Goal: Task Accomplishment & Management: Use online tool/utility

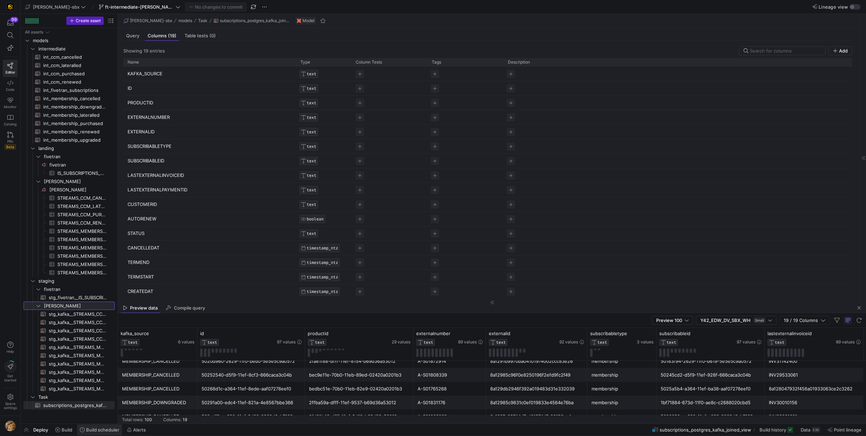
scroll to position [242, 0]
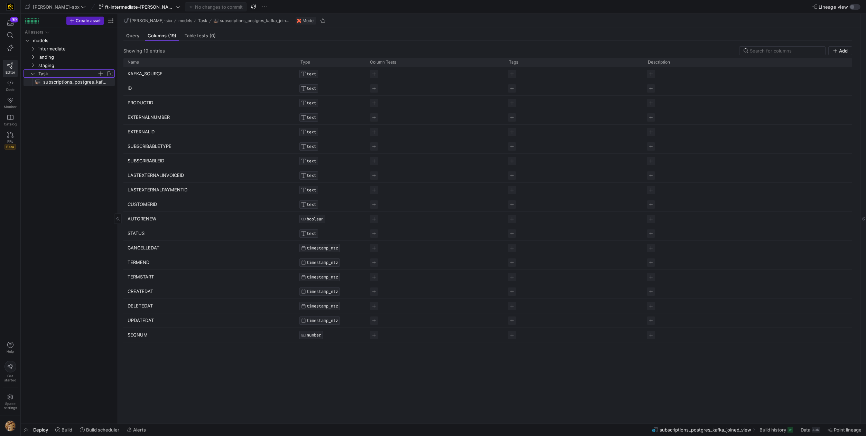
click at [33, 72] on icon "Press SPACE to select this row." at bounding box center [32, 74] width 5 height 4
click at [33, 72] on icon at bounding box center [32, 74] width 5 height 4
click at [33, 67] on icon "Press SPACE to select this row." at bounding box center [32, 65] width 5 height 4
click at [32, 59] on icon "Press SPACE to select this row." at bounding box center [32, 57] width 5 height 4
click at [32, 47] on icon "Press SPACE to select this row." at bounding box center [32, 49] width 5 height 4
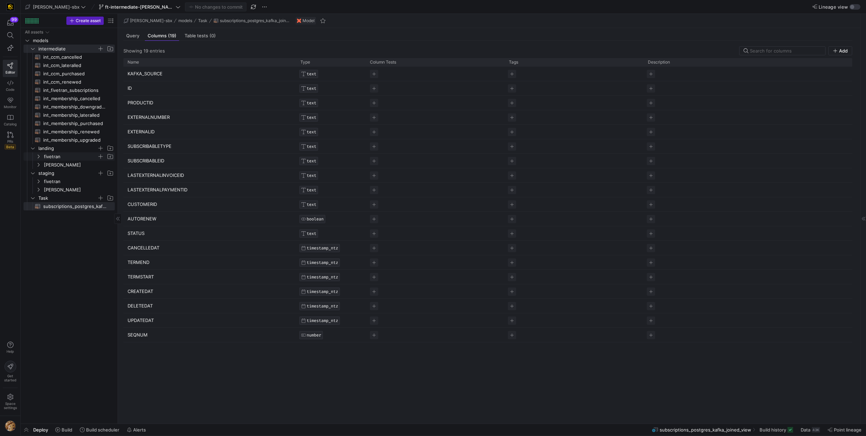
click at [50, 158] on span "fivetran" at bounding box center [70, 157] width 53 height 8
click at [66, 222] on span "subscriptions_postgres_kafka_joined_view​​​​​​​​​​" at bounding box center [75, 223] width 64 height 8
click at [135, 42] on mat-tab-group "Query Columns (19) Table tests (0) Showing 19 entries Add Drag here to set row …" at bounding box center [488, 226] width 740 height 396
click at [133, 38] on div "Query" at bounding box center [132, 36] width 19 height 10
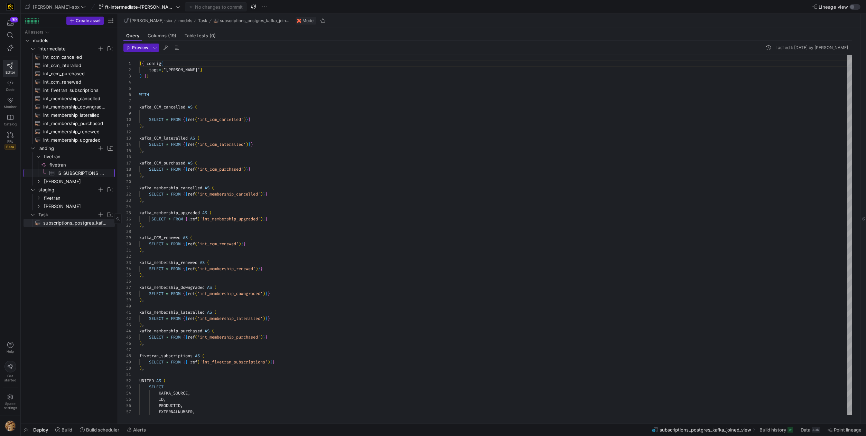
click at [62, 176] on span "IS_SUBSCRIPTIONS_API_PUBLIC_SUBSCRIPTIONS​​​​​​​​​" at bounding box center [81, 173] width 49 height 8
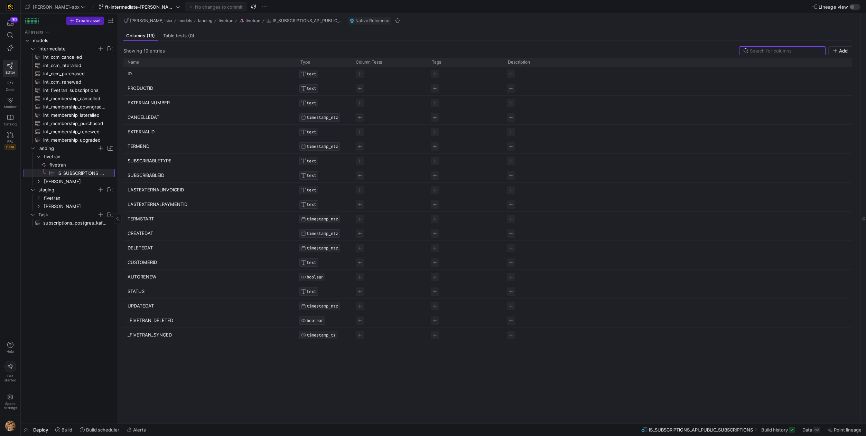
click at [62, 175] on span "IS_SUBSCRIPTIONS_API_PUBLIC_SUBSCRIPTIONS​​​​​​​​​" at bounding box center [81, 173] width 49 height 8
click at [54, 161] on span "fivetran​​​​​​​​" at bounding box center [81, 165] width 64 height 8
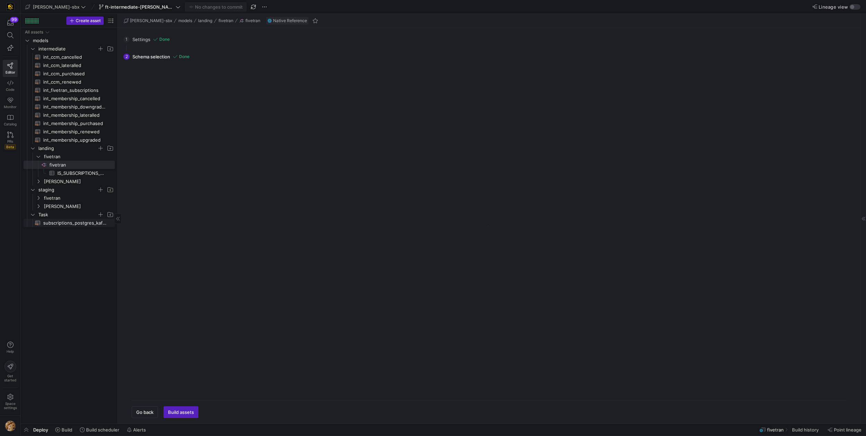
click at [61, 224] on span "subscriptions_postgres_kafka_joined_view​​​​​​​​​​" at bounding box center [75, 223] width 64 height 8
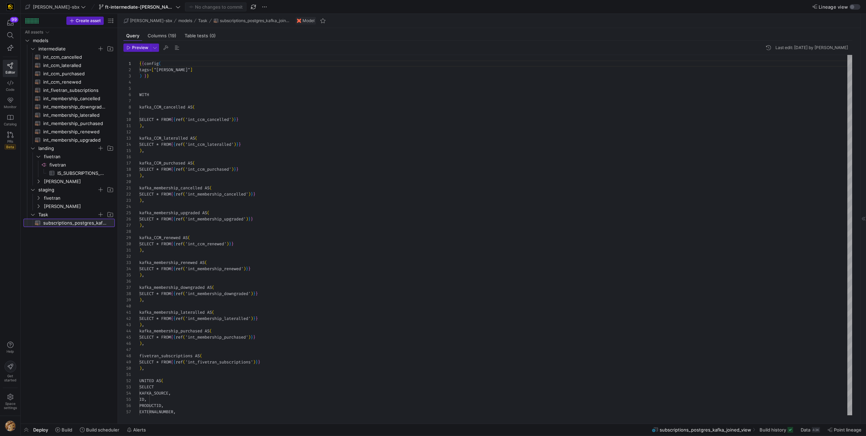
scroll to position [62, 0]
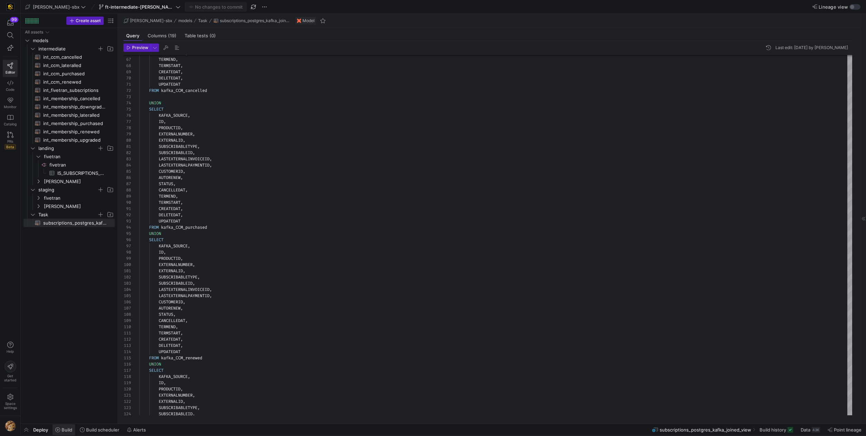
click at [68, 433] on button "Build" at bounding box center [63, 430] width 23 height 12
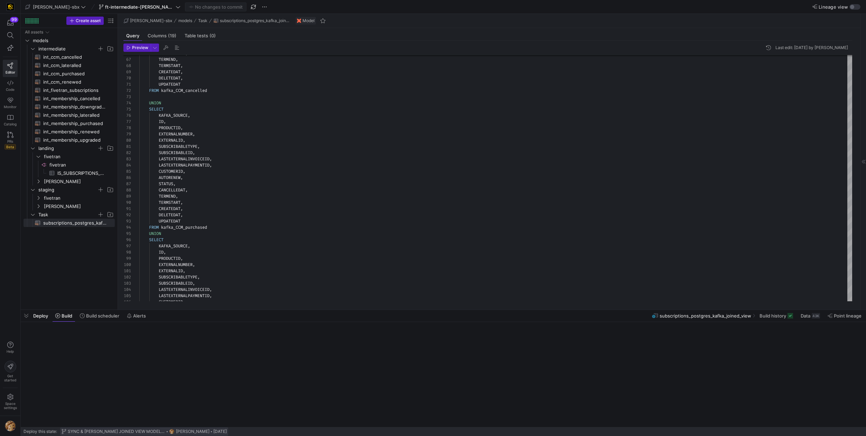
click at [67, 435] on span at bounding box center [144, 432] width 168 height 8
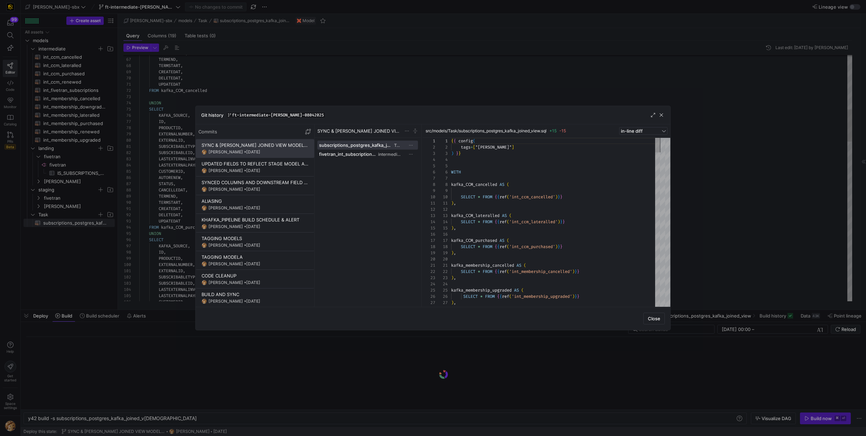
scroll to position [62, 0]
click at [660, 113] on span "button" at bounding box center [661, 115] width 7 height 7
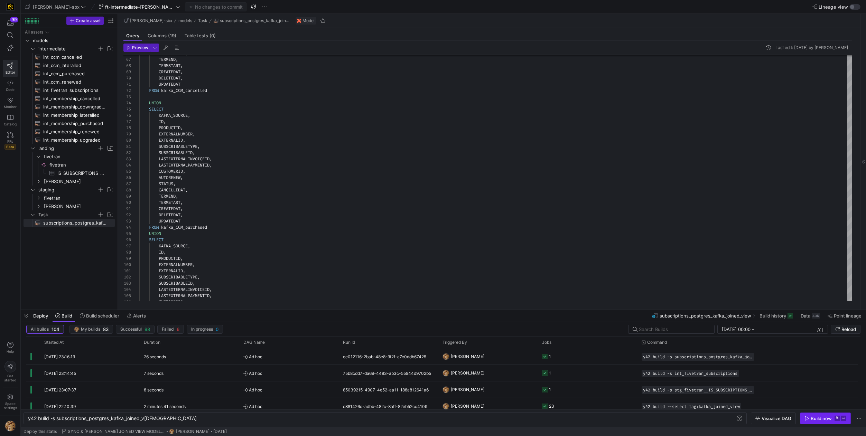
click at [818, 419] on div "Build now" at bounding box center [821, 419] width 21 height 6
drag, startPoint x: 55, startPoint y: 418, endPoint x: 194, endPoint y: 421, distance: 138.3
click at [194, 421] on div "y42 build -s subscriptions_postgres_kafka_joined_v iew" at bounding box center [381, 419] width 707 height 6
type textarea "UPDATEDAT FROM kafka_CCM_cancelled UNION SELECT KAFKA_SOURCE, ID, PRODUCTID, EX…"
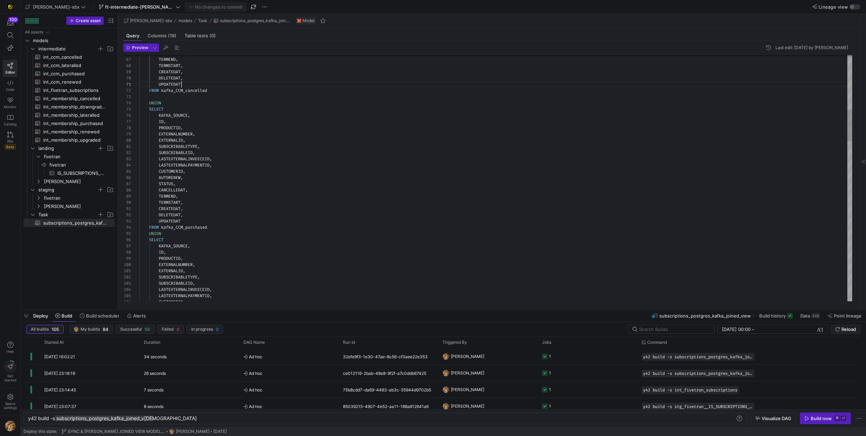
click at [65, 419] on div "y42 build -s subscriptions_postgres_kafka_joined_v iew" at bounding box center [381, 419] width 707 height 6
drag, startPoint x: 57, startPoint y: 420, endPoint x: 184, endPoint y: 426, distance: 126.7
click at [179, 421] on div "y42 build -s subscriptions_postgres_kafka_joined_v iew" at bounding box center [381, 419] width 707 height 6
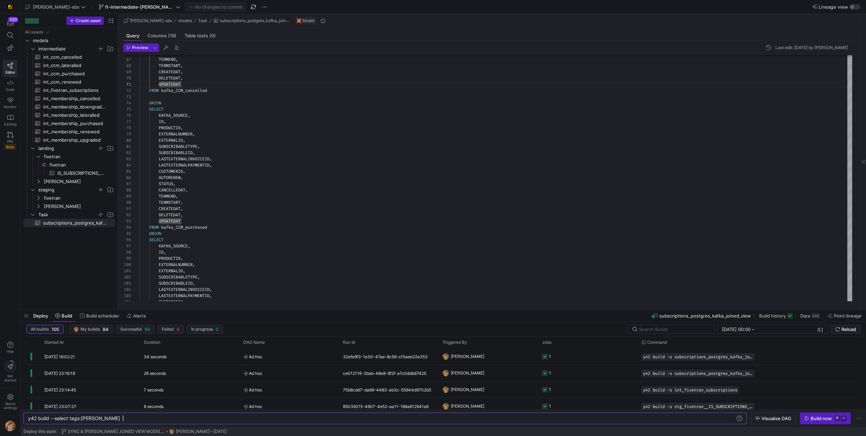
scroll to position [0, 95]
click at [826, 417] on div "Build now" at bounding box center [821, 419] width 21 height 6
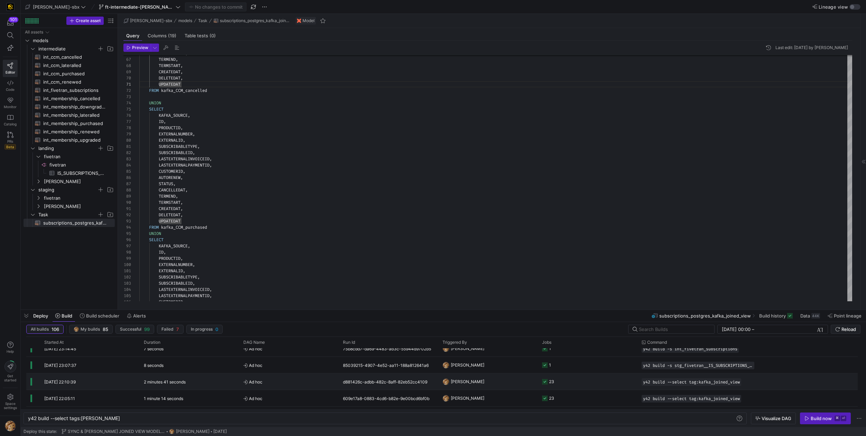
scroll to position [58, 0]
click at [740, 384] on span "button" at bounding box center [736, 382] width 7 height 7
click at [78, 419] on div "y42 build --select tags:kafka_joined_view" at bounding box center [381, 419] width 707 height 6
type textarea "y42 build --select tag:kafka_joined_view"
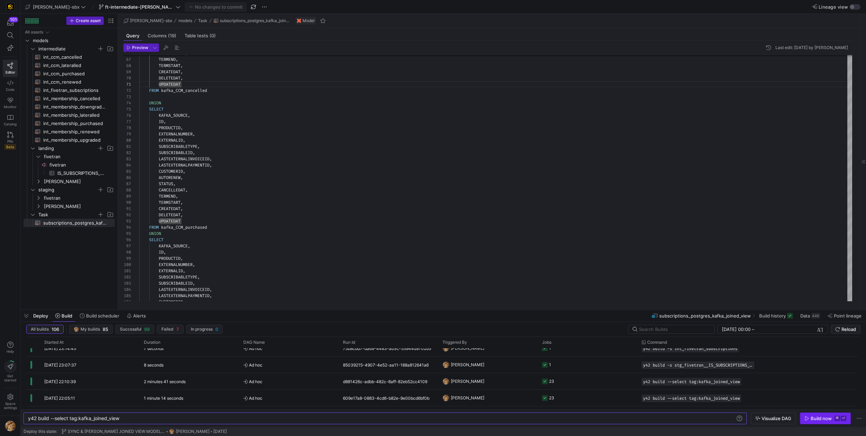
click at [821, 420] on div "Build now" at bounding box center [821, 419] width 21 height 6
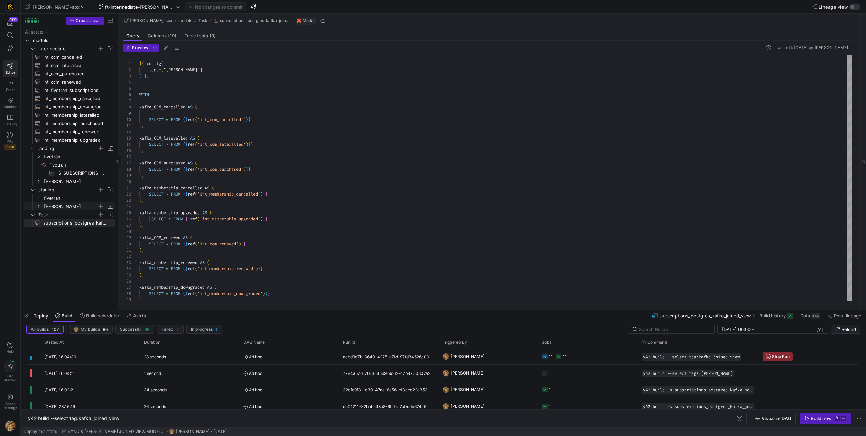
click at [39, 204] on y42-icon "Press SPACE to select this row." at bounding box center [39, 207] width 6 height 6
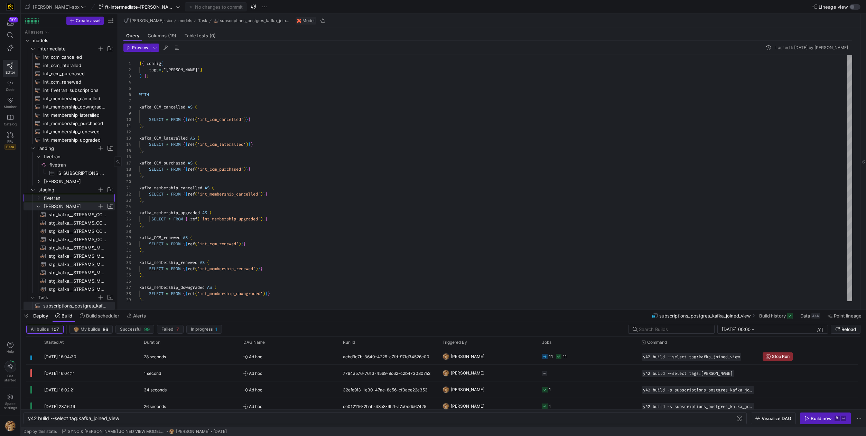
click at [40, 194] on link "fivetran" at bounding box center [69, 198] width 91 height 8
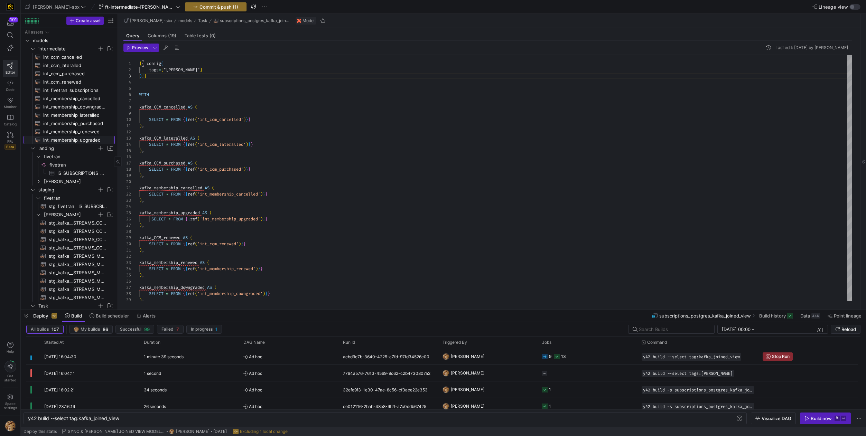
click at [78, 141] on span "int_membership_upgraded​​​​​​​​​​" at bounding box center [75, 140] width 64 height 8
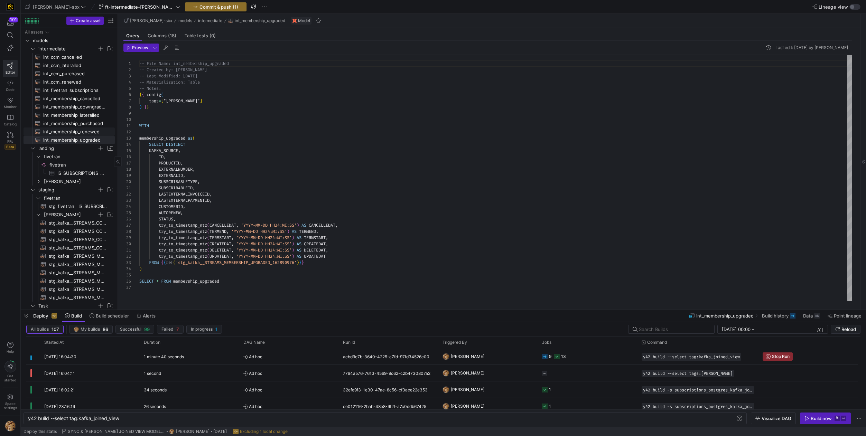
click at [80, 135] on span "int_membership_renewed​​​​​​​​​​" at bounding box center [75, 132] width 64 height 8
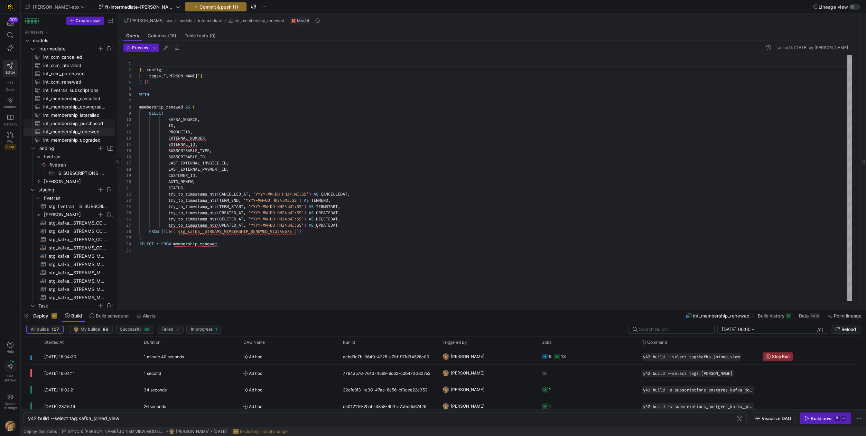
click at [79, 127] on span "int_membership_purchased​​​​​​​​​​" at bounding box center [75, 124] width 64 height 8
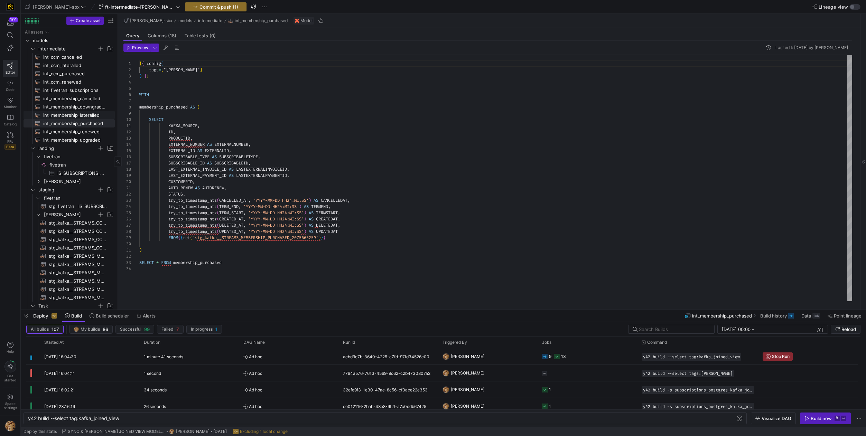
click at [81, 116] on span "int_membership_lateralled​​​​​​​​​​" at bounding box center [75, 115] width 64 height 8
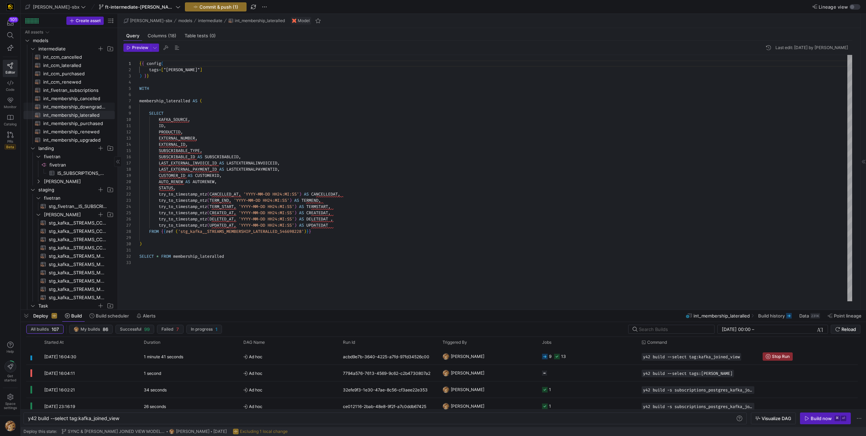
click at [81, 107] on span "int_membership_downgraded​​​​​​​​​​" at bounding box center [75, 107] width 64 height 8
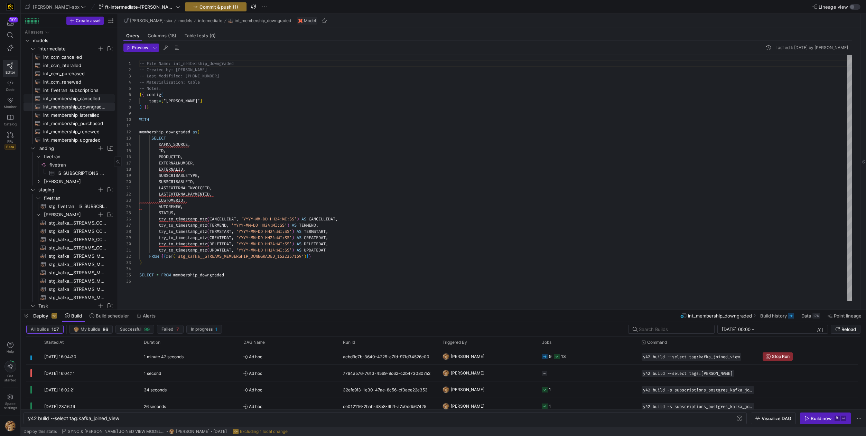
click at [76, 99] on span "int_membership_cancelled​​​​​​​​​​" at bounding box center [75, 99] width 64 height 8
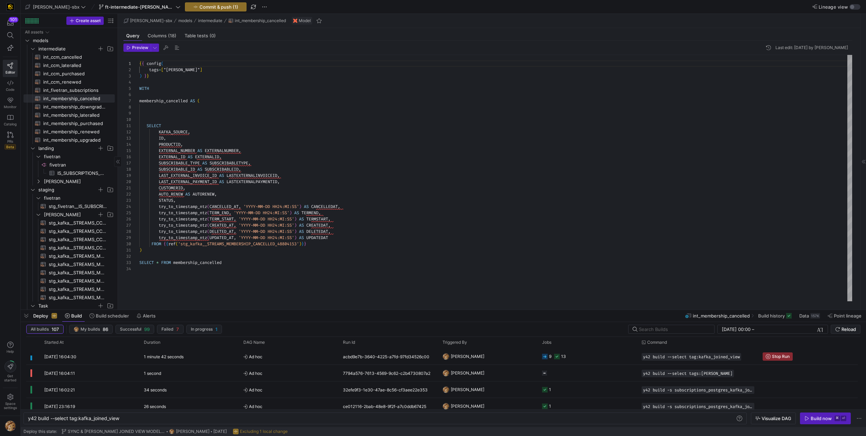
click at [76, 91] on span "int_fivetran_subscriptions​​​​​​​​​​" at bounding box center [75, 90] width 64 height 8
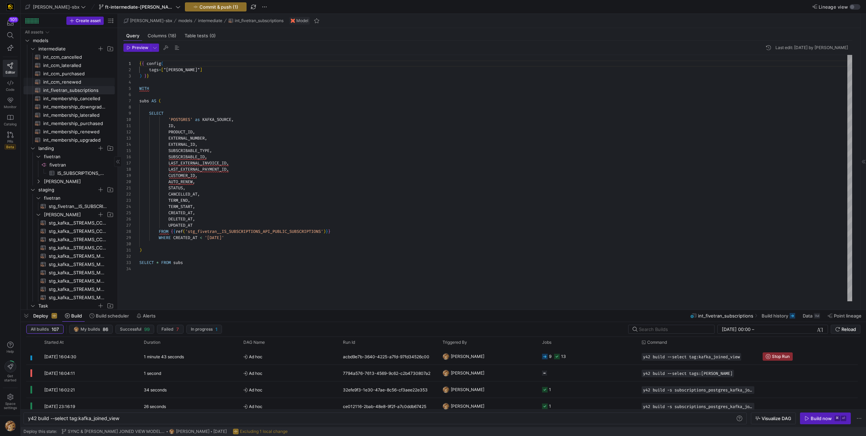
click at [79, 81] on span "int_ccm_renewed​​​​​​​​​​" at bounding box center [75, 82] width 64 height 8
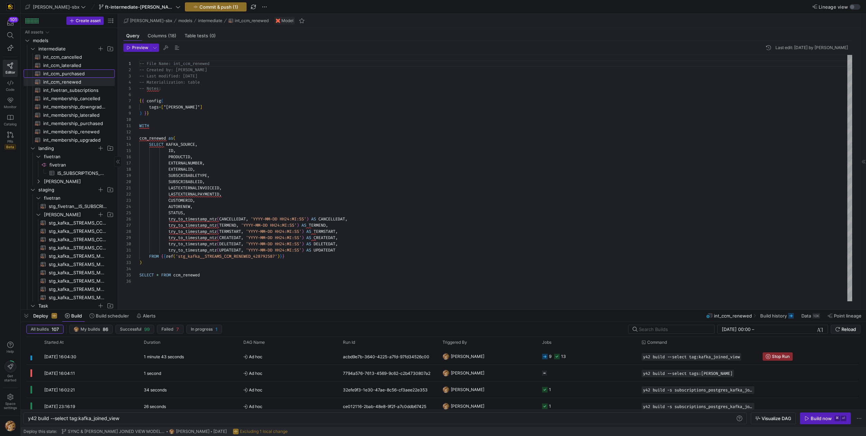
click at [76, 74] on span "int_ccm_purchased​​​​​​​​​​" at bounding box center [75, 74] width 64 height 8
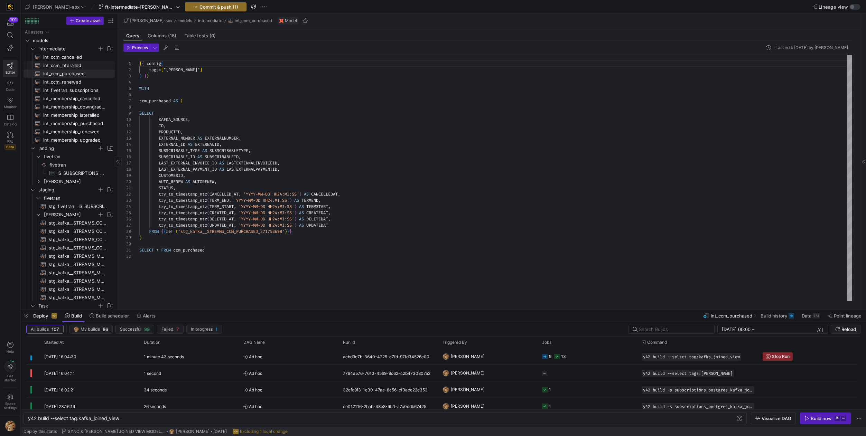
click at [75, 64] on span "int_ccm_lateralled​​​​​​​​​​" at bounding box center [75, 66] width 64 height 8
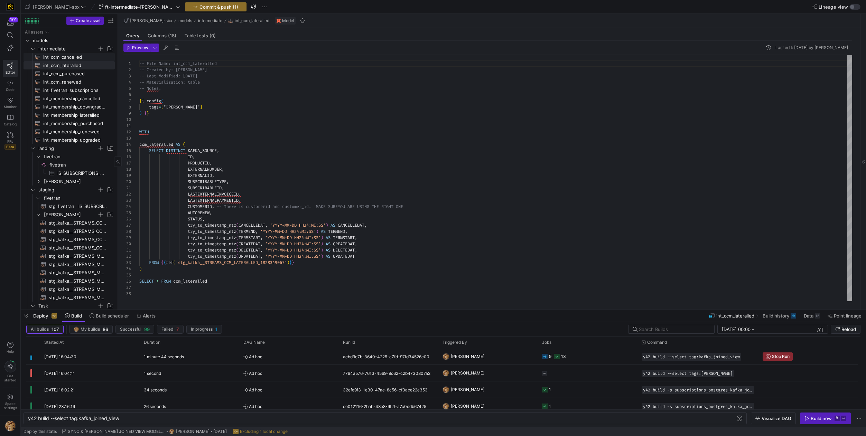
click at [76, 56] on span "int_ccm_cancelled​​​​​​​​​​" at bounding box center [75, 57] width 64 height 8
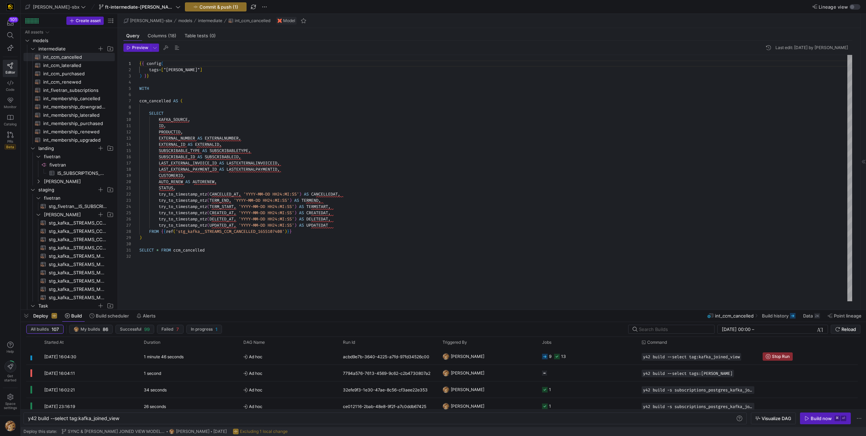
click at [144, 75] on div "{ { config ( tags = [ "kafka_joined_view" ] ) } } WITH ccm_cancelled AS ( SELEC…" at bounding box center [495, 178] width 713 height 247
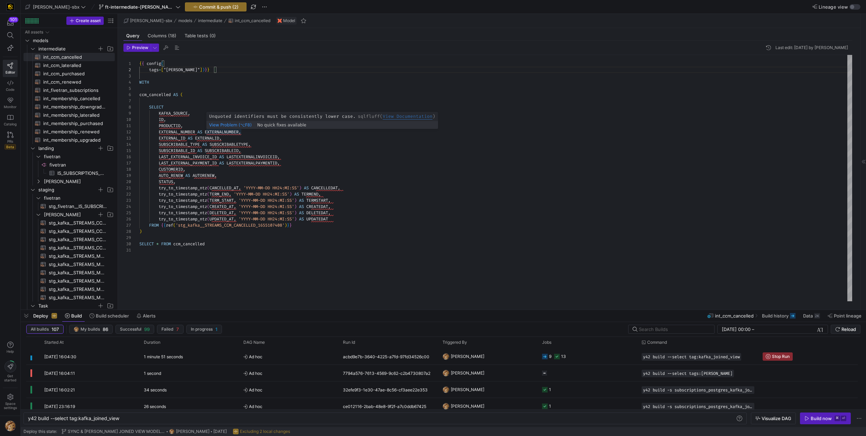
scroll to position [6, 77]
click at [151, 70] on div "{ { config ( tags = [ "kafka_joined_view" ] ) } } WITH ccm_cancelled AS ( SELEC…" at bounding box center [495, 178] width 713 height 247
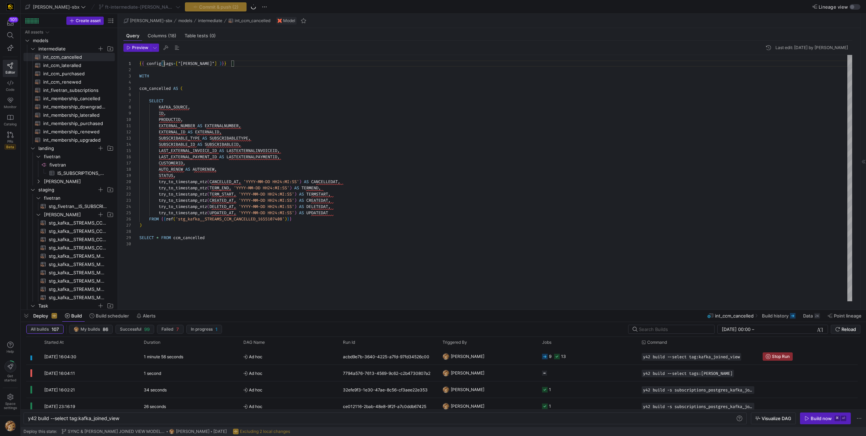
click at [161, 63] on div "{ { config ( tags = [ "kafka_joined_view" ] ) } } WITH ccm_cancelled AS ( SELEC…" at bounding box center [495, 178] width 713 height 247
click at [247, 85] on div "{ { config ( tags = [ "kafka_joined_view" ] ) } } WITH ccm_cancelled AS ( SELEC…" at bounding box center [495, 178] width 713 height 247
drag, startPoint x: 249, startPoint y: 65, endPoint x: 117, endPoint y: 62, distance: 132.1
click at [139, 63] on div "{ { config ( tags = [ "kafka_joined_view" ] ) } } WITH ccm_cancelled AS ( SELEC…" at bounding box center [495, 178] width 713 height 247
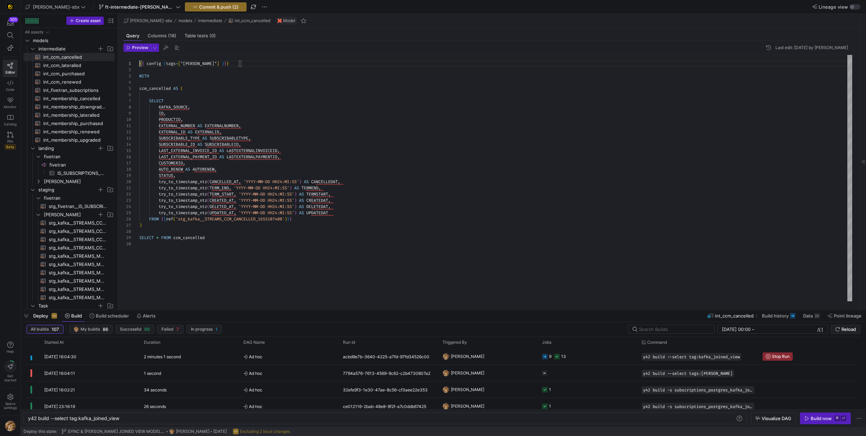
click at [240, 60] on div "{ { config ( tags = [ "kafka_joined_view" ] ) } } WITH ccm_cancelled AS ( SELEC…" at bounding box center [495, 178] width 713 height 247
click at [237, 64] on div "{ { config ( tags = [ "kafka_joined_view" ] ) } } WITH ccm_cancelled AS ( SELEC…" at bounding box center [495, 178] width 713 height 247
click at [148, 64] on div "{ { config ( tags = [ "kafka_joined_view" ] ) } } WITH ccm_cancelled AS ( SELEC…" at bounding box center [495, 178] width 713 height 247
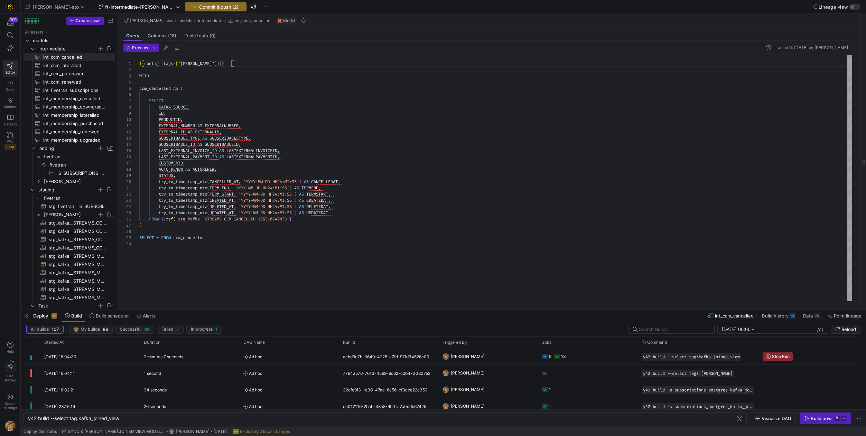
click at [302, 75] on div "{ { config ( tags = [ "kafka_joined_view" ] ) } } WITH ccm_cancelled AS ( SELEC…" at bounding box center [495, 178] width 713 height 247
drag, startPoint x: 258, startPoint y: 62, endPoint x: 130, endPoint y: 65, distance: 128.3
click at [139, 65] on div "{ { config ( tags = [ "kafka_joined_view" ] ) } } WITH ccm_cancelled AS ( SELEC…" at bounding box center [495, 178] width 713 height 247
click at [68, 63] on span "int_ccm_lateralled​​​​​​​​​​" at bounding box center [75, 66] width 64 height 8
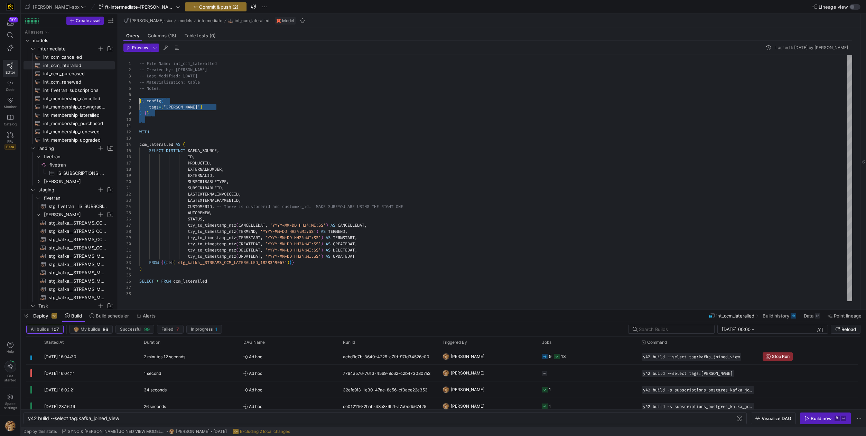
scroll to position [37, 0]
drag, startPoint x: 155, startPoint y: 123, endPoint x: 131, endPoint y: 100, distance: 33.3
click at [139, 100] on div "-- File Name: int_ccm_lateralled -- Created by: Grant Jones -- Last Modified: 2…" at bounding box center [495, 178] width 713 height 247
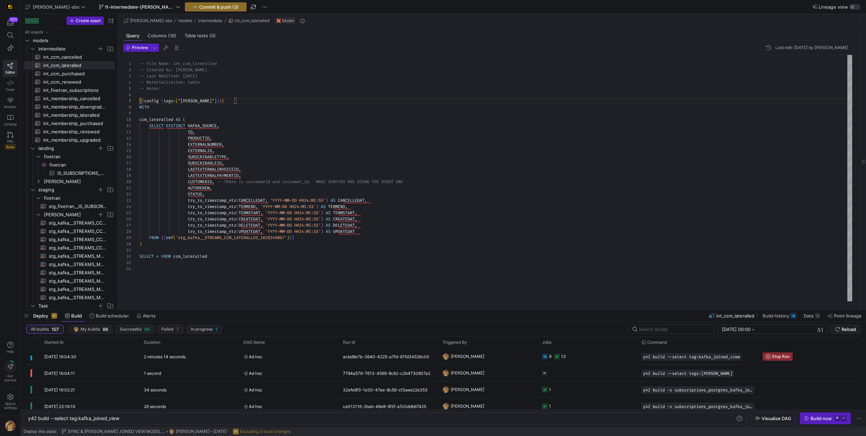
scroll to position [44, 0]
click at [69, 75] on span "int_ccm_purchased​​​​​​​​​​" at bounding box center [75, 74] width 64 height 8
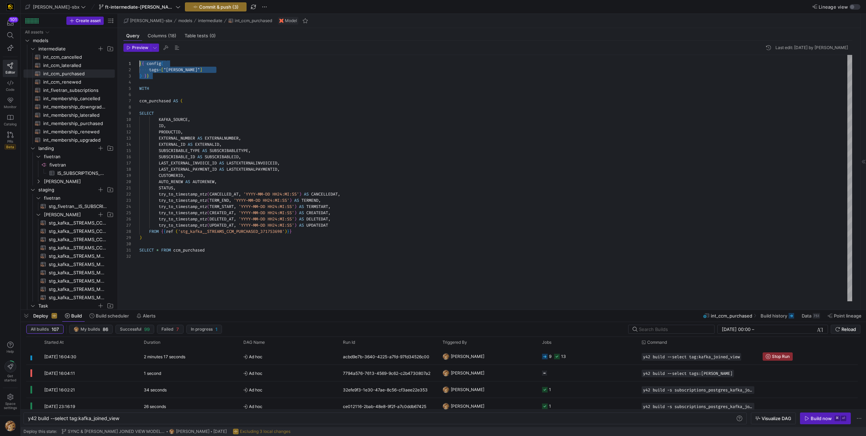
drag, startPoint x: 132, startPoint y: 75, endPoint x: 128, endPoint y: 63, distance: 12.8
click at [139, 63] on div "{ { config ( tags = [ "kafka_joined_view" ] ) } } WITH ccm_purchased AS ( SELEC…" at bounding box center [495, 178] width 713 height 247
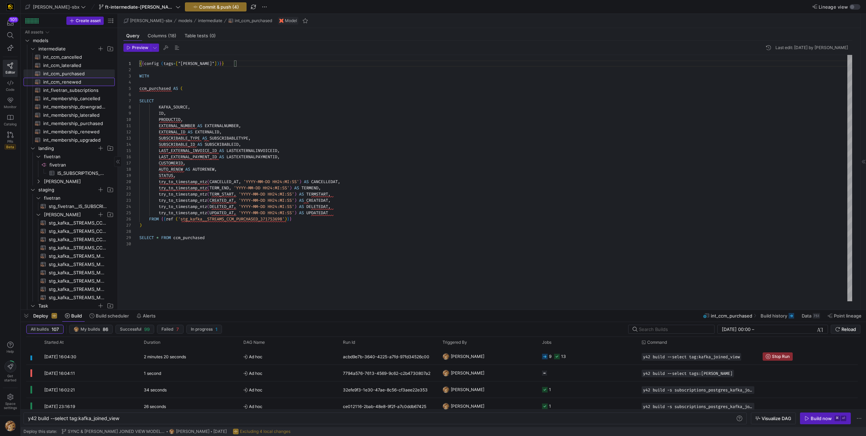
click at [66, 79] on span "int_ccm_renewed​​​​​​​​​​" at bounding box center [75, 82] width 64 height 8
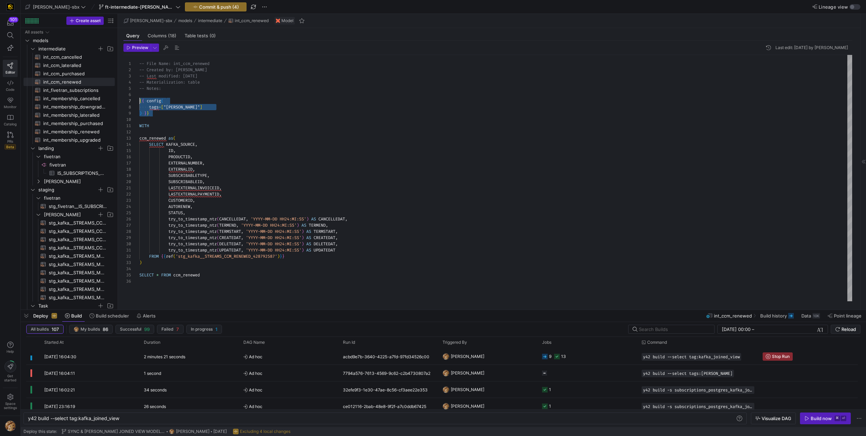
drag, startPoint x: 148, startPoint y: 114, endPoint x: 133, endPoint y: 100, distance: 19.8
click at [139, 100] on div "-- File Name: int_ccm_renewed -- Created by: Grant Jones -- Last modified: 2025…" at bounding box center [495, 178] width 713 height 247
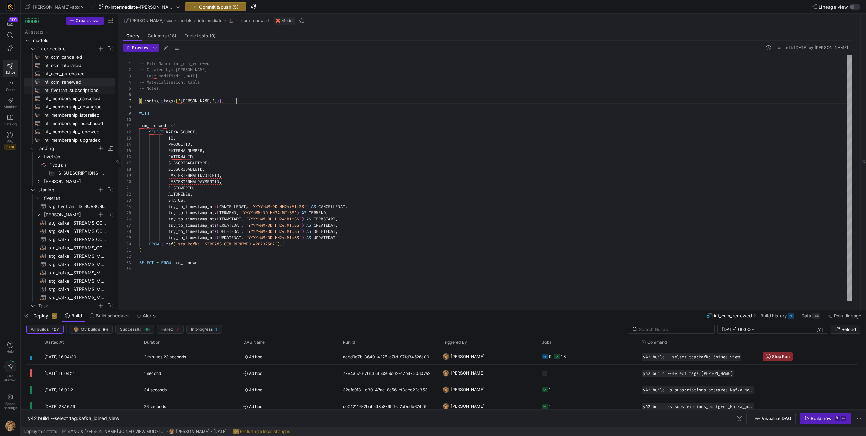
click at [82, 90] on span "int_fivetran_subscriptions​​​​​​​​​​" at bounding box center [75, 90] width 64 height 8
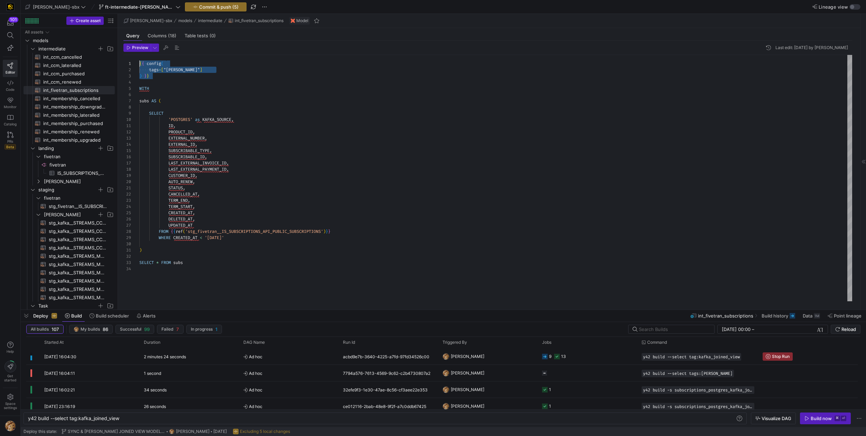
drag, startPoint x: 152, startPoint y: 77, endPoint x: 131, endPoint y: 60, distance: 27.3
click at [139, 60] on div "{ { config ( tags = [ "kafka_joined_view" ] ) } } WITH subs AS ( SELECT 'POSTGR…" at bounding box center [495, 178] width 713 height 247
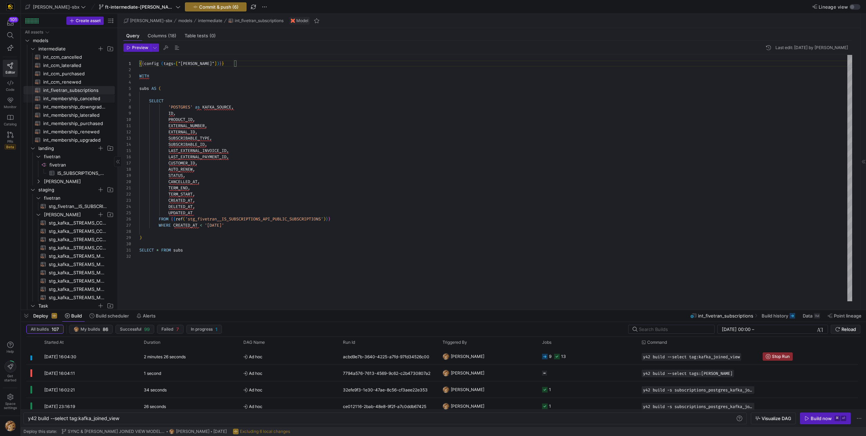
click at [72, 97] on span "int_membership_cancelled​​​​​​​​​​" at bounding box center [75, 99] width 64 height 8
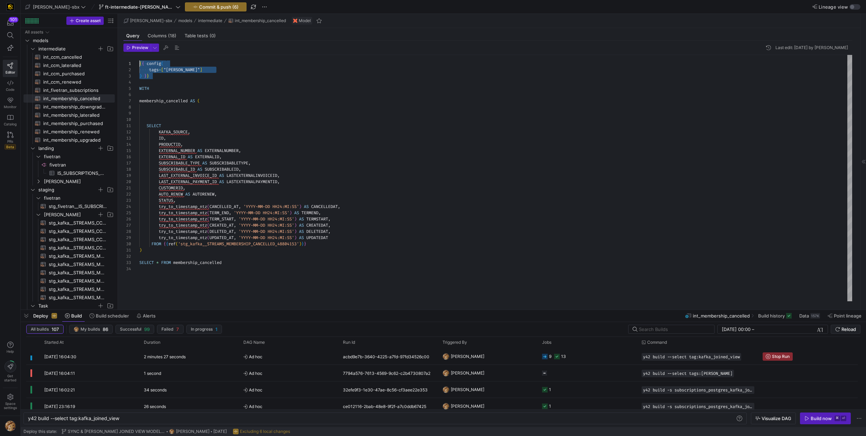
drag, startPoint x: 162, startPoint y: 75, endPoint x: 128, endPoint y: 61, distance: 37.4
click at [139, 61] on div "{ { config ( tags = [ "kafka_joined_view" ] ) } } WITH membership_cancelled AS …" at bounding box center [495, 178] width 713 height 247
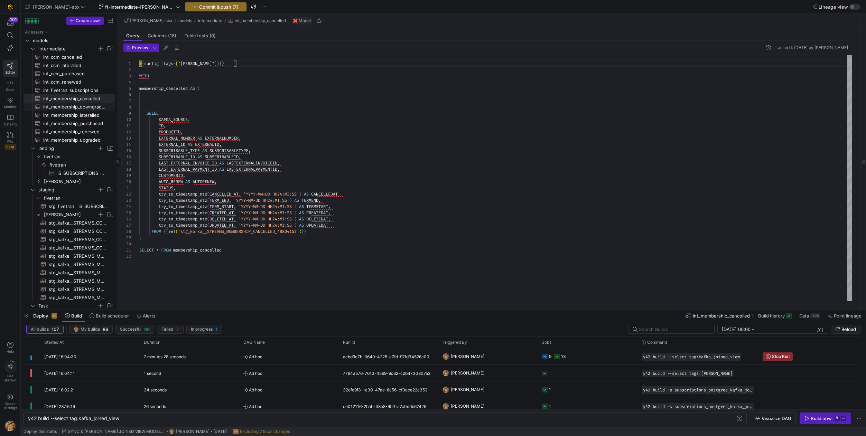
click at [76, 105] on span "int_membership_downgraded​​​​​​​​​​" at bounding box center [75, 107] width 64 height 8
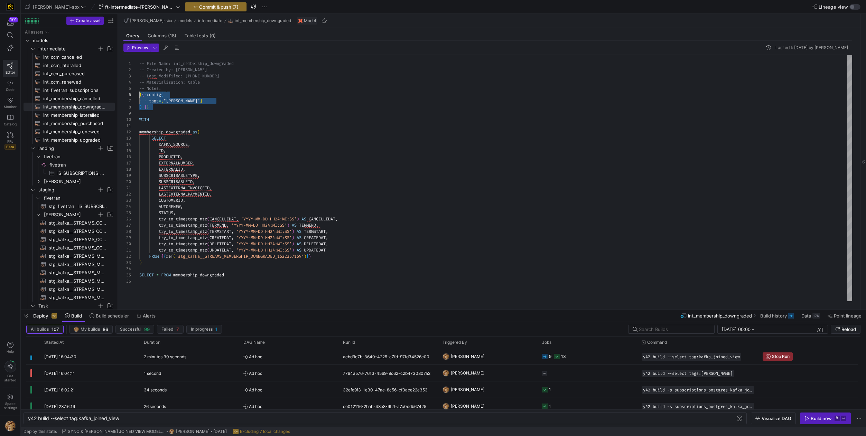
drag, startPoint x: 143, startPoint y: 106, endPoint x: 131, endPoint y: 92, distance: 19.0
click at [139, 92] on div "-- File Name: int_membership_downgraded -- Created by: Grant Jones -- Last Modi…" at bounding box center [495, 178] width 713 height 247
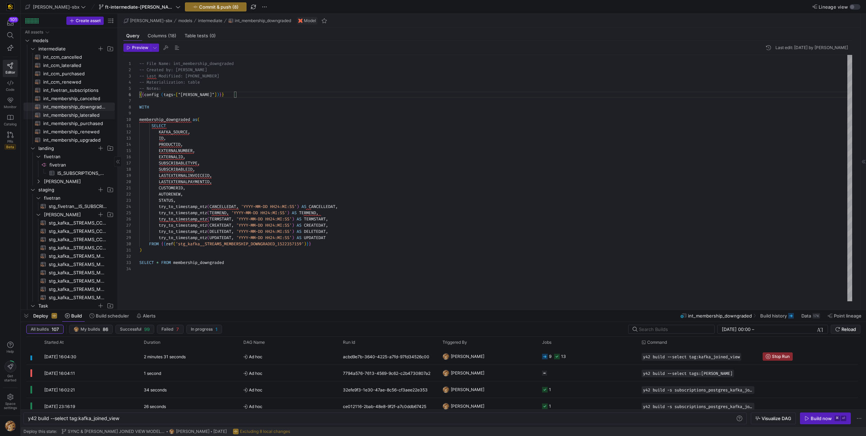
click at [79, 117] on span "int_membership_lateralled​​​​​​​​​​" at bounding box center [75, 115] width 64 height 8
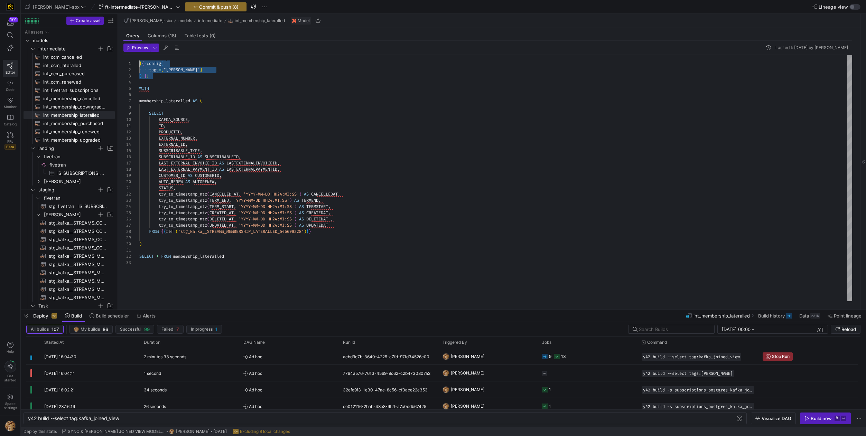
drag, startPoint x: 143, startPoint y: 74, endPoint x: 135, endPoint y: 66, distance: 11.0
click at [139, 66] on div "{ { config ( tags = [ "kafka_joined_view" ] ) } } WITH membership_lateralled AS…" at bounding box center [495, 178] width 713 height 247
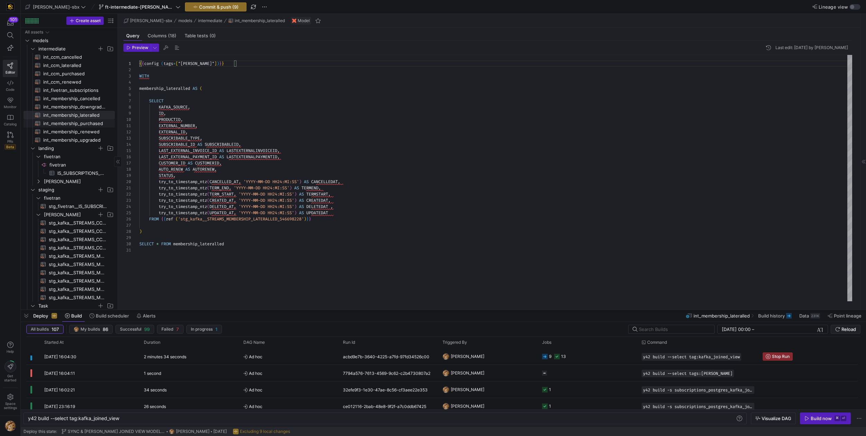
click at [86, 124] on span "int_membership_purchased​​​​​​​​​​" at bounding box center [75, 124] width 64 height 8
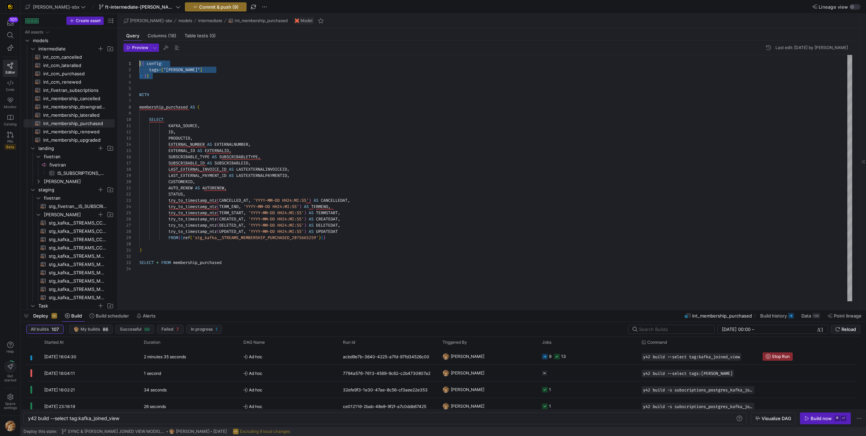
drag, startPoint x: 153, startPoint y: 78, endPoint x: 136, endPoint y: 59, distance: 26.0
click at [139, 59] on div "{ { config ( tags = [ "kafka_joined_view" ] ) } } WITH membership_purchased AS …" at bounding box center [495, 178] width 713 height 247
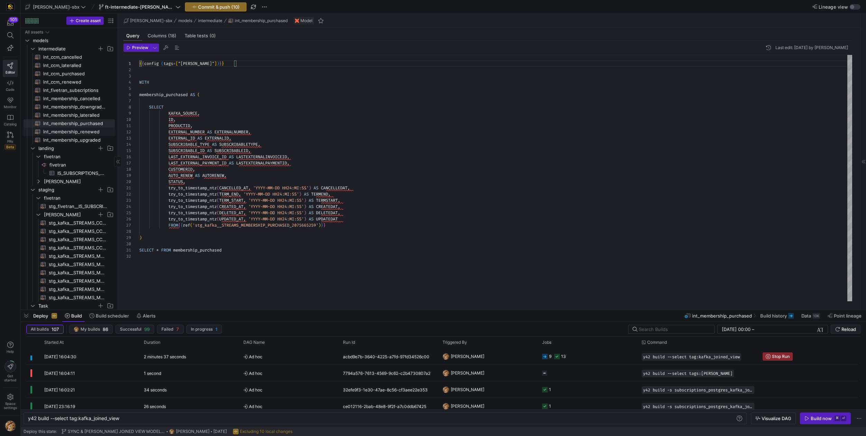
click at [90, 131] on span "int_membership_renewed​​​​​​​​​​" at bounding box center [75, 132] width 64 height 8
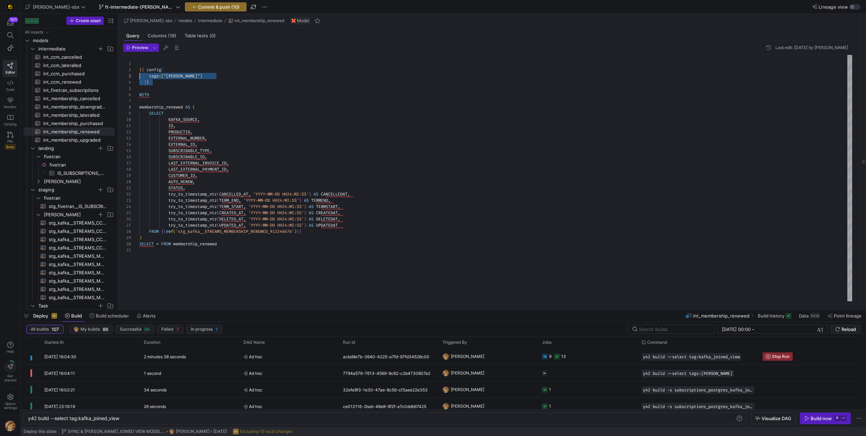
drag, startPoint x: 152, startPoint y: 84, endPoint x: 138, endPoint y: 71, distance: 19.6
click at [139, 71] on div "{ { config ( tags = [ "kafka_joined_view" ] ) } } WITH membership_renewed AS ( …" at bounding box center [495, 178] width 713 height 247
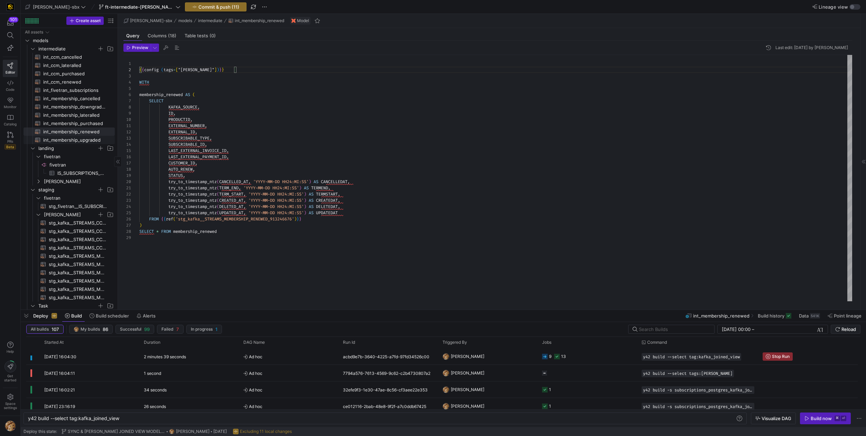
click at [91, 141] on span "int_membership_upgraded​​​​​​​​​​" at bounding box center [75, 140] width 64 height 8
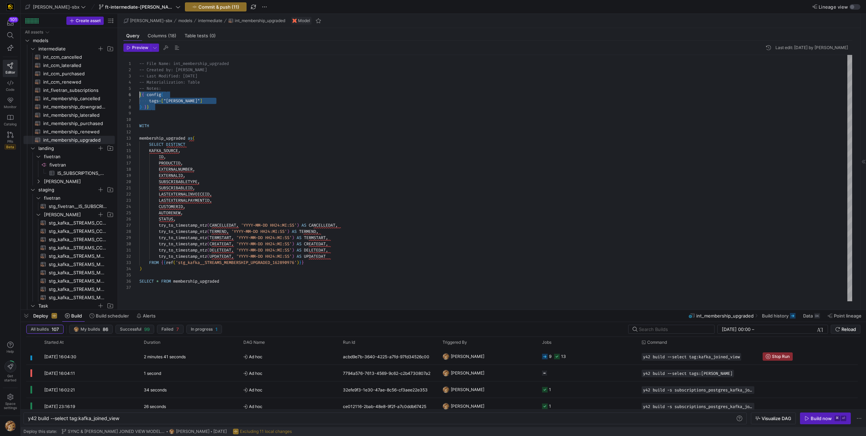
drag, startPoint x: 150, startPoint y: 114, endPoint x: 138, endPoint y: 97, distance: 21.2
click at [139, 97] on div "-- File Name: int_membership_upgraded -- Created by: Grant Jones -- Last Modifi…" at bounding box center [495, 178] width 713 height 247
type textarea "-- File Name: int_membership_upgraded -- Created by: [PERSON_NAME] -- Last Modi…"
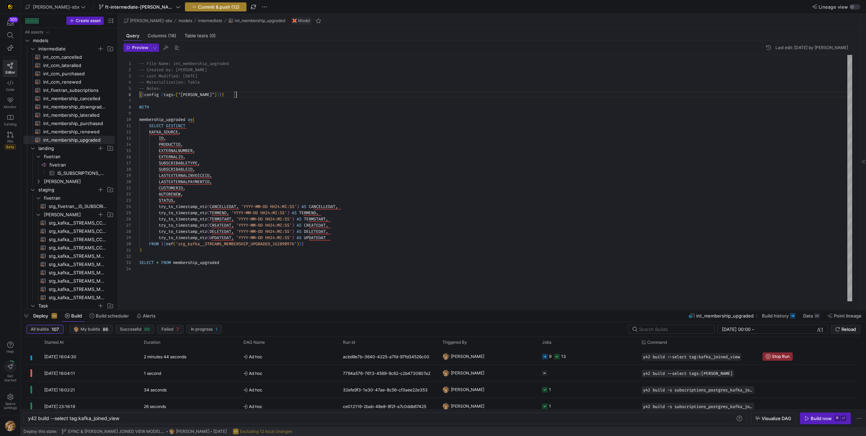
click at [201, 8] on span "Commit & push (12)" at bounding box center [218, 7] width 41 height 6
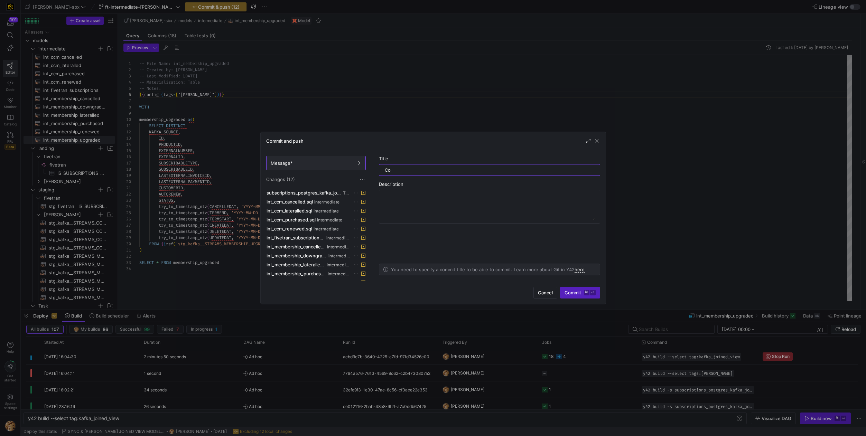
type input "C"
type input "D"
type input "CONFIG SYNTAX FORMAT CHANGES ** NO LOGIC CHANGES"
click at [568, 292] on span "Commit ⌘ ⏎" at bounding box center [580, 293] width 31 height 6
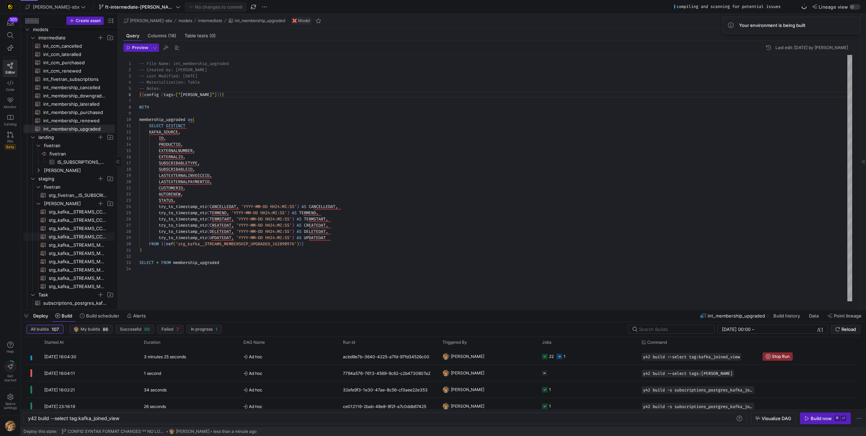
scroll to position [11, 0]
click at [80, 300] on span "subscriptions_postgres_kafka_joined_view​​​​​​​​​​" at bounding box center [75, 303] width 64 height 8
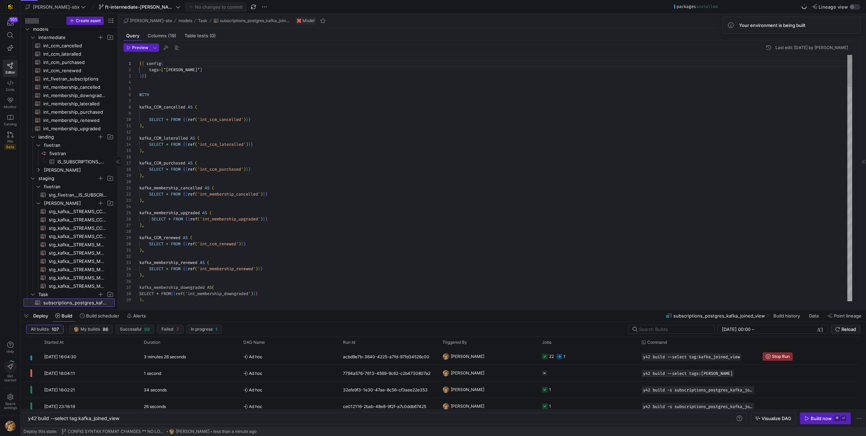
scroll to position [62, 0]
click at [76, 45] on span "int_ccm_cancelled​​​​​​​​​​" at bounding box center [75, 46] width 64 height 8
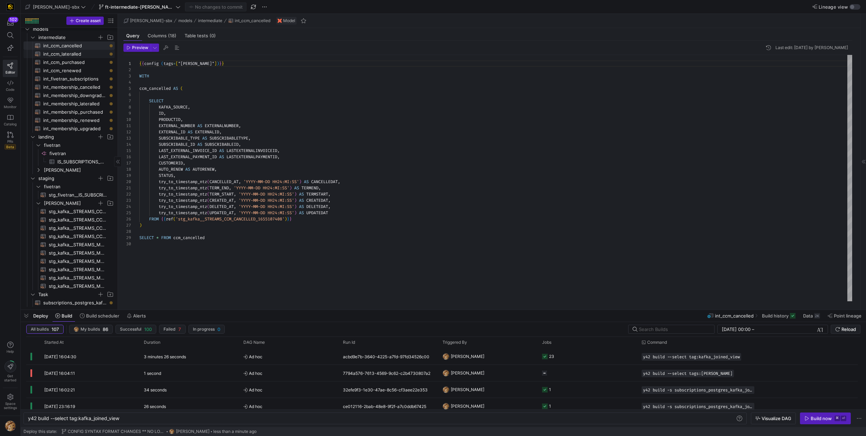
click at [77, 52] on span "int_ccm_lateralled​​​​​​​​​​" at bounding box center [75, 54] width 64 height 8
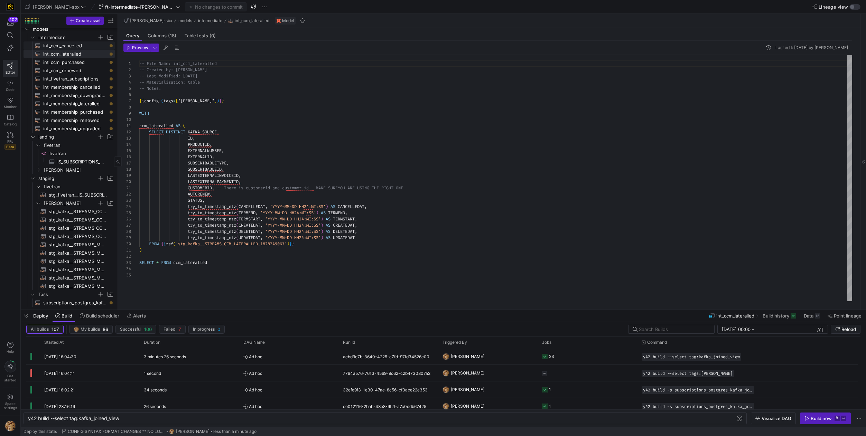
click at [77, 44] on span "int_ccm_cancelled​​​​​​​​​​" at bounding box center [75, 46] width 64 height 8
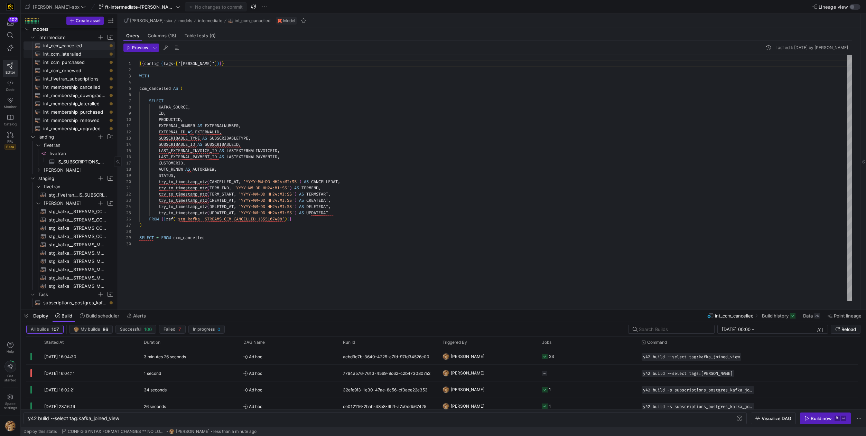
click at [80, 55] on span "int_ccm_lateralled​​​​​​​​​​" at bounding box center [75, 54] width 64 height 8
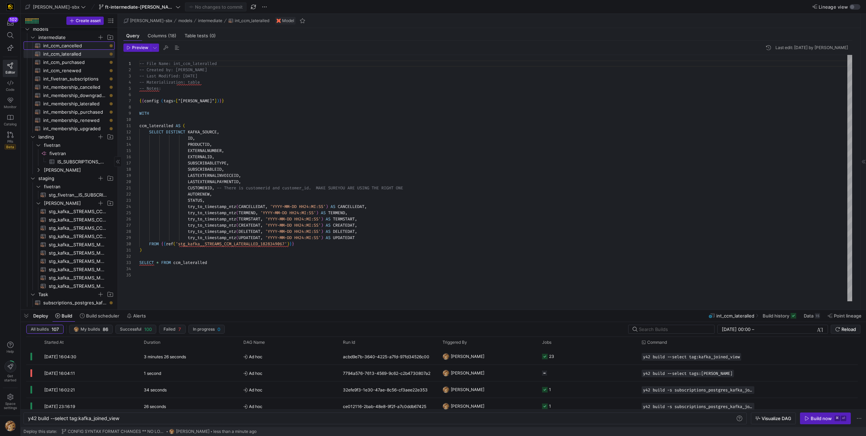
click at [81, 45] on span "int_ccm_cancelled​​​​​​​​​​" at bounding box center [75, 46] width 64 height 8
type textarea "{{config (tags=["kafka_joined_view"])}} WITH ccm_cancelled AS ( SELECT KAFKA_SO…"
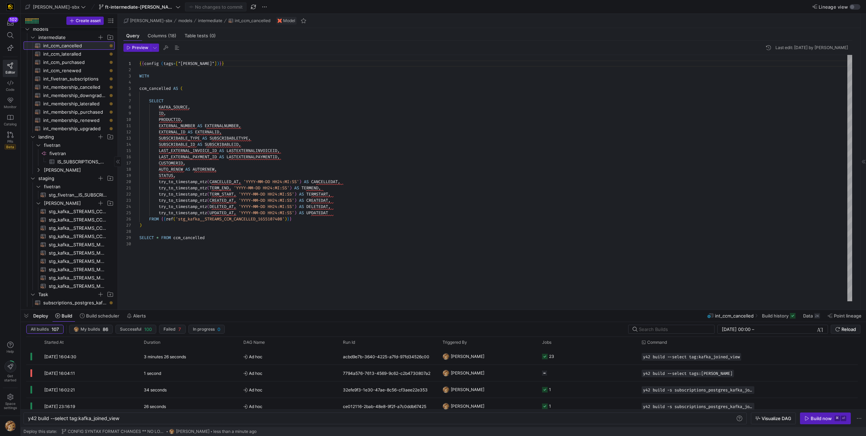
click at [75, 47] on span "int_ccm_cancelled​​​​​​​​​​" at bounding box center [75, 46] width 64 height 8
click at [159, 35] on span "Columns (18)" at bounding box center [162, 36] width 29 height 4
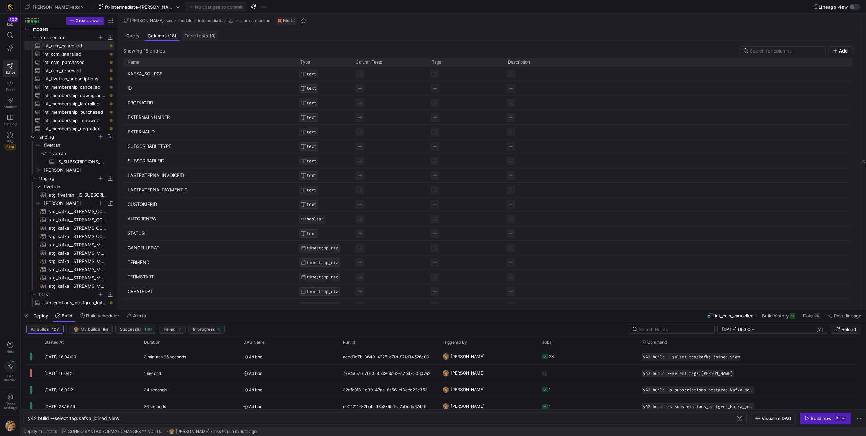
click at [205, 34] on span "Table tests (0)" at bounding box center [200, 36] width 31 height 4
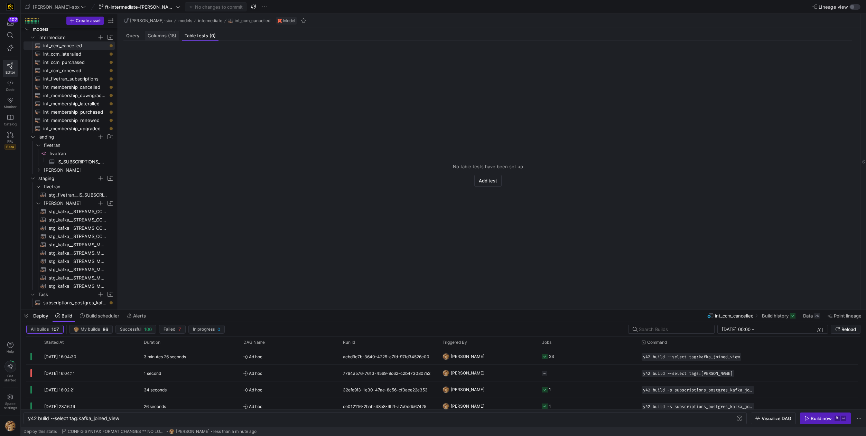
click at [156, 37] on span "Columns (18)" at bounding box center [162, 36] width 29 height 4
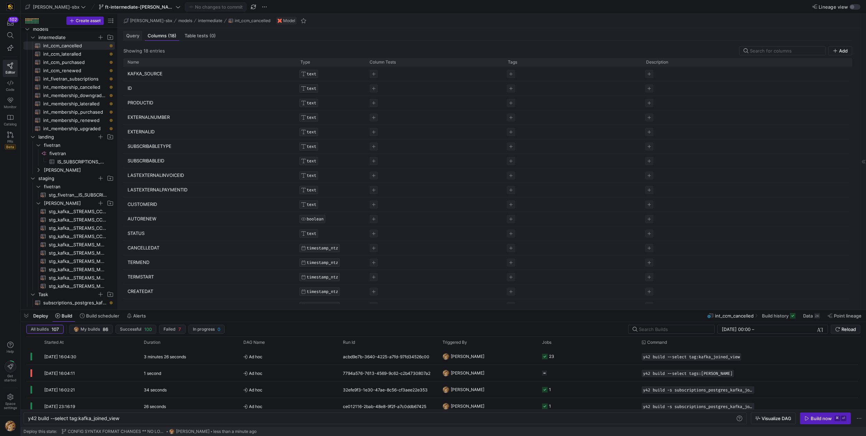
drag, startPoint x: 140, startPoint y: 36, endPoint x: 127, endPoint y: 37, distance: 12.8
click at [140, 36] on div "Query" at bounding box center [132, 36] width 19 height 10
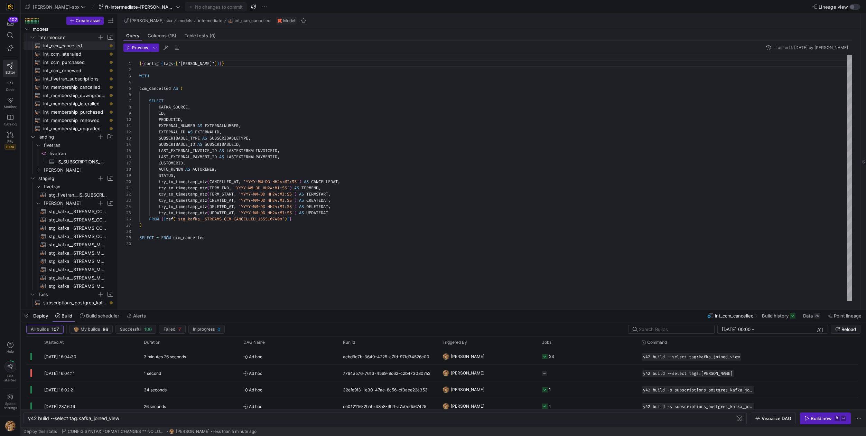
scroll to position [62, 0]
click at [74, 45] on span "int_ccm_cancelled​​​​​​​​​​" at bounding box center [75, 46] width 64 height 8
click at [853, 10] on y42-top-nav "edw-dv-sbx ft-intermediate-kafka-08042025 No changes to commit Lineage view" at bounding box center [443, 7] width 845 height 14
click at [854, 9] on div "button" at bounding box center [855, 7] width 11 height 6
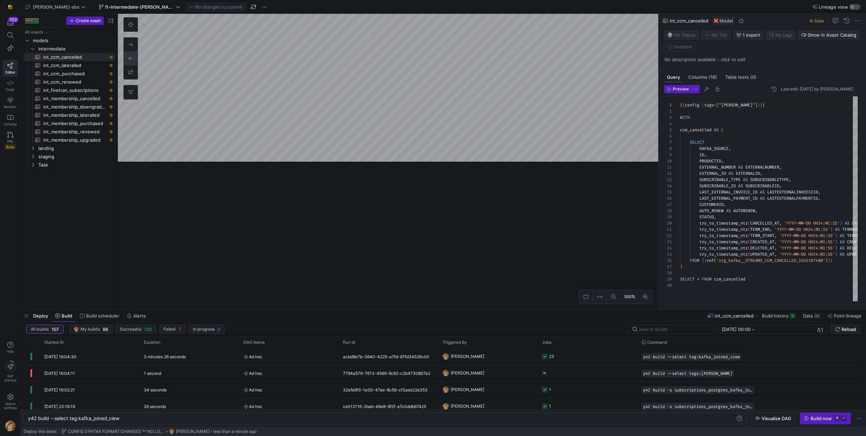
scroll to position [62, 0]
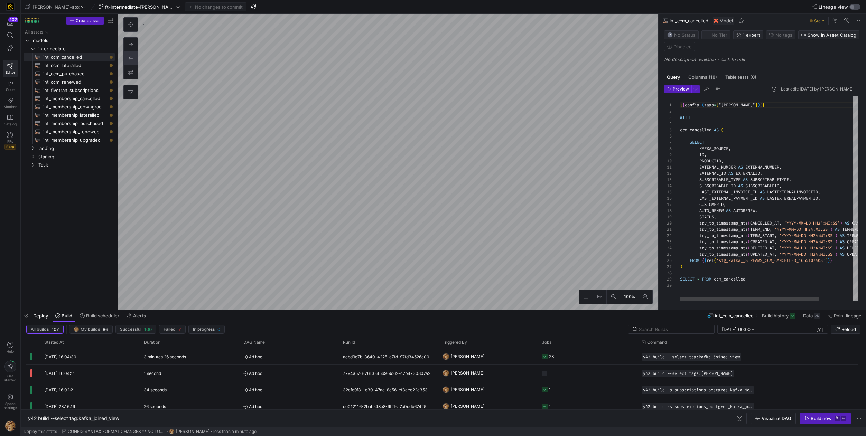
click at [854, 9] on div "button" at bounding box center [852, 7] width 4 height 4
click at [856, 6] on div "button" at bounding box center [858, 7] width 4 height 4
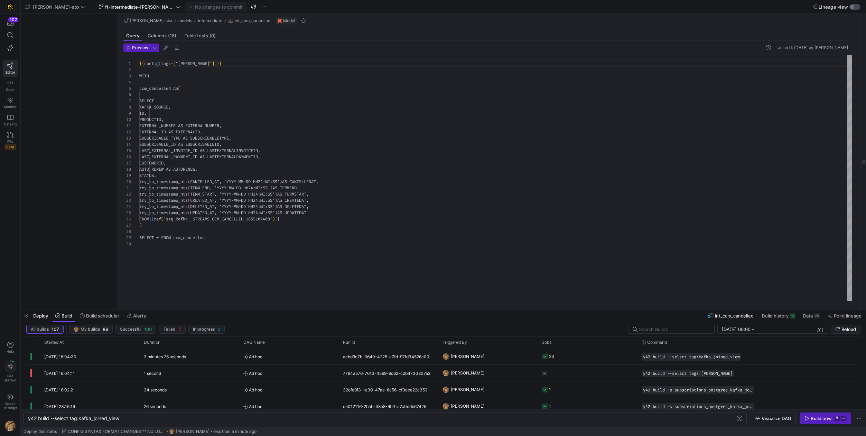
scroll to position [62, 0]
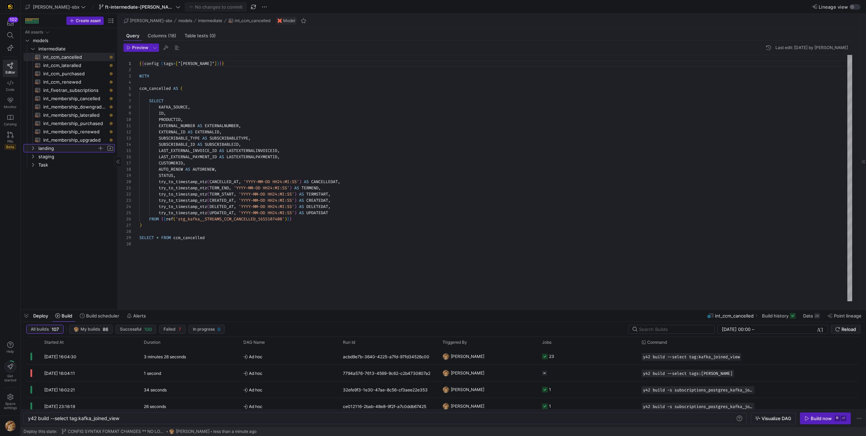
click at [62, 150] on span "landing" at bounding box center [67, 149] width 59 height 8
click at [34, 148] on icon at bounding box center [32, 148] width 5 height 4
click at [30, 164] on icon "Press SPACE to select this row." at bounding box center [32, 165] width 5 height 4
click at [84, 171] on span "subscriptions_postgres_kafka_joined_view​​​​​​​​​​" at bounding box center [75, 173] width 64 height 8
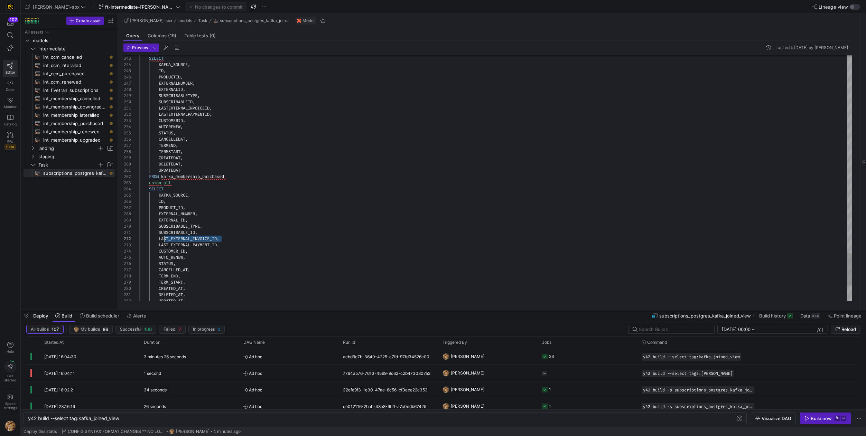
scroll to position [6, 12]
drag, startPoint x: 220, startPoint y: 238, endPoint x: 151, endPoint y: 236, distance: 69.2
drag, startPoint x: 159, startPoint y: 108, endPoint x: 217, endPoint y: 109, distance: 57.7
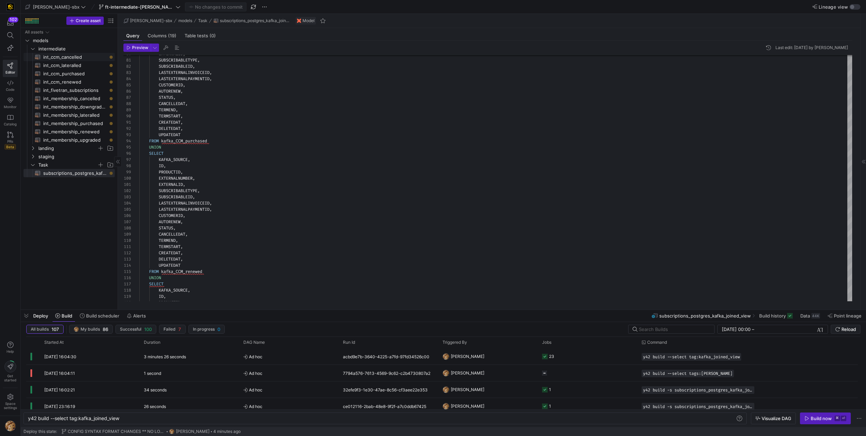
click at [73, 58] on span "int_ccm_cancelled​​​​​​​​​​" at bounding box center [75, 57] width 64 height 8
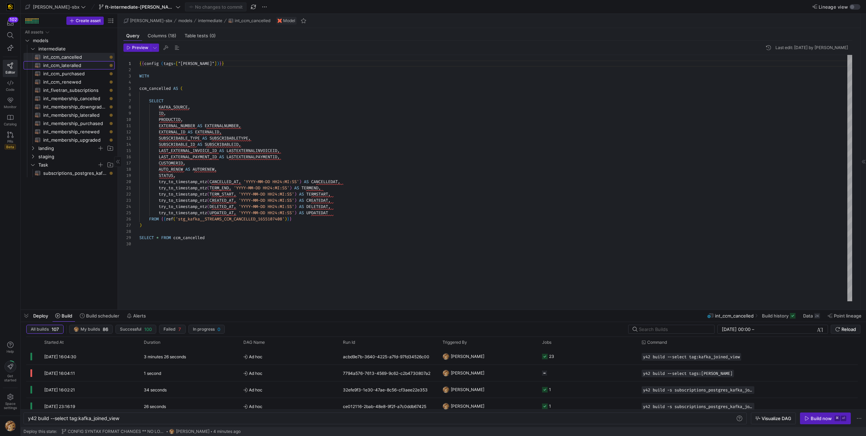
click at [74, 65] on span "int_ccm_lateralled​​​​​​​​​​" at bounding box center [75, 66] width 64 height 8
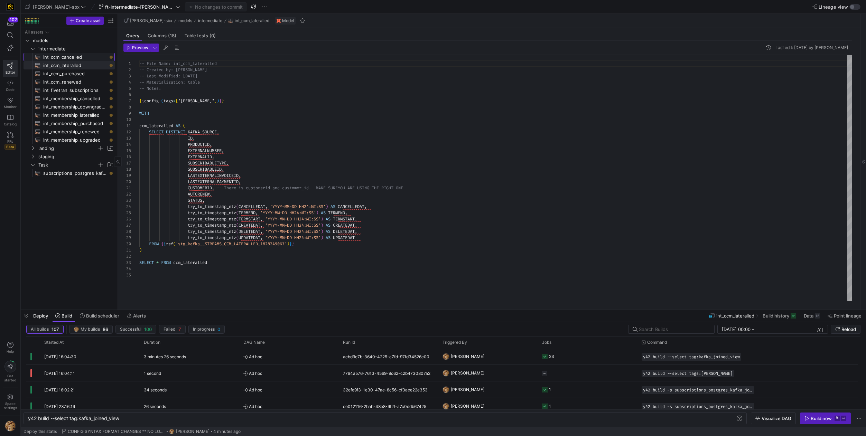
click at [77, 57] on span "int_ccm_cancelled​​​​​​​​​​" at bounding box center [75, 57] width 64 height 8
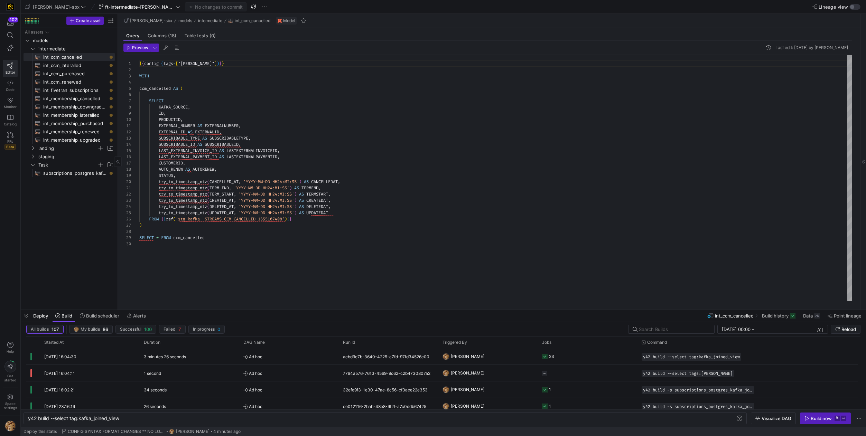
click at [74, 63] on span "int_ccm_lateralled​​​​​​​​​​" at bounding box center [75, 66] width 64 height 8
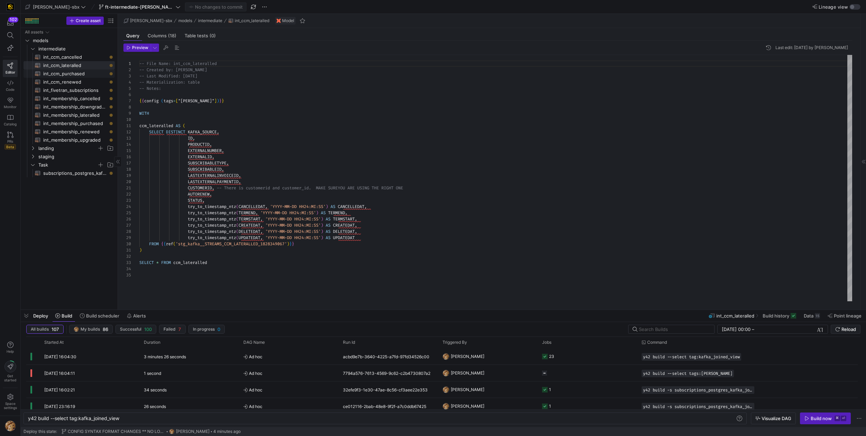
click at [85, 72] on span "int_ccm_purchased​​​​​​​​​​" at bounding box center [75, 74] width 64 height 8
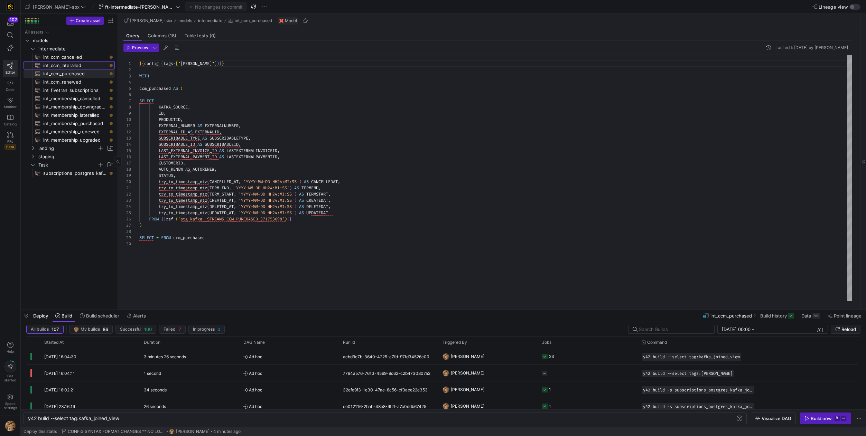
click at [85, 68] on span "int_ccm_lateralled​​​​​​​​​​" at bounding box center [75, 66] width 64 height 8
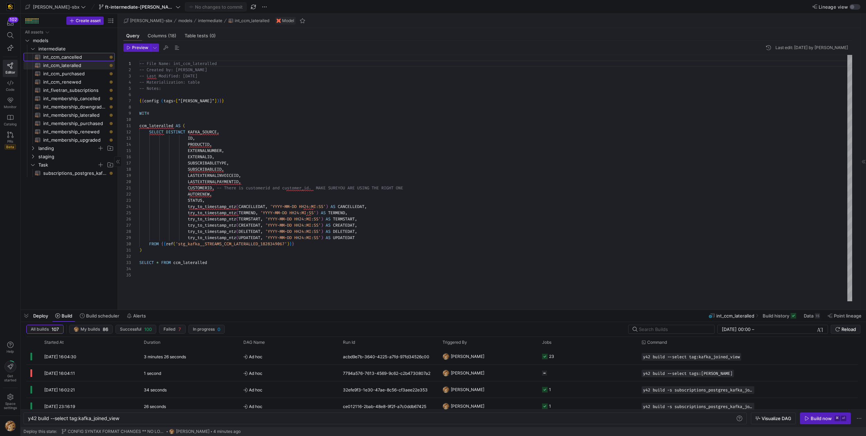
click at [86, 55] on span "int_ccm_cancelled​​​​​​​​​​" at bounding box center [75, 57] width 64 height 8
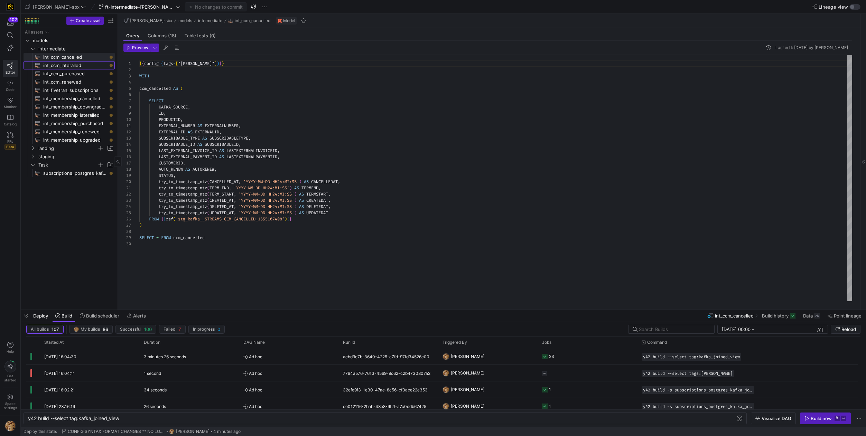
click at [85, 62] on span "int_ccm_lateralled​​​​​​​​​​" at bounding box center [75, 66] width 64 height 8
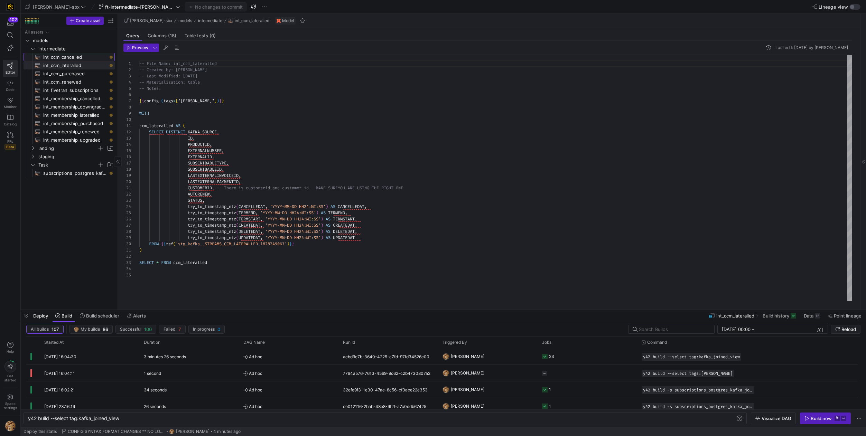
click at [52, 58] on span "int_ccm_cancelled​​​​​​​​​​" at bounding box center [75, 57] width 64 height 8
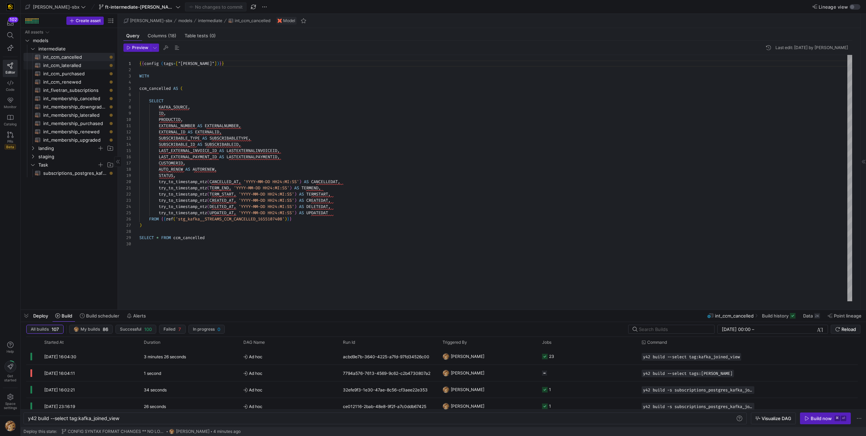
click at [82, 66] on span "int_ccm_lateralled​​​​​​​​​​" at bounding box center [75, 66] width 64 height 8
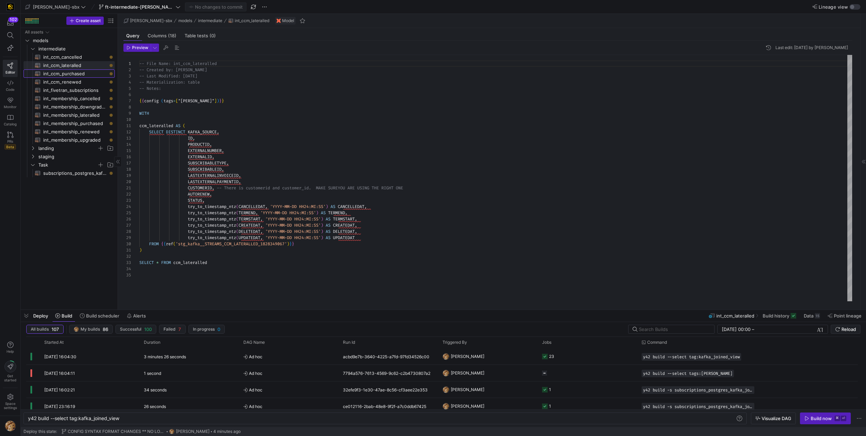
click at [76, 75] on span "int_ccm_purchased​​​​​​​​​​" at bounding box center [75, 74] width 64 height 8
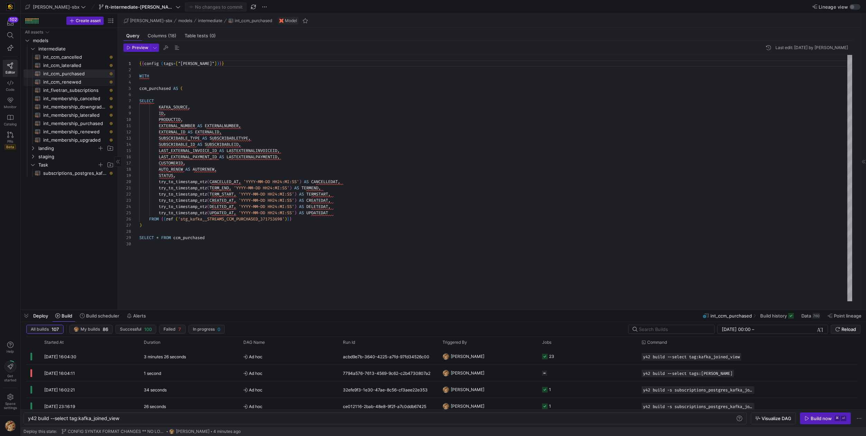
click at [70, 83] on span "int_ccm_renewed​​​​​​​​​​" at bounding box center [75, 82] width 64 height 8
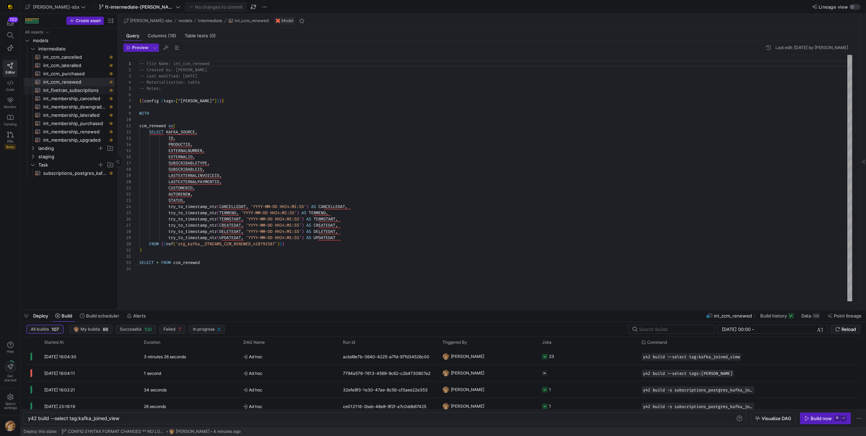
click at [79, 92] on span "int_fivetran_subscriptions​​​​​​​​​​" at bounding box center [75, 90] width 64 height 8
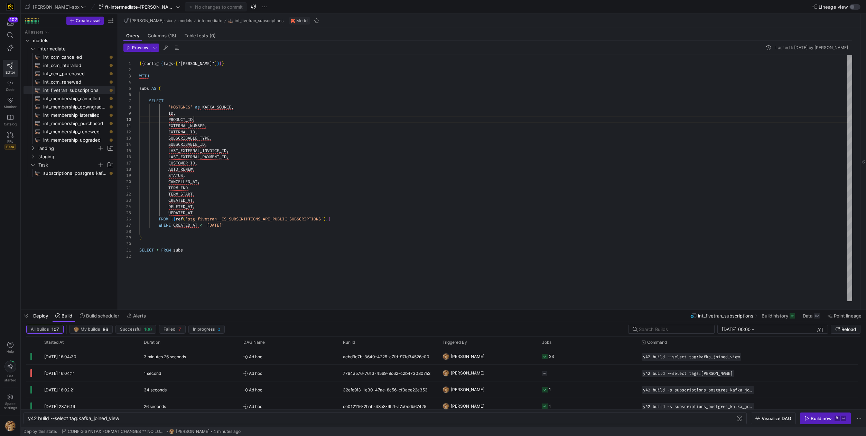
click at [195, 119] on div "{ { config ( tags = [ "kafka_joined_view" ] ) } } WITH subs AS ( SELECT 'POSTGR…" at bounding box center [495, 178] width 713 height 247
click at [183, 119] on div "{ { config ( tags = [ "kafka_joined_view" ] ) } } WITH subs AS ( SELECT 'POSTGR…" at bounding box center [495, 178] width 713 height 247
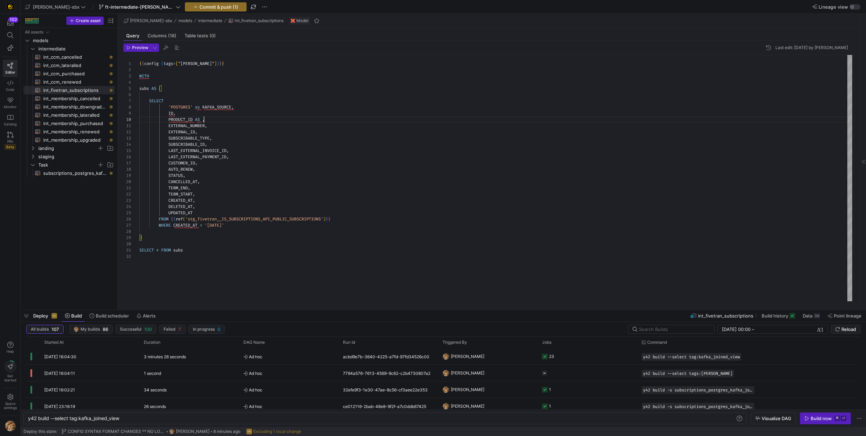
click at [205, 120] on div "{ { config ( tags = [ "kafka_joined_view" ] ) } } WITH subs AS ( SELECT 'POSTGR…" at bounding box center [495, 178] width 713 height 247
click at [192, 125] on div "{ { config ( tags = [ "kafka_joined_view" ] ) } } WITH subs AS ( SELECT 'POSTGR…" at bounding box center [495, 178] width 713 height 247
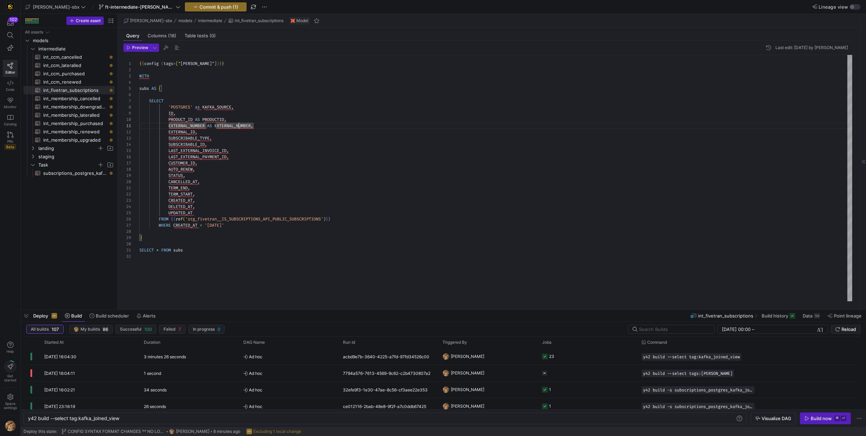
scroll to position [0, 97]
click at [191, 133] on div "{ { config ( tags = [ "kafka_joined_view" ] ) } } WITH subs AS ( SELECT 'POSTGR…" at bounding box center [495, 178] width 713 height 247
click at [186, 138] on div "{ { config ( tags = [ "kafka_joined_view" ] ) } } WITH subs AS ( SELECT 'POSTGR…" at bounding box center [495, 178] width 713 height 247
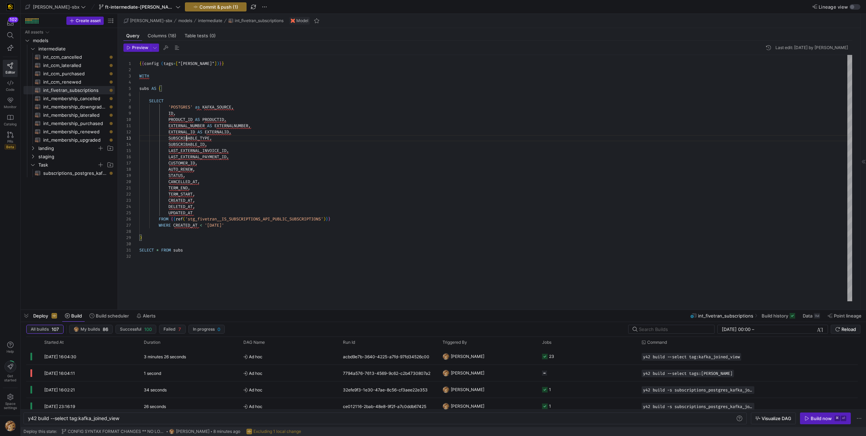
click at [186, 138] on div "{ { config ( tags = [ "kafka_joined_view" ] ) } } WITH subs AS ( SELECT 'POSTGR…" at bounding box center [495, 178] width 713 height 247
click at [212, 138] on div "{ { config ( tags = [ "kafka_joined_view" ] ) } } WITH subs AS ( SELECT 'POSTGR…" at bounding box center [495, 178] width 713 height 247
click at [189, 145] on div "{ { config ( tags = [ "kafka_joined_view" ] ) } } WITH subs AS ( SELECT 'POSTGR…" at bounding box center [495, 178] width 713 height 247
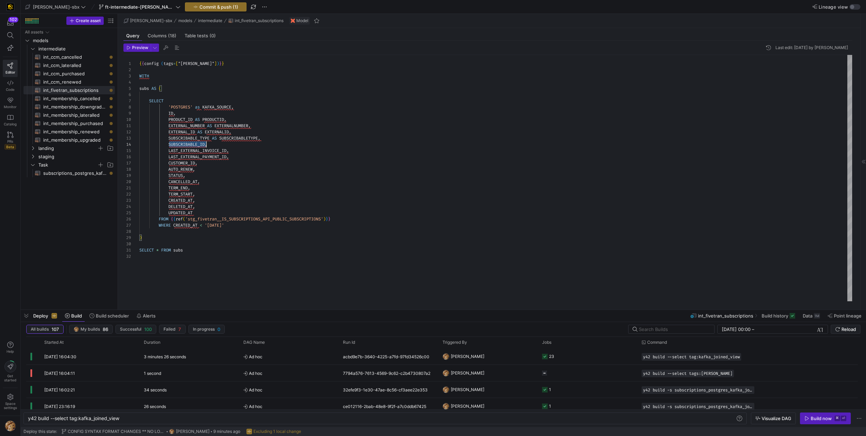
click at [189, 145] on div "{ { config ( tags = [ "kafka_joined_view" ] ) } } WITH subs AS ( SELECT 'POSTGR…" at bounding box center [495, 178] width 713 height 247
click at [208, 147] on div "{ { config ( tags = [ "kafka_joined_view" ] ) } } WITH subs AS ( SELECT 'POSTGR…" at bounding box center [495, 178] width 713 height 247
click at [191, 146] on div "{ { config ( tags = [ "kafka_joined_view" ] ) } } WITH subs AS ( SELECT 'POSTGR…" at bounding box center [495, 178] width 713 height 247
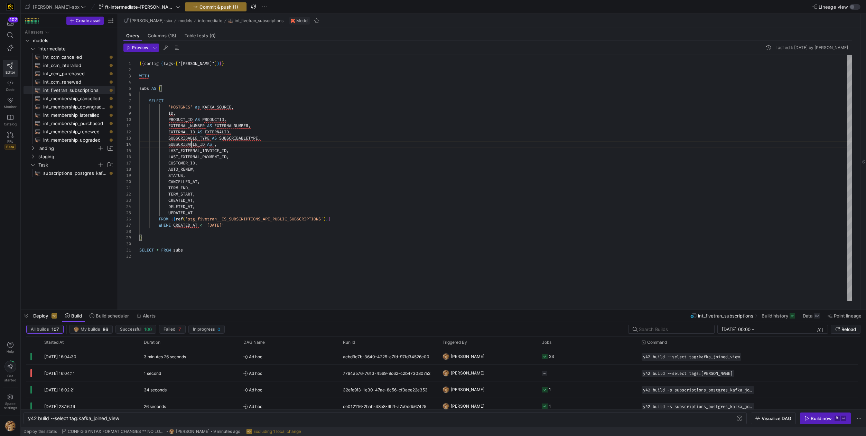
scroll to position [19, 67]
click at [191, 146] on div "{ { config ( tags = [ "kafka_joined_view" ] ) } } WITH subs AS ( SELECT 'POSTGR…" at bounding box center [495, 178] width 713 height 247
click at [216, 145] on div "{ { config ( tags = [ "kafka_joined_view" ] ) } } WITH subs AS ( SELECT 'POSTGR…" at bounding box center [495, 178] width 713 height 247
click at [177, 152] on div "{ { config ( tags = [ "kafka_joined_view" ] ) } } WITH subs AS ( SELECT 'POSTGR…" at bounding box center [495, 178] width 713 height 247
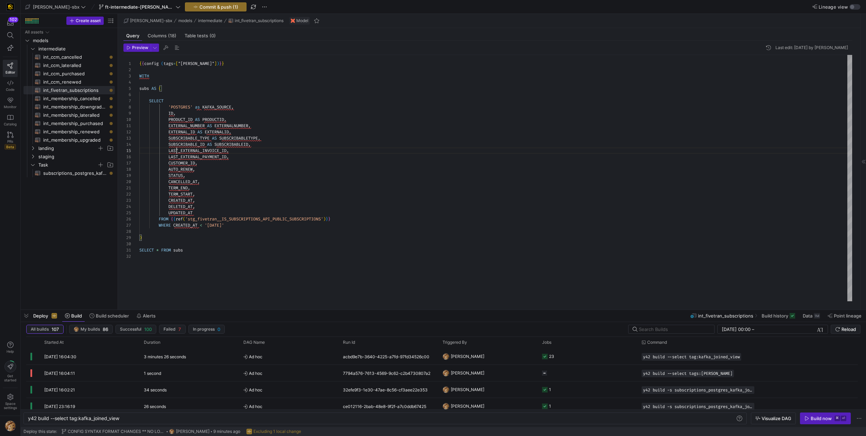
scroll to position [25, 90]
click at [177, 152] on div "{ { config ( tags = [ "kafka_joined_view" ] ) } } WITH subs AS ( SELECT 'POSTGR…" at bounding box center [495, 178] width 713 height 247
click at [229, 150] on div "{ { config ( tags = [ "kafka_joined_view" ] ) } } WITH subs AS ( SELECT 'POSTGR…" at bounding box center [495, 178] width 713 height 247
click at [188, 156] on div "{ { config ( tags = [ "kafka_joined_view" ] ) } } WITH subs AS ( SELECT 'POSTGR…" at bounding box center [495, 178] width 713 height 247
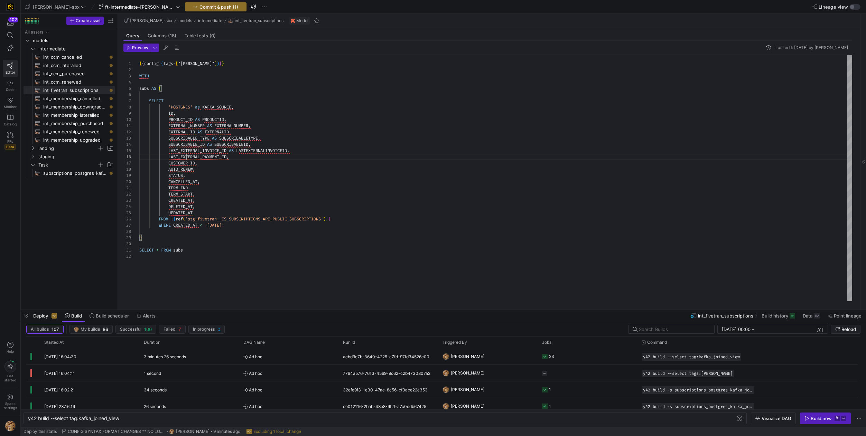
click at [188, 156] on div "{ { config ( tags = [ "kafka_joined_view" ] ) } } WITH subs AS ( SELECT 'POSTGR…" at bounding box center [495, 178] width 713 height 247
click at [229, 157] on div "{ { config ( tags = [ "kafka_joined_view" ] ) } } WITH subs AS ( SELECT 'POSTGR…" at bounding box center [495, 178] width 713 height 247
click at [185, 163] on div "{ { config ( tags = [ "kafka_joined_view" ] ) } } WITH subs AS ( SELECT 'POSTGR…" at bounding box center [495, 178] width 713 height 247
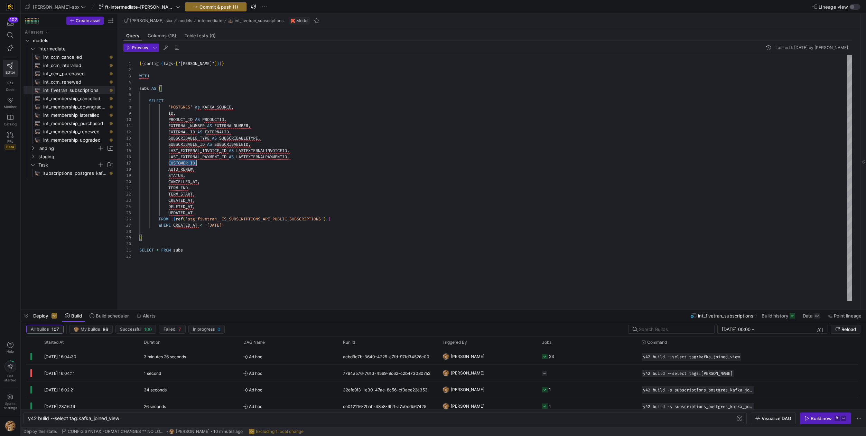
click at [185, 163] on div "{ { config ( tags = [ "kafka_joined_view" ] ) } } WITH subs AS ( SELECT 'POSTGR…" at bounding box center [495, 178] width 713 height 247
click at [198, 164] on div "{ { config ( tags = [ "kafka_joined_view" ] ) } } WITH subs AS ( SELECT 'POSTGR…" at bounding box center [495, 178] width 713 height 247
click at [74, 73] on span "int_ccm_purchased​​​​​​​​​​" at bounding box center [75, 74] width 64 height 8
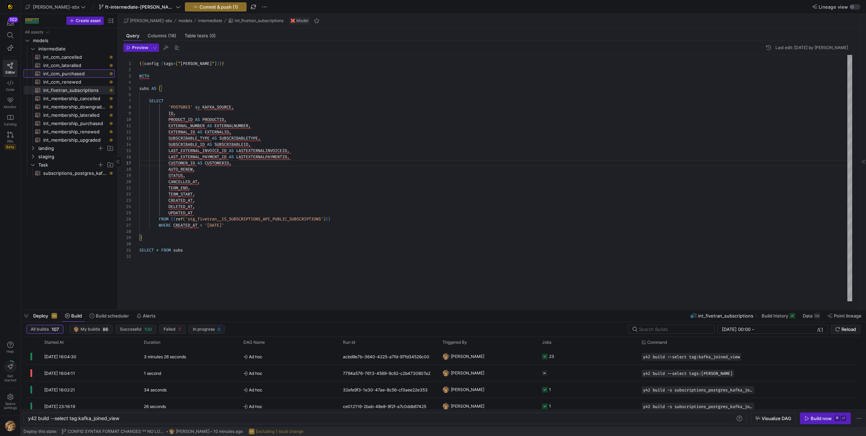
type textarea "{{config (tags=["kafka_joined_view"])}} WITH ccm_purchased AS ( SELECT KAFKA_SO…"
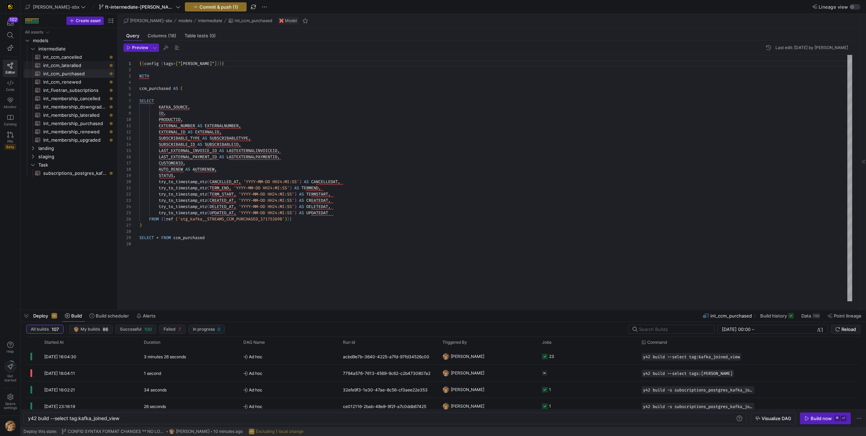
scroll to position [0, 49]
click at [74, 69] on span "int_ccm_lateralled​​​​​​​​​​" at bounding box center [75, 66] width 64 height 8
type textarea "-- File Name: int_ccm_lateralled -- Created by: [PERSON_NAME] -- Last Modified:…"
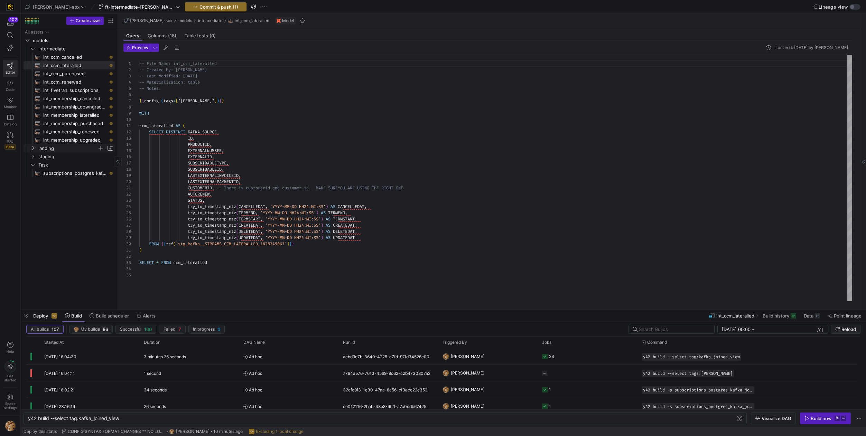
click at [30, 147] on icon "Press SPACE to select this row." at bounding box center [32, 148] width 5 height 4
click at [42, 164] on span "[PERSON_NAME]" at bounding box center [75, 165] width 80 height 8
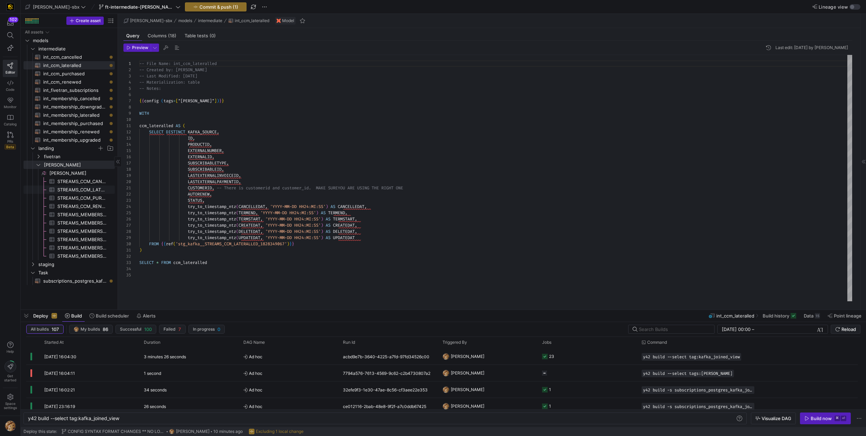
click at [72, 191] on span "STREAMS_CCM_LATERALLED_1828349067​​​​​​​​​" at bounding box center [81, 190] width 49 height 8
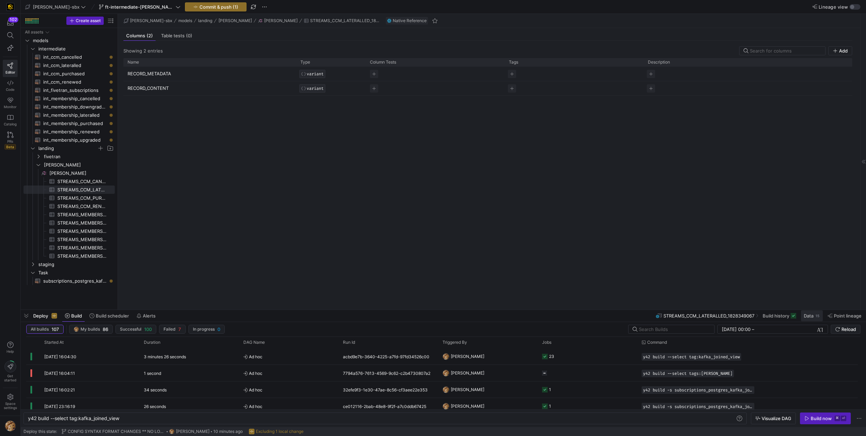
click at [813, 316] on span "Data" at bounding box center [809, 316] width 10 height 6
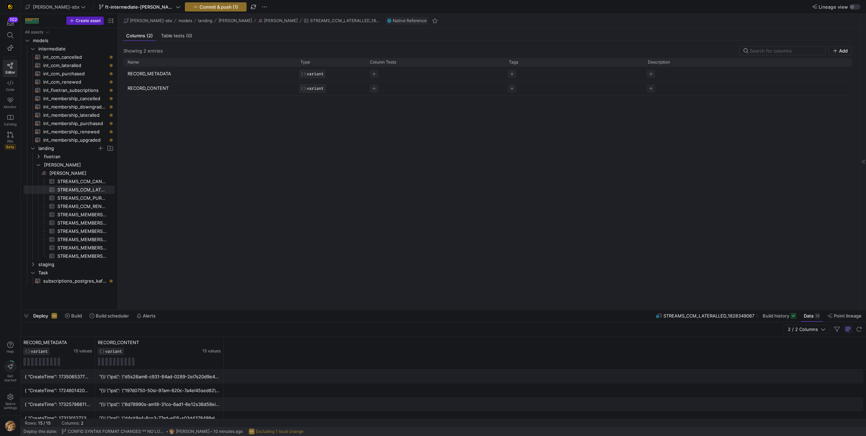
drag, startPoint x: 167, startPoint y: 342, endPoint x: 466, endPoint y: 350, distance: 298.8
click at [692, 379] on div "RECORD_METADATA VARIANT 15 values RECORD_CONTENT VARIANT 15 values { "CreateTim…" at bounding box center [443, 378] width 845 height 82
click at [134, 378] on div at bounding box center [159, 376] width 120 height 13
click at [140, 374] on div at bounding box center [159, 376] width 120 height 13
click at [167, 379] on div at bounding box center [159, 376] width 120 height 13
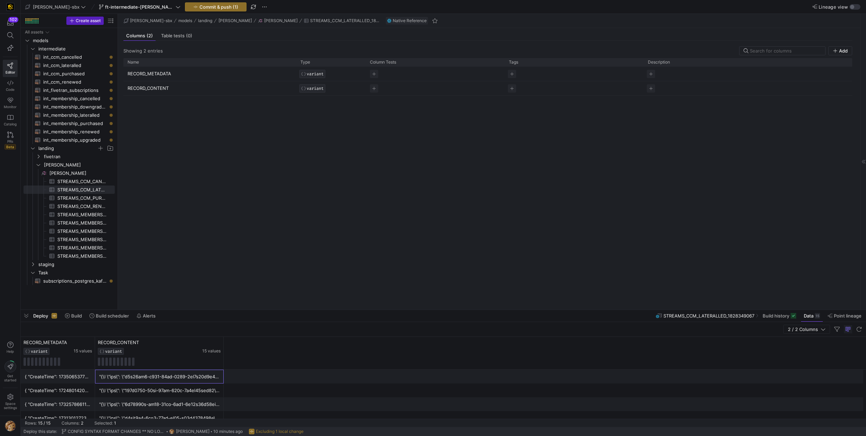
click at [44, 377] on div "{ "CreateTime": 1735065377282, "headers": { "_ups.type": "str" }, "key": "f8168…" at bounding box center [58, 376] width 66 height 13
click at [63, 55] on span "int_ccm_cancelled​​​​​​​​​​" at bounding box center [75, 57] width 64 height 8
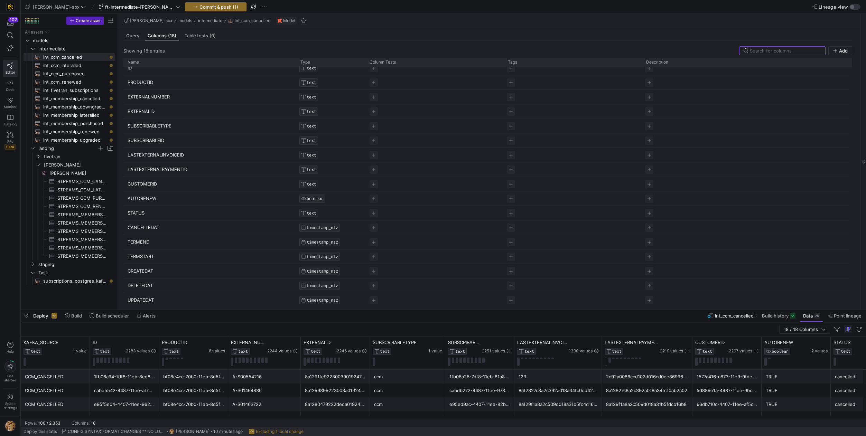
scroll to position [24, 0]
click at [82, 65] on span "int_ccm_lateralled​​​​​​​​​​" at bounding box center [75, 66] width 64 height 8
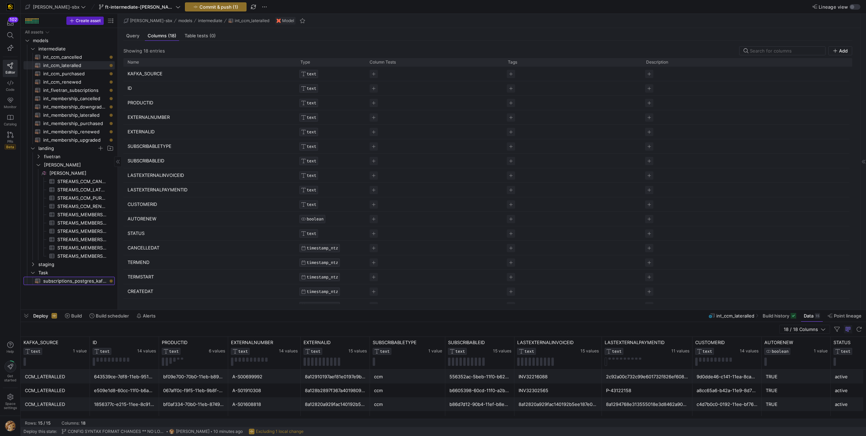
click at [62, 284] on span "subscriptions_postgres_kafka_joined_view​​​​​​​​​​" at bounding box center [75, 281] width 64 height 8
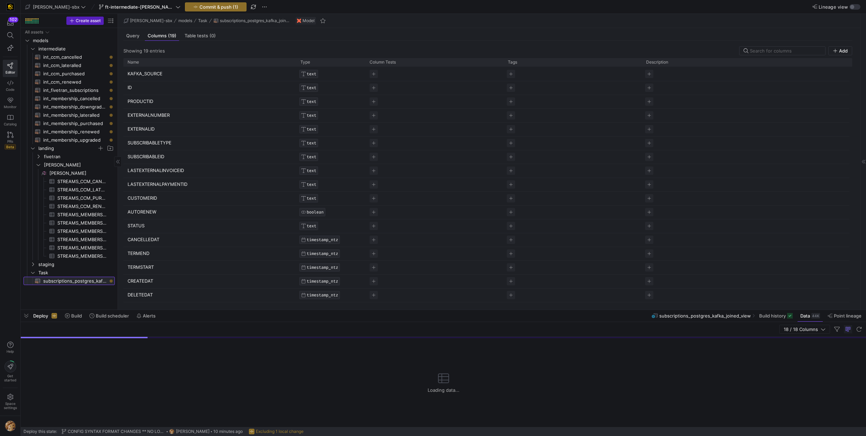
click at [62, 284] on span "subscriptions_postgres_kafka_joined_view​​​​​​​​​​" at bounding box center [75, 281] width 64 height 8
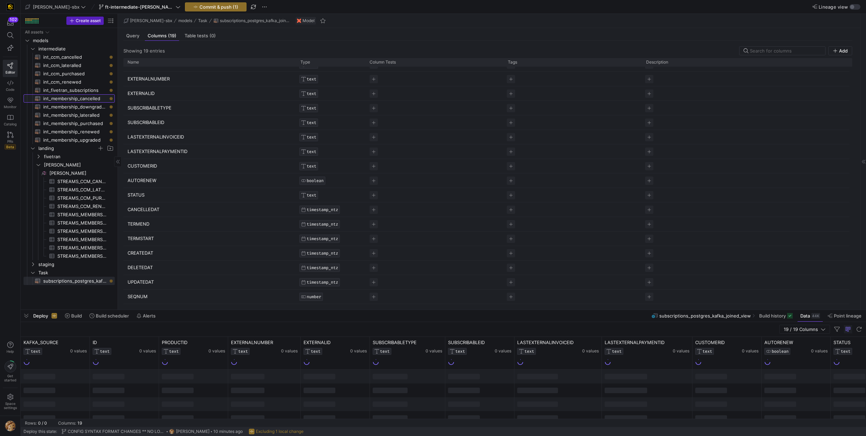
click at [58, 101] on span "int_membership_cancelled​​​​​​​​​​" at bounding box center [75, 99] width 64 height 8
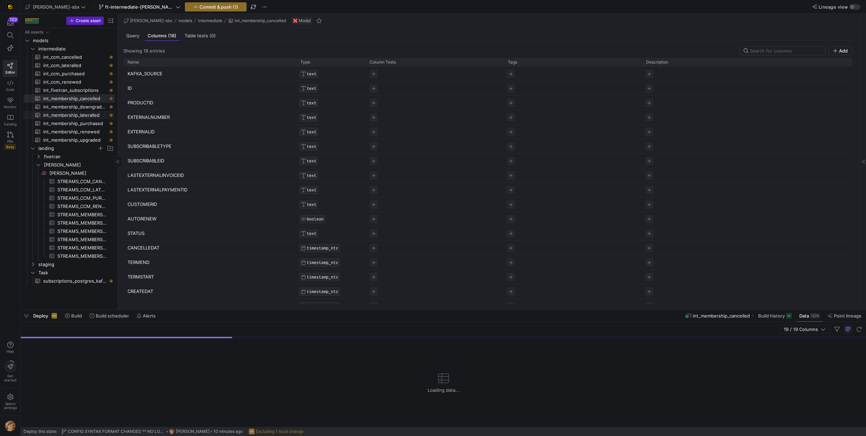
click at [55, 111] on span "int_membership_lateralled​​​​​​​​​​" at bounding box center [75, 115] width 64 height 8
click at [57, 122] on span "int_membership_purchased​​​​​​​​​​" at bounding box center [75, 124] width 64 height 8
click at [56, 130] on span "int_membership_renewed​​​​​​​​​​" at bounding box center [75, 132] width 64 height 8
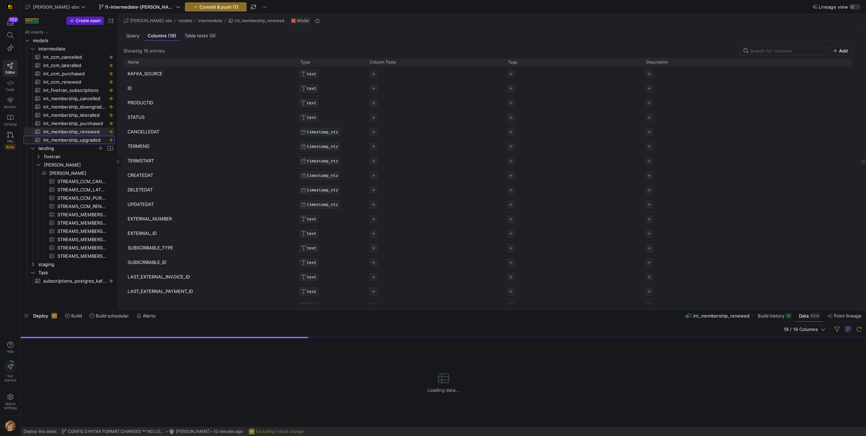
click at [56, 139] on span "int_membership_upgraded​​​​​​​​​​" at bounding box center [75, 140] width 64 height 8
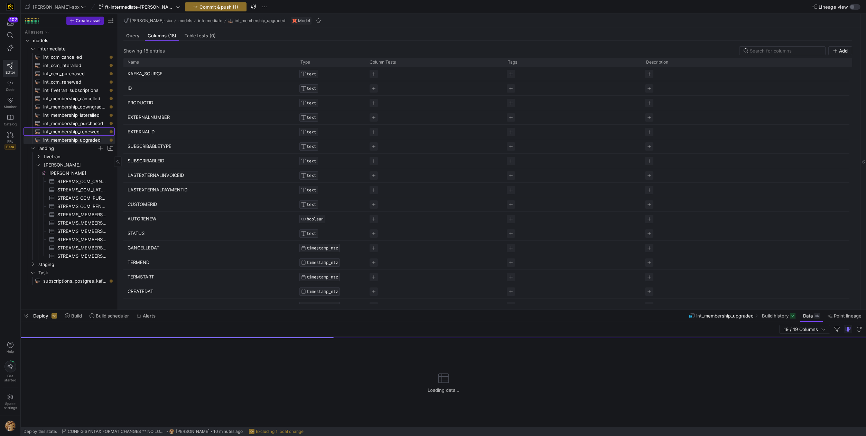
click at [57, 131] on span "int_membership_renewed​​​​​​​​​​" at bounding box center [75, 132] width 64 height 8
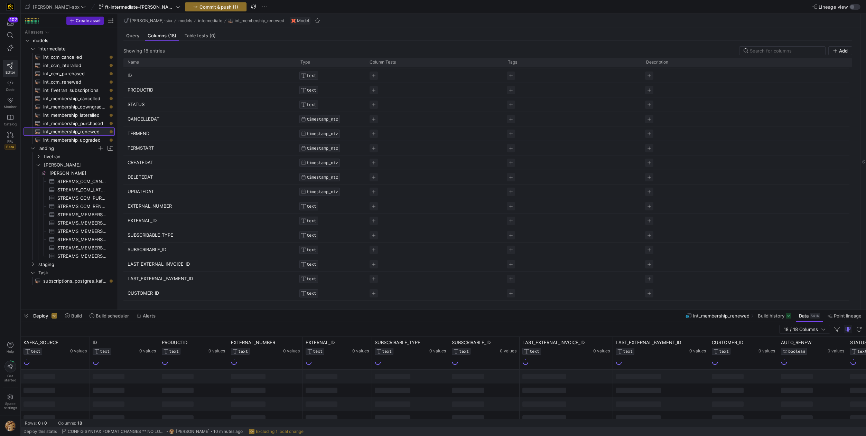
scroll to position [18, 0]
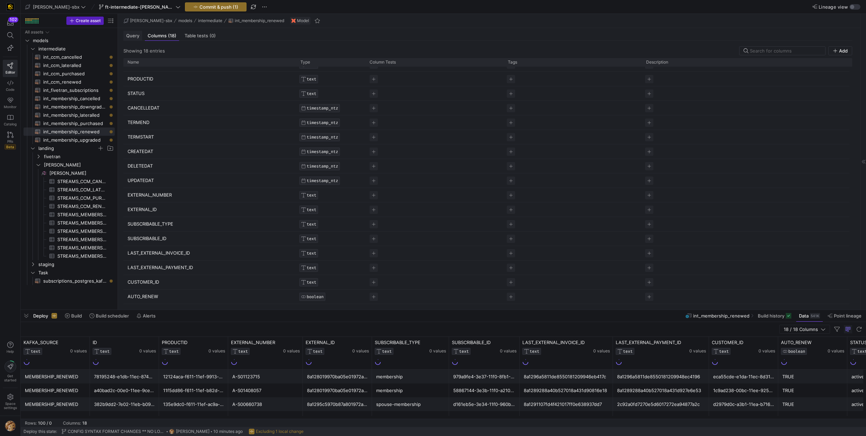
click at [131, 35] on span "Query" at bounding box center [132, 36] width 13 height 4
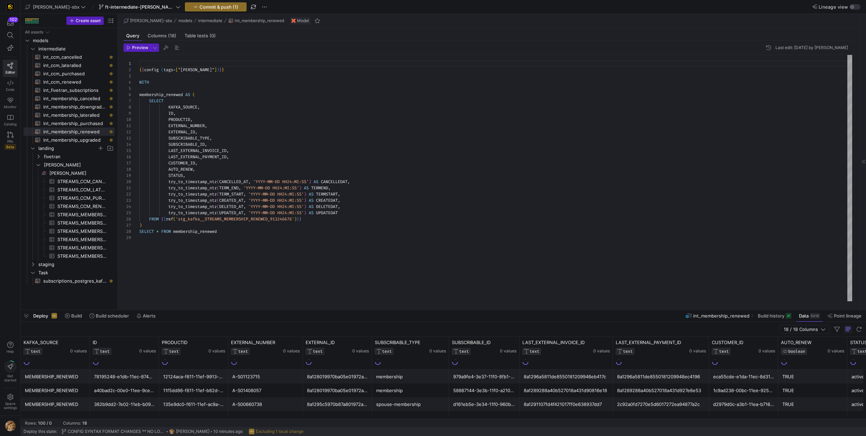
scroll to position [62, 0]
click at [196, 163] on div "{ { config ( tags = [ "kafka_joined_view" ] ) } } WITH membership_renewed AS ( …" at bounding box center [495, 178] width 713 height 247
click at [67, 57] on span "int_ccm_cancelled​​​​​​​​​​" at bounding box center [75, 57] width 64 height 8
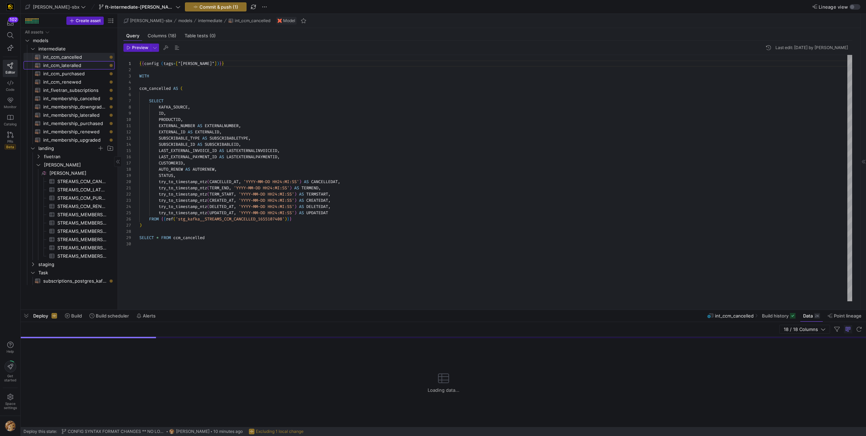
click at [68, 67] on span "int_ccm_lateralled​​​​​​​​​​" at bounding box center [75, 66] width 64 height 8
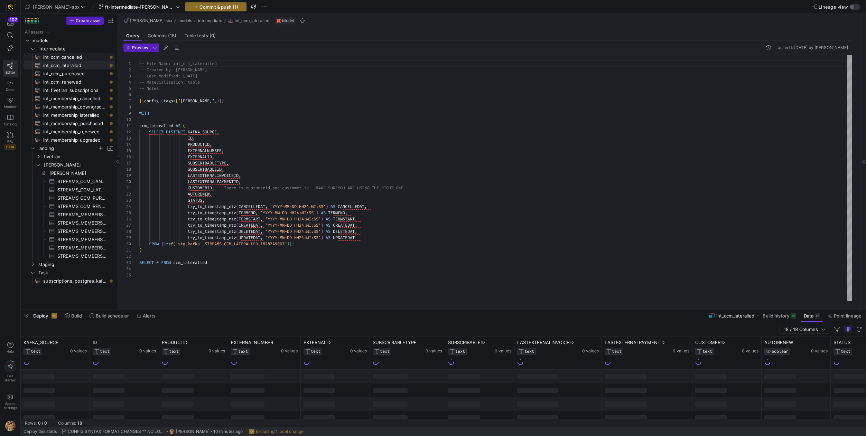
click at [76, 58] on span "int_ccm_cancelled​​​​​​​​​​" at bounding box center [75, 57] width 64 height 8
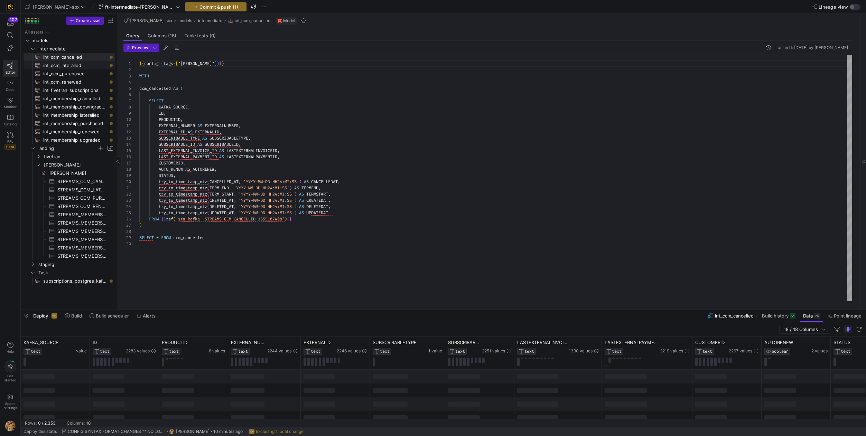
click at [64, 68] on span "int_ccm_lateralled​​​​​​​​​​" at bounding box center [75, 66] width 64 height 8
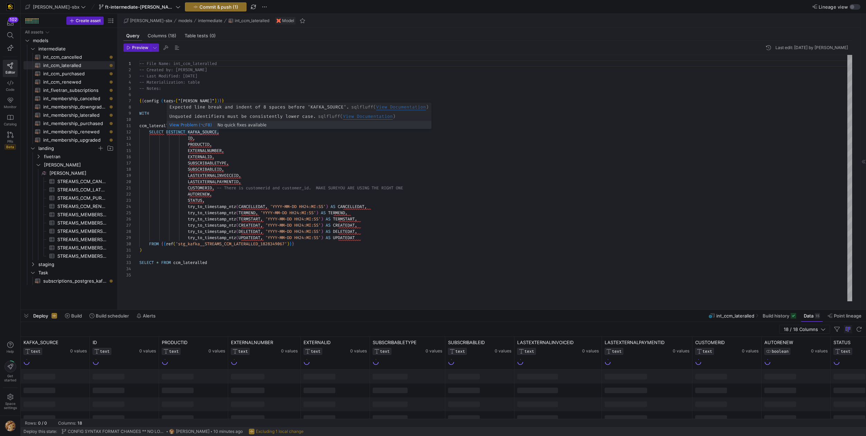
click at [189, 131] on div "-- File Name: int_ccm_lateralled -- Created by: Grant Jones -- Last Modified: 2…" at bounding box center [495, 178] width 713 height 247
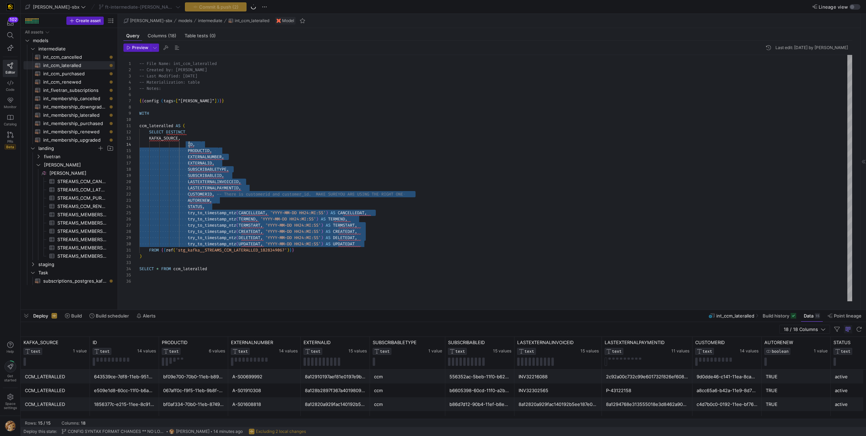
scroll to position [19, 47]
drag, startPoint x: 284, startPoint y: 232, endPoint x: 187, endPoint y: 146, distance: 128.8
click at [187, 146] on div "-- File Name: int_ccm_lateralled -- Created by: Grant Jones -- Last Modified: 2…" at bounding box center [495, 178] width 713 height 247
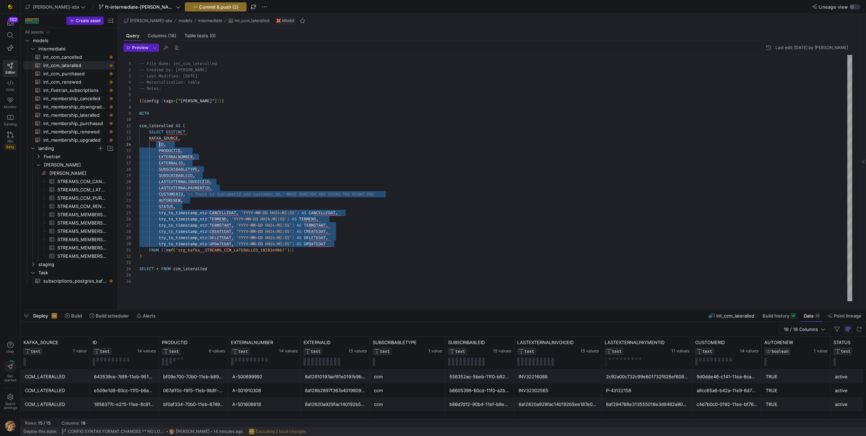
scroll to position [19, 10]
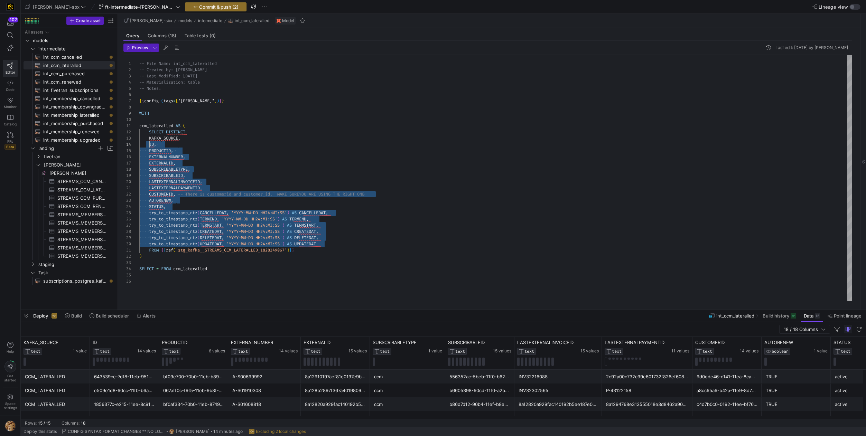
click at [351, 147] on div "-- File Name: int_ccm_lateralled -- Created by: Grant Jones -- Last Modified: 2…" at bounding box center [495, 178] width 713 height 247
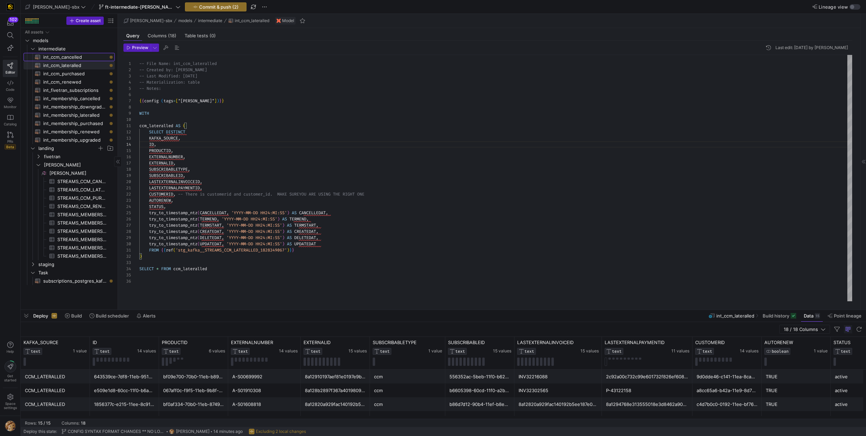
click at [71, 55] on span "int_ccm_cancelled​​​​​​​​​​" at bounding box center [75, 57] width 64 height 8
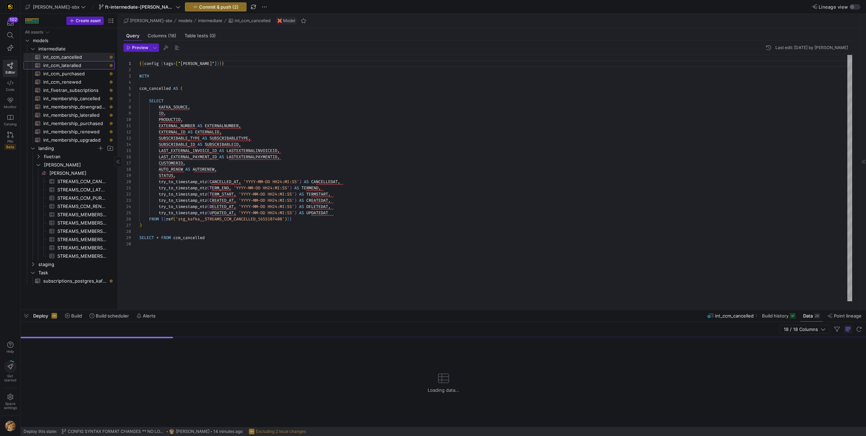
click at [71, 65] on span "int_ccm_lateralled​​​​​​​​​​" at bounding box center [75, 66] width 64 height 8
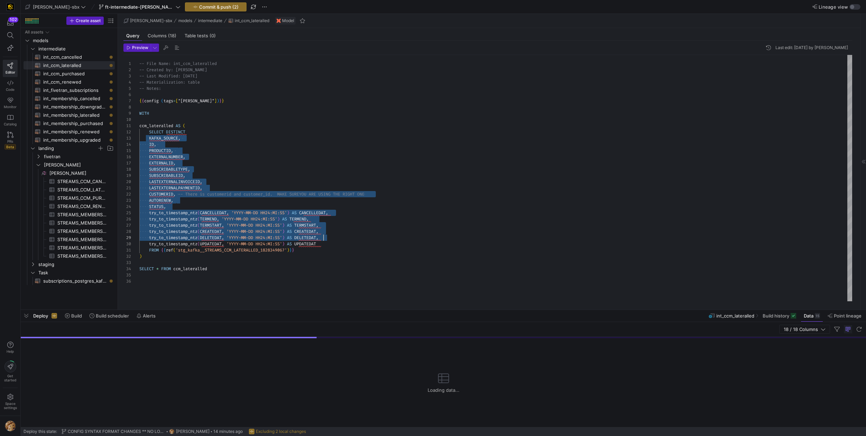
scroll to position [12, 159]
drag, startPoint x: 148, startPoint y: 138, endPoint x: 344, endPoint y: 248, distance: 224.3
click at [344, 248] on div "-- File Name: int_ccm_lateralled -- Created by: Grant Jones -- Last Modified: 2…" at bounding box center [495, 178] width 713 height 247
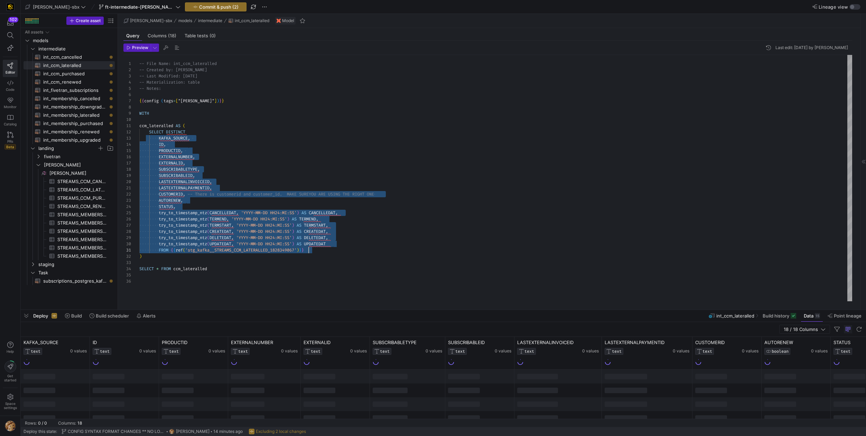
scroll to position [12, 169]
click at [353, 114] on div "-- File Name: int_ccm_lateralled -- Created by: Grant Jones -- Last Modified: 2…" at bounding box center [495, 178] width 713 height 247
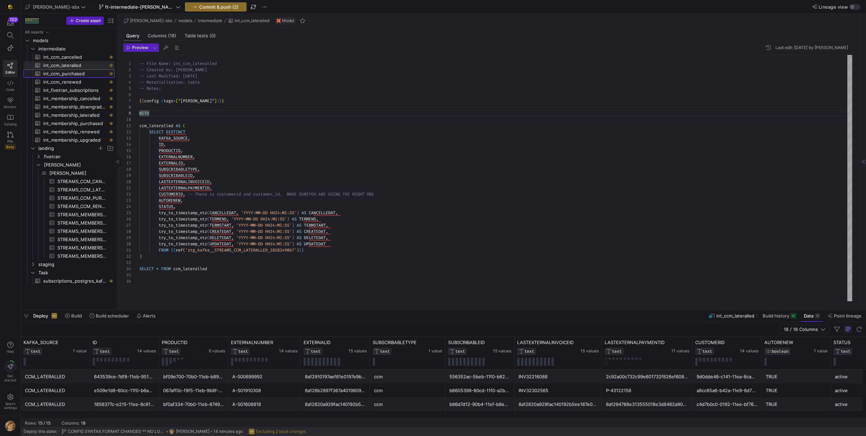
click at [65, 75] on span "int_ccm_purchased​​​​​​​​​​" at bounding box center [75, 74] width 64 height 8
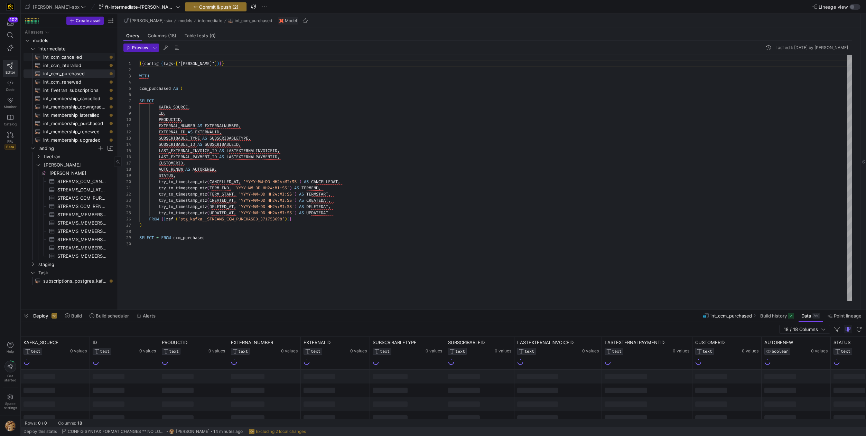
click at [80, 58] on span "int_ccm_cancelled​​​​​​​​​​" at bounding box center [75, 57] width 64 height 8
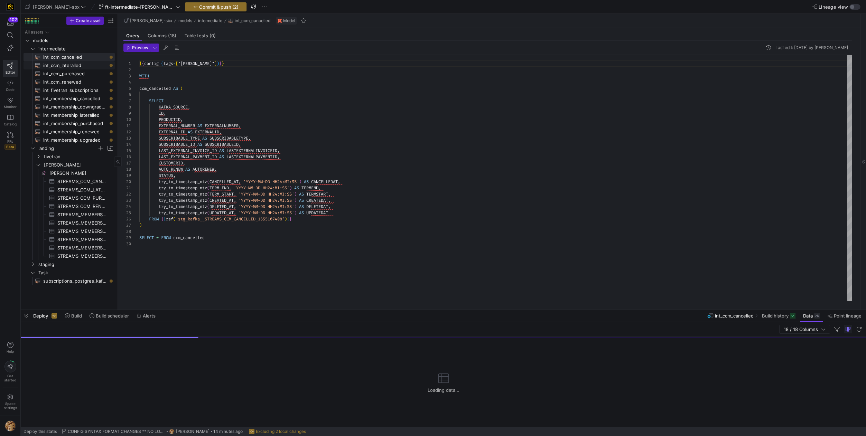
click at [74, 66] on span "int_ccm_lateralled​​​​​​​​​​" at bounding box center [75, 66] width 64 height 8
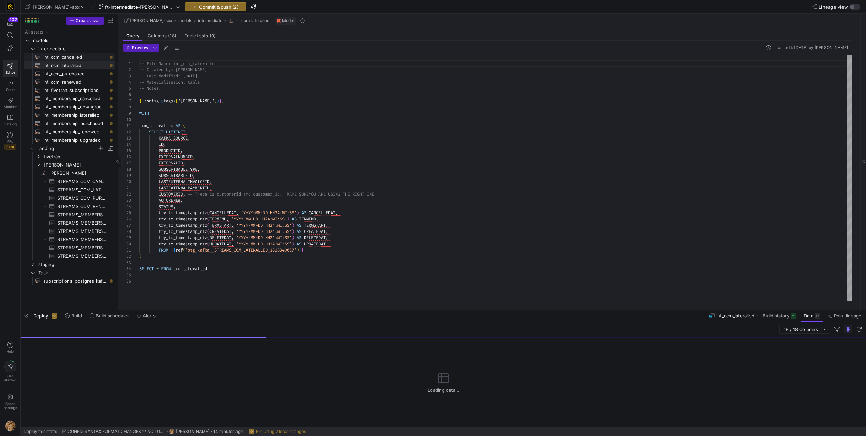
click at [80, 57] on span "int_ccm_cancelled​​​​​​​​​​" at bounding box center [75, 57] width 64 height 8
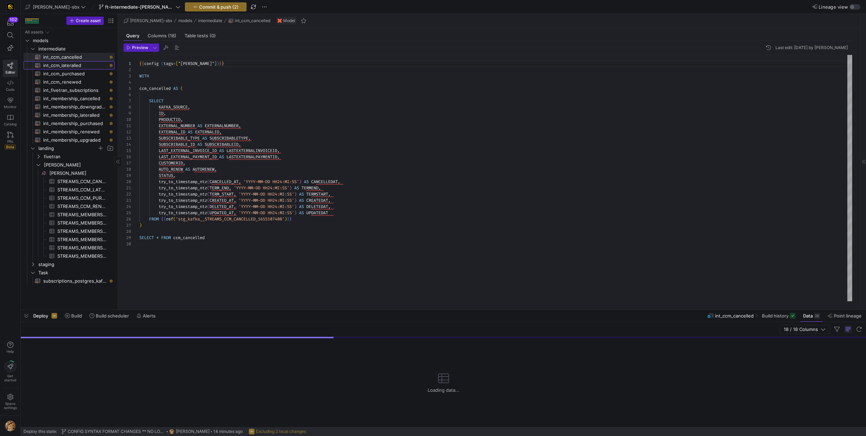
click at [74, 66] on span "int_ccm_lateralled​​​​​​​​​​" at bounding box center [75, 66] width 64 height 8
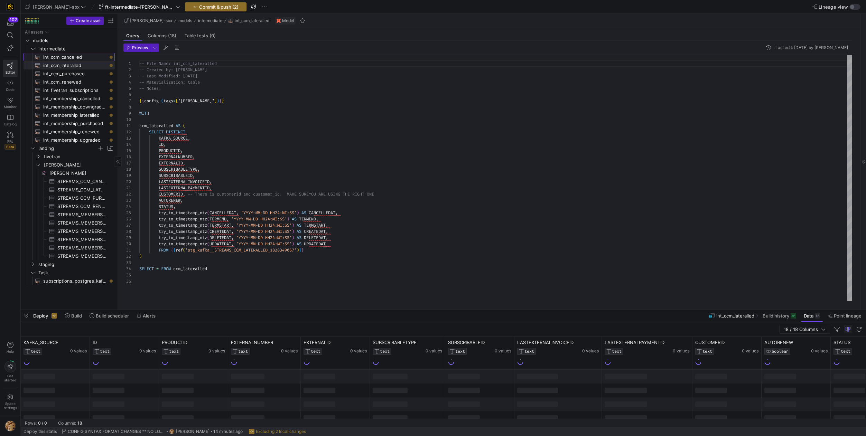
click at [76, 57] on span "int_ccm_cancelled​​​​​​​​​​" at bounding box center [75, 57] width 64 height 8
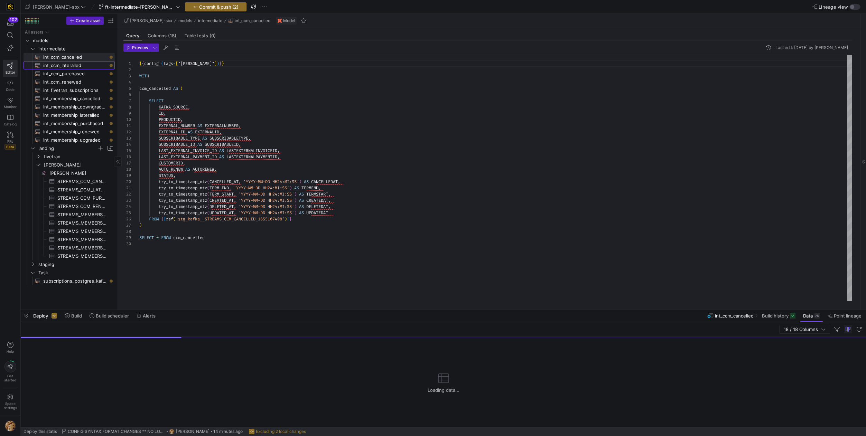
click at [74, 66] on span "int_ccm_lateralled​​​​​​​​​​" at bounding box center [75, 66] width 64 height 8
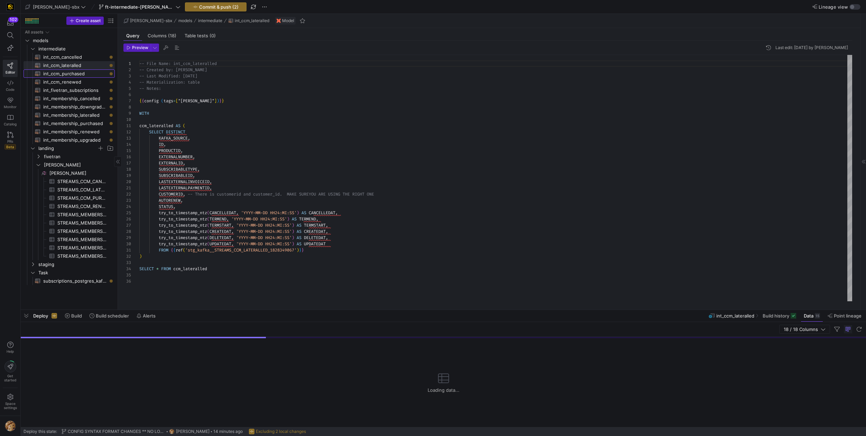
click at [71, 75] on span "int_ccm_purchased​​​​​​​​​​" at bounding box center [75, 74] width 64 height 8
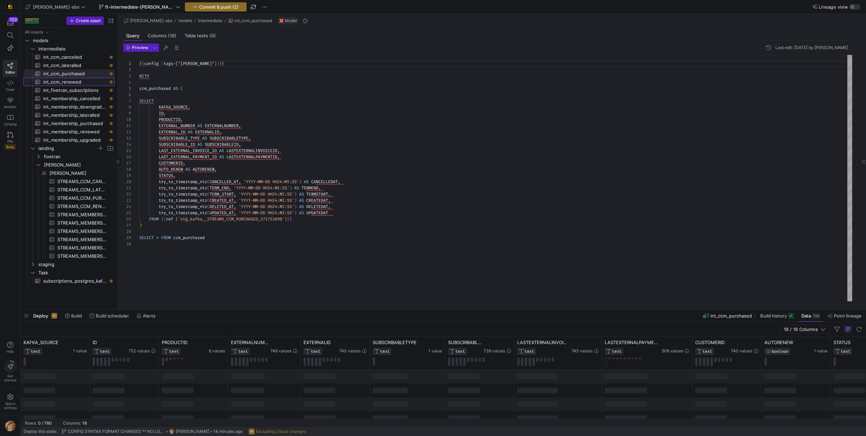
click at [81, 81] on span "int_ccm_renewed​​​​​​​​​​" at bounding box center [75, 82] width 64 height 8
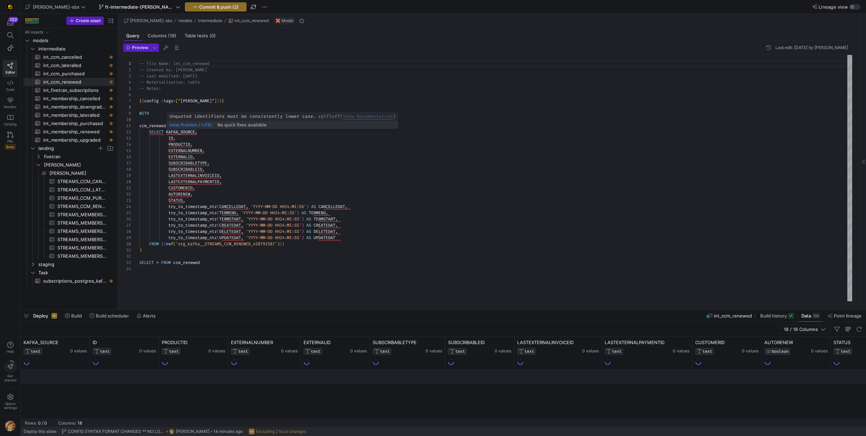
click at [167, 132] on div "-- File Name: int_ccm_renewed -- Created by: Grant Jones -- Last modified: 2025…" at bounding box center [495, 178] width 713 height 247
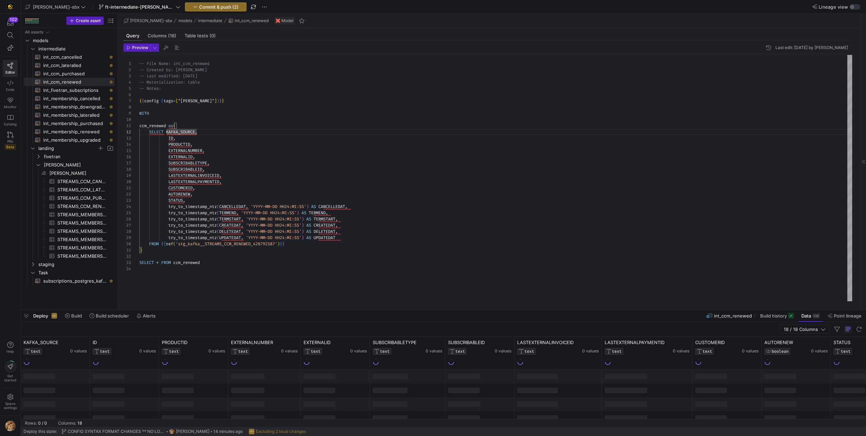
scroll to position [12, 10]
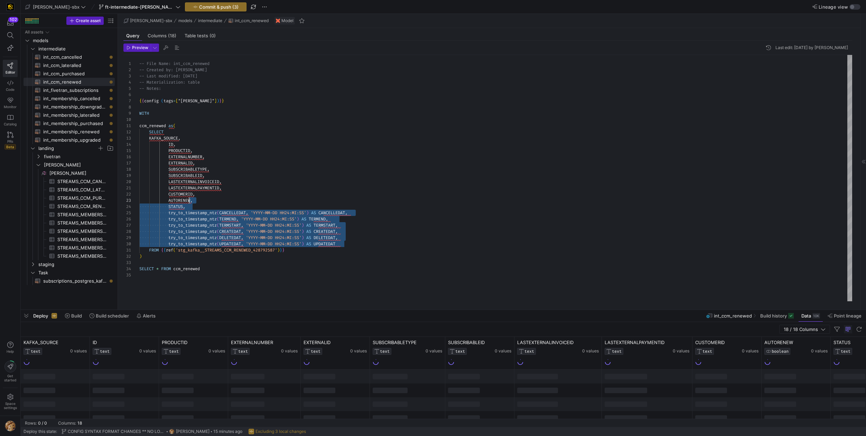
drag, startPoint x: 347, startPoint y: 244, endPoint x: 189, endPoint y: 198, distance: 164.2
click at [189, 198] on div "-- File Name: int_ccm_renewed -- Created by: Grant Jones -- Last modified: 2025…" at bounding box center [495, 178] width 713 height 247
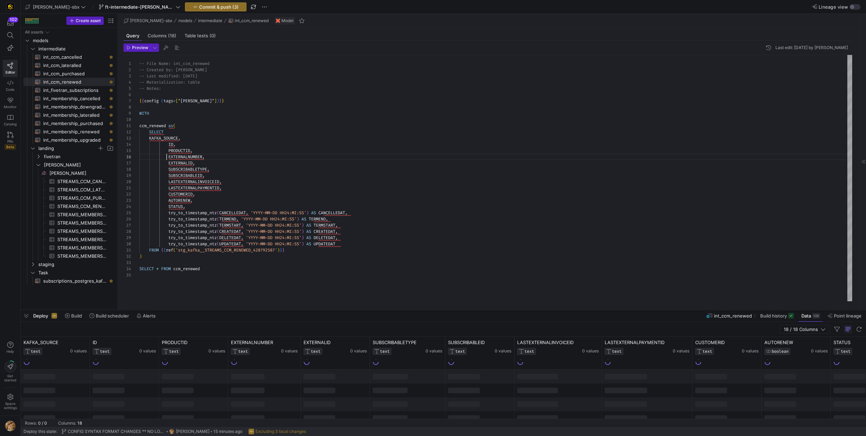
click at [167, 157] on div "-- File Name: int_ccm_renewed -- Created by: Grant Jones -- Last modified: 2025…" at bounding box center [495, 178] width 713 height 247
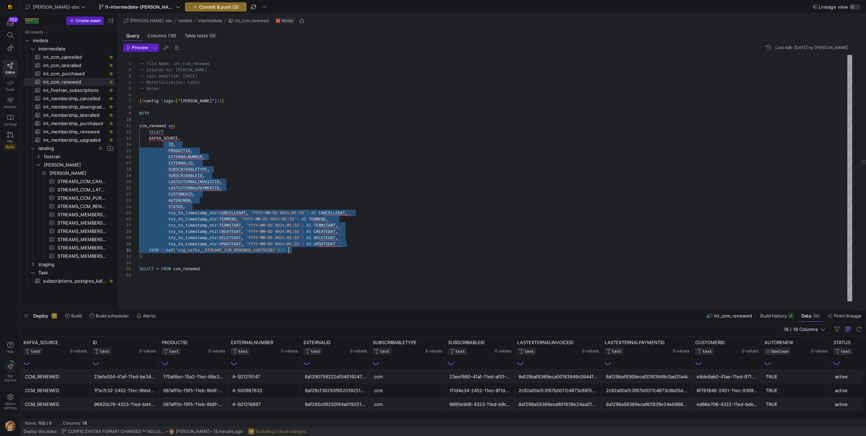
scroll to position [19, 202]
drag, startPoint x: 167, startPoint y: 145, endPoint x: 363, endPoint y: 244, distance: 219.3
click at [363, 244] on div "-- File Name: int_ccm_renewed -- Created by: Grant Jones -- Last modified: 2025…" at bounding box center [495, 178] width 713 height 247
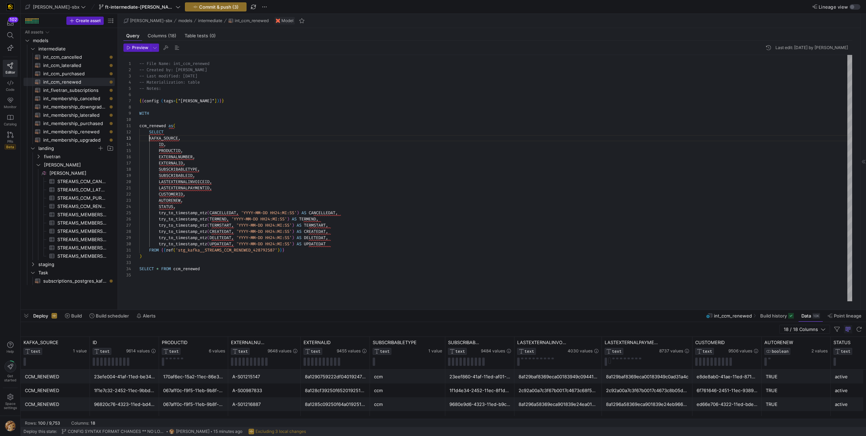
drag, startPoint x: 150, startPoint y: 137, endPoint x: 156, endPoint y: 149, distance: 13.8
click at [150, 139] on div "-- File Name: int_ccm_renewed -- Created by: Grant Jones -- Last modified: 2025…" at bounding box center [495, 178] width 713 height 247
click at [276, 156] on div "-- File Name: int_ccm_renewed -- Created by: Grant Jones -- Last modified: 2025…" at bounding box center [495, 178] width 713 height 247
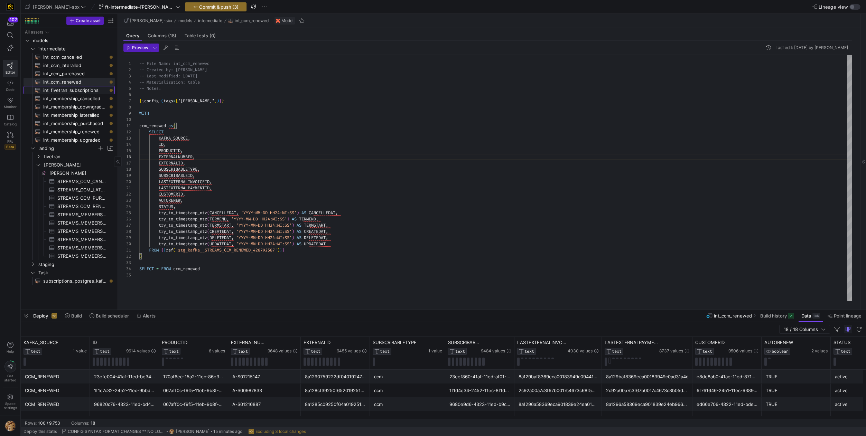
click at [71, 90] on span "int_fivetran_subscriptions​​​​​​​​​​" at bounding box center [75, 90] width 64 height 8
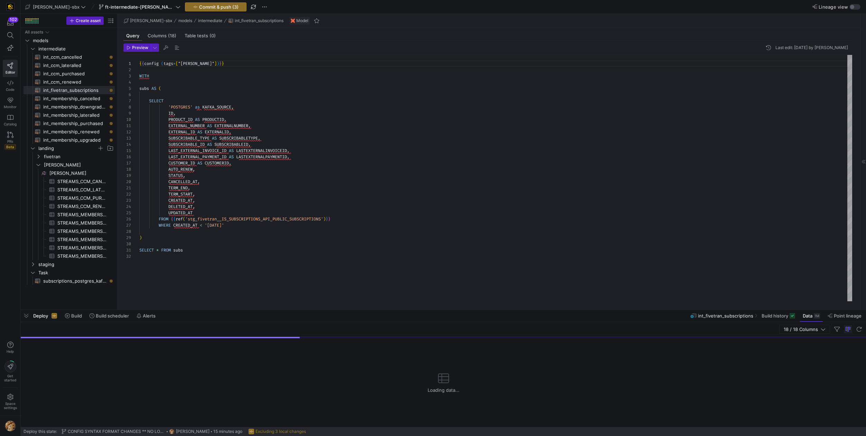
click at [224, 164] on div "{ { config ( tags = [ "kafka_joined_view" ] ) } } WITH subs AS ( SELECT 'POSTGR…" at bounding box center [495, 178] width 713 height 247
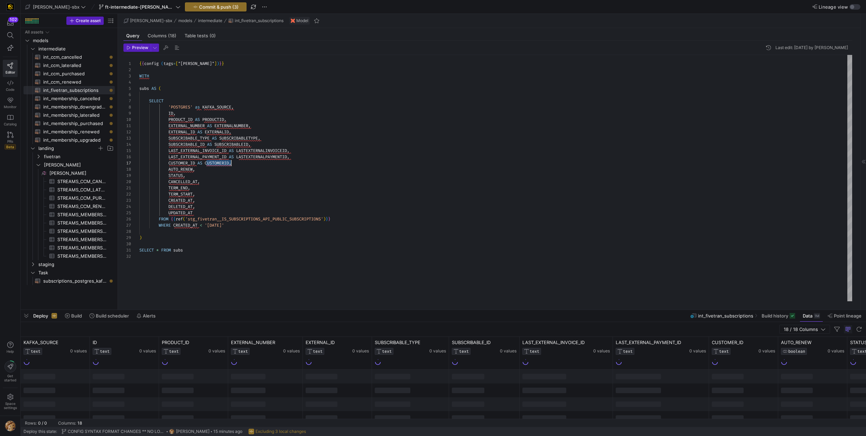
click at [224, 164] on div "{ { config ( tags = [ "kafka_joined_view" ] ) } } WITH subs AS ( SELECT 'POSTGR…" at bounding box center [495, 178] width 713 height 247
click at [89, 97] on span "int_membership_cancelled​​​​​​​​​​" at bounding box center [75, 99] width 64 height 8
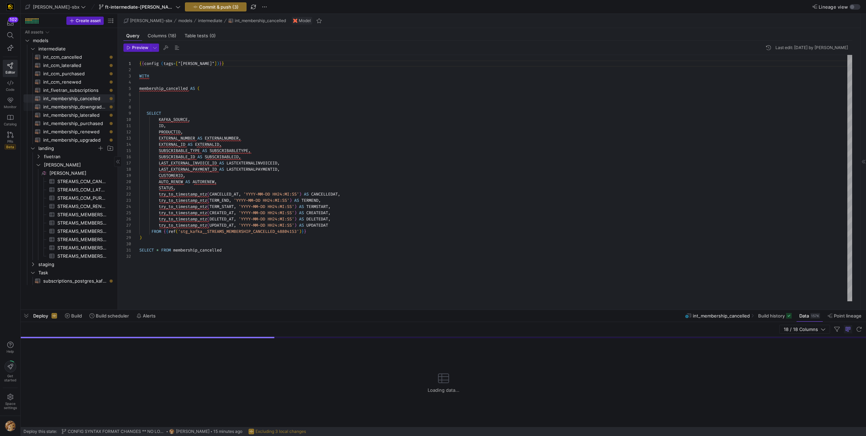
click at [69, 105] on span "int_membership_downgraded​​​​​​​​​​" at bounding box center [75, 107] width 64 height 8
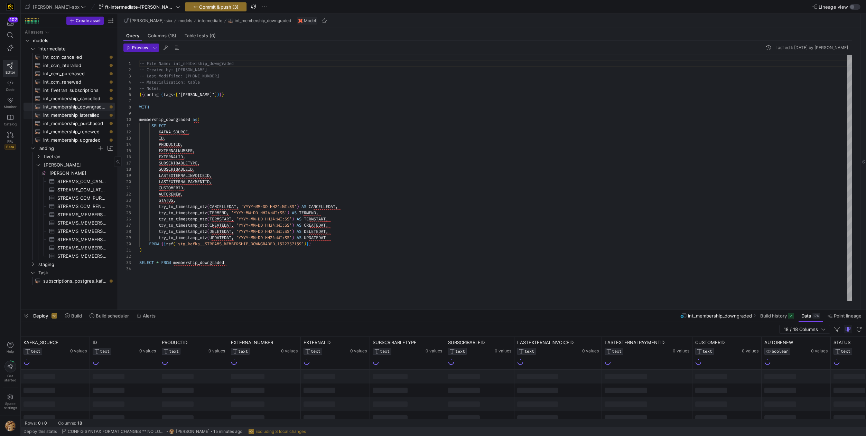
click at [68, 113] on span "int_membership_lateralled​​​​​​​​​​" at bounding box center [75, 115] width 64 height 8
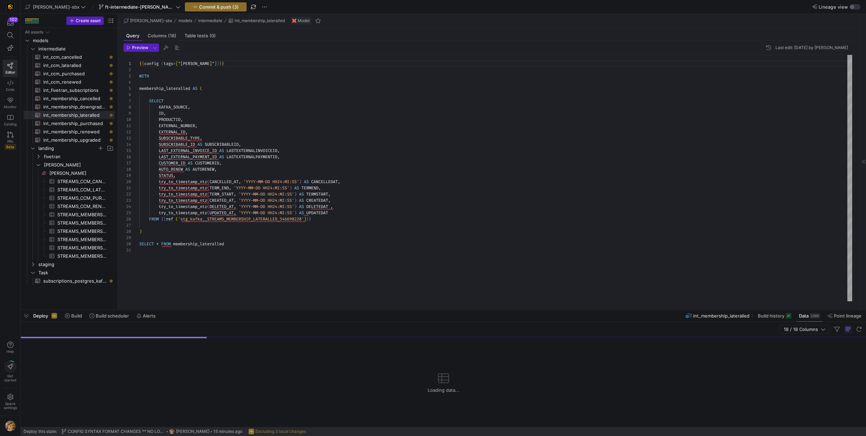
click at [208, 164] on div "{ { config ( tags = [ "kafka_joined_view" ] ) } } WITH membership_lateralled AS…" at bounding box center [495, 178] width 713 height 247
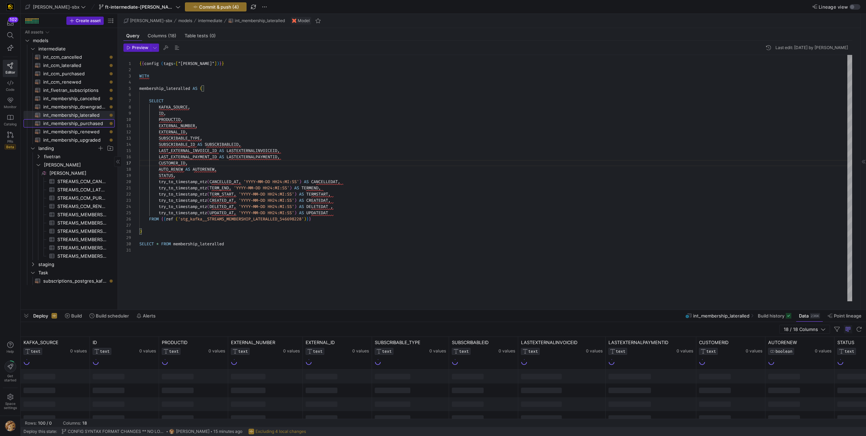
click at [65, 124] on span "int_membership_purchased​​​​​​​​​​" at bounding box center [75, 124] width 64 height 8
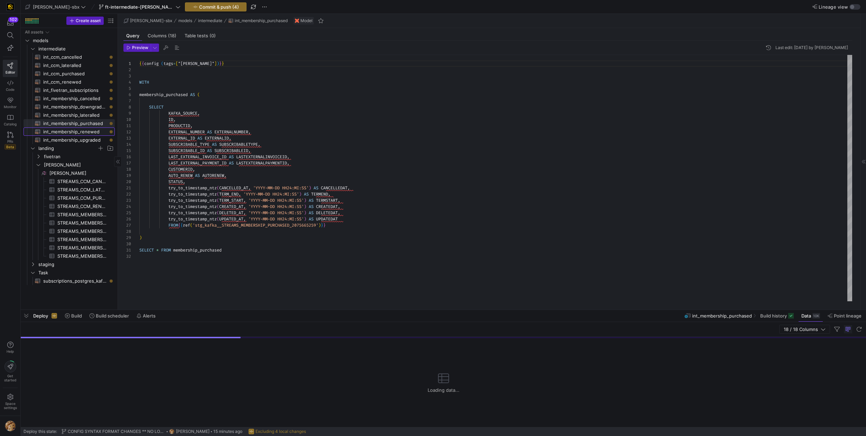
click at [90, 131] on span "int_membership_renewed​​​​​​​​​​" at bounding box center [75, 132] width 64 height 8
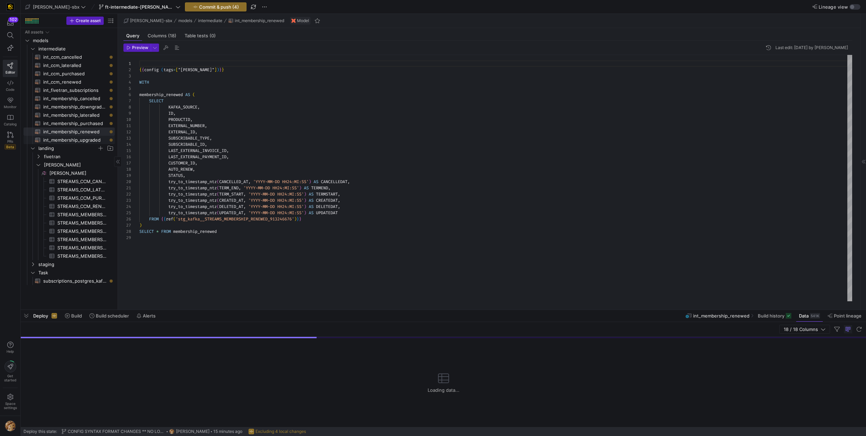
click at [92, 139] on span "int_membership_upgraded​​​​​​​​​​" at bounding box center [75, 140] width 64 height 8
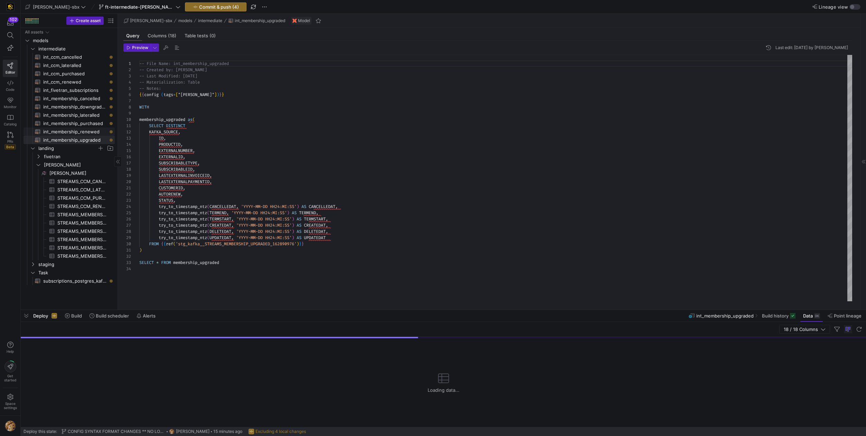
click at [83, 131] on span "int_membership_renewed​​​​​​​​​​" at bounding box center [75, 132] width 64 height 8
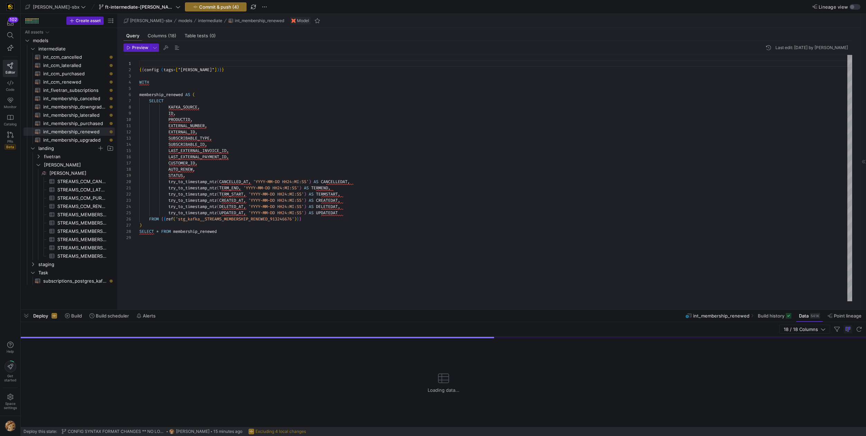
click at [201, 106] on div "{ { config ( tags = [ "kafka_joined_view" ] ) } } WITH membership_renewed AS ( …" at bounding box center [495, 178] width 713 height 247
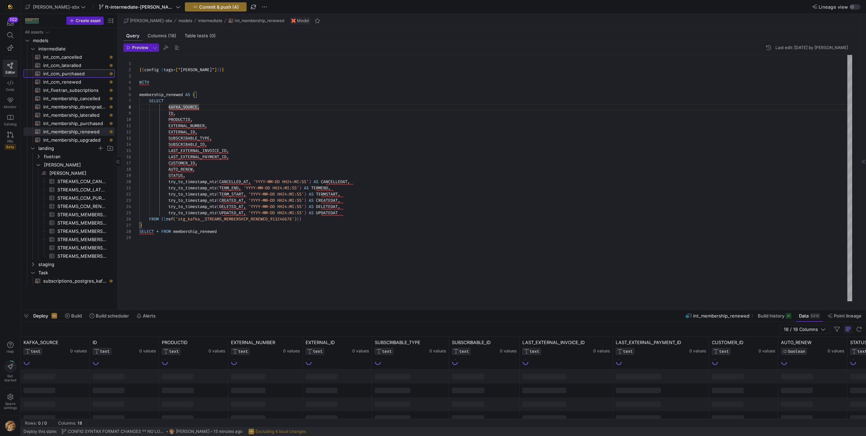
click at [61, 75] on span "int_ccm_purchased​​​​​​​​​​" at bounding box center [75, 74] width 64 height 8
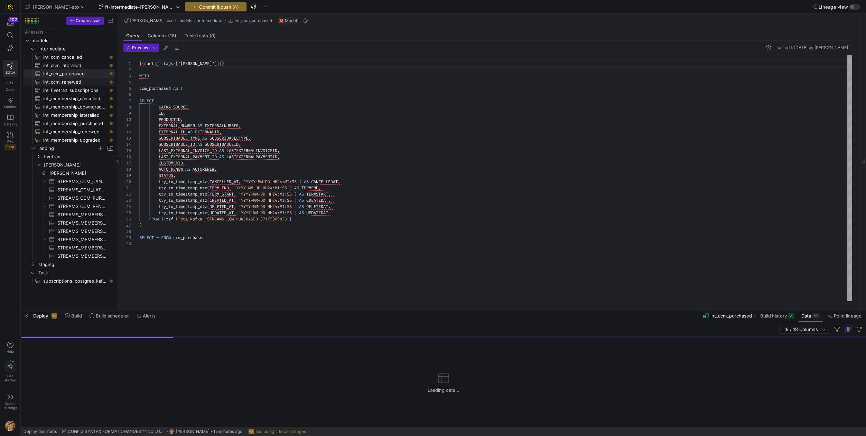
click at [64, 84] on span "int_ccm_renewed​​​​​​​​​​" at bounding box center [75, 82] width 64 height 8
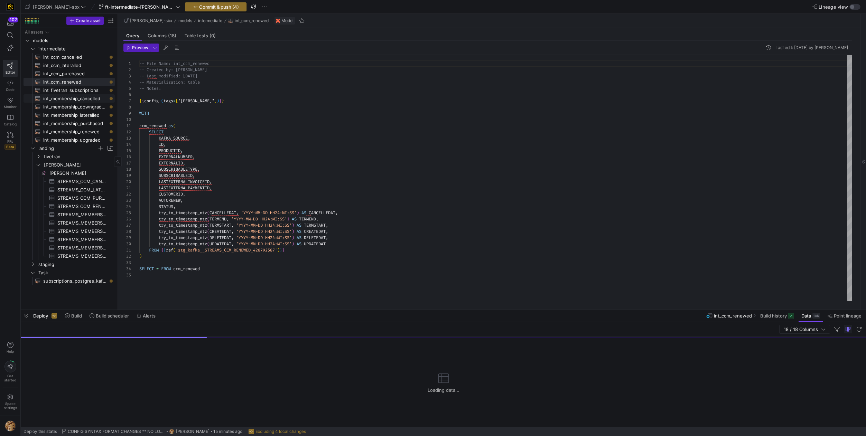
click at [67, 98] on span "int_membership_cancelled​​​​​​​​​​" at bounding box center [75, 99] width 64 height 8
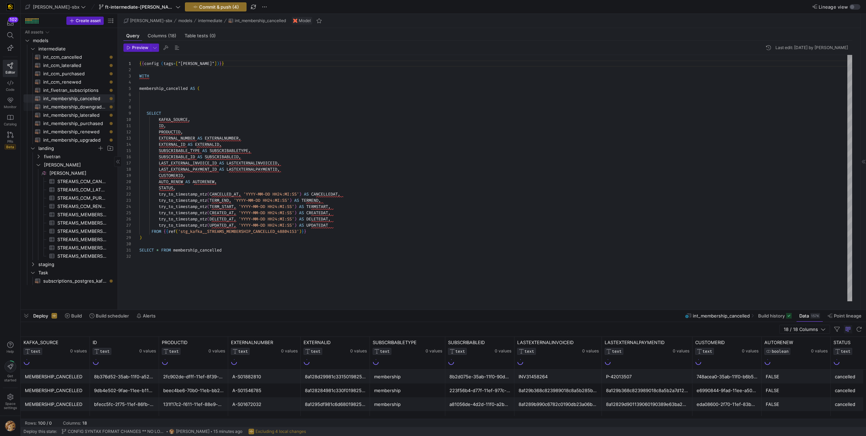
click at [64, 104] on span "int_membership_downgraded​​​​​​​​​​" at bounding box center [75, 107] width 64 height 8
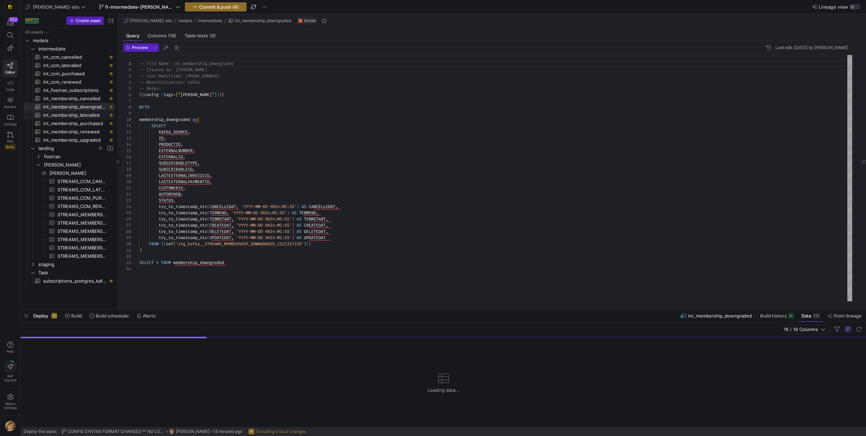
click at [77, 115] on span "int_membership_lateralled​​​​​​​​​​" at bounding box center [75, 115] width 64 height 8
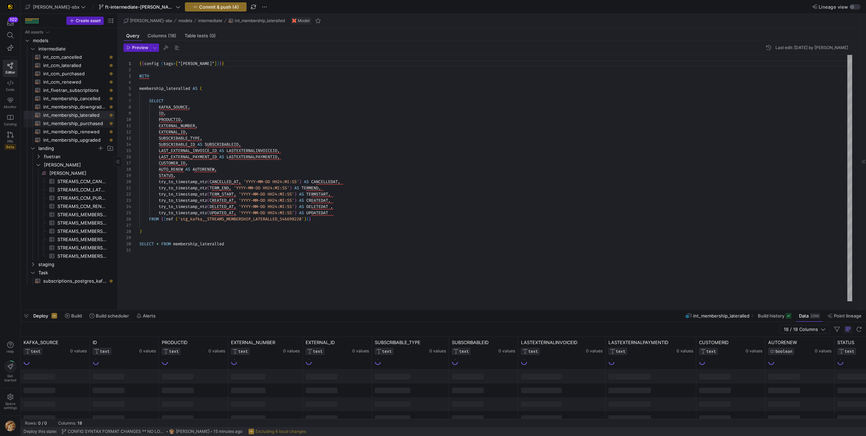
click at [78, 126] on span "int_membership_purchased​​​​​​​​​​" at bounding box center [75, 124] width 64 height 8
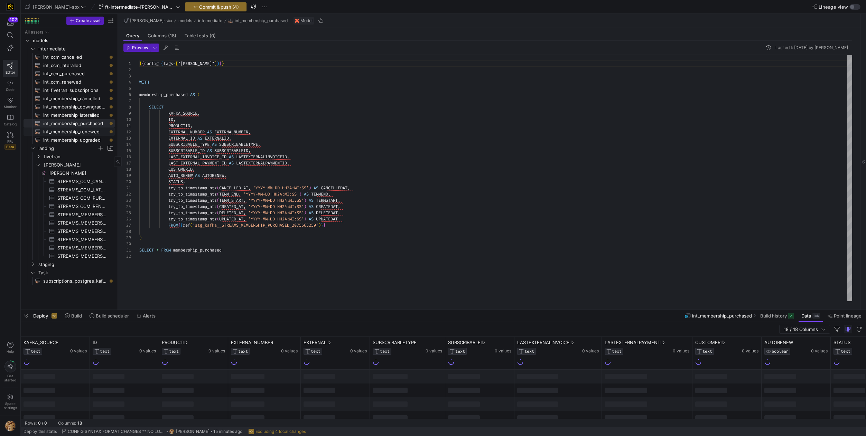
click at [78, 131] on span "int_membership_renewed​​​​​​​​​​" at bounding box center [75, 132] width 64 height 8
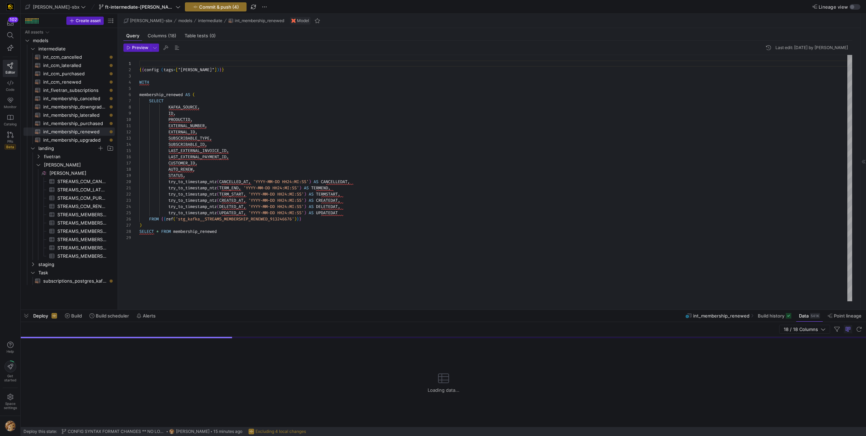
click at [285, 129] on div "{ { config ( tags = [ "kafka_joined_view" ] ) } } WITH membership_renewed AS ( …" at bounding box center [495, 178] width 713 height 247
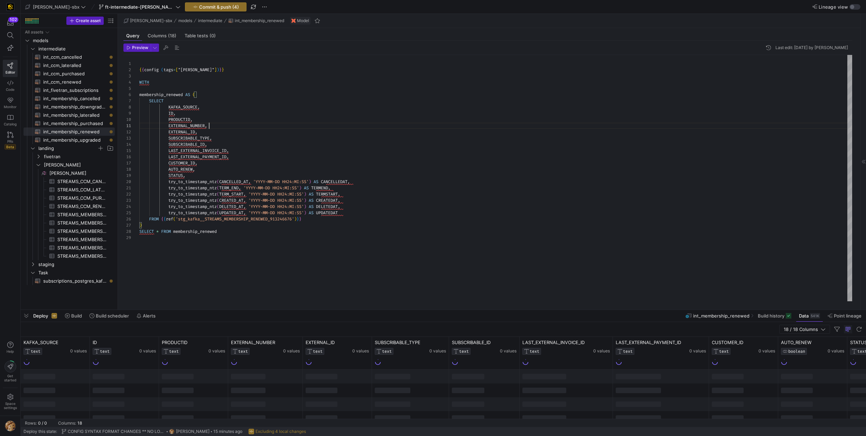
click at [208, 125] on div "{ { config ( tags = [ "kafka_joined_view" ] ) } } WITH membership_renewed AS ( …" at bounding box center [495, 178] width 713 height 247
type textarea "EXTERNAL_NUMBER AS , EXTERNAL_ID, SUBSCRIBABLE_TYPE, SUBSCRIBABLE_ID, LAST_EXTE…"
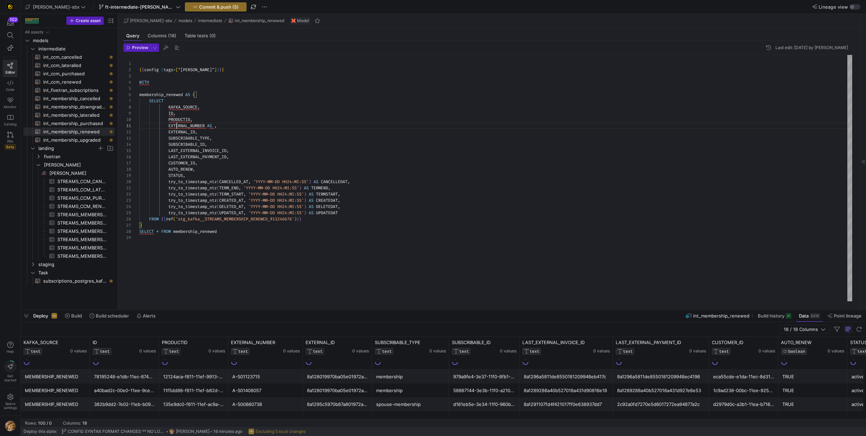
click at [177, 127] on div "{ { config ( tags = [ "kafka_joined_view" ] ) } } WITH membership_renewed AS ( …" at bounding box center [495, 178] width 713 height 247
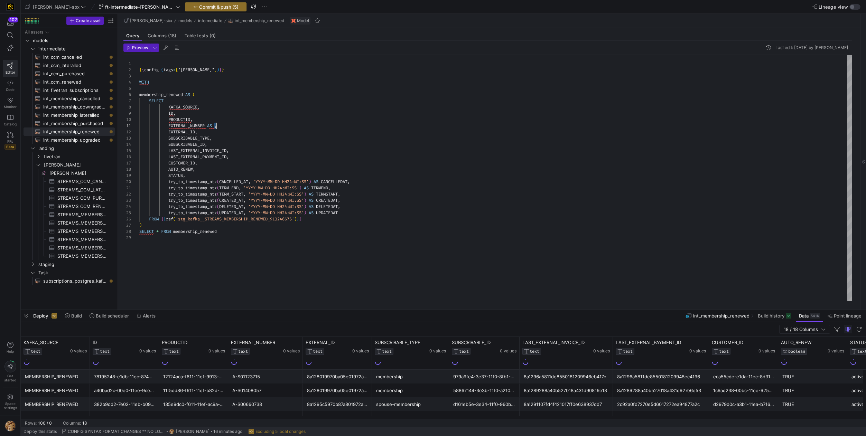
click at [216, 127] on div "{ { config ( tags = [ "kafka_joined_view" ] ) } } WITH membership_renewed AS ( …" at bounding box center [495, 178] width 713 height 247
click at [211, 124] on div "{ { config ( tags = [ "kafka_joined_view" ] ) } } WITH membership_renewed AS ( …" at bounding box center [495, 178] width 713 height 247
click at [215, 126] on div "{ { config ( tags = [ "kafka_joined_view" ] ) } } WITH membership_renewed AS ( …" at bounding box center [495, 178] width 713 height 247
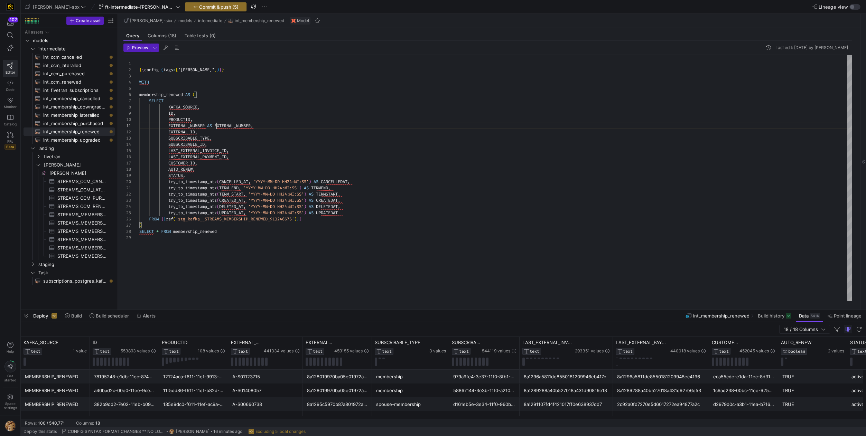
click at [239, 128] on div "{ { config ( tags = [ "kafka_joined_view" ] ) } } WITH membership_renewed AS ( …" at bounding box center [495, 178] width 713 height 247
click at [183, 130] on div at bounding box center [433, 218] width 866 height 436
click at [183, 130] on div "{ { config ( tags = [ "kafka_joined_view" ] ) } } WITH membership_renewed AS ( …" at bounding box center [495, 178] width 713 height 247
click at [182, 131] on div "{ { config ( tags = [ "kafka_joined_view" ] ) } } WITH membership_renewed AS ( …" at bounding box center [495, 178] width 713 height 247
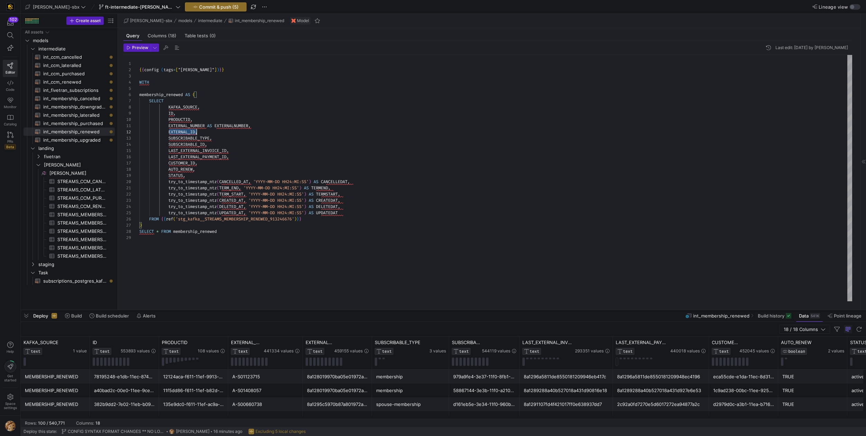
click at [182, 131] on div "{ { config ( tags = [ "kafka_joined_view" ] ) } } WITH membership_renewed AS ( …" at bounding box center [495, 178] width 713 height 247
click at [197, 133] on div "{ { config ( tags = [ "kafka_joined_view" ] ) } } WITH membership_renewed AS ( …" at bounding box center [495, 178] width 713 height 247
click at [196, 139] on div "{ { config ( tags = [ "kafka_joined_view" ] ) } } WITH membership_renewed AS ( …" at bounding box center [495, 178] width 713 height 247
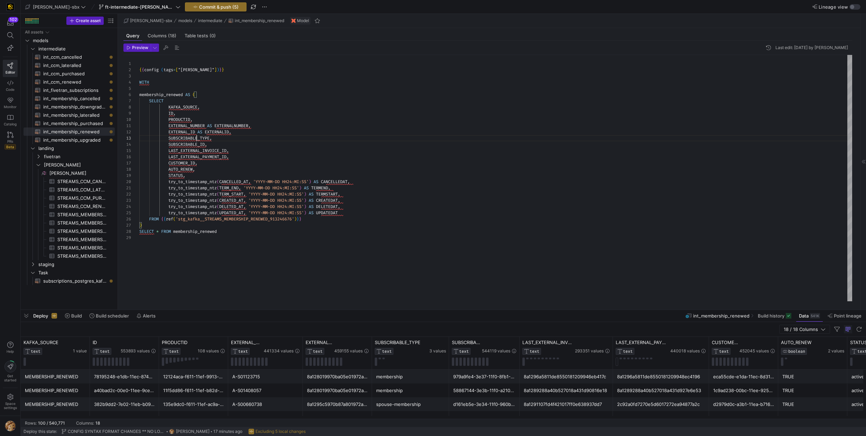
click at [196, 139] on div "{ { config ( tags = [ "kafka_joined_view" ] ) } } WITH membership_renewed AS ( …" at bounding box center [495, 178] width 713 height 247
click at [213, 138] on div "{ { config ( tags = [ "kafka_joined_view" ] ) } } WITH membership_renewed AS ( …" at bounding box center [495, 178] width 713 height 247
drag, startPoint x: 212, startPoint y: 138, endPoint x: 218, endPoint y: 151, distance: 14.7
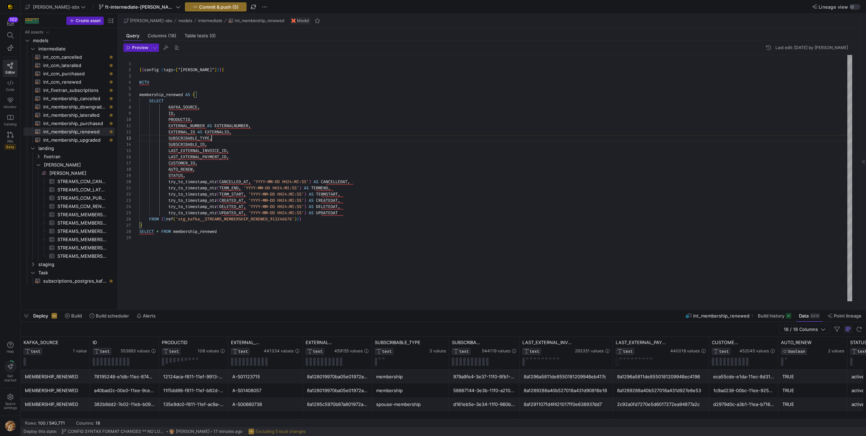
click at [212, 138] on div "{ { config ( tags = [ "kafka_joined_view" ] ) } } WITH membership_renewed AS ( …" at bounding box center [495, 178] width 713 height 247
click at [254, 137] on div "{ { config ( tags = [ "kafka_joined_view" ] ) } } WITH membership_renewed AS ( …" at bounding box center [495, 178] width 713 height 247
click at [187, 144] on div "{ { config ( tags = [ "kafka_joined_view" ] ) } } WITH membership_renewed AS ( …" at bounding box center [495, 178] width 713 height 247
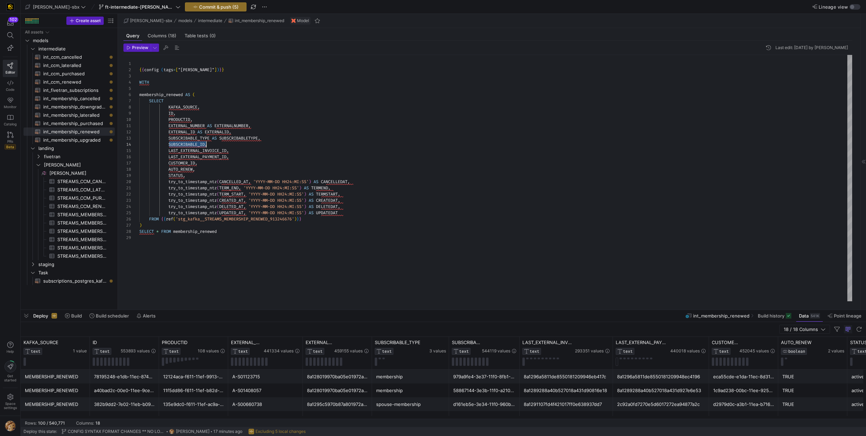
click at [187, 144] on div "{ { config ( tags = [ "kafka_joined_view" ] ) } } WITH membership_renewed AS ( …" at bounding box center [495, 178] width 713 height 247
click at [207, 145] on div "{ { config ( tags = [ "kafka_joined_view" ] ) } } WITH membership_renewed AS ( …" at bounding box center [495, 178] width 713 height 247
click at [188, 150] on div "{ { config ( tags = [ "kafka_joined_view" ] ) } } WITH membership_renewed AS ( …" at bounding box center [495, 178] width 713 height 247
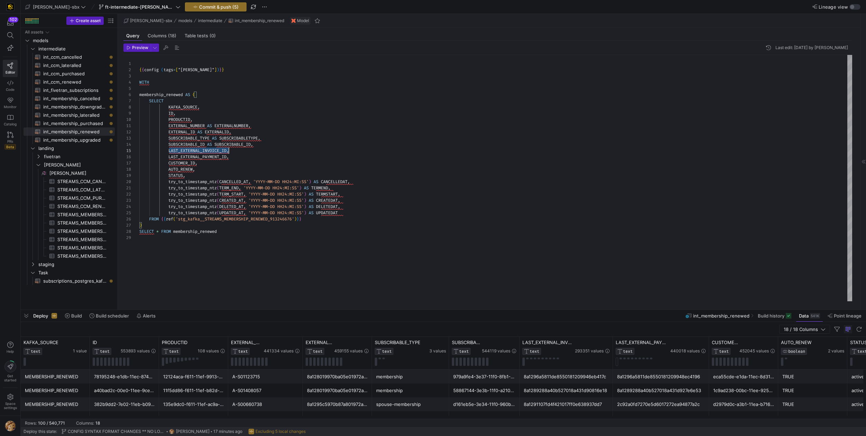
scroll to position [25, 90]
click at [188, 150] on div "{ { config ( tags = [ "kafka_joined_view" ] ) } } WITH membership_renewed AS ( …" at bounding box center [495, 178] width 713 height 247
click at [230, 151] on div "{ { config ( tags = [ "kafka_joined_view" ] ) } } WITH membership_renewed AS ( …" at bounding box center [495, 178] width 713 height 247
click at [206, 158] on div "{ { config ( tags = [ "kafka_joined_view" ] ) } } WITH membership_renewed AS ( …" at bounding box center [495, 178] width 713 height 247
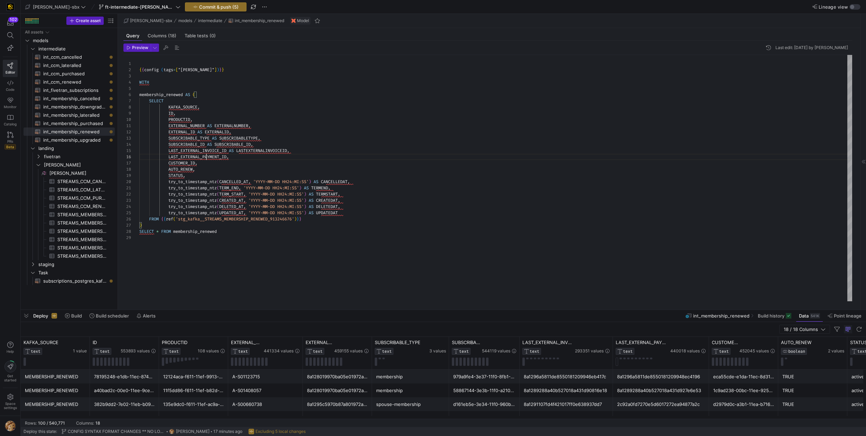
scroll to position [31, 90]
click at [206, 158] on div "{ { config ( tags = [ "kafka_joined_view" ] ) } } WITH membership_renewed AS ( …" at bounding box center [495, 178] width 713 height 247
click at [229, 159] on div "{ { config ( tags = [ "kafka_joined_view" ] ) } } WITH membership_renewed AS ( …" at bounding box center [495, 178] width 713 height 247
click at [231, 160] on div "{ { config ( tags = [ "kafka_joined_view" ] ) } } WITH membership_renewed AS ( …" at bounding box center [495, 178] width 713 height 247
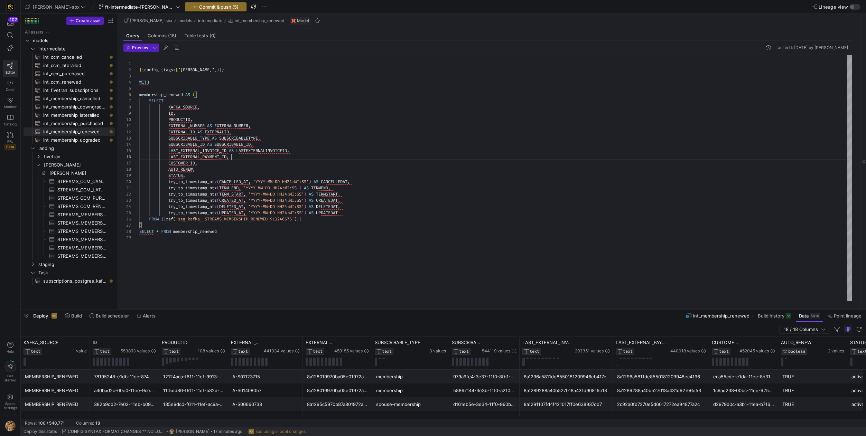
type textarea "EXTERNAL_NUMBER AS EXTERNALNUMBER, EXTERNAL_ID AS EXTERNALID, SUBSCRIBABLE_TYPE…"
click at [177, 231] on button "Metadata" at bounding box center [221, 236] width 89 height 11
click at [230, 158] on div at bounding box center [433, 218] width 866 height 436
click at [230, 158] on div "{ { config ( tags = [ "kafka_joined_view" ] ) } } WITH membership_renewed AS ( …" at bounding box center [495, 178] width 713 height 247
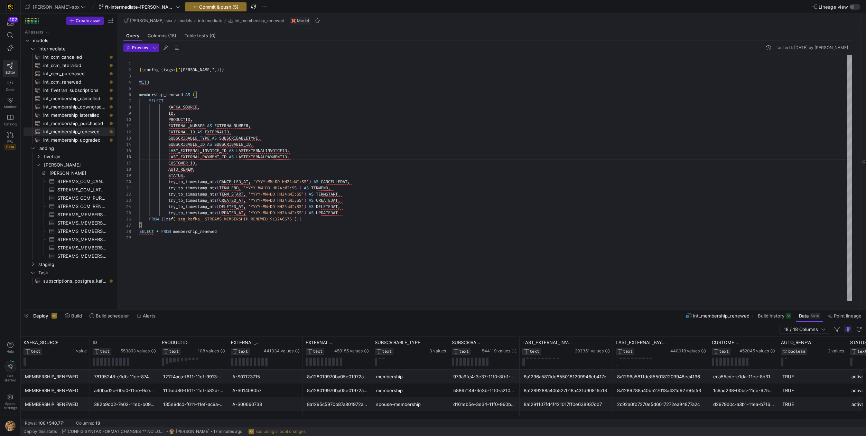
click at [188, 169] on div "{ { config ( tags = [ "kafka_joined_view" ] ) } } WITH membership_renewed AS ( …" at bounding box center [495, 178] width 713 height 247
click at [217, 170] on div "{ { config ( tags = [ "kafka_joined_view" ] ) } } WITH membership_renewed AS ( …" at bounding box center [495, 178] width 713 height 247
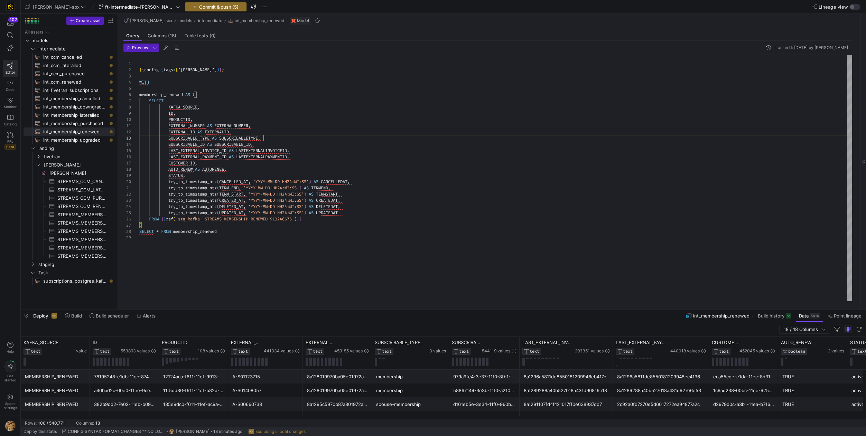
scroll to position [12, 124]
click at [84, 142] on span "int_membership_upgraded​​​​​​​​​​" at bounding box center [75, 140] width 64 height 8
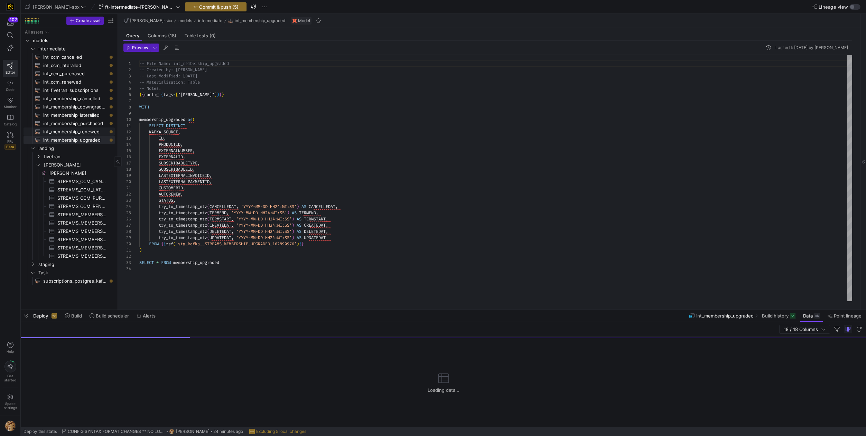
click at [73, 134] on span "int_membership_renewed​​​​​​​​​​" at bounding box center [75, 132] width 64 height 8
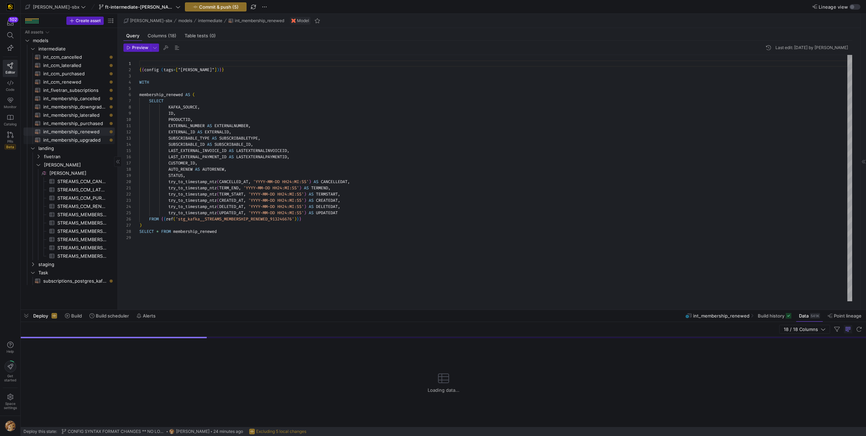
click at [72, 140] on span "int_membership_upgraded​​​​​​​​​​" at bounding box center [75, 140] width 64 height 8
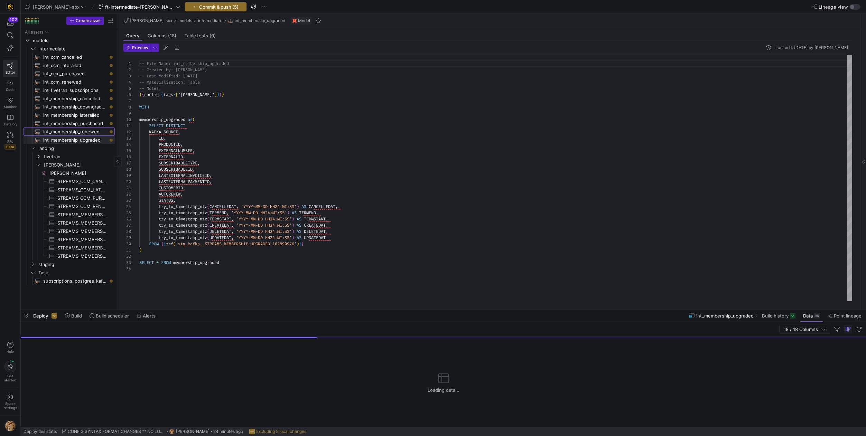
click at [67, 135] on span "int_membership_renewed​​​​​​​​​​" at bounding box center [75, 132] width 64 height 8
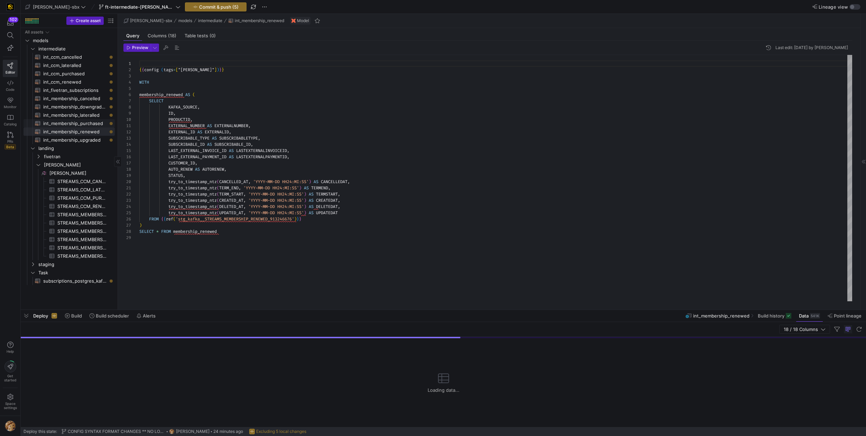
click at [84, 123] on span "int_membership_purchased​​​​​​​​​​" at bounding box center [75, 124] width 64 height 8
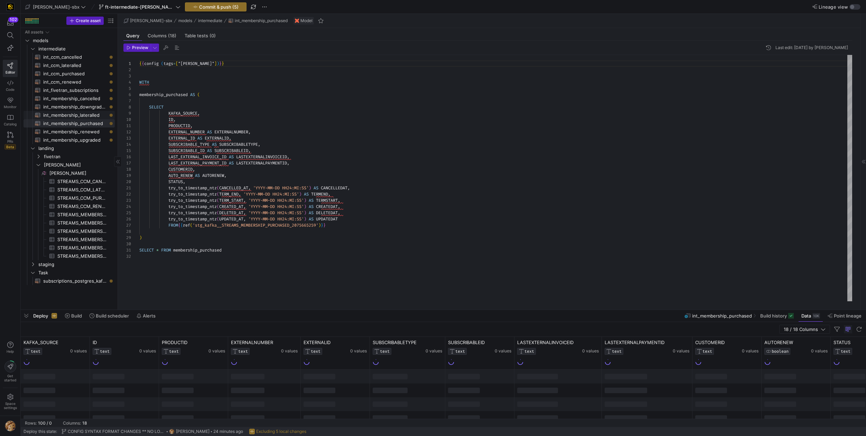
click at [78, 113] on span "int_membership_lateralled​​​​​​​​​​" at bounding box center [75, 115] width 64 height 8
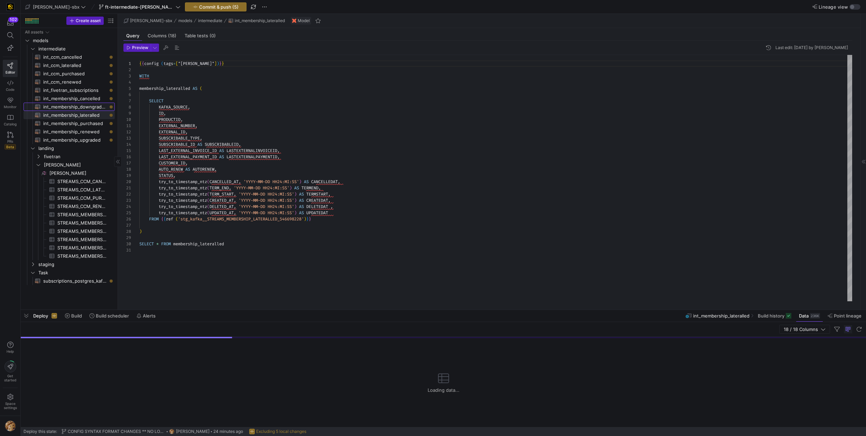
click at [71, 105] on span "int_membership_downgraded​​​​​​​​​​" at bounding box center [75, 107] width 64 height 8
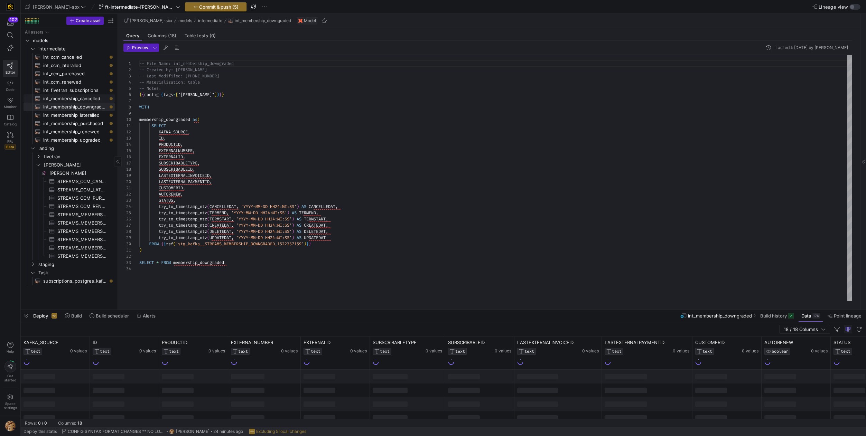
click at [70, 96] on span "int_membership_cancelled​​​​​​​​​​" at bounding box center [75, 99] width 64 height 8
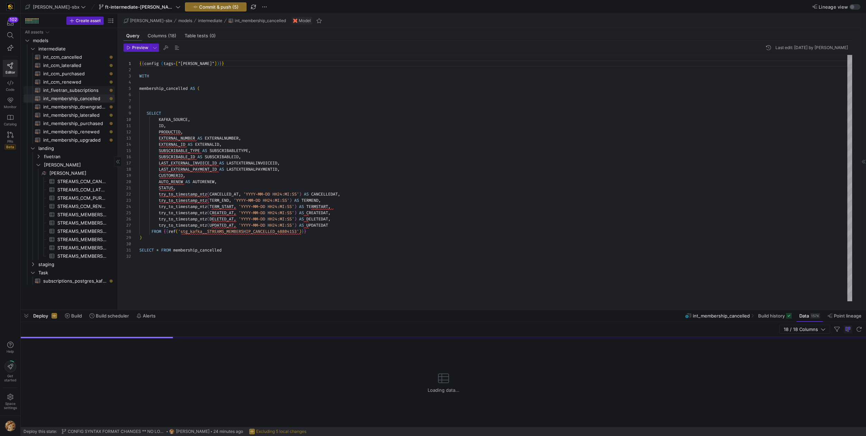
click at [68, 91] on span "int_fivetran_subscriptions​​​​​​​​​​" at bounding box center [75, 90] width 64 height 8
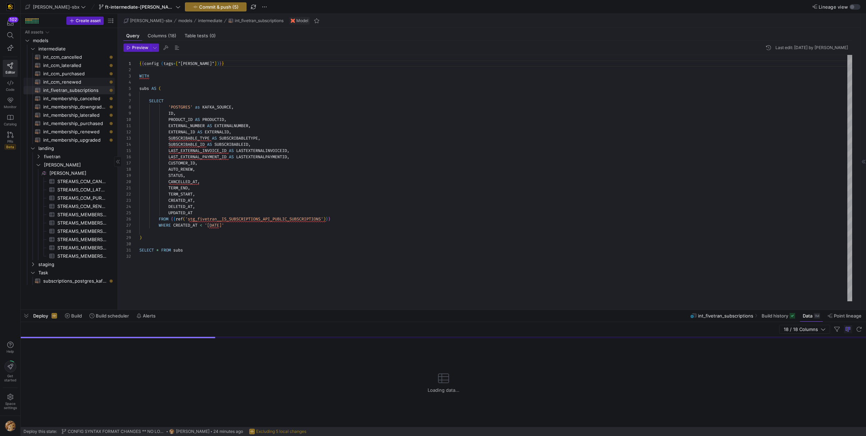
click at [68, 81] on span "int_ccm_renewed​​​​​​​​​​" at bounding box center [75, 82] width 64 height 8
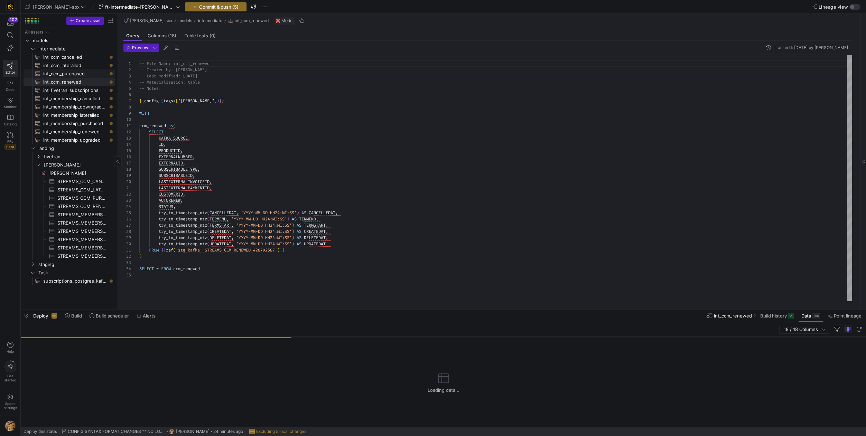
click at [69, 75] on span "int_ccm_purchased​​​​​​​​​​" at bounding box center [75, 74] width 64 height 8
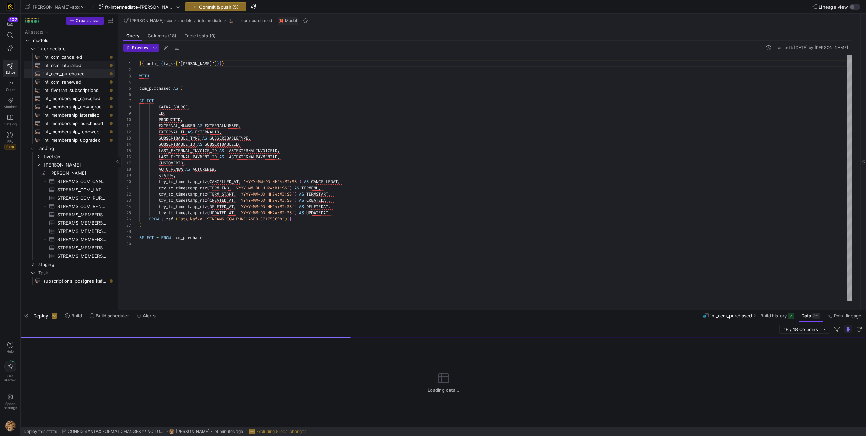
click at [73, 67] on span "int_ccm_lateralled​​​​​​​​​​" at bounding box center [75, 66] width 64 height 8
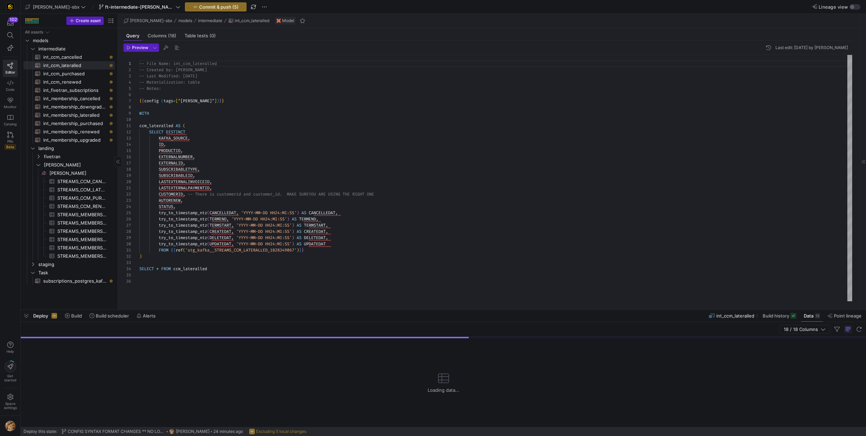
click at [74, 55] on span "int_ccm_cancelled​​​​​​​​​​" at bounding box center [75, 57] width 64 height 8
type textarea "{{config (tags=["kafka_joined_view"])}} WITH ccm_cancelled AS ( SELECT KAFKA_SO…"
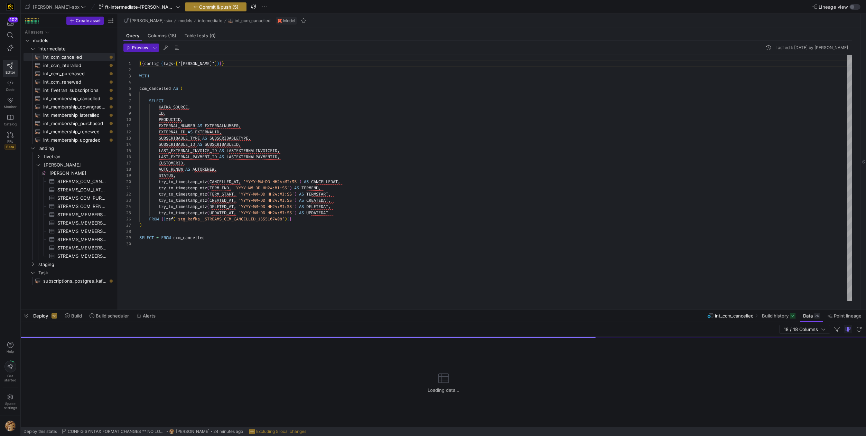
click at [195, 10] on span "button" at bounding box center [215, 7] width 61 height 8
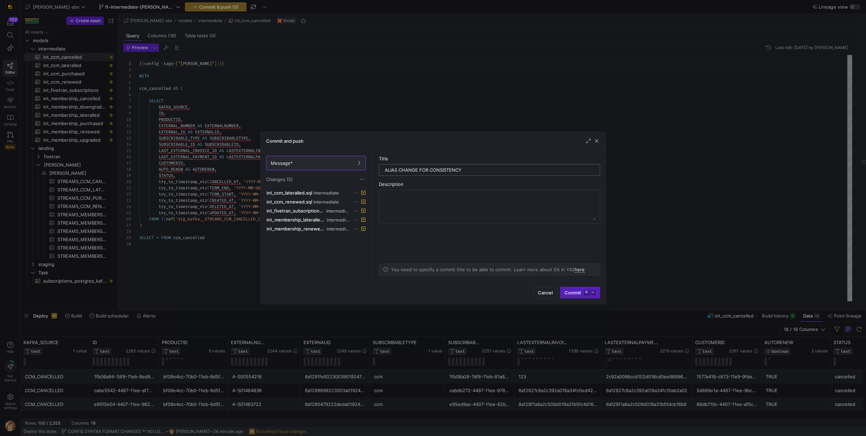
click at [429, 170] on input "ALIAS CHANGE FOR CONSISTENCY" at bounding box center [490, 170] width 210 height 6
type input "ALIAS CHANGE FOR NAMING CONSISTENCY"
click at [424, 197] on textarea at bounding box center [489, 207] width 212 height 28
type textarea "*** note, there was a comment left by [PERSON_NAME] that a difference exists be…"
click at [572, 291] on span "Commit ⌘ ⏎" at bounding box center [580, 293] width 31 height 6
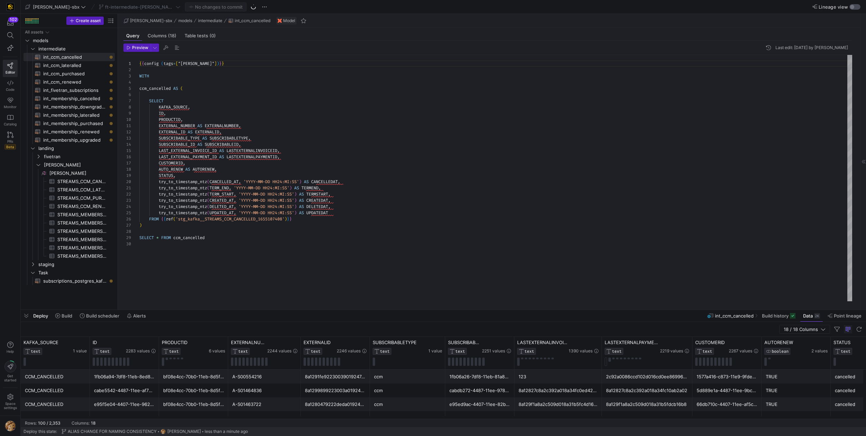
click at [855, 6] on div "button" at bounding box center [855, 7] width 11 height 6
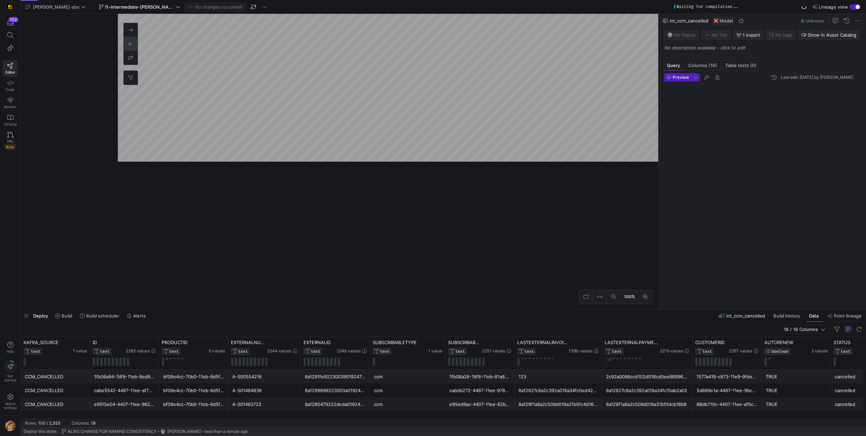
scroll to position [62, 0]
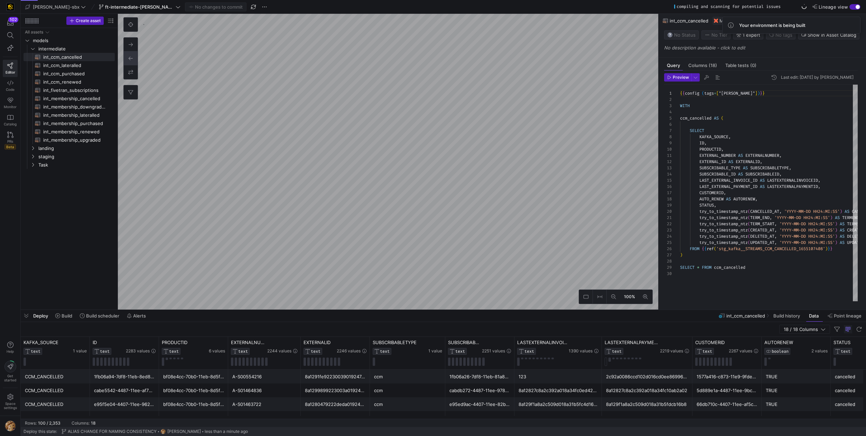
click at [856, 7] on div "button" at bounding box center [858, 7] width 4 height 4
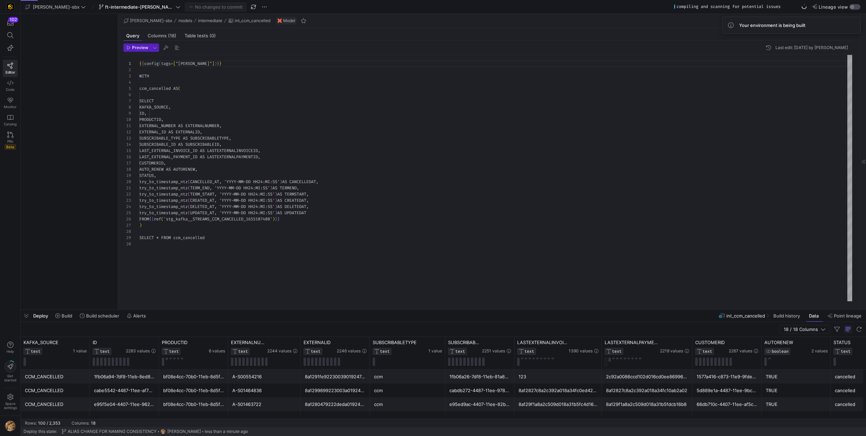
scroll to position [62, 0]
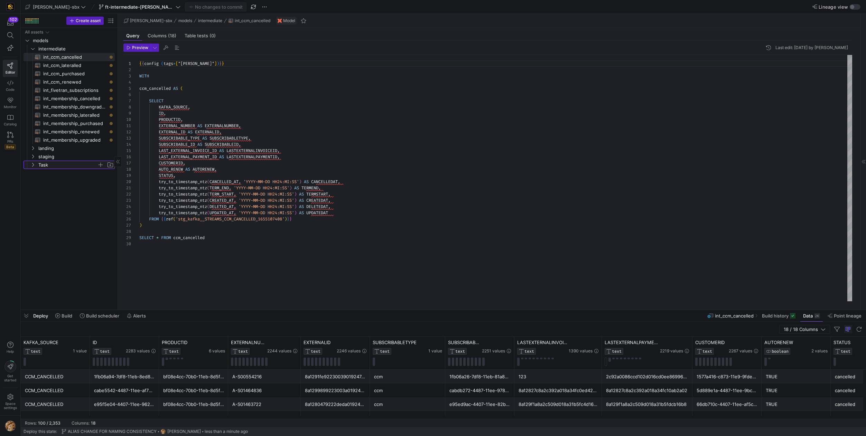
click at [42, 164] on span "Task" at bounding box center [67, 165] width 59 height 8
click at [53, 171] on span "subscriptions_postgres_kafka_joined_view​​​​​​​​​​" at bounding box center [75, 173] width 64 height 8
type textarea "{{ config( tags=["kafka_joined_view"] )}} WITH kafka_CCM_cancelled AS ( SELECT …"
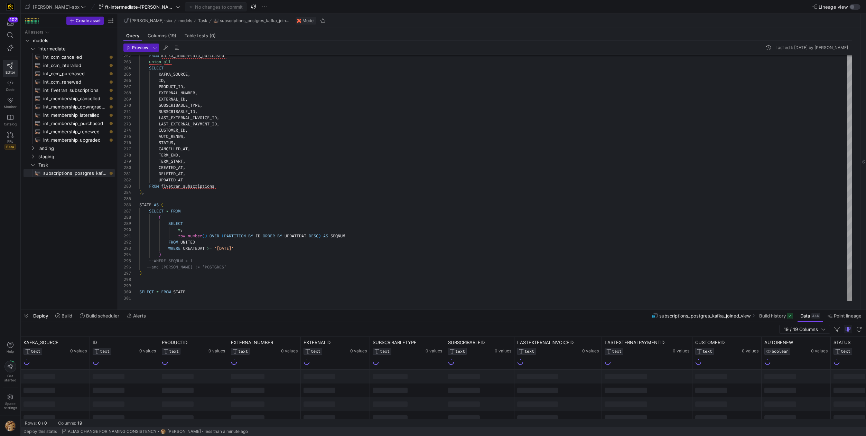
scroll to position [50, 5]
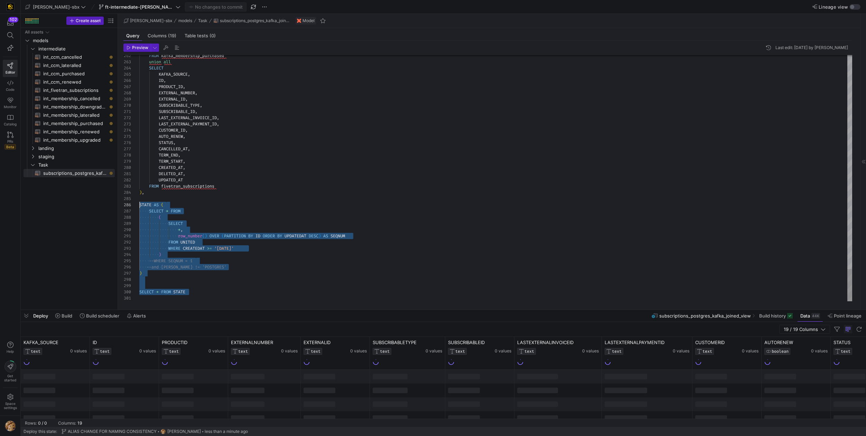
drag, startPoint x: 194, startPoint y: 290, endPoint x: 140, endPoint y: 210, distance: 96.8
type textarea "row_number() OVER (PARTITION BY ID ORDER BY UPDATEDAT DESC) AS SEQNUM FROM UNIT…"
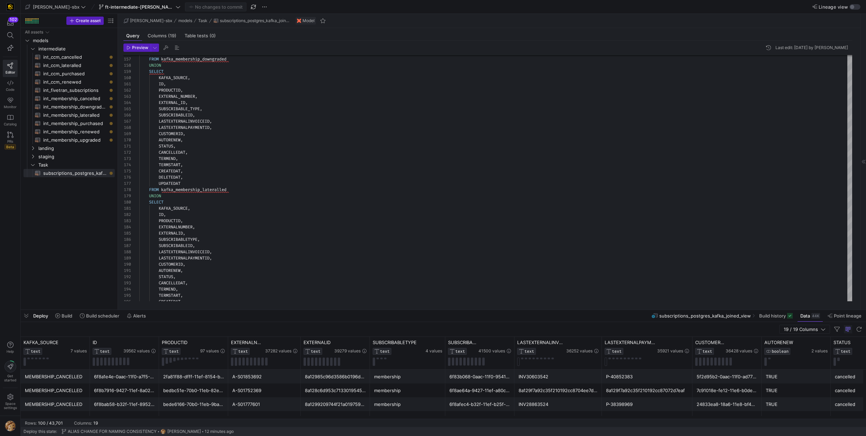
scroll to position [44, 0]
click at [97, 319] on span at bounding box center [99, 315] width 45 height 11
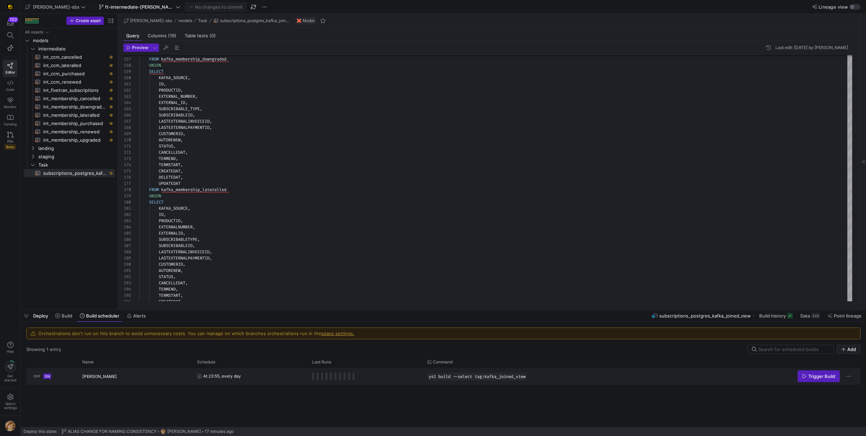
click at [158, 374] on div "[PERSON_NAME]" at bounding box center [135, 377] width 106 height 16
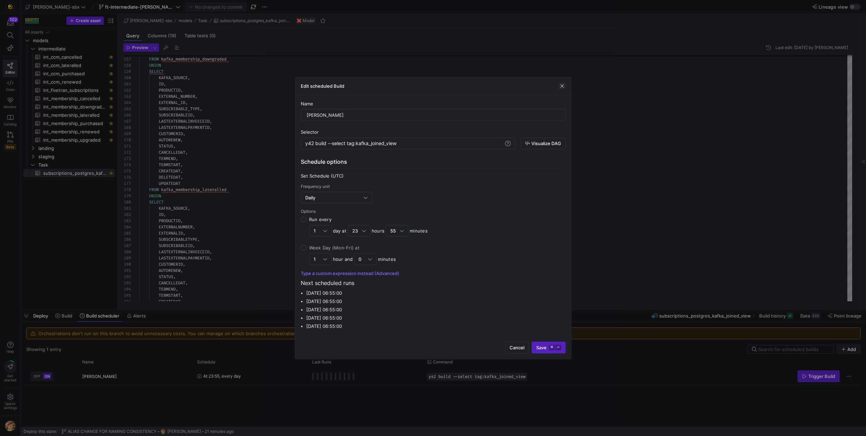
click at [561, 88] on span "button" at bounding box center [562, 86] width 7 height 7
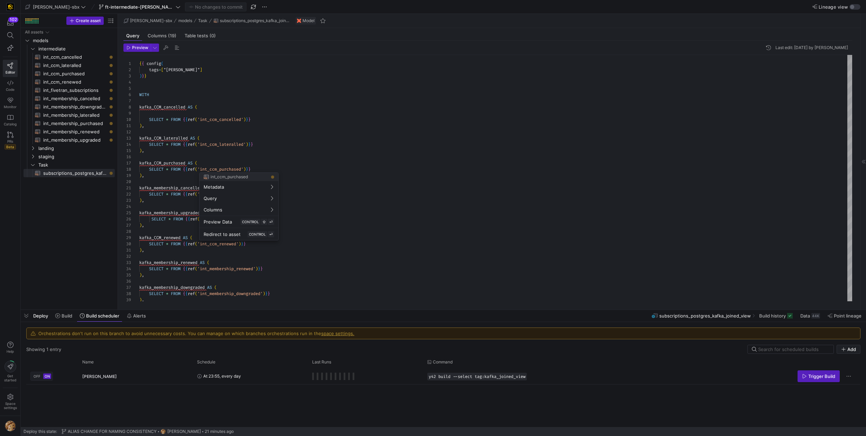
click at [855, 6] on div at bounding box center [433, 218] width 866 height 436
click at [855, 6] on div "button" at bounding box center [855, 7] width 11 height 6
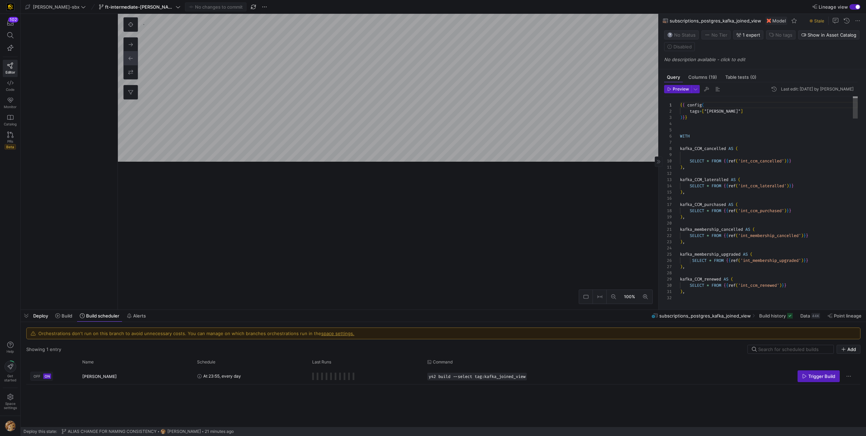
scroll to position [62, 0]
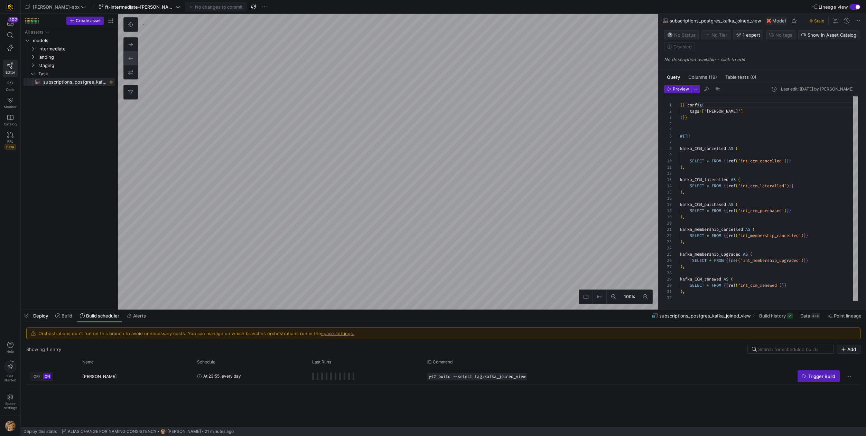
click at [857, 5] on div "button" at bounding box center [858, 7] width 4 height 4
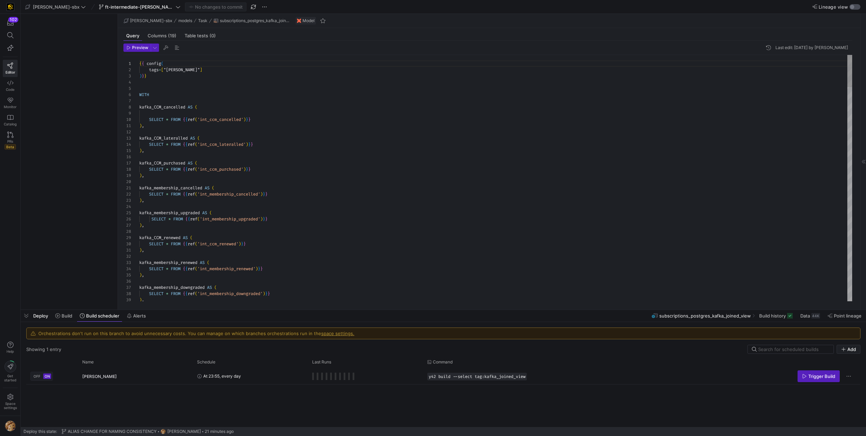
scroll to position [62, 0]
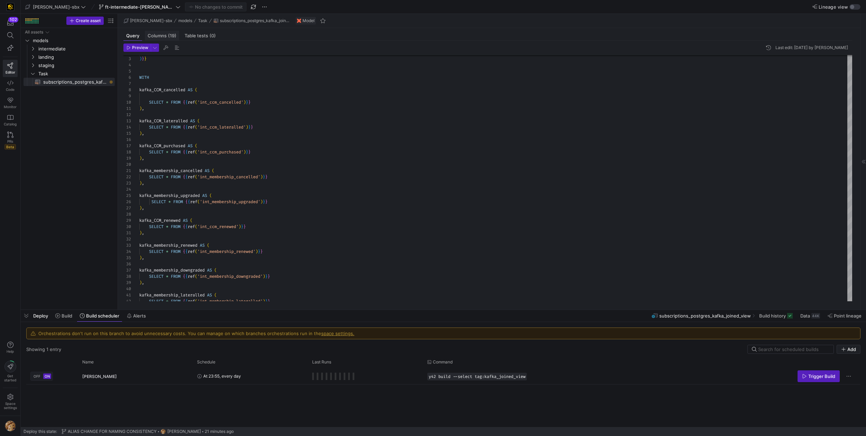
click at [163, 36] on span "Columns (19)" at bounding box center [162, 36] width 29 height 4
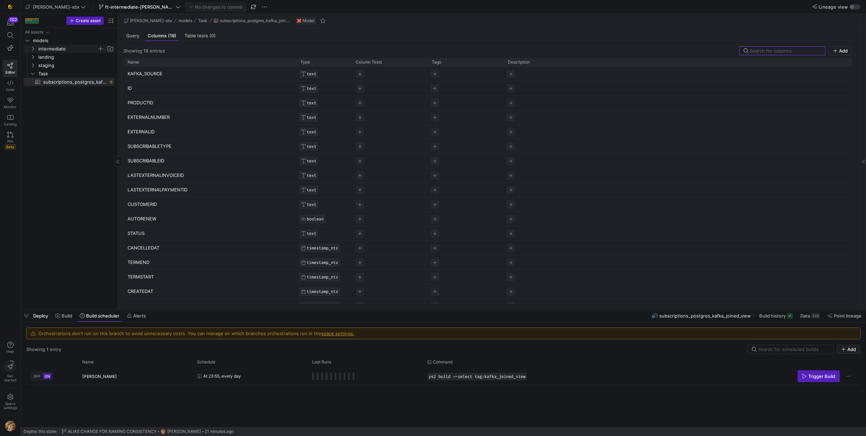
click at [34, 47] on icon "Press SPACE to select this row." at bounding box center [32, 49] width 5 height 4
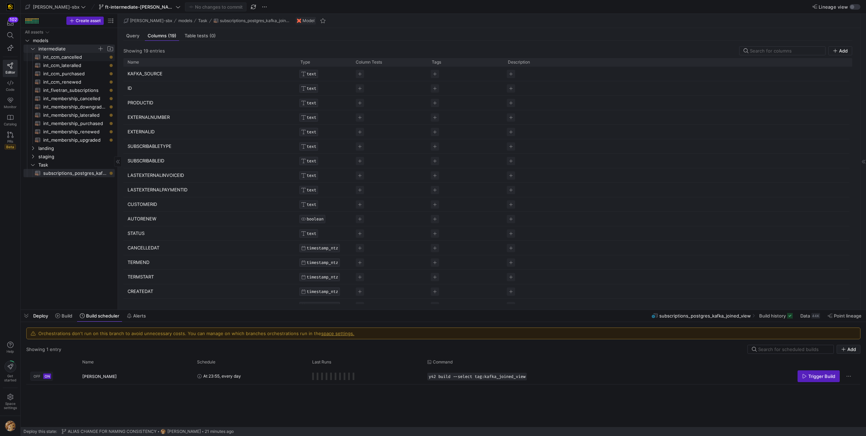
click at [68, 57] on span "int_ccm_cancelled​​​​​​​​​​" at bounding box center [75, 57] width 64 height 8
click at [68, 64] on span "int_ccm_lateralled​​​​​​​​​​" at bounding box center [75, 66] width 64 height 8
click at [68, 74] on span "int_ccm_purchased​​​​​​​​​​" at bounding box center [75, 74] width 64 height 8
click at [69, 83] on span "int_ccm_renewed​​​​​​​​​​" at bounding box center [75, 82] width 64 height 8
click at [71, 90] on span "int_fivetran_subscriptions​​​​​​​​​​" at bounding box center [75, 90] width 64 height 8
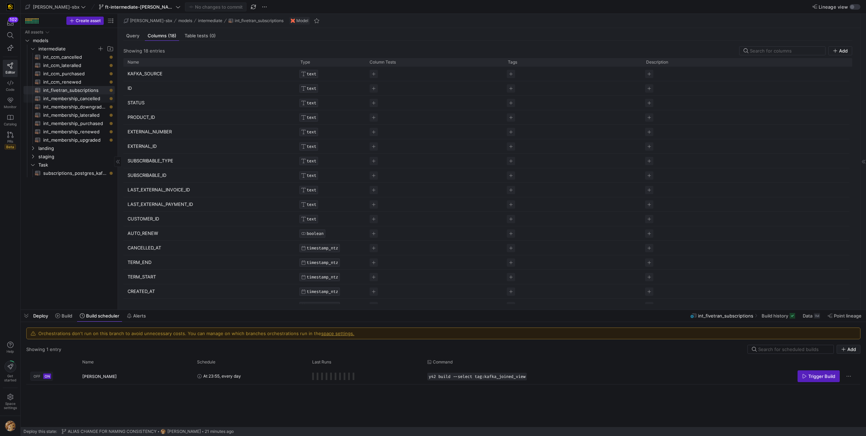
click at [74, 100] on span "int_membership_cancelled​​​​​​​​​​" at bounding box center [75, 99] width 64 height 8
click at [73, 113] on span "int_membership_lateralled​​​​​​​​​​" at bounding box center [75, 115] width 64 height 8
click at [75, 121] on span "int_membership_purchased​​​​​​​​​​" at bounding box center [75, 124] width 64 height 8
click at [79, 116] on span "int_membership_lateralled​​​​​​​​​​" at bounding box center [75, 115] width 64 height 8
click at [78, 129] on span "int_membership_renewed​​​​​​​​​​" at bounding box center [75, 132] width 64 height 8
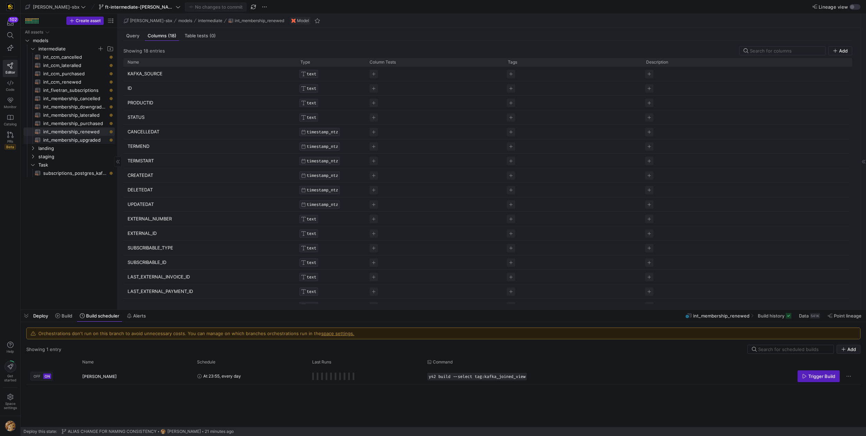
click at [77, 140] on span "int_membership_upgraded​​​​​​​​​​" at bounding box center [75, 140] width 64 height 8
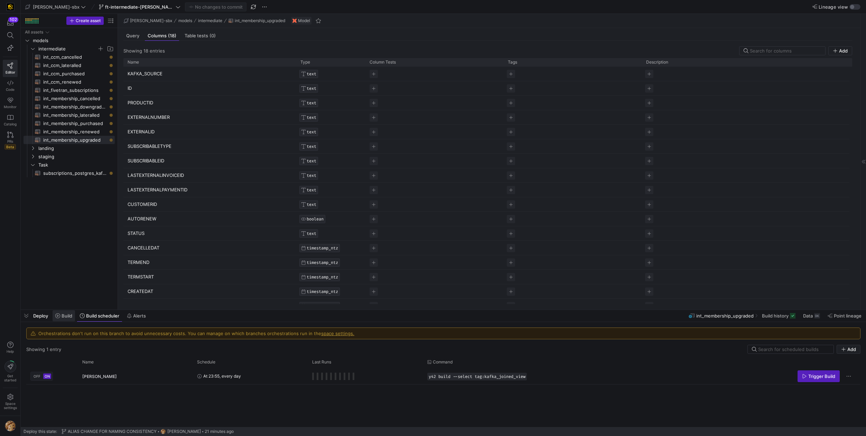
click at [68, 318] on span "Build" at bounding box center [67, 316] width 11 height 6
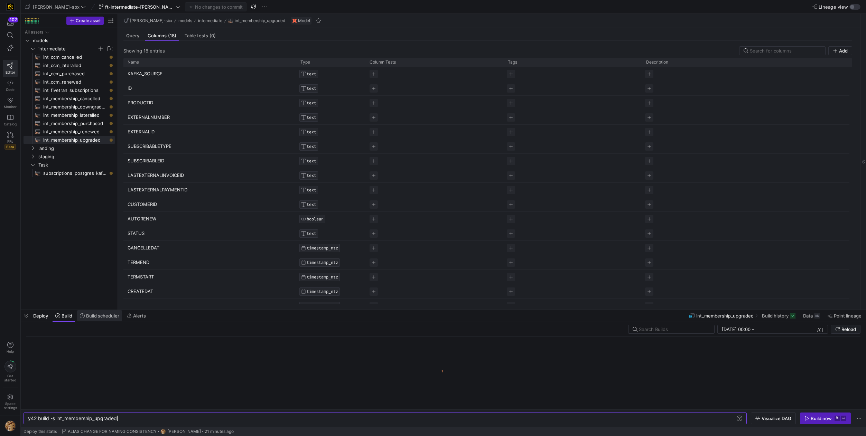
scroll to position [0, 89]
click at [100, 318] on span "Build scheduler" at bounding box center [102, 316] width 33 height 6
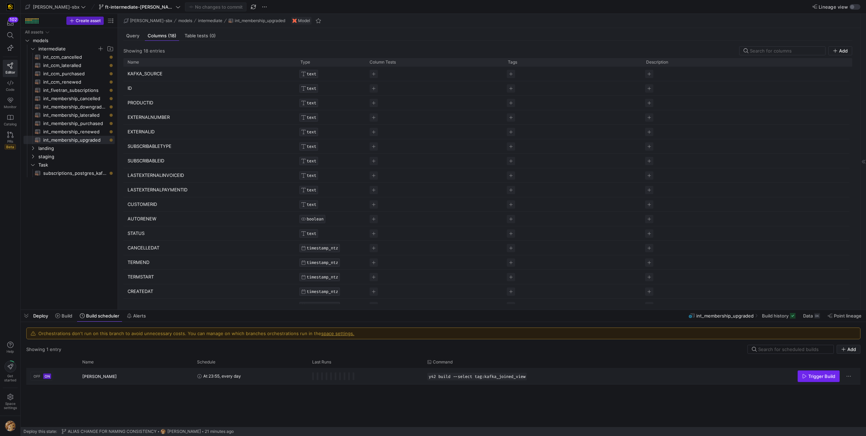
click at [827, 378] on span "Trigger Build" at bounding box center [821, 377] width 27 height 6
click at [67, 317] on span "Build" at bounding box center [67, 316] width 11 height 6
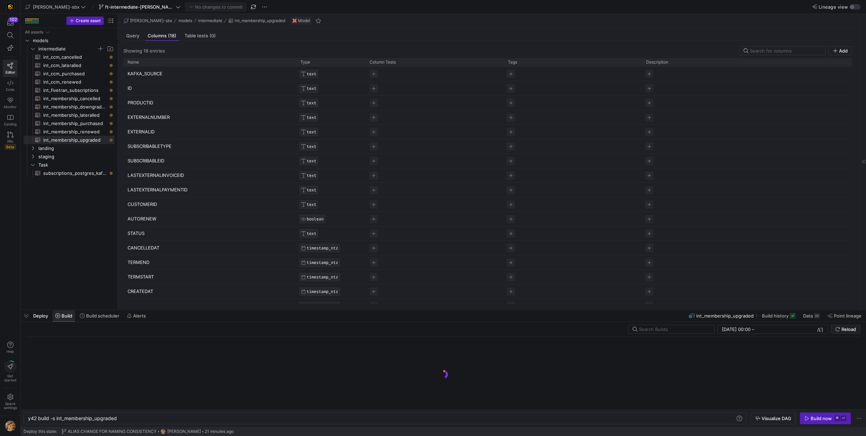
scroll to position [0, 89]
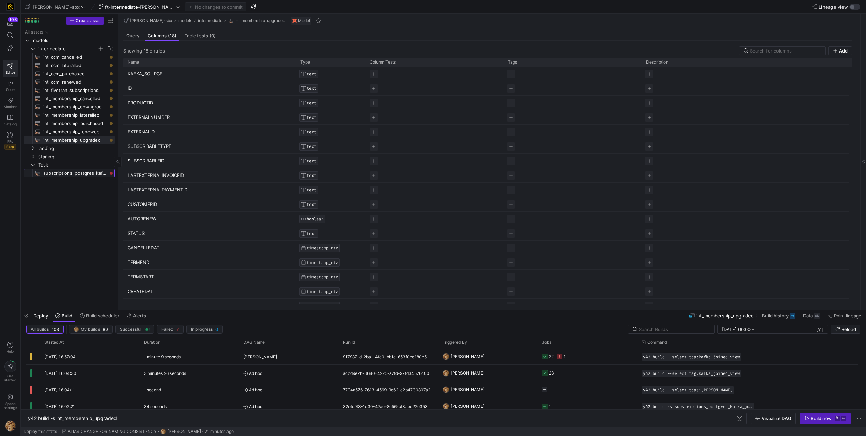
click at [65, 171] on span "subscriptions_postgres_kafka_joined_view​​​​​​​​​​" at bounding box center [75, 173] width 64 height 8
click at [135, 36] on span "Query" at bounding box center [132, 36] width 13 height 4
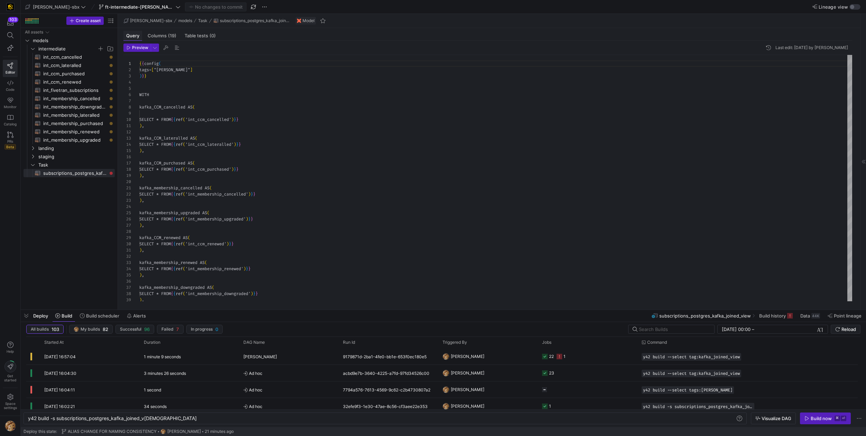
scroll to position [62, 0]
click at [558, 356] on icon "Press SPACE to select this row." at bounding box center [560, 357] width 6 height 6
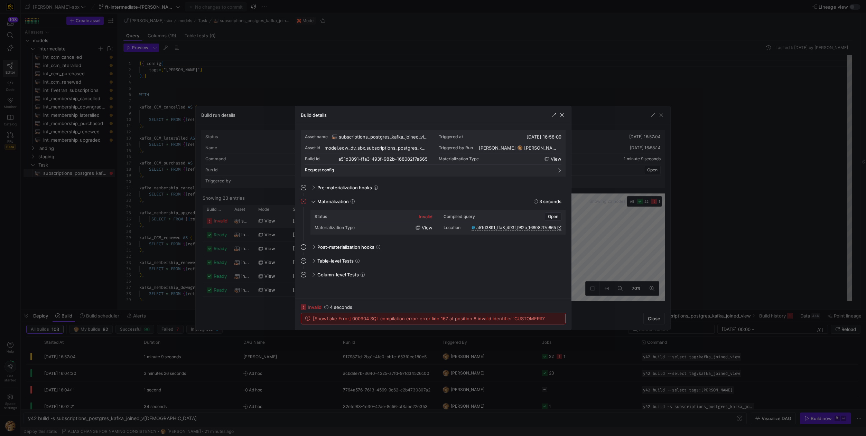
click at [561, 119] on div "Build details" at bounding box center [433, 115] width 276 height 18
drag, startPoint x: 563, startPoint y: 116, endPoint x: 570, endPoint y: 117, distance: 7.3
click at [563, 117] on span "button" at bounding box center [562, 115] width 7 height 7
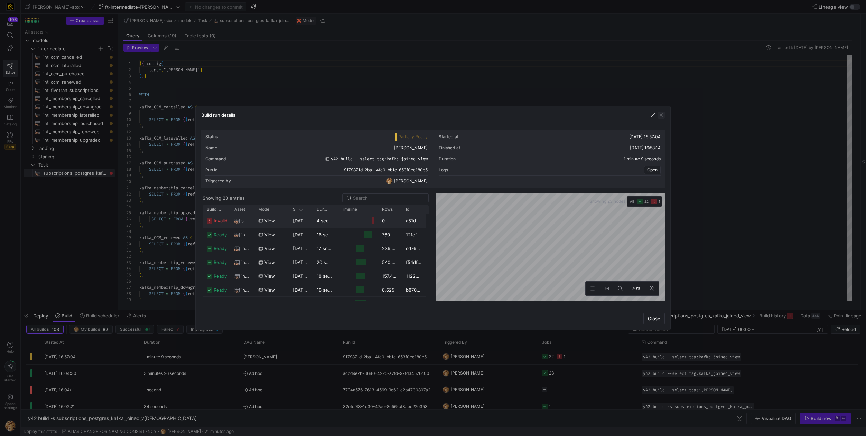
click at [662, 114] on span "button" at bounding box center [661, 115] width 7 height 7
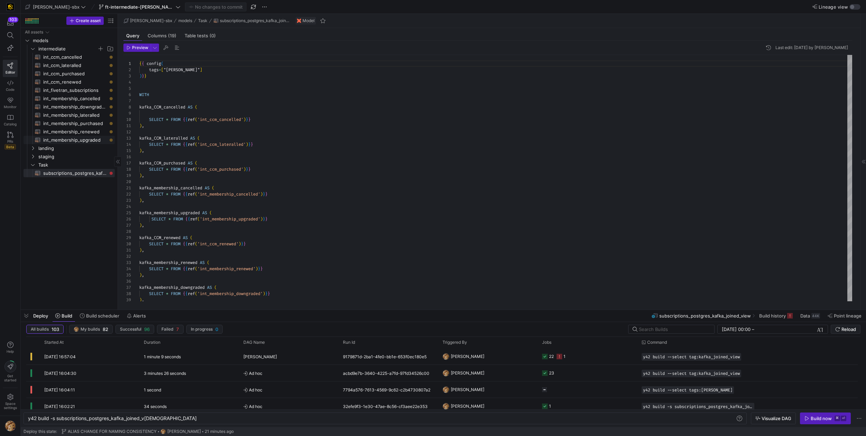
click at [100, 142] on span "int_membership_upgraded​​​​​​​​​​" at bounding box center [75, 140] width 64 height 8
type textarea "y42 build -s int_membership_upgraded"
type textarea "-- File Name: int_membership_upgraded -- Created by: [PERSON_NAME] -- Last Modi…"
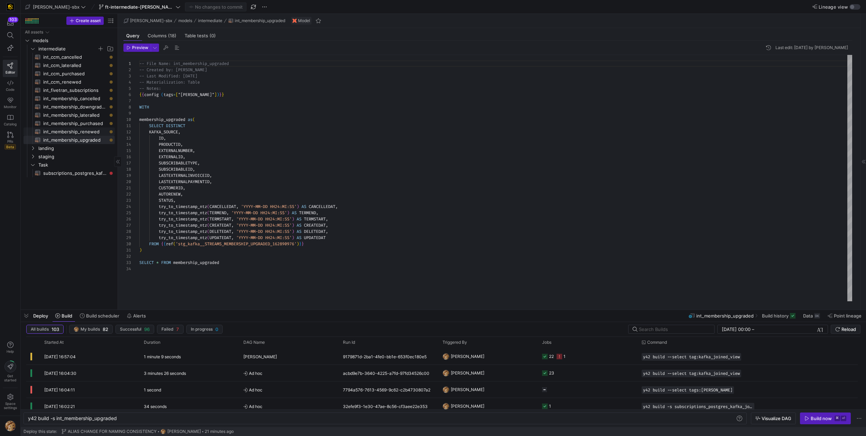
click at [100, 133] on span "int_membership_renewed​​​​​​​​​​" at bounding box center [75, 132] width 64 height 8
type textarea "y42 build -s int_membership_renewed"
type textarea "{{config (tags=["kafka_joined_view"])}} WITH membership_renewed AS ( SELECT KAF…"
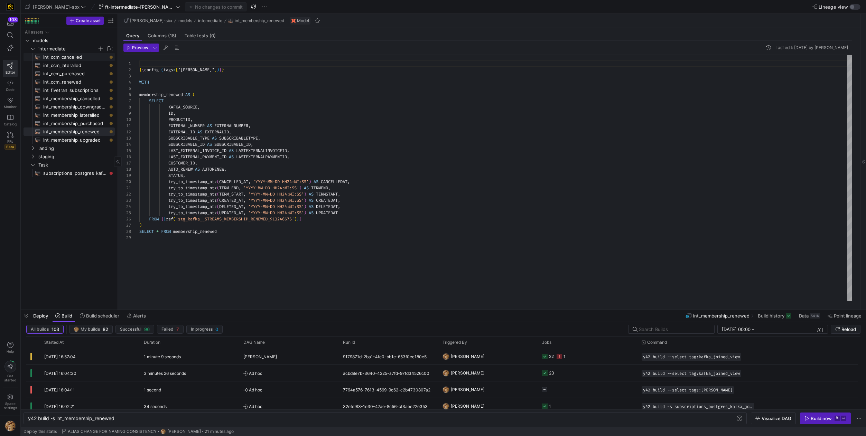
click at [80, 55] on span "int_ccm_cancelled​​​​​​​​​​" at bounding box center [75, 57] width 64 height 8
type textarea "y42 build -s int_ccm_cancelled"
type textarea "{{config (tags=["kafka_joined_view"])}} WITH ccm_cancelled AS ( SELECT KAFKA_SO…"
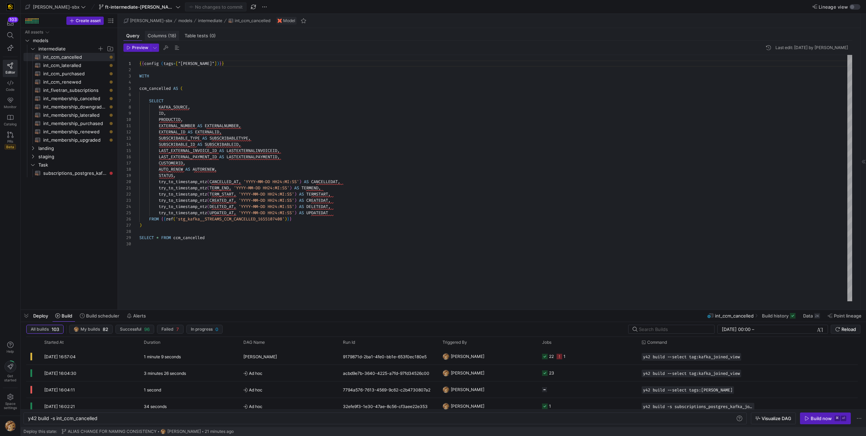
click at [159, 34] on span "Columns (18)" at bounding box center [162, 36] width 29 height 4
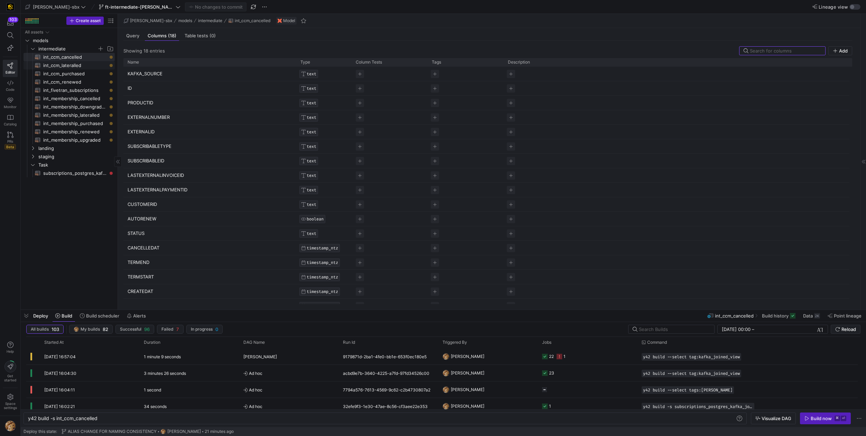
click at [79, 64] on span "int_ccm_lateralled​​​​​​​​​​" at bounding box center [75, 66] width 64 height 8
click at [81, 74] on span "int_ccm_purchased​​​​​​​​​​" at bounding box center [75, 74] width 64 height 8
click at [83, 82] on span "int_ccm_renewed​​​​​​​​​​" at bounding box center [75, 82] width 64 height 8
click at [84, 89] on span "int_fivetran_subscriptions​​​​​​​​​​" at bounding box center [75, 90] width 64 height 8
click at [83, 99] on span "int_membership_cancelled​​​​​​​​​​" at bounding box center [75, 99] width 64 height 8
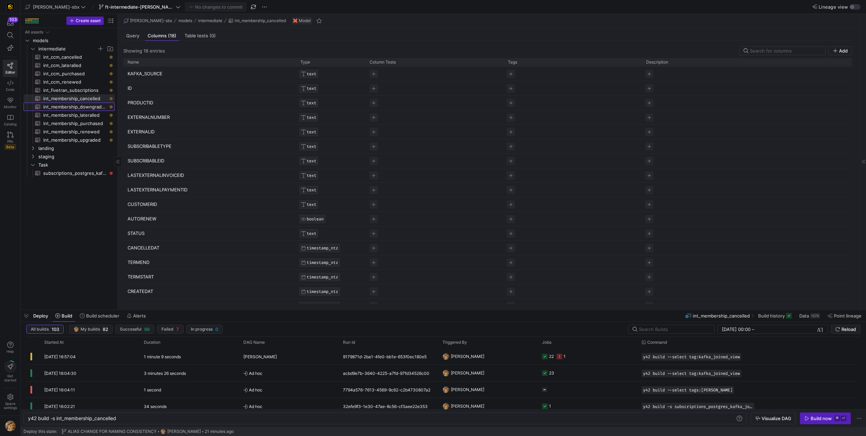
drag, startPoint x: 83, startPoint y: 107, endPoint x: 83, endPoint y: 111, distance: 4.2
click at [83, 107] on span "int_membership_downgraded​​​​​​​​​​" at bounding box center [75, 107] width 64 height 8
click at [82, 115] on span "int_membership_lateralled​​​​​​​​​​" at bounding box center [75, 115] width 64 height 8
click at [82, 123] on span "int_membership_purchased​​​​​​​​​​" at bounding box center [75, 124] width 64 height 8
click at [81, 130] on span "int_membership_renewed​​​​​​​​​​" at bounding box center [75, 132] width 64 height 8
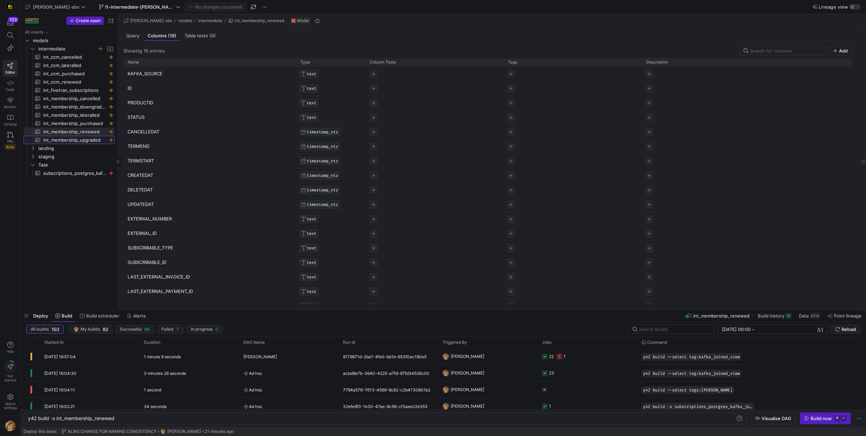
click at [81, 139] on span "int_membership_upgraded​​​​​​​​​​" at bounding box center [75, 140] width 64 height 8
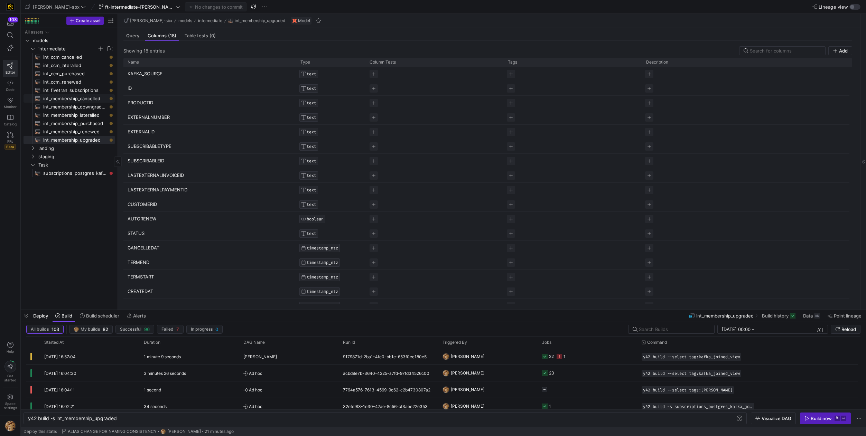
click at [89, 98] on span "int_membership_cancelled​​​​​​​​​​" at bounding box center [75, 99] width 64 height 8
click at [80, 110] on span "int_membership_downgraded​​​​​​​​​​" at bounding box center [75, 107] width 64 height 8
click at [78, 133] on span "int_membership_renewed​​​​​​​​​​" at bounding box center [75, 132] width 64 height 8
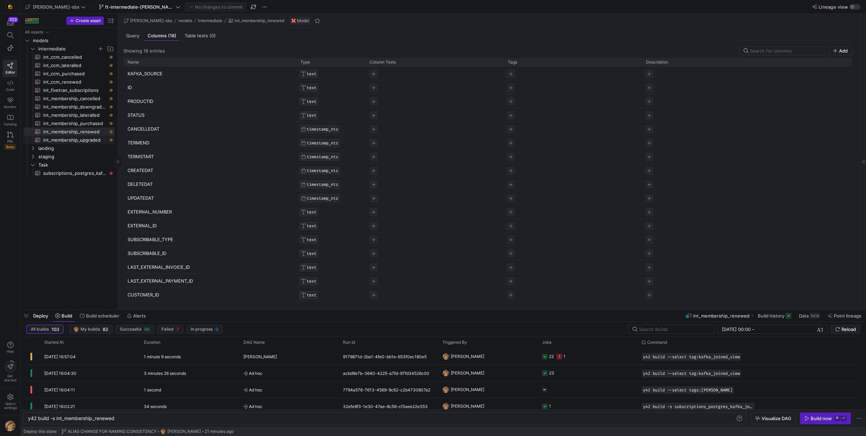
click at [77, 142] on span "int_membership_upgraded​​​​​​​​​​" at bounding box center [75, 140] width 64 height 8
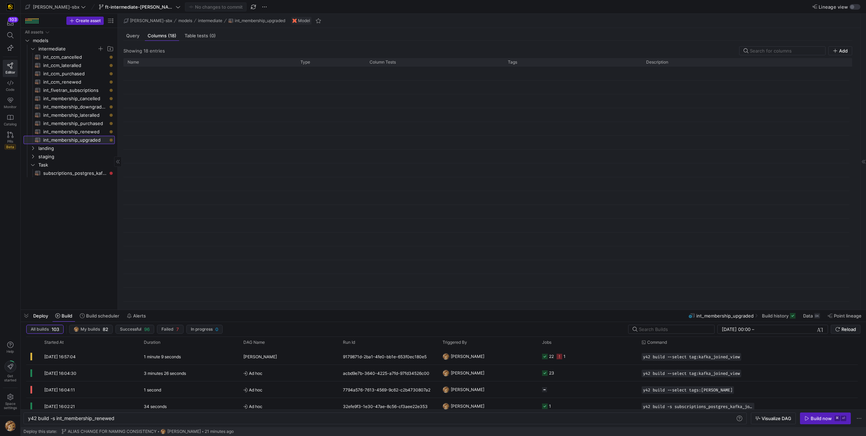
type textarea "y42 build -s int_membership_upgraded"
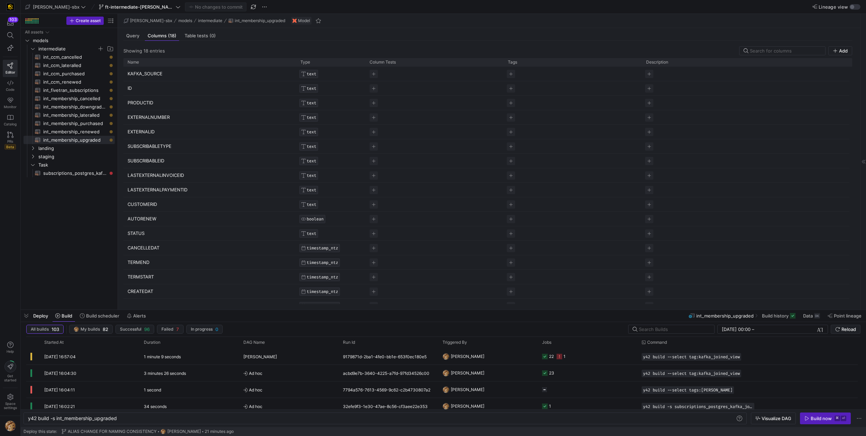
click at [34, 314] on span "Deploy" at bounding box center [40, 316] width 15 height 6
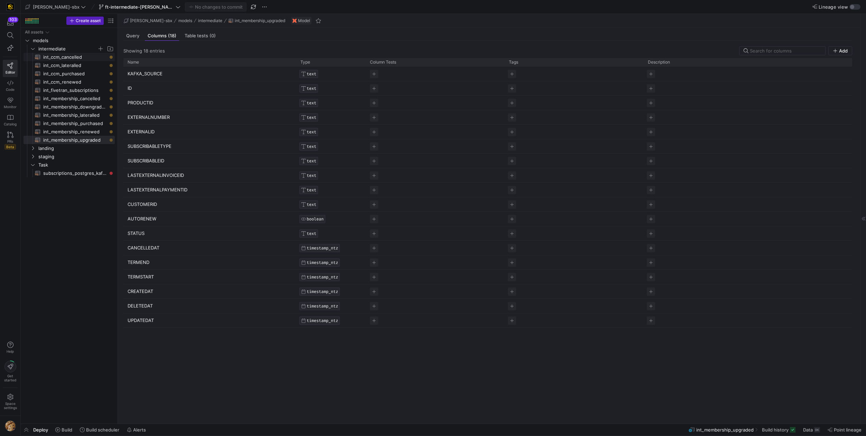
click at [75, 50] on span "intermediate" at bounding box center [67, 49] width 59 height 8
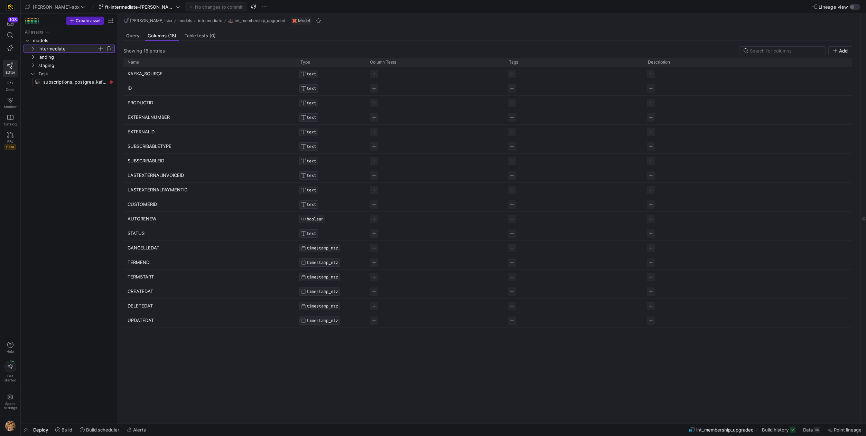
click at [62, 50] on span "intermediate" at bounding box center [67, 49] width 59 height 8
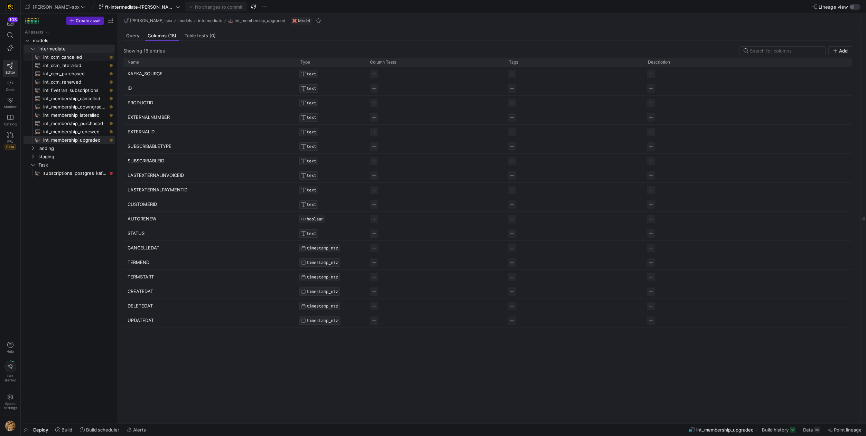
click at [60, 57] on span "int_ccm_cancelled​​​​​​​​​​" at bounding box center [75, 57] width 64 height 8
click at [58, 431] on icon at bounding box center [57, 430] width 5 height 5
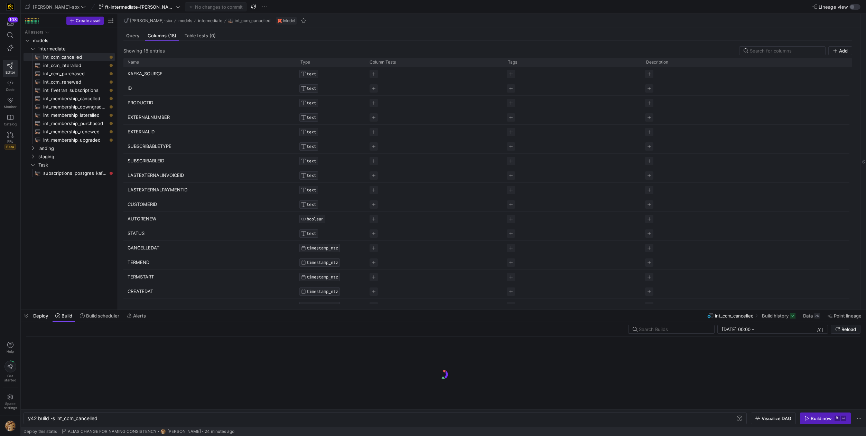
scroll to position [0, 70]
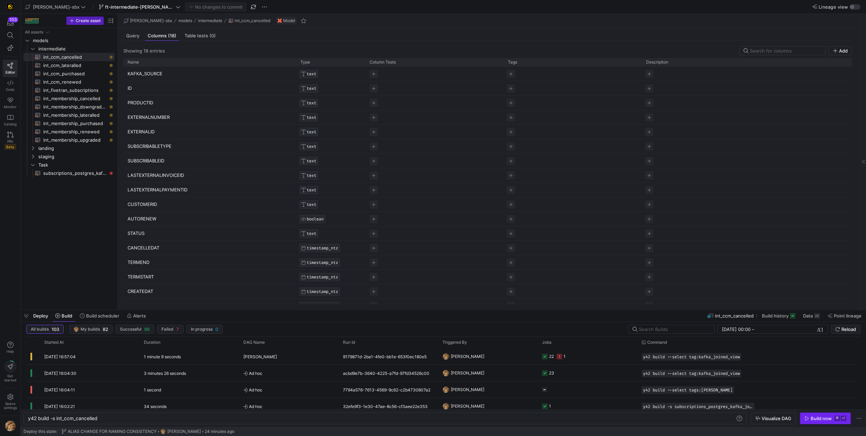
click at [819, 418] on div "Build now" at bounding box center [821, 419] width 21 height 6
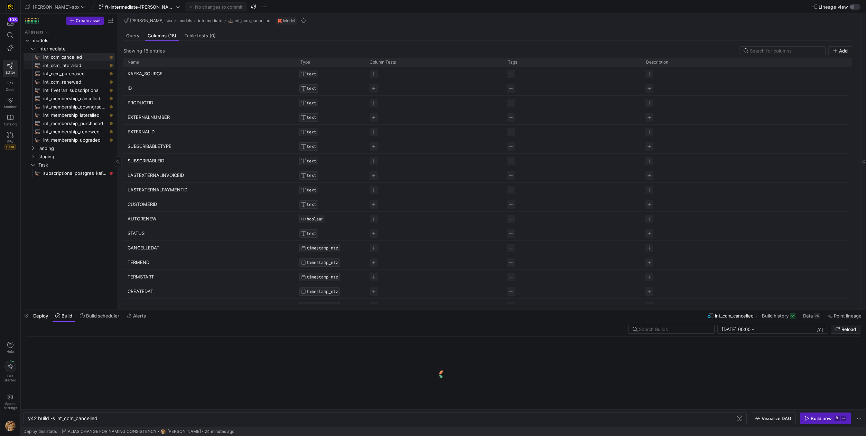
click at [90, 66] on span "int_ccm_lateralled​​​​​​​​​​" at bounding box center [75, 66] width 64 height 8
click at [807, 421] on span "Build now ⌘ ⏎" at bounding box center [826, 419] width 42 height 6
click at [85, 75] on span "int_ccm_purchased​​​​​​​​​​" at bounding box center [75, 74] width 64 height 8
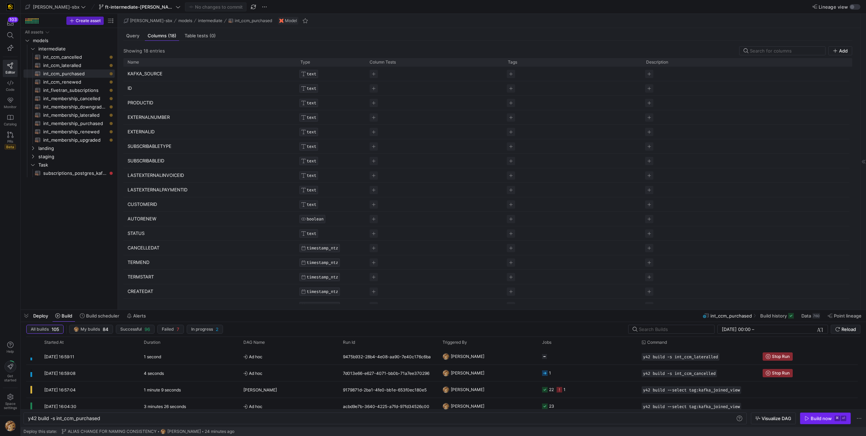
click at [809, 421] on span "button" at bounding box center [825, 418] width 50 height 11
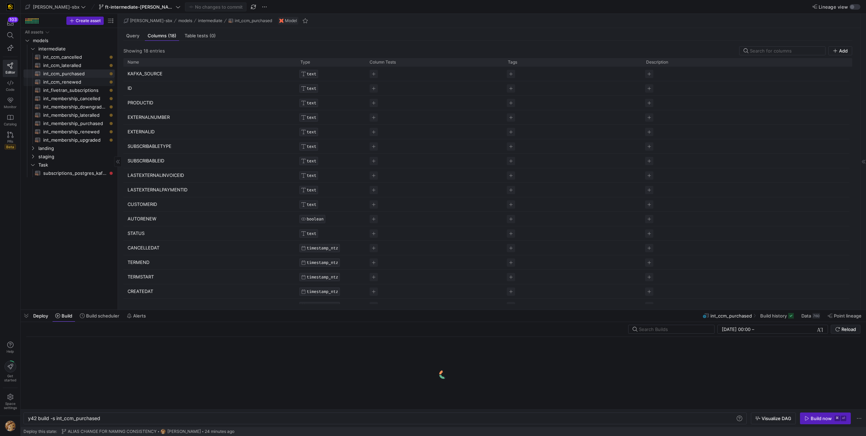
click at [86, 83] on span "int_ccm_renewed​​​​​​​​​​" at bounding box center [75, 82] width 64 height 8
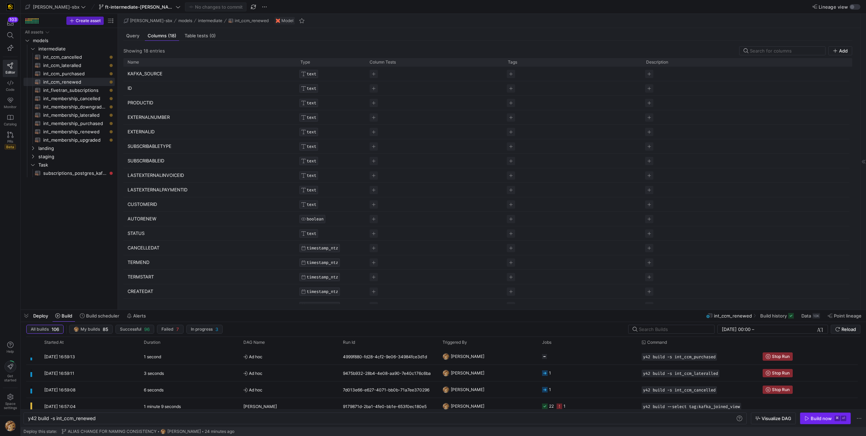
click at [817, 416] on div "Build now" at bounding box center [821, 419] width 21 height 6
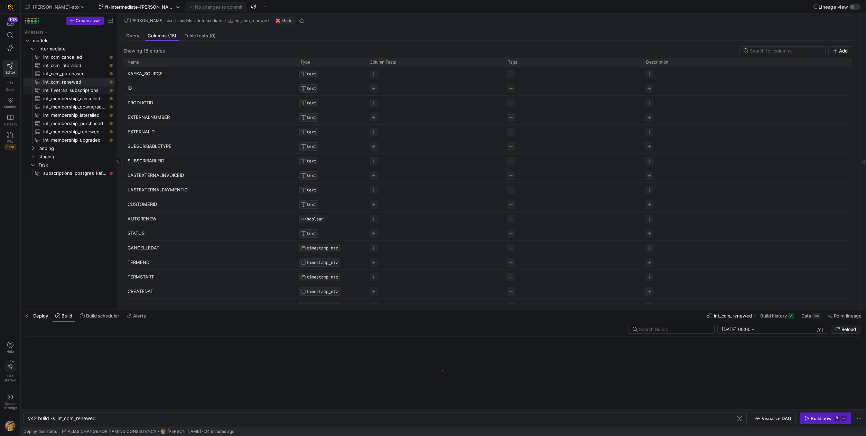
click at [56, 93] on span "int_fivetran_subscriptions​​​​​​​​​​" at bounding box center [75, 90] width 64 height 8
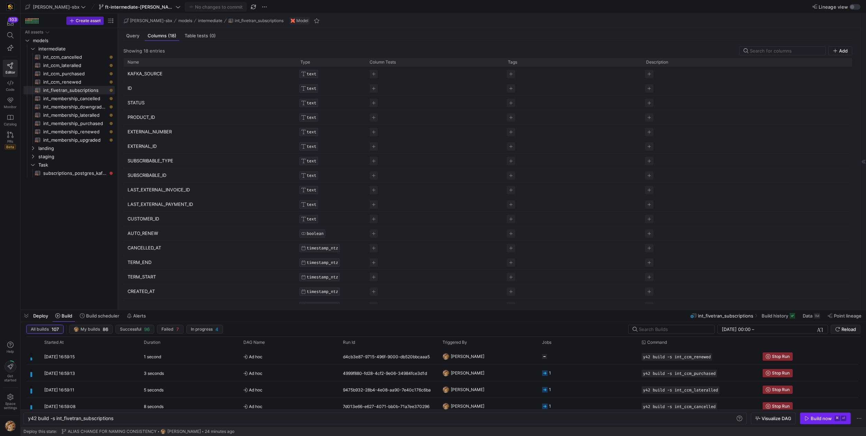
click at [811, 420] on div "Build now" at bounding box center [821, 419] width 21 height 6
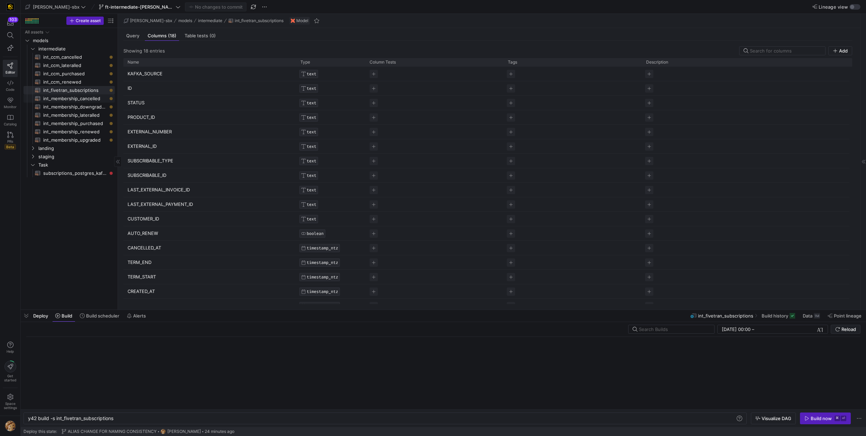
click at [89, 99] on span "int_membership_cancelled​​​​​​​​​​" at bounding box center [75, 99] width 64 height 8
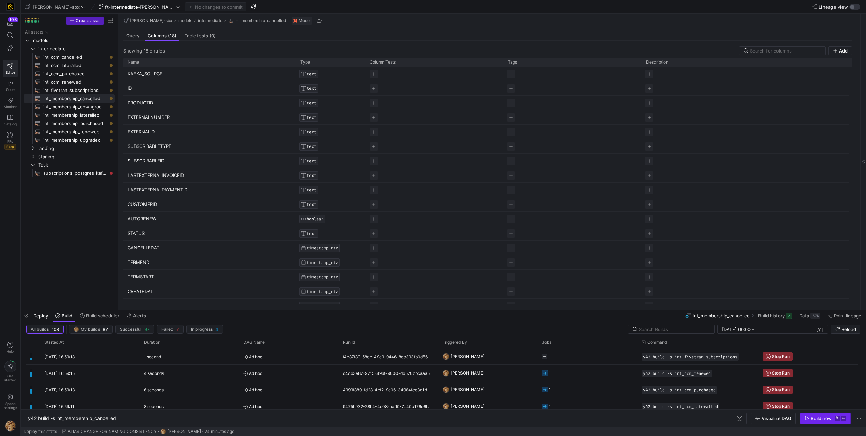
click at [812, 420] on div "Build now" at bounding box center [821, 419] width 21 height 6
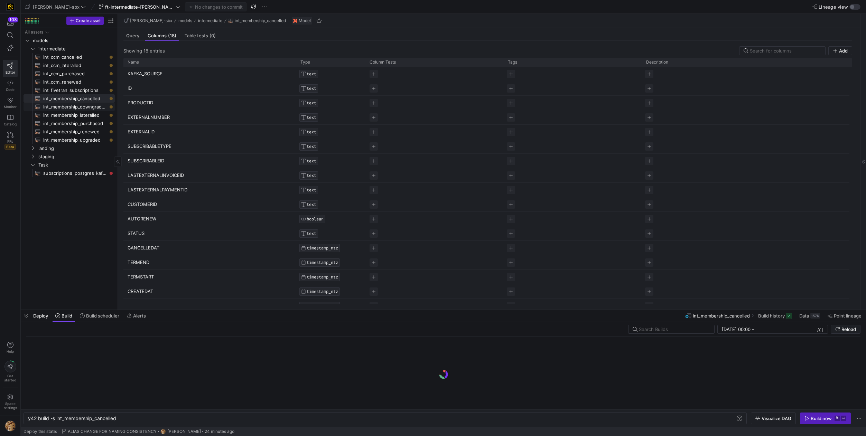
click at [56, 107] on span "int_membership_downgraded​​​​​​​​​​" at bounding box center [75, 107] width 64 height 8
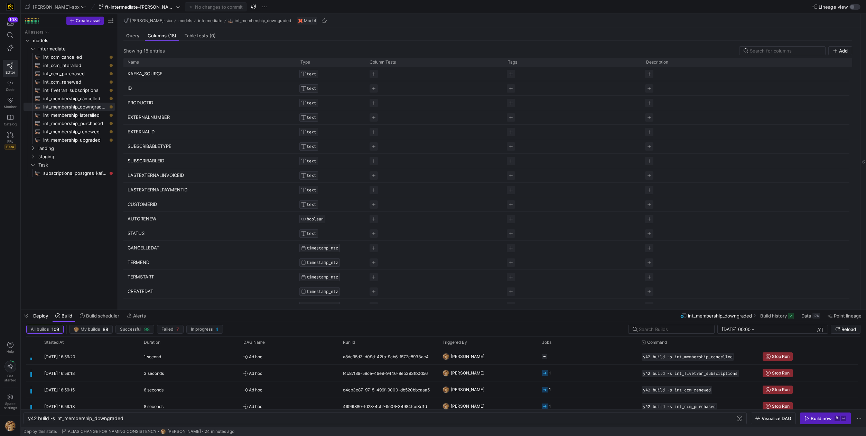
click at [815, 420] on div "Build now" at bounding box center [821, 419] width 21 height 6
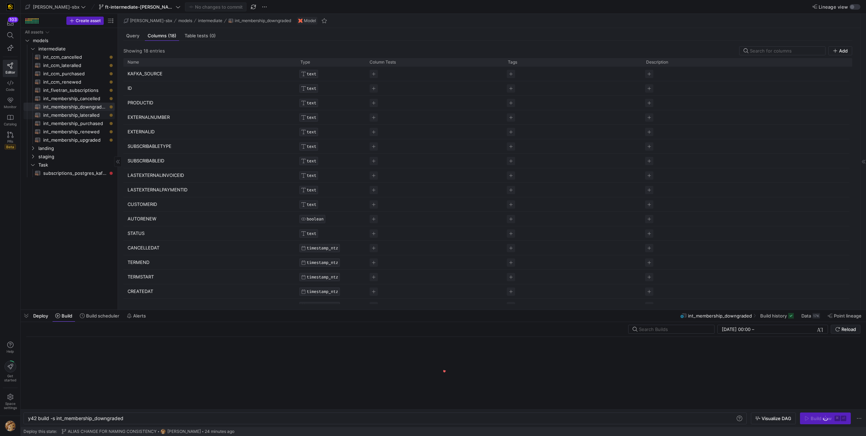
click at [87, 112] on span "int_membership_lateralled​​​​​​​​​​" at bounding box center [75, 115] width 64 height 8
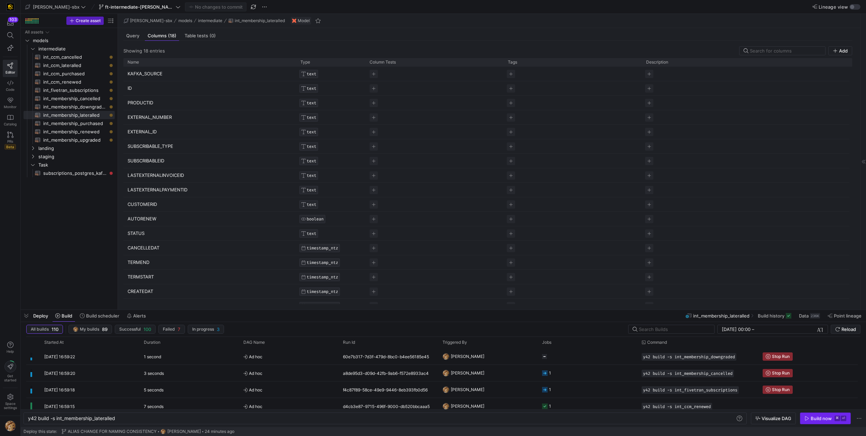
click at [812, 415] on span "button" at bounding box center [825, 418] width 50 height 11
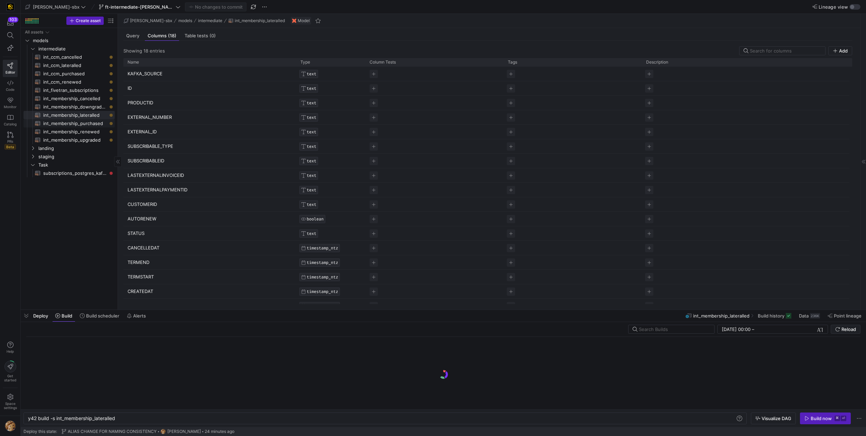
click at [89, 125] on span "int_membership_purchased​​​​​​​​​​" at bounding box center [75, 124] width 64 height 8
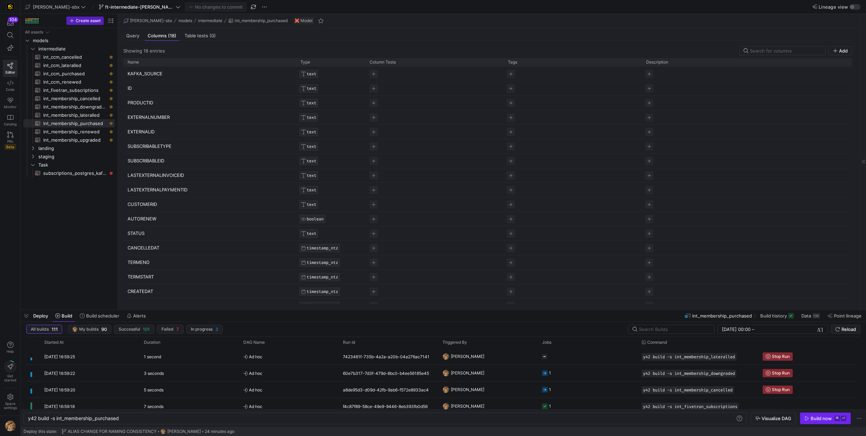
click at [816, 420] on div "Build now" at bounding box center [821, 419] width 21 height 6
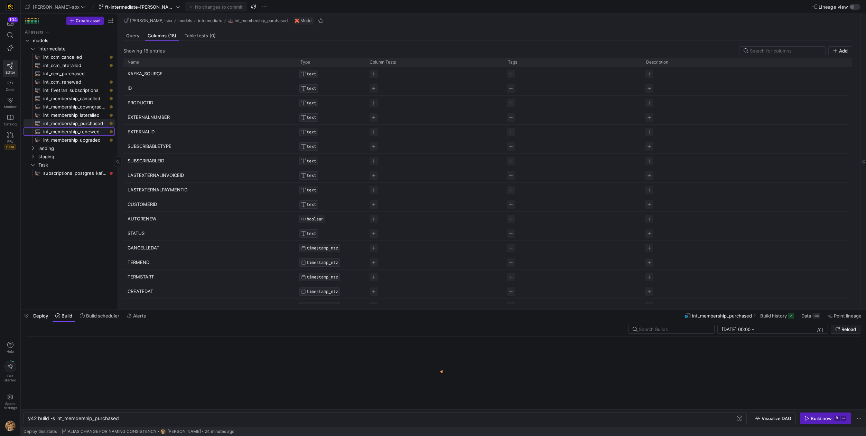
click at [77, 131] on span "int_membership_renewed​​​​​​​​​​" at bounding box center [75, 132] width 64 height 8
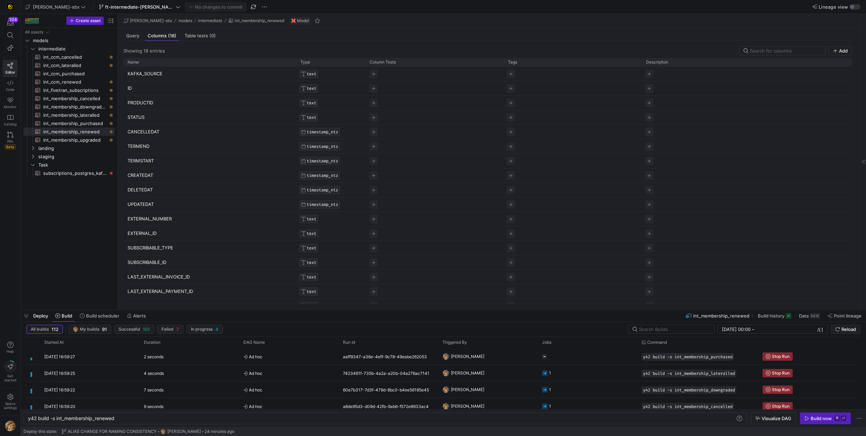
click at [821, 421] on span "button" at bounding box center [825, 418] width 50 height 11
click at [92, 139] on span "int_membership_upgraded​​​​​​​​​​" at bounding box center [75, 140] width 64 height 8
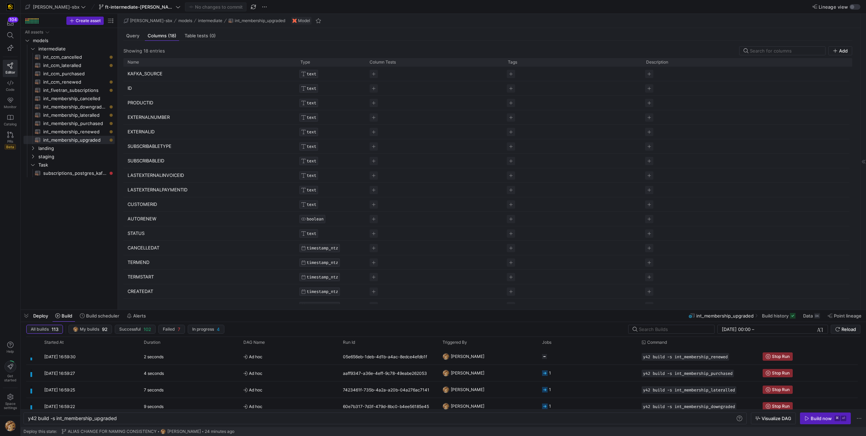
click at [825, 419] on div "Build now" at bounding box center [821, 419] width 21 height 6
click at [60, 51] on span "intermediate" at bounding box center [67, 49] width 59 height 8
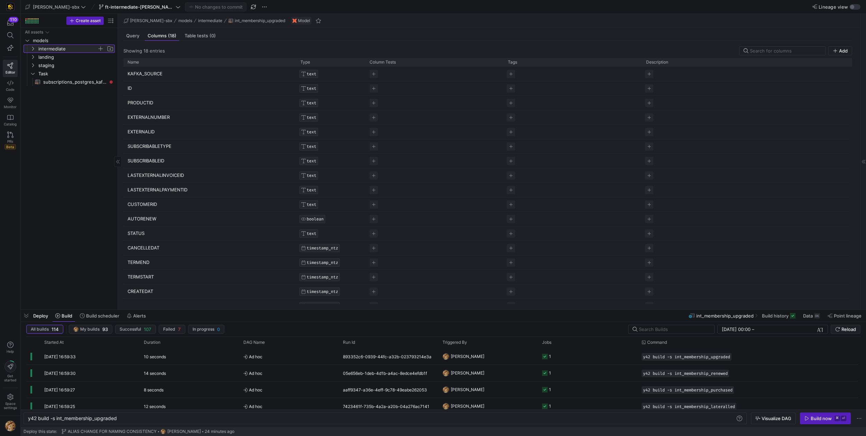
click at [54, 50] on span "intermediate" at bounding box center [67, 49] width 59 height 8
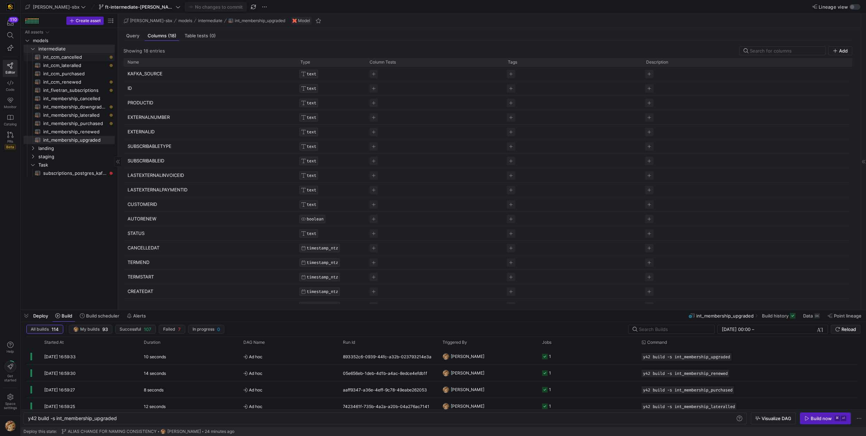
click at [55, 57] on span "int_ccm_cancelled​​​​​​​​​​" at bounding box center [75, 57] width 64 height 8
type textarea "y42 build -s int_ccm_cancelled"
click at [131, 31] on div "Query" at bounding box center [132, 36] width 19 height 10
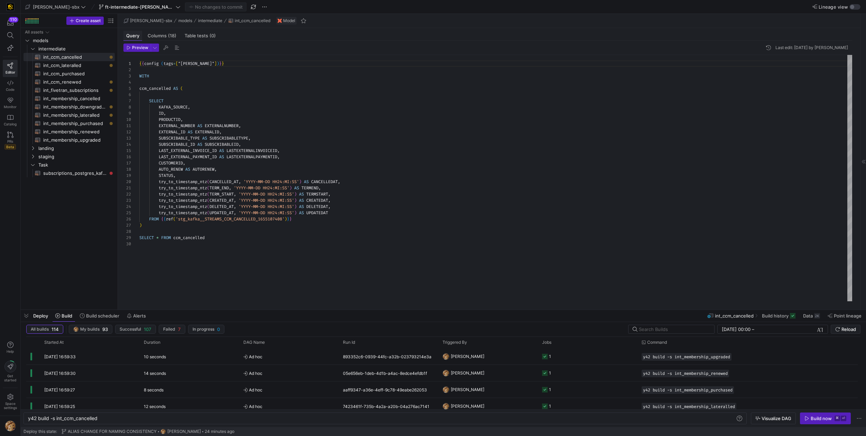
scroll to position [62, 0]
click at [159, 36] on span "Columns (18)" at bounding box center [162, 36] width 29 height 4
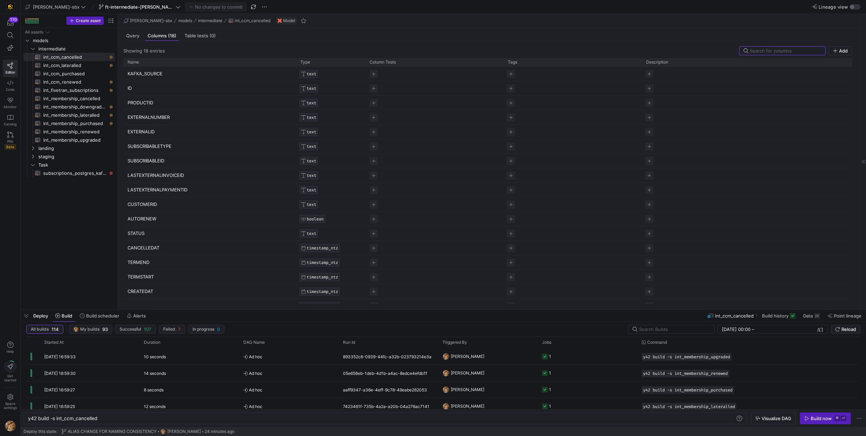
click at [43, 316] on span "Deploy" at bounding box center [40, 316] width 15 height 6
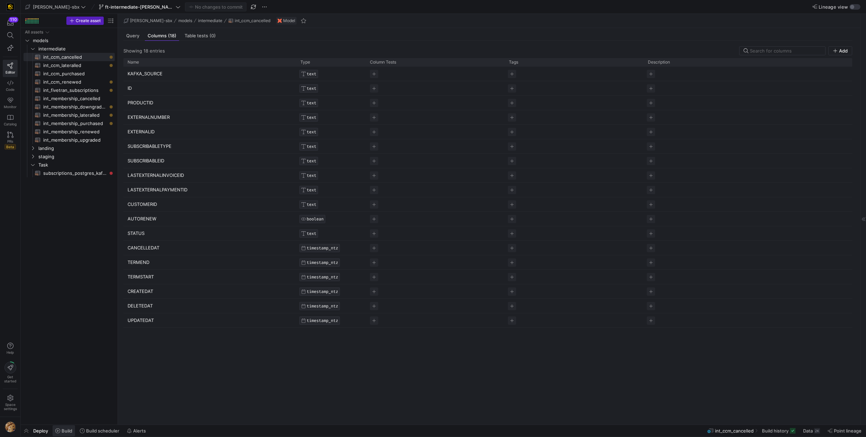
click at [65, 432] on span "Build" at bounding box center [67, 431] width 11 height 6
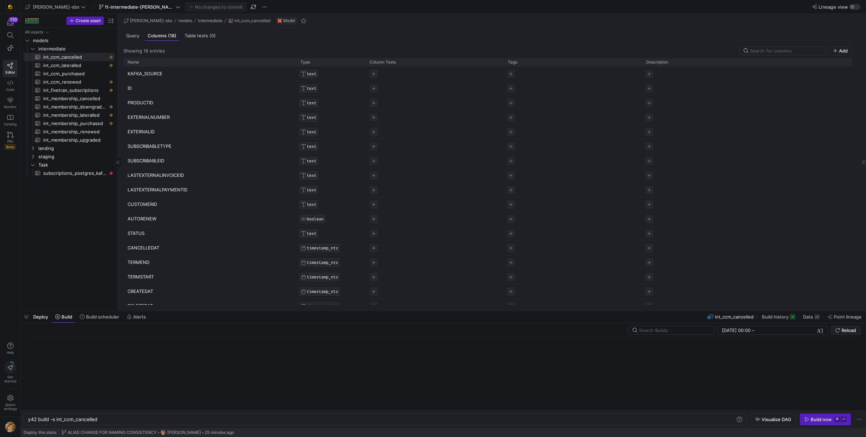
scroll to position [0, 70]
click at [74, 66] on span "int_ccm_lateralled​​​​​​​​​​" at bounding box center [75, 66] width 64 height 8
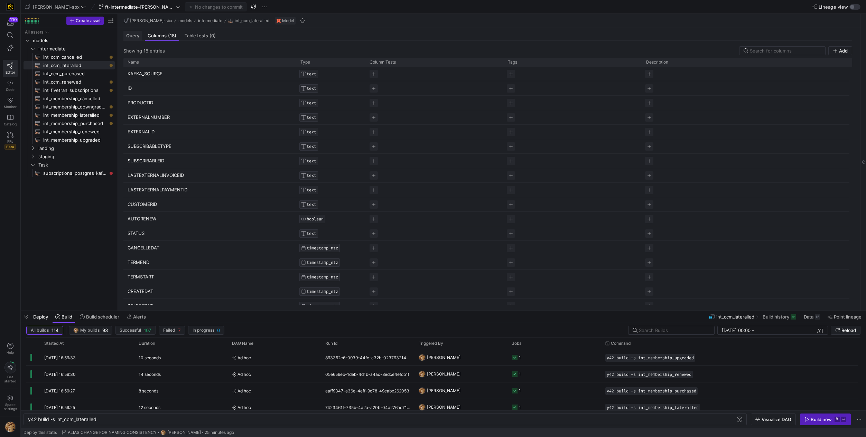
click at [126, 37] on div "Query" at bounding box center [132, 36] width 19 height 10
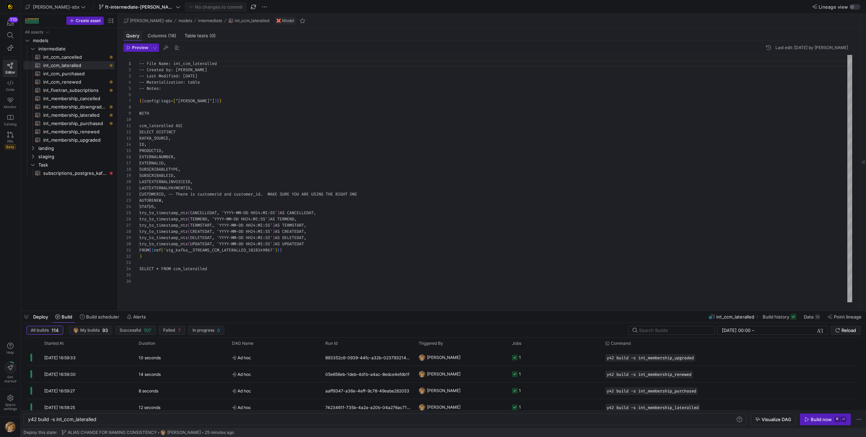
scroll to position [62, 0]
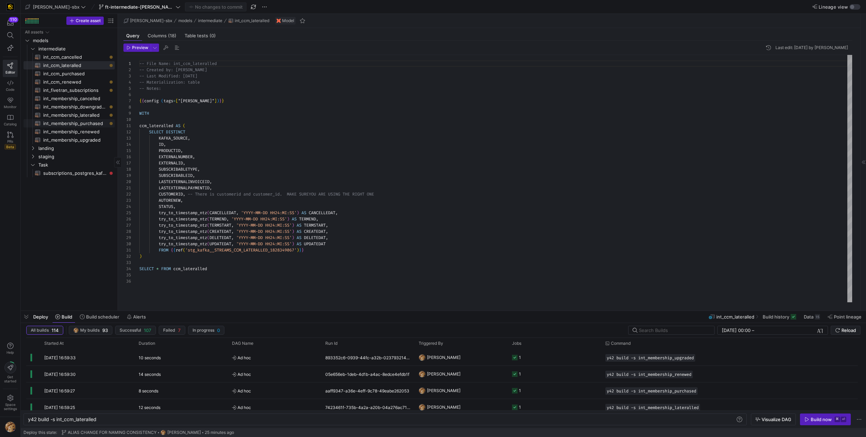
click at [89, 124] on span "int_membership_purchased​​​​​​​​​​" at bounding box center [75, 124] width 64 height 8
type textarea "y42 build -s int_membership_purchased"
type textarea "{{config (tags=["kafka_joined_view"])}} WITH membership_purchased AS ( SELECT K…"
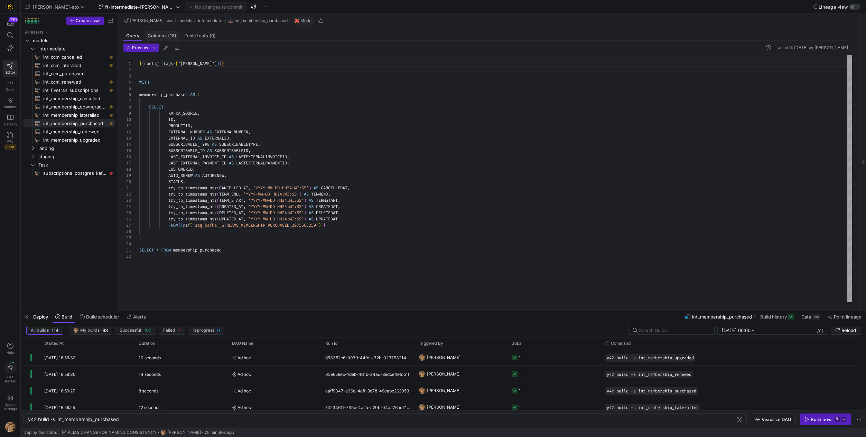
click at [168, 37] on span "(18)" at bounding box center [172, 36] width 8 height 4
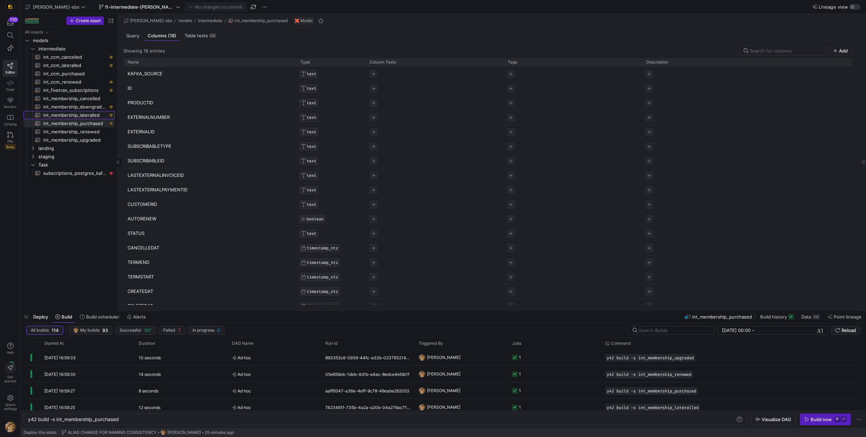
click at [86, 113] on span "int_membership_lateralled​​​​​​​​​​" at bounding box center [75, 115] width 64 height 8
click at [89, 105] on span "int_membership_downgraded​​​​​​​​​​" at bounding box center [75, 107] width 64 height 8
click at [91, 96] on span "int_membership_cancelled​​​​​​​​​​" at bounding box center [75, 99] width 64 height 8
click at [91, 90] on span "int_fivetran_subscriptions​​​​​​​​​​" at bounding box center [75, 90] width 64 height 8
click at [93, 77] on span "int_ccm_purchased​​​​​​​​​​" at bounding box center [75, 74] width 64 height 8
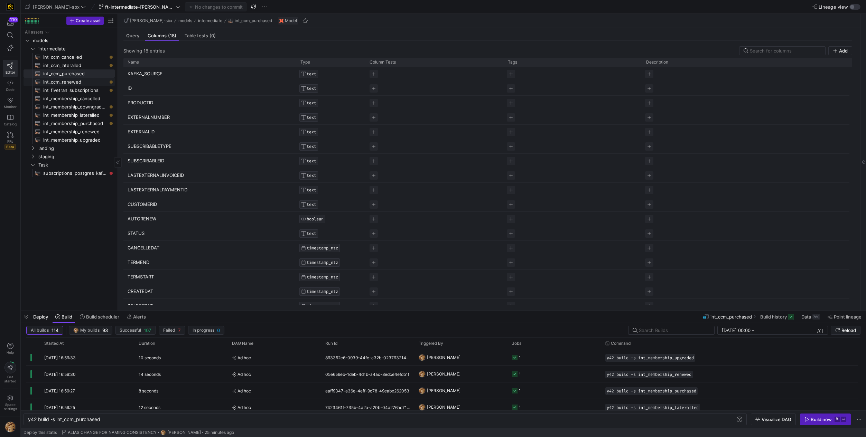
click at [93, 83] on span "int_ccm_renewed​​​​​​​​​​" at bounding box center [75, 82] width 64 height 8
click at [97, 69] on span "int_ccm_lateralled​​​​​​​​​​" at bounding box center [75, 66] width 64 height 8
type textarea "y42 build -s int_ccm_lateralled"
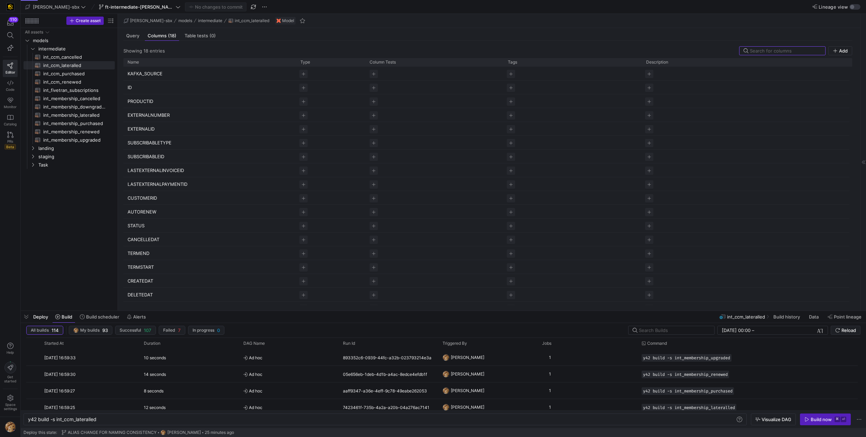
scroll to position [0, 69]
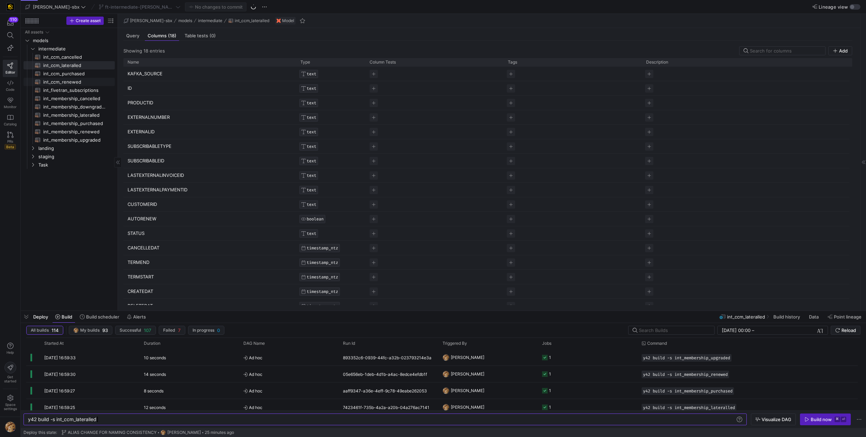
click at [80, 80] on span "int_ccm_renewed​​​​​​​​​​" at bounding box center [75, 82] width 64 height 8
click at [82, 82] on span "int_ccm_renewed​​​​​​​​​​" at bounding box center [75, 82] width 64 height 8
click at [80, 74] on span "int_ccm_purchased​​​​​​​​​​" at bounding box center [75, 74] width 64 height 8
click at [77, 87] on span "int_fivetran_subscriptions​​​​​​​​​​" at bounding box center [75, 90] width 64 height 8
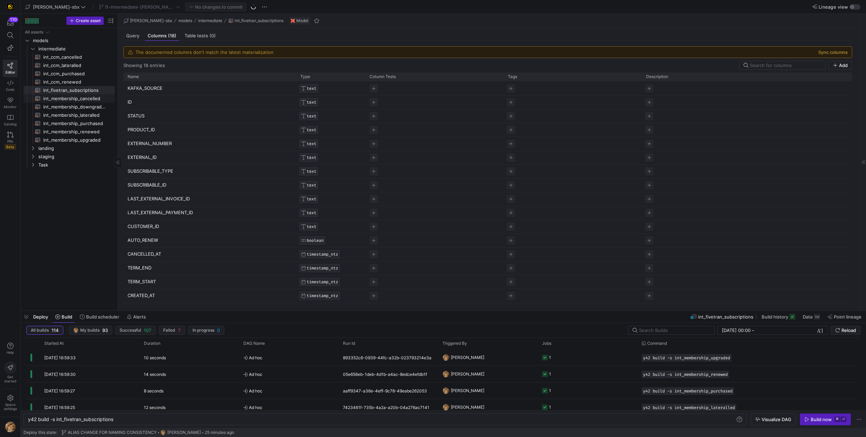
click at [77, 96] on span "int_membership_cancelled​​​​​​​​​​" at bounding box center [75, 99] width 64 height 8
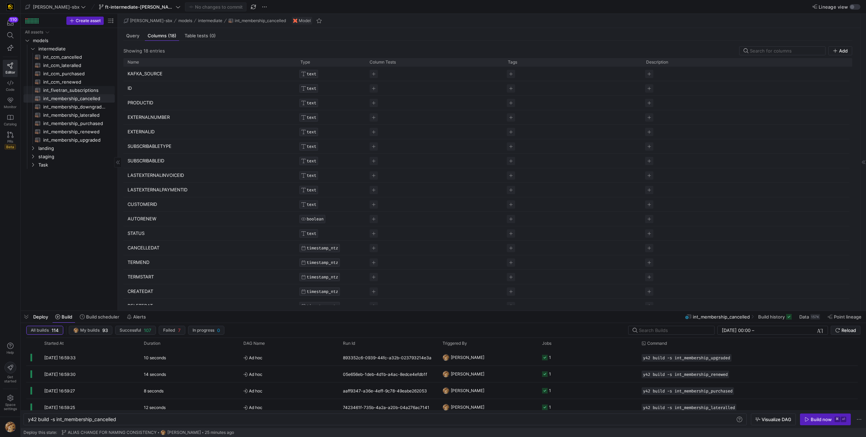
click at [78, 89] on span "int_fivetran_subscriptions​​​​​​​​​​" at bounding box center [75, 90] width 64 height 8
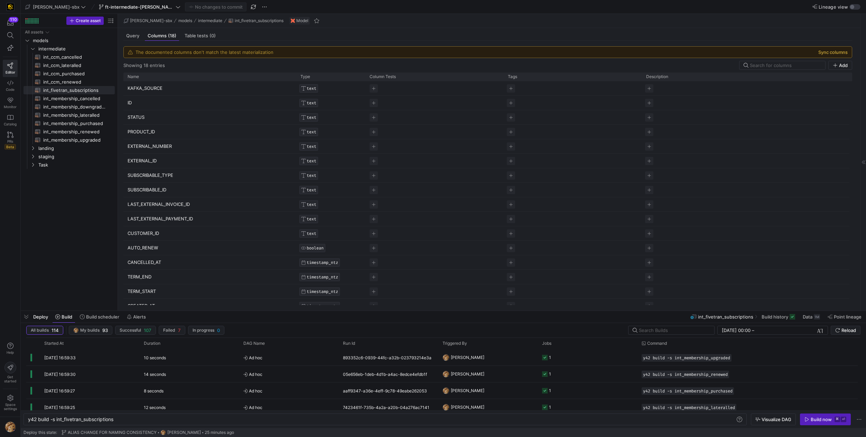
click at [833, 53] on button "Sync columns" at bounding box center [832, 52] width 29 height 6
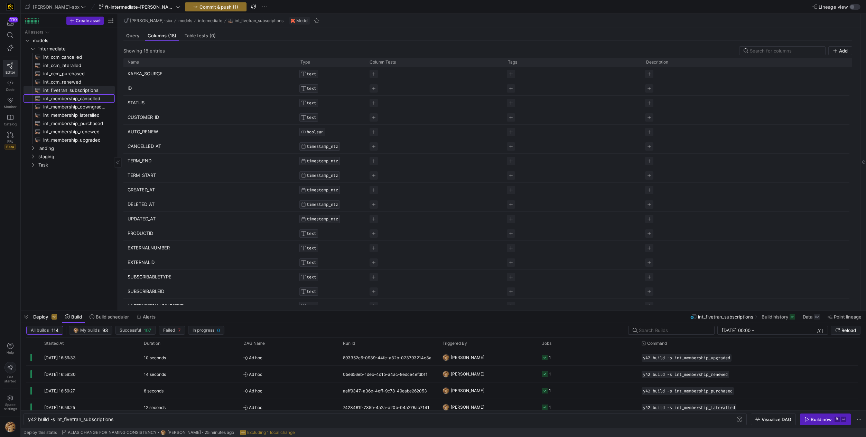
click at [76, 95] on span "int_membership_cancelled​​​​​​​​​​" at bounding box center [75, 99] width 64 height 8
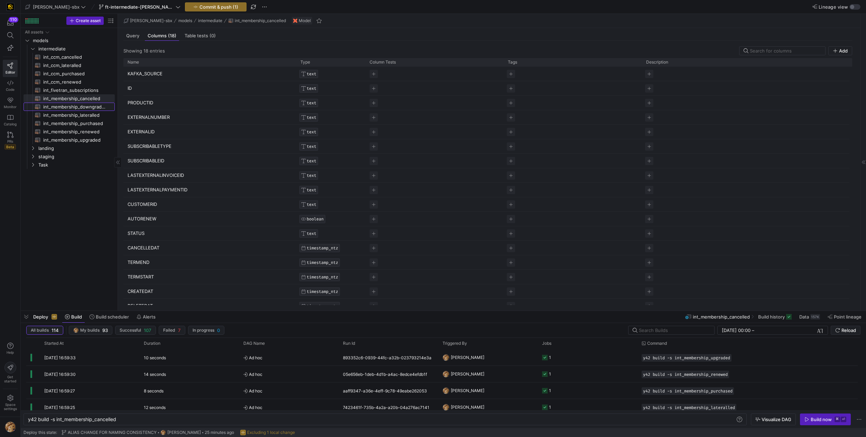
click at [78, 107] on span "int_membership_downgraded​​​​​​​​​​" at bounding box center [75, 107] width 64 height 8
click at [81, 115] on span "int_membership_lateralled​​​​​​​​​​" at bounding box center [75, 115] width 64 height 8
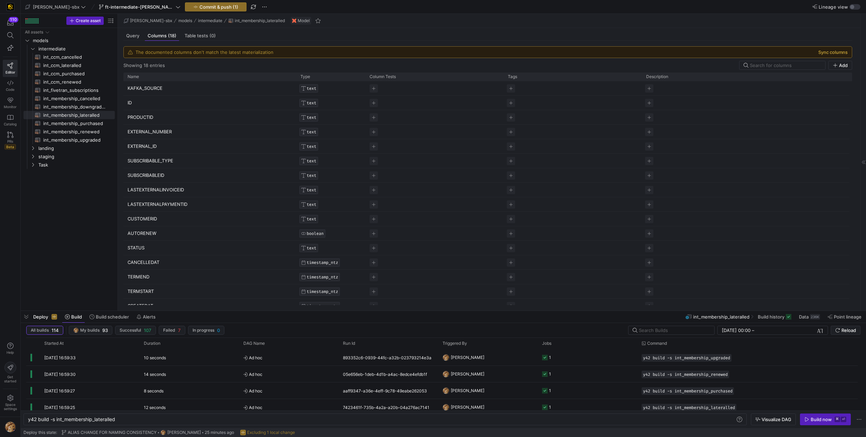
click at [839, 54] on button "Sync columns" at bounding box center [832, 52] width 29 height 6
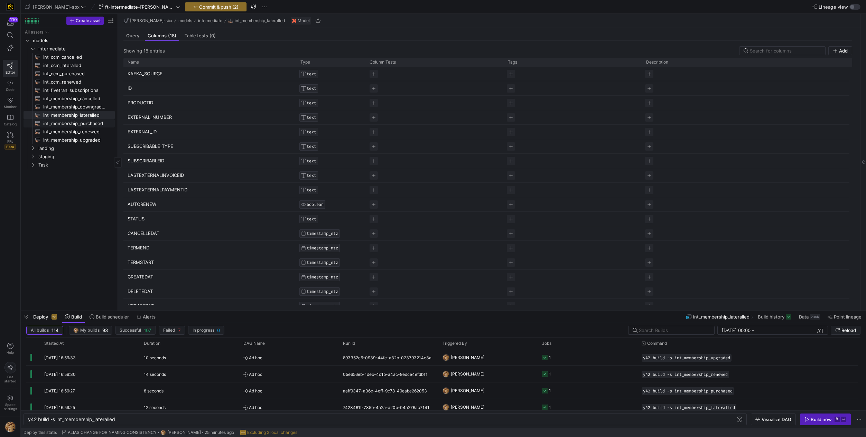
click at [97, 127] on span "int_membership_purchased​​​​​​​​​​" at bounding box center [75, 124] width 64 height 8
click at [91, 134] on span "int_membership_renewed​​​​​​​​​​" at bounding box center [75, 132] width 64 height 8
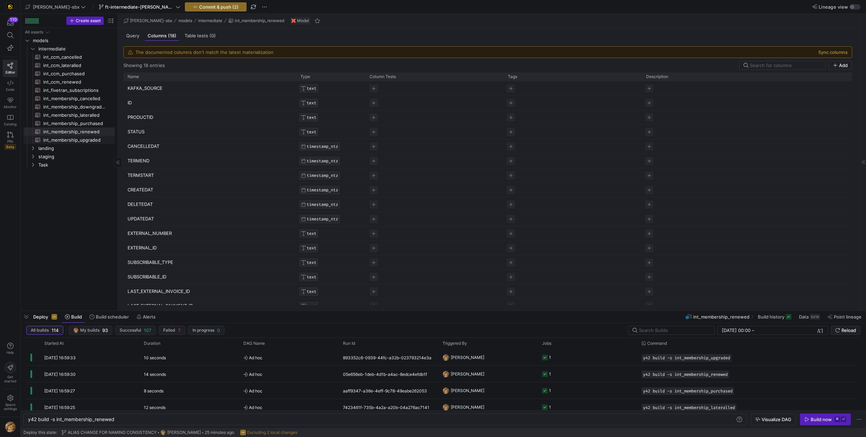
click at [90, 140] on span "int_membership_upgraded​​​​​​​​​​" at bounding box center [75, 140] width 64 height 8
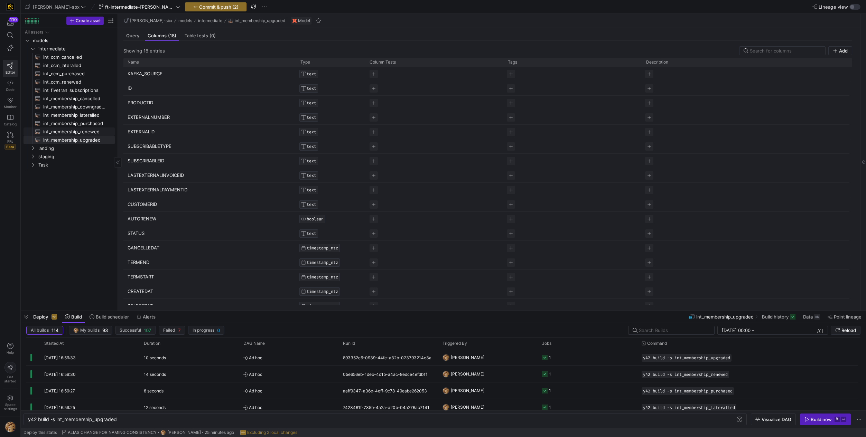
click at [96, 128] on span "int_membership_renewed​​​​​​​​​​" at bounding box center [75, 132] width 64 height 8
type textarea "y42 build -s int_membership_renewed"
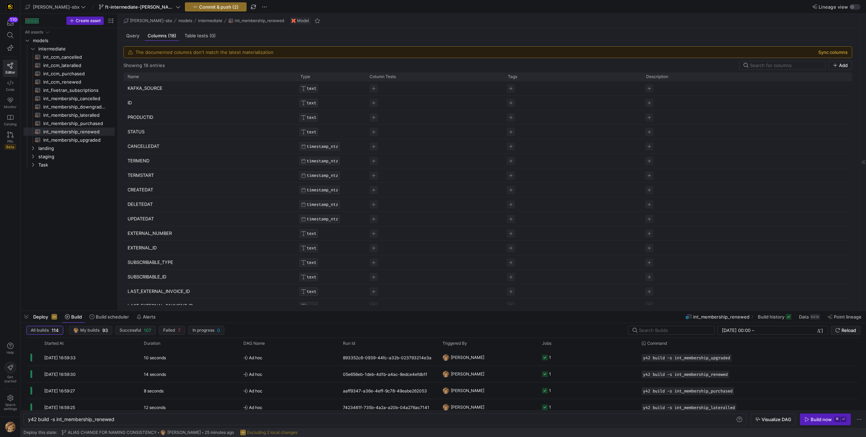
click at [830, 51] on button "Sync columns" at bounding box center [832, 52] width 29 height 6
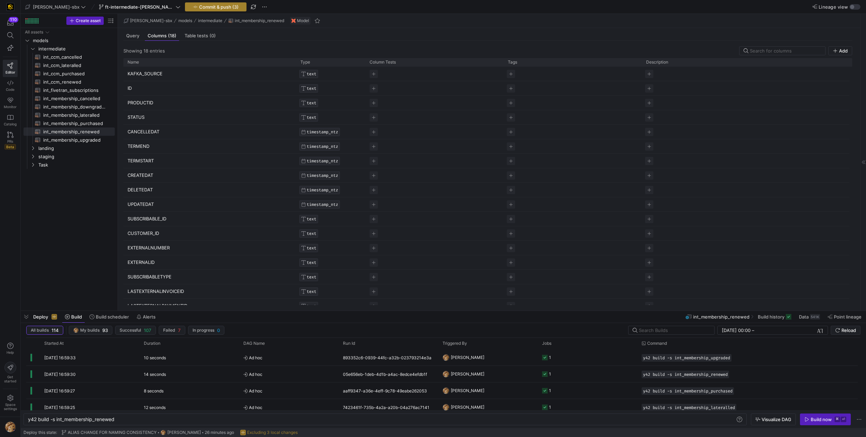
click at [204, 10] on span "button" at bounding box center [215, 7] width 61 height 8
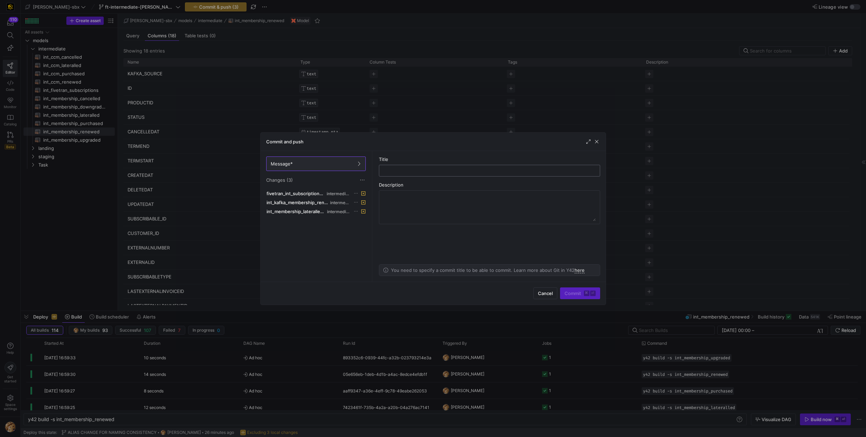
click at [415, 170] on input "text" at bounding box center [490, 171] width 210 height 6
type input "SYNCED COLUMNS"
click at [573, 295] on span "Commit ⌘ ⏎" at bounding box center [580, 294] width 31 height 6
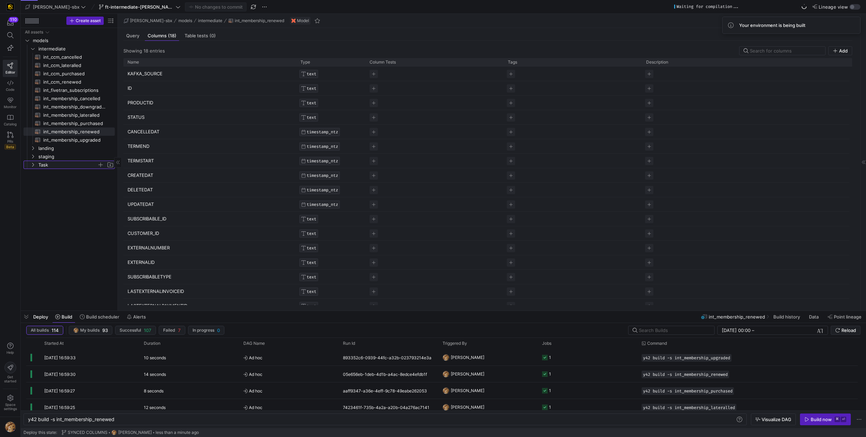
click at [48, 166] on span "Task" at bounding box center [67, 165] width 59 height 8
click at [52, 175] on span "subscriptions_postgres_kafka_joined_view​​​​​​​​​​" at bounding box center [75, 173] width 64 height 8
type textarea "y42 build -s subscriptions_postgres_kafka_joined_view"
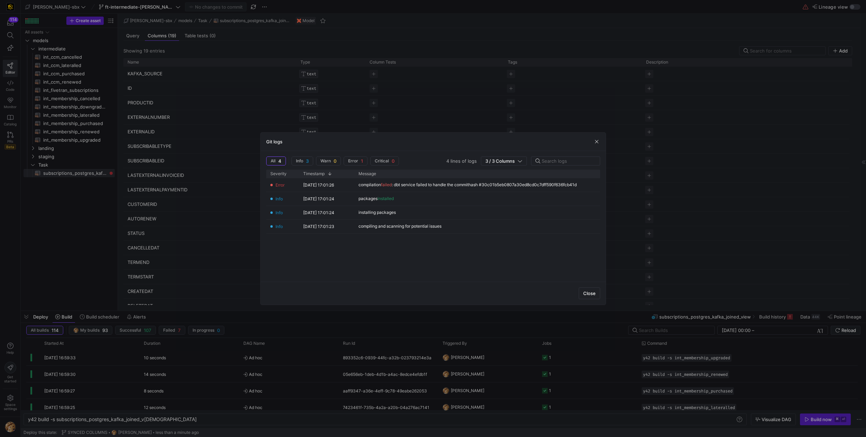
click at [594, 145] on div "Git logs" at bounding box center [433, 142] width 345 height 18
click at [596, 145] on div "Git logs" at bounding box center [433, 142] width 345 height 18
click at [236, 118] on div at bounding box center [433, 218] width 866 height 437
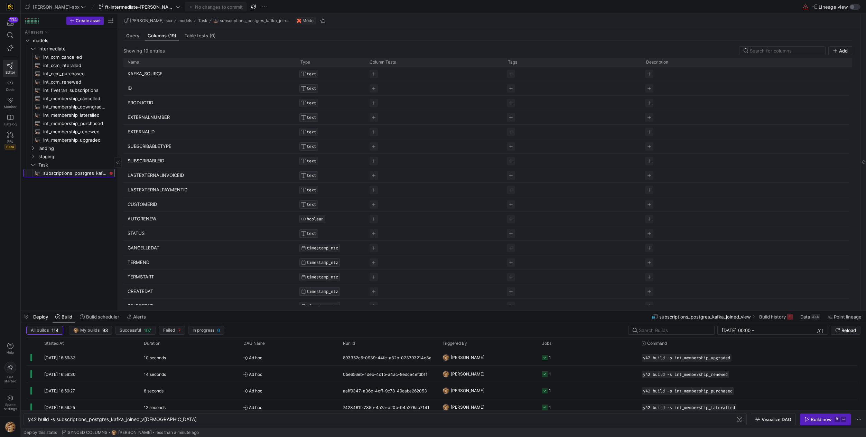
click at [82, 175] on span "subscriptions_postgres_kafka_joined_view​​​​​​​​​​" at bounding box center [75, 173] width 64 height 8
click at [81, 176] on span "subscriptions_postgres_kafka_joined_view​​​​​​​​​​" at bounding box center [75, 173] width 64 height 8
click at [81, 172] on span "subscriptions_postgres_kafka_joined_view​​​​​​​​​​" at bounding box center [75, 173] width 64 height 8
click at [136, 39] on div "Query" at bounding box center [132, 36] width 19 height 10
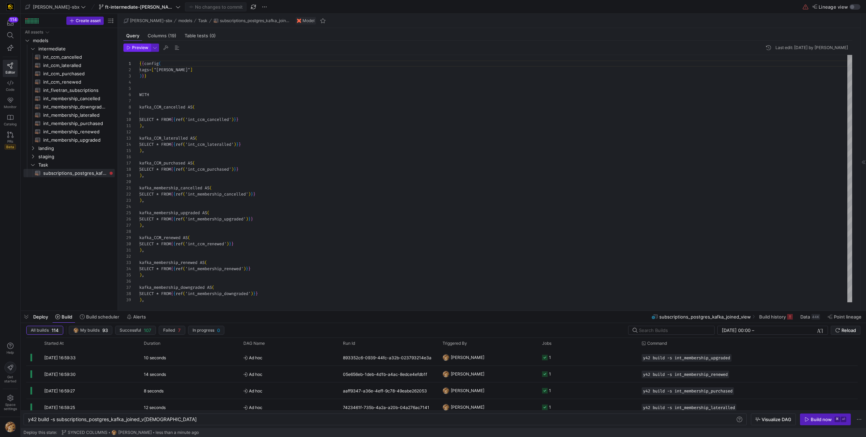
scroll to position [62, 0]
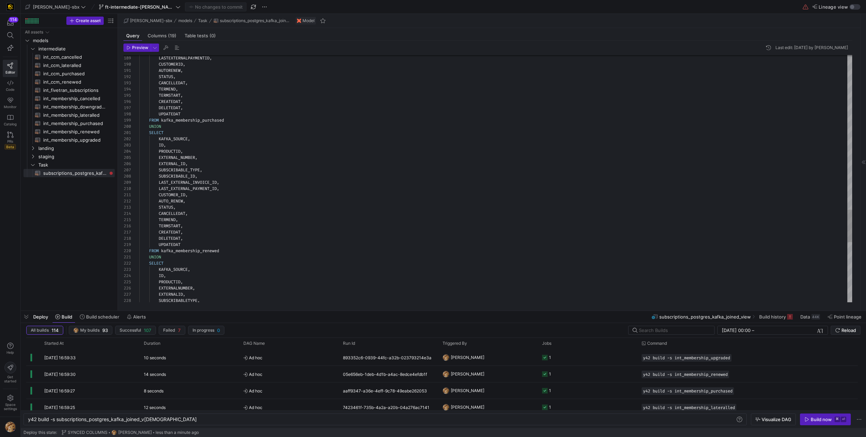
type textarea "SELECT KAFKA_SOURCE, ID, PRODUCTID, EXTERNALNUMBER, EXTERNALID, SUBSCRIBABLETYP…"
click at [141, 5] on span "ft-intermediate-[PERSON_NAME]-08042025" at bounding box center [139, 7] width 69 height 6
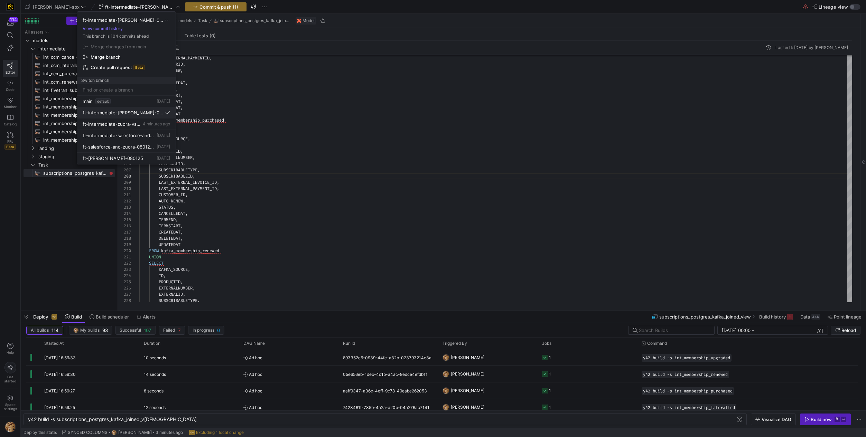
click at [119, 114] on span "ft-intermediate-[PERSON_NAME]-08042025" at bounding box center [123, 113] width 81 height 6
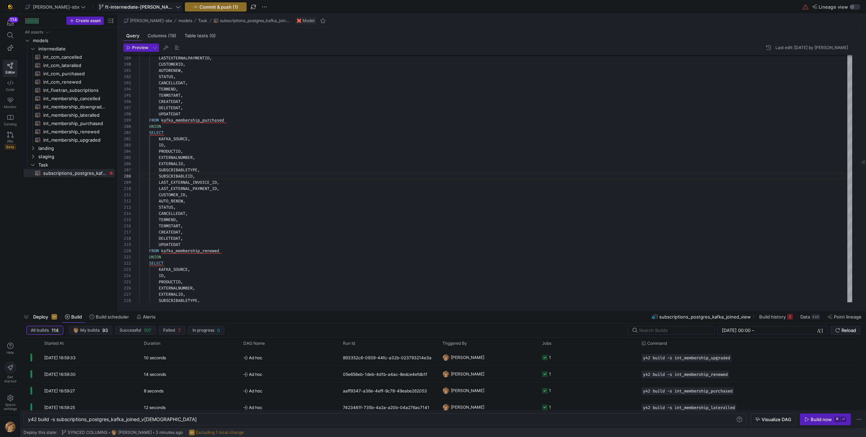
click at [129, 8] on span "ft-intermediate-[PERSON_NAME]-08042025" at bounding box center [139, 7] width 69 height 6
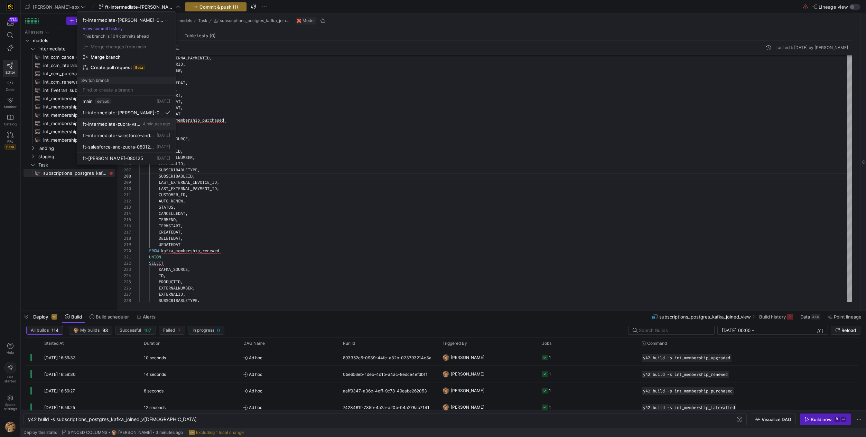
click at [112, 126] on span "ft-intermediate-zuora-vs-salesforce-08052025" at bounding box center [112, 124] width 59 height 6
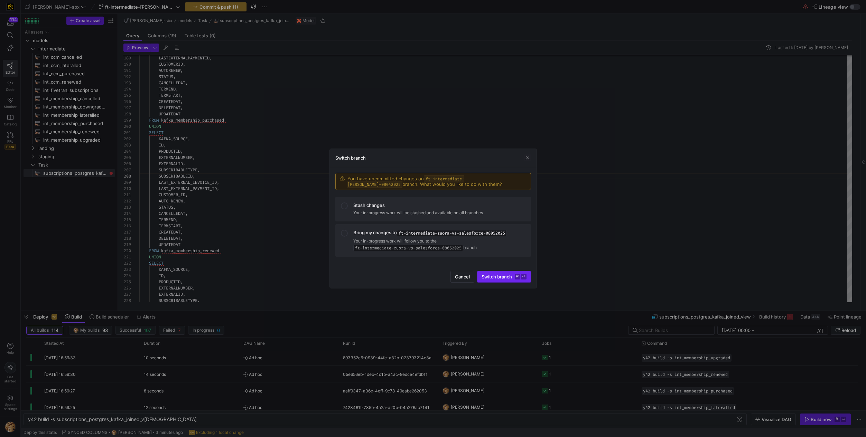
click at [499, 277] on span "Switch branch ⌘ ⏎" at bounding box center [504, 277] width 45 height 6
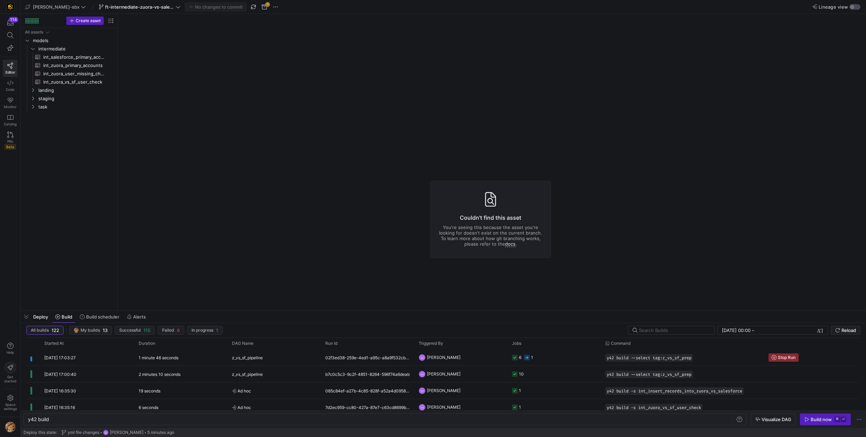
click at [861, 9] on y42-top-nav "[PERSON_NAME]-sbx ft-intermediate-zuora-vs-salesforce-08052025 No changes to co…" at bounding box center [443, 7] width 845 height 14
click at [856, 8] on div "button" at bounding box center [855, 7] width 11 height 6
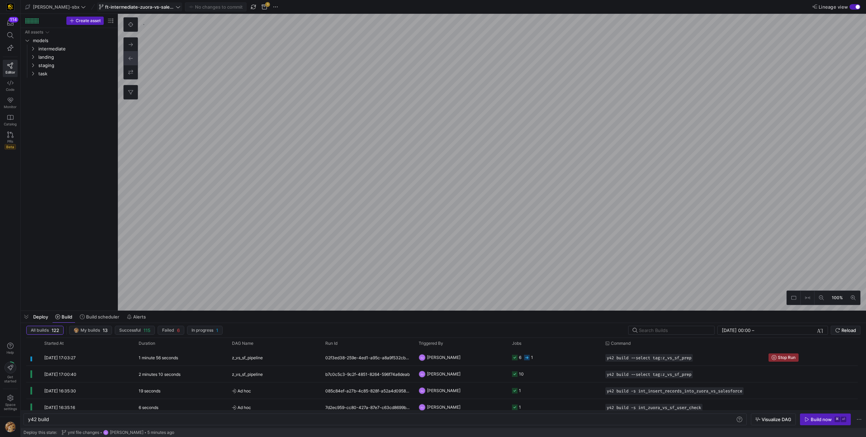
click at [150, 10] on span at bounding box center [140, 7] width 84 height 8
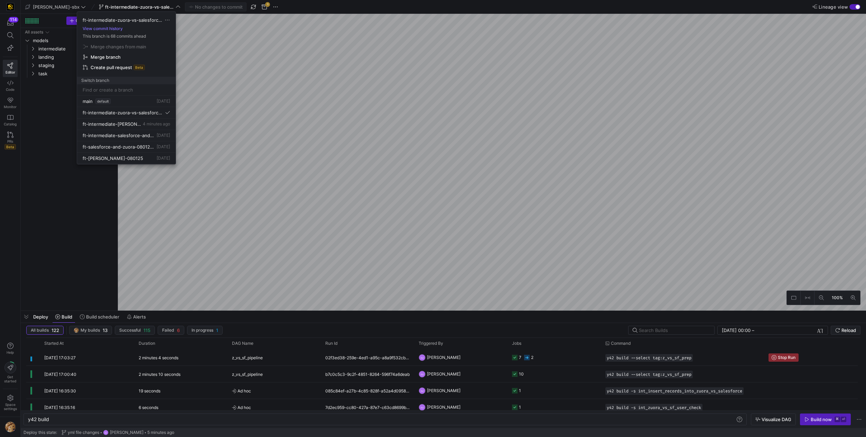
drag, startPoint x: 643, startPoint y: 136, endPoint x: 639, endPoint y: 129, distance: 8.4
click at [639, 129] on div at bounding box center [433, 218] width 866 height 437
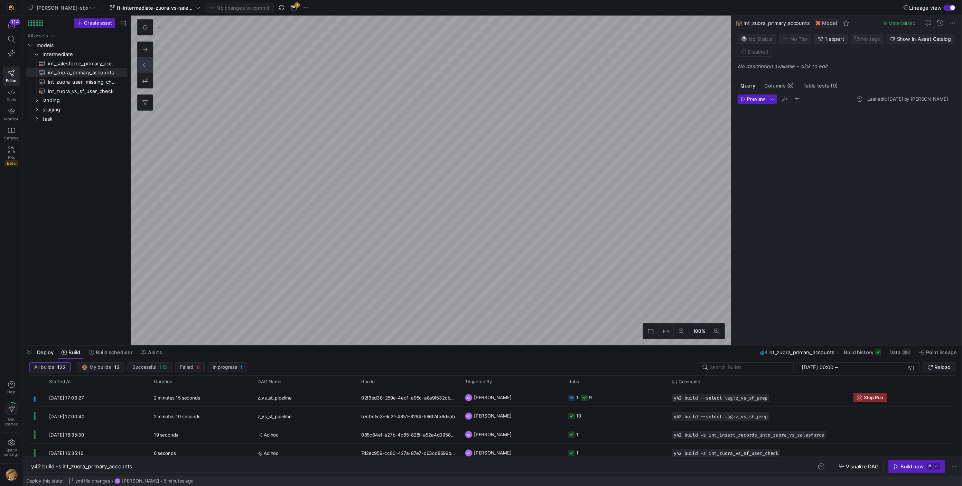
scroll to position [62, 0]
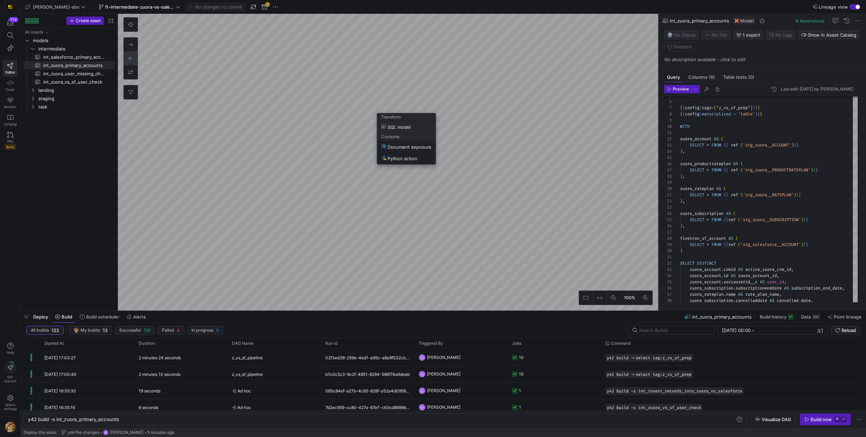
click at [401, 100] on div at bounding box center [433, 218] width 866 height 437
click at [376, 111] on div "Transform SQL model Consume Document exposure Python action" at bounding box center [405, 137] width 59 height 52
type textarea "y42 build -s stg_zuora__RATEPLAN"
type textarea "{{config(tags=["z_vs_sf_prep"])}} {{config(materialized = 'table')}} WITH sourc…"
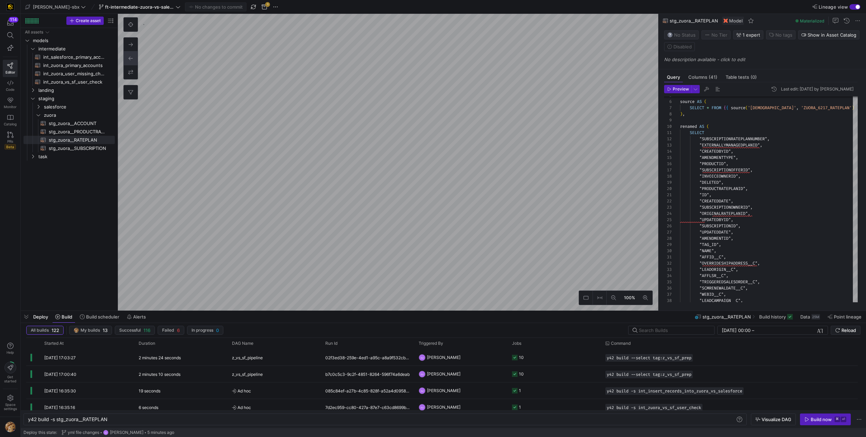
type textarea "y42 build -s stg_zuora__PRODUCTRATEPLAN"
type textarea "-- File Name: stg_zuora_PRODUCTRATEPLAN -- Created By: [PERSON_NAME] -- Last Mo…"
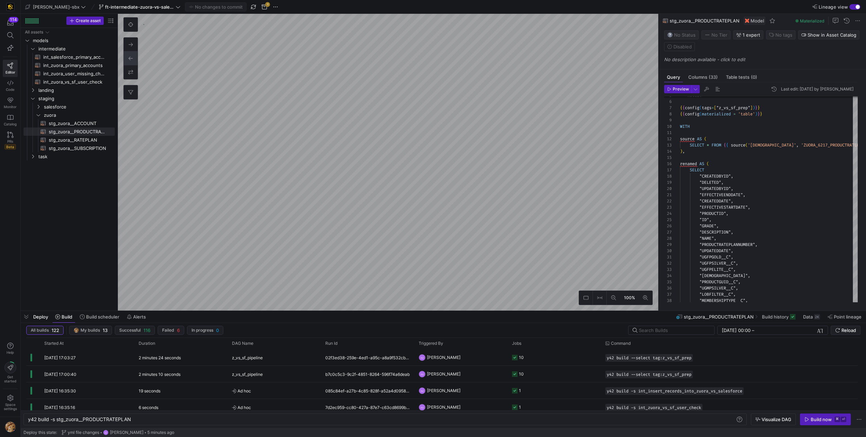
type textarea "y42 build -s stg_zuora__RATEPLAN"
type textarea "{{config(tags=["z_vs_sf_prep"])}} {{config(materialized = 'table')}} WITH sourc…"
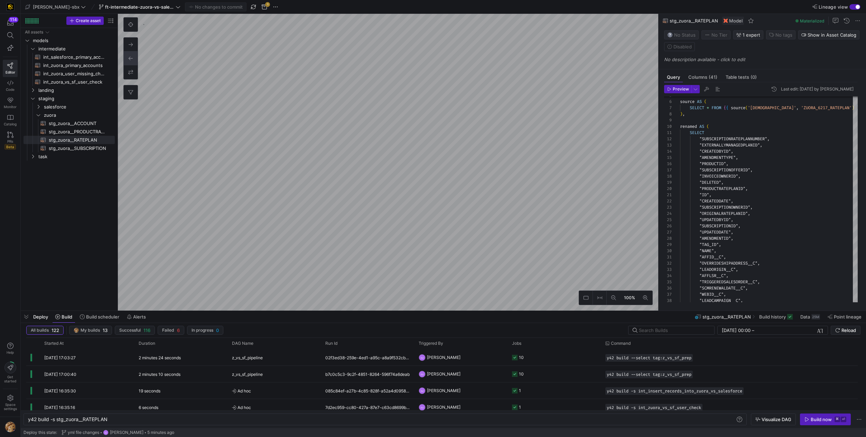
type textarea "y42 build -s stg_zuora__SUBSCRIPTION"
type textarea "{{config(tags=["z_vs_sf_prep"])}} {{config(materialized = 'table')}} WITH sourc…"
type textarea "y42 build -s int_zuora_primary_accounts"
type textarea "-- File Name: int_zuora_primary_accounts -- Created by: [PERSON_NAME] -- Last M…"
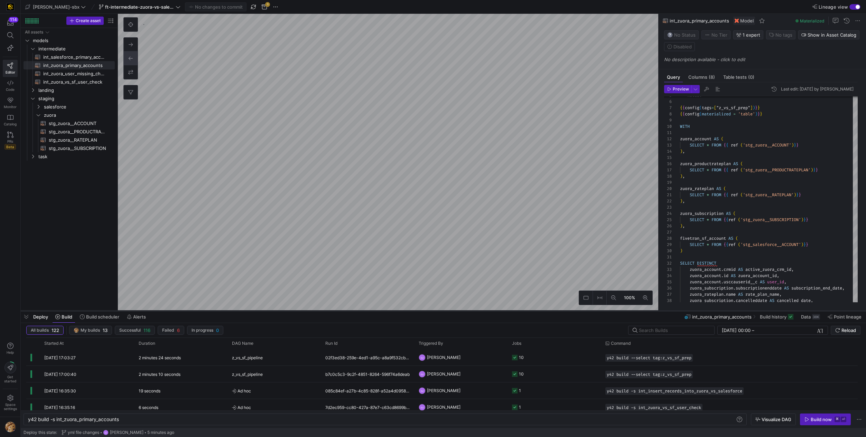
click at [218, 325] on as-split "[PERSON_NAME]-sbx ft-intermediate-zuora-vs-salesforce-08052025 No changes to co…" at bounding box center [443, 218] width 845 height 437
drag, startPoint x: 538, startPoint y: 186, endPoint x: 610, endPoint y: 169, distance: 74.6
click at [610, 169] on div at bounding box center [433, 218] width 866 height 437
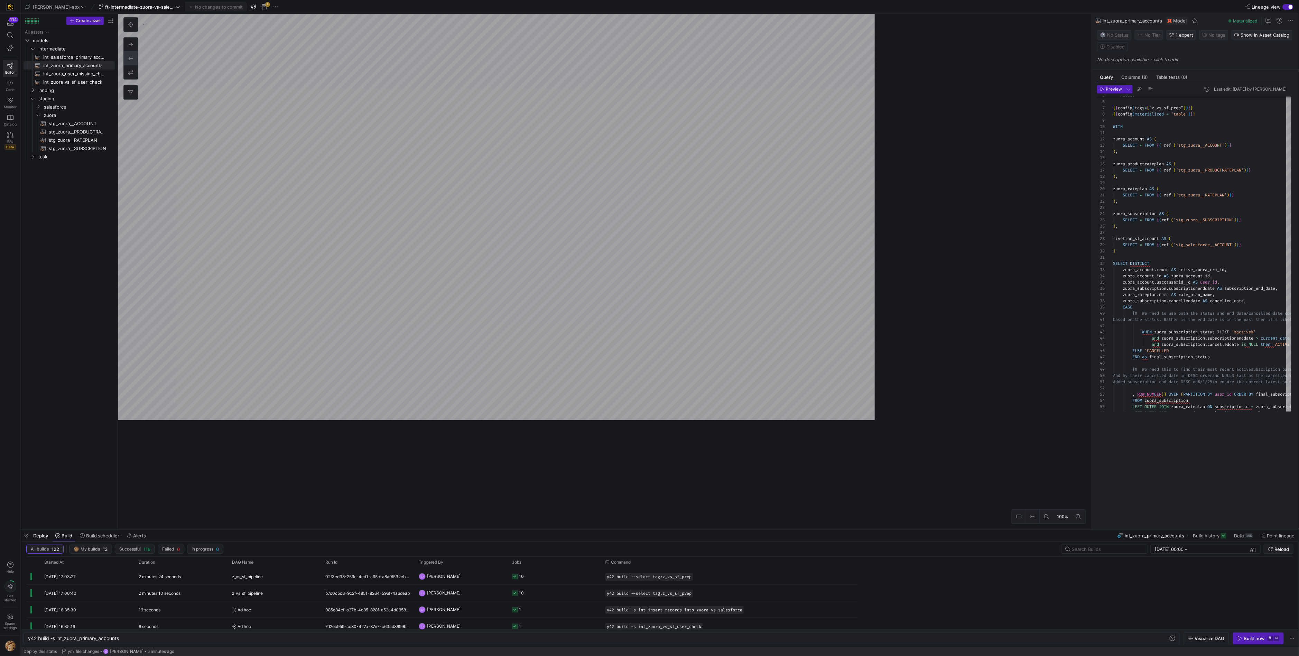
scroll to position [62, 0]
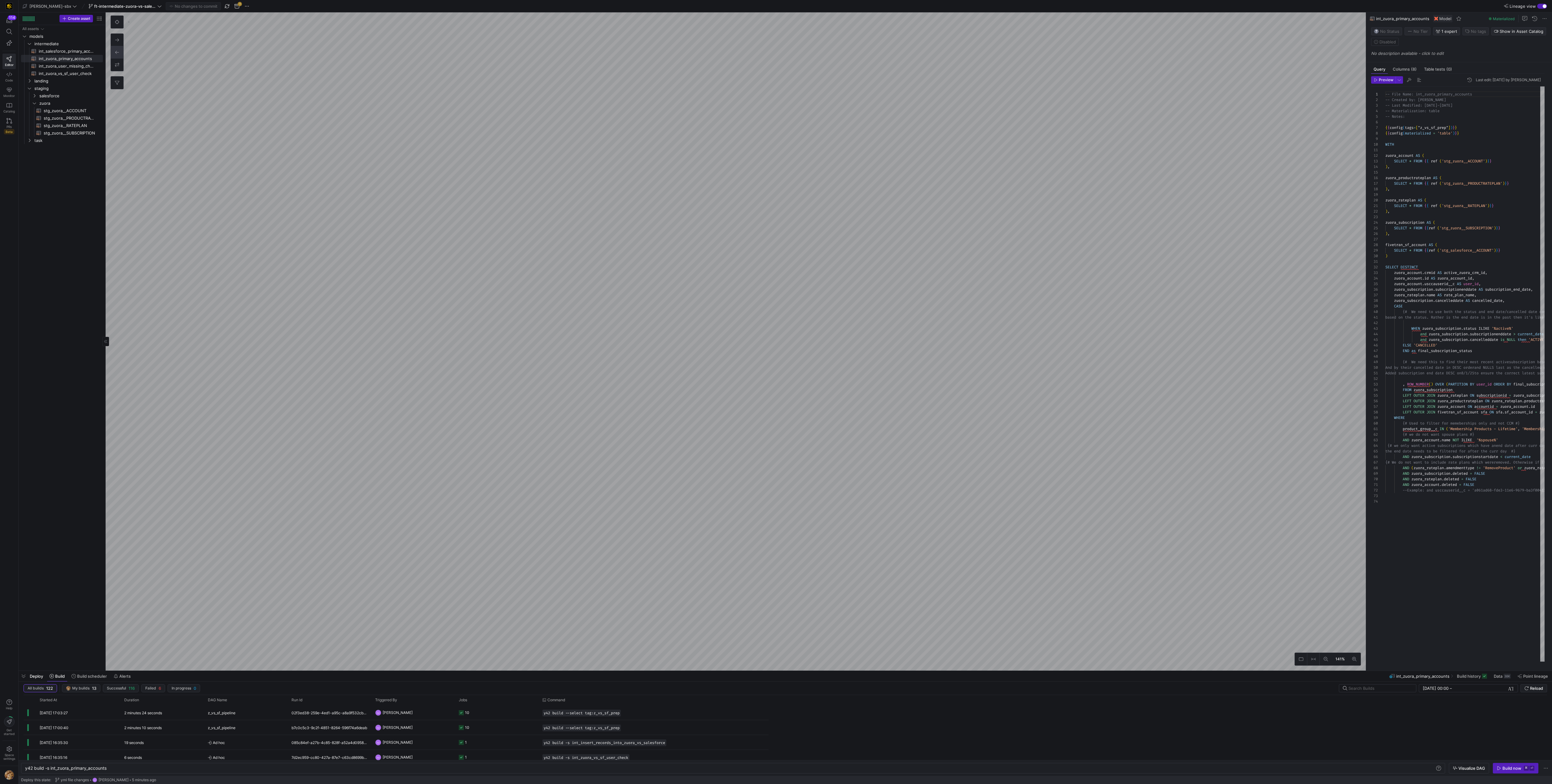
click at [49, 392] on div "All assets models intermediate landing staging task int_salesforce_primary_acco…" at bounding box center [62, 346] width 82 height 642
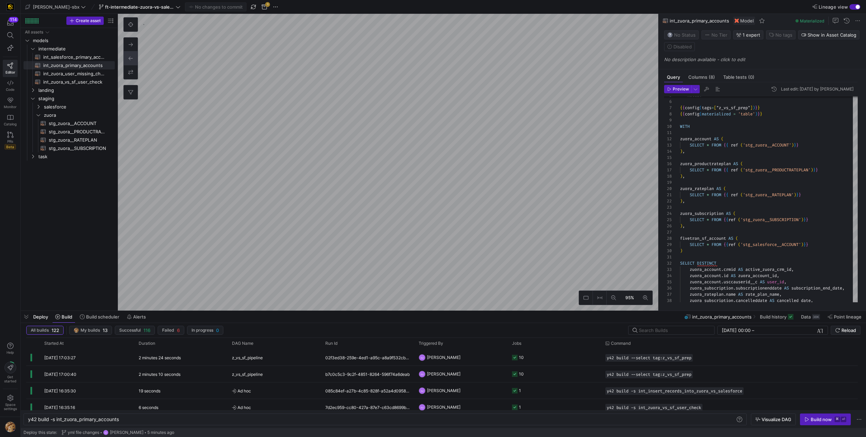
click at [411, 0] on html "114 Editor Code Monitor Catalog PRs Beta Help Get started Space settings [PERSO…" at bounding box center [433, 218] width 866 height 437
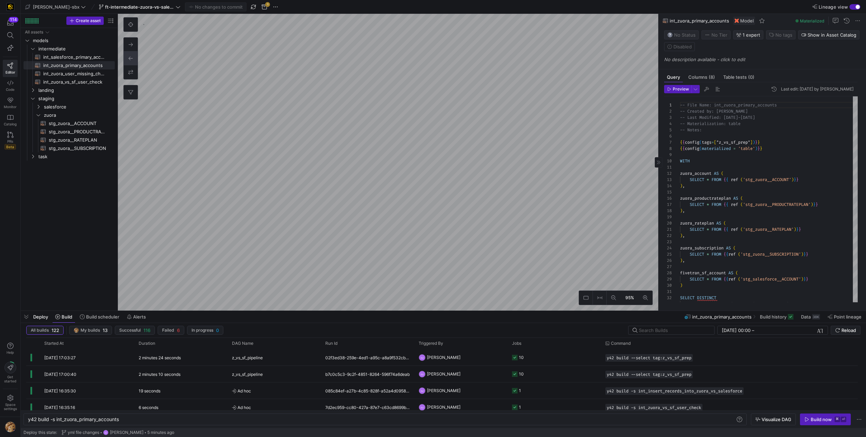
type textarea "y42 build -s int_salesforce_primary_account"
type textarea "-- File Name: int_salesforce_primary_account -- Created by: [PERSON_NAME] -- La…"
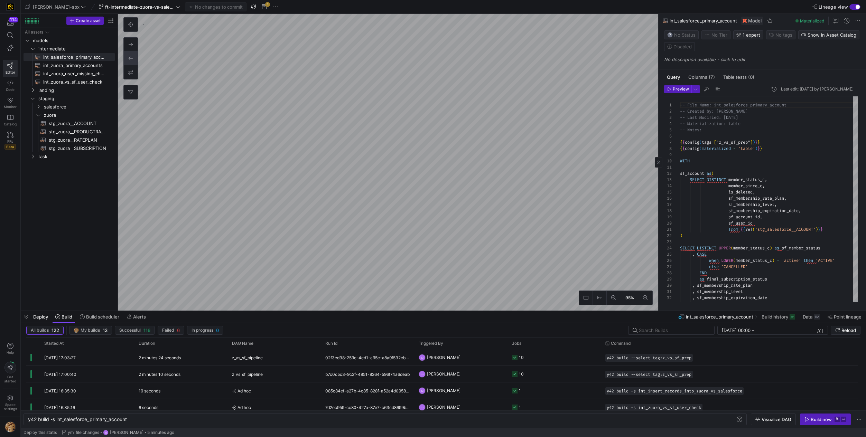
type textarea "y42 build -s stg_zuora__PRODUCTRATEPLAN"
type textarea "-- File Name: stg_zuora_PRODUCTRATEPLAN -- Created By: [PERSON_NAME] -- Last Mo…"
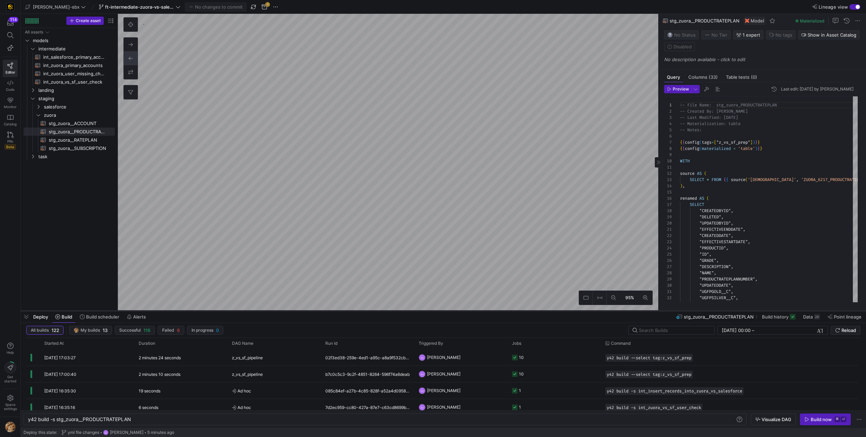
type textarea "y42 build -s int_zuora_primary_accounts"
type textarea "-- File Name: int_zuora_primary_accounts -- Created by: [PERSON_NAME] -- Last M…"
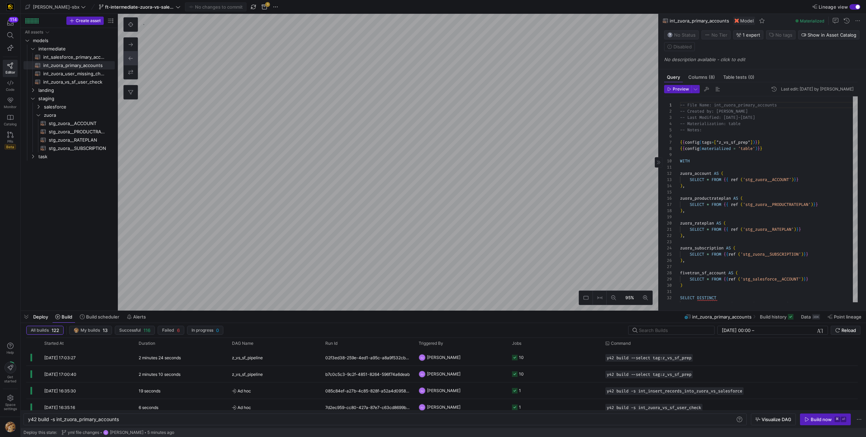
type textarea "y42 build -s stg_zuora__PRODUCTRATEPLAN"
type textarea "-- File Name: stg_zuora_PRODUCTRATEPLAN -- Created By: [PERSON_NAME] -- Last Mo…"
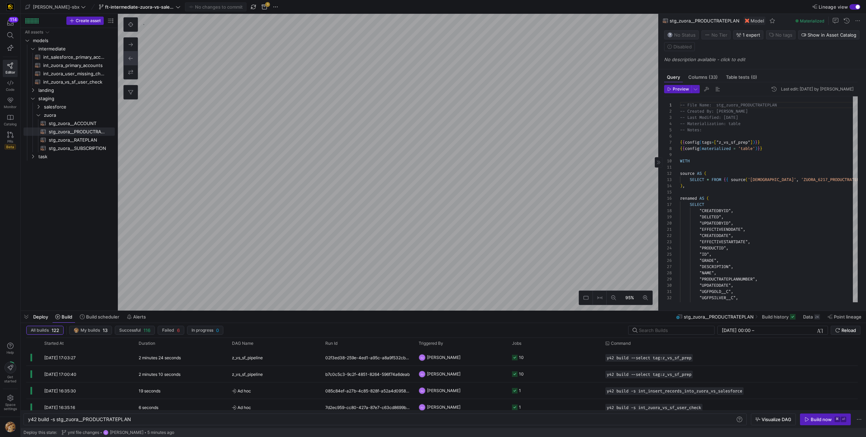
type textarea "y42 build -s int_zuora_vs_sf_user_check"
type textarea "-- File Name: int_insert_records_into_zuora_vs_salesforce -- Created by: [PERSO…"
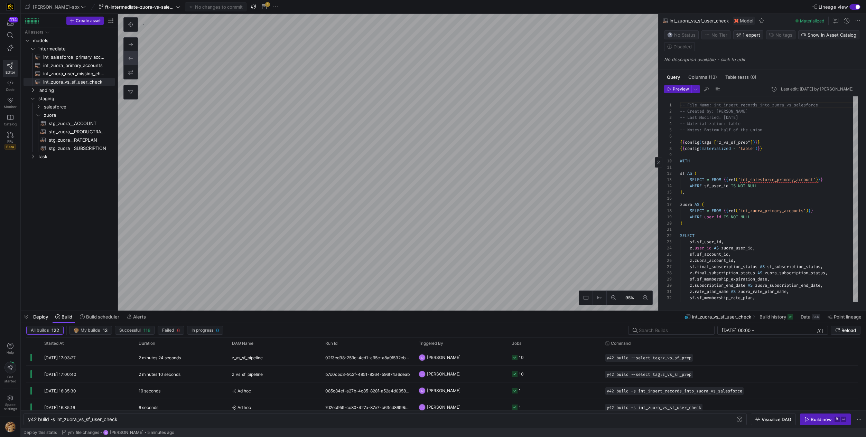
type textarea "y42 build -s int_zuora_primary_accounts"
type textarea "-- File Name: int_zuora_primary_accounts -- Created by: [PERSON_NAME] -- Last M…"
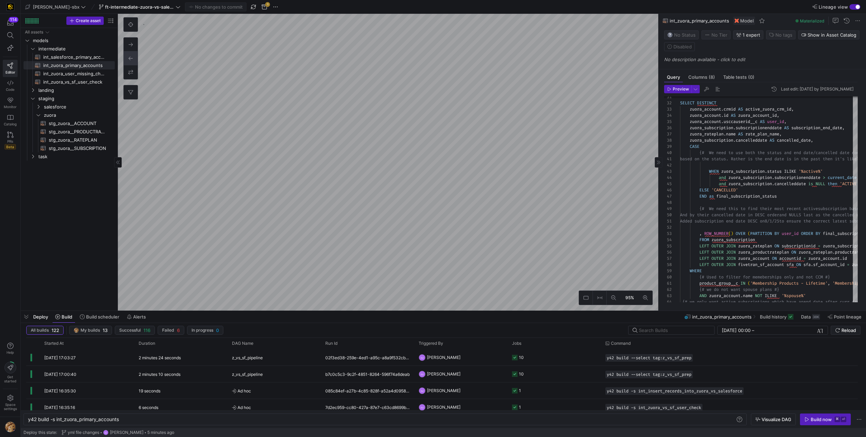
click at [93, 176] on div "All assets models intermediate landing staging task int_salesforce_primary_acco…" at bounding box center [69, 168] width 91 height 280
click at [113, 6] on span "ft-intermediate-zuora-vs-salesforce-08052025" at bounding box center [139, 7] width 69 height 6
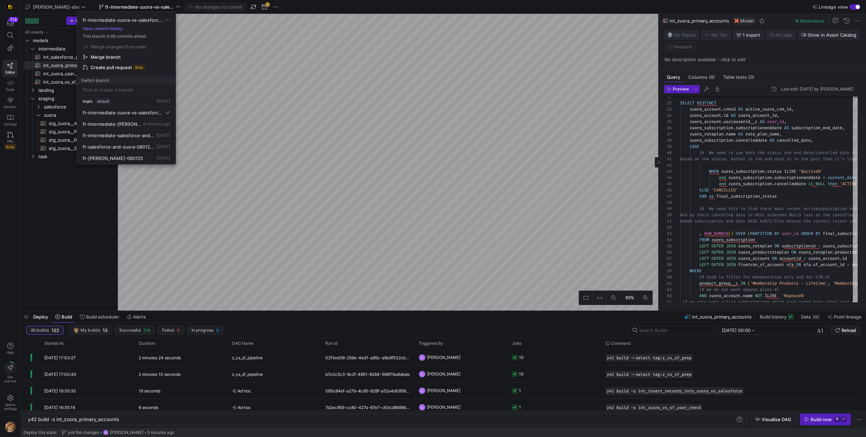
click at [434, 143] on div at bounding box center [433, 218] width 866 height 437
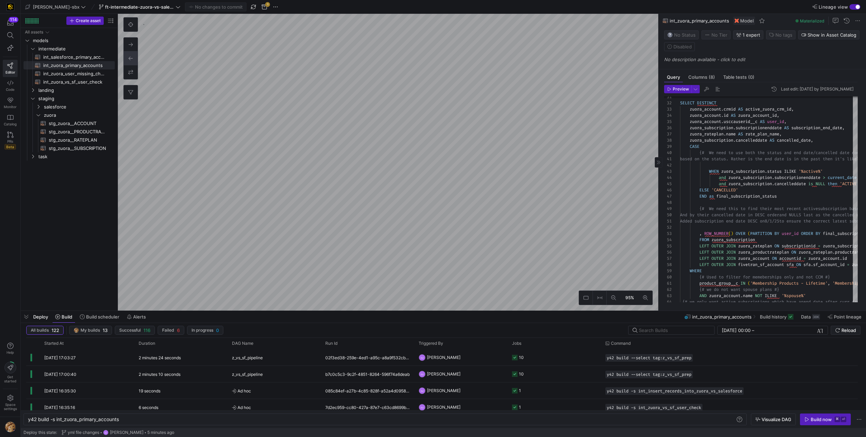
type textarea "y42 build -s int_salesforce_primary_account"
type textarea "-- File Name: int_salesforce_primary_account -- Created by: [PERSON_NAME] -- La…"
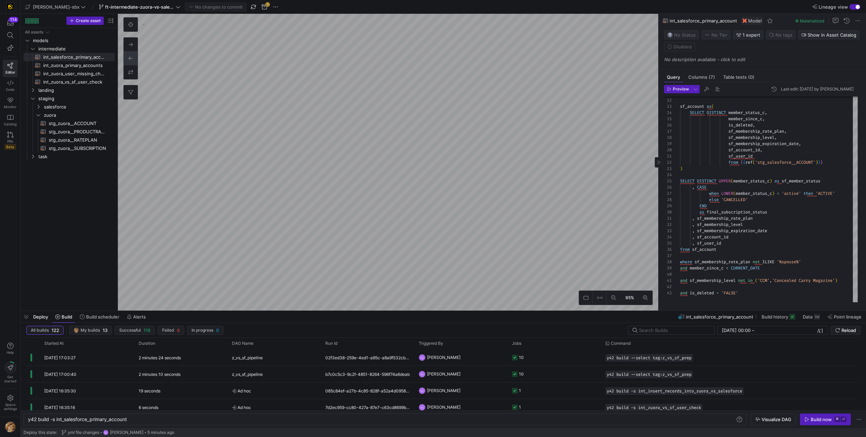
type textarea "y42 build -s int_zuora_primary_accounts"
type textarea "-- File Name: int_zuora_primary_accounts -- Created by: [PERSON_NAME] -- Last M…"
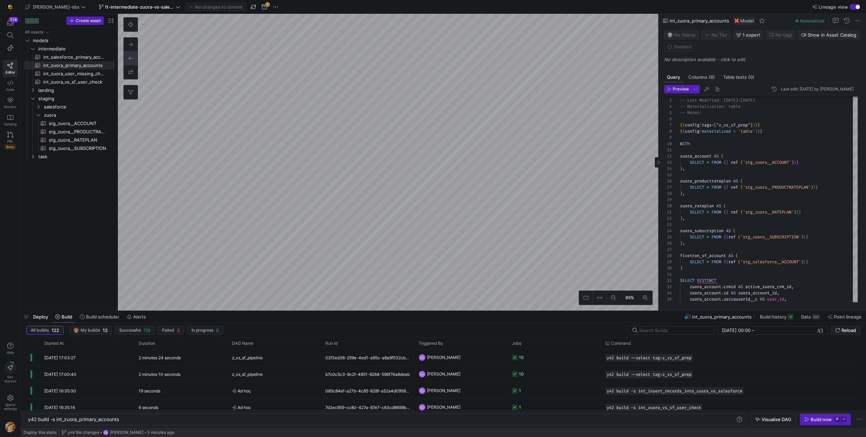
click at [469, 316] on as-split "[PERSON_NAME]-sbx ft-intermediate-zuora-vs-salesforce-08052025 No changes to co…" at bounding box center [443, 218] width 845 height 437
click at [469, 314] on as-split "[PERSON_NAME]-sbx ft-intermediate-zuora-vs-salesforce-08052025 No changes to co…" at bounding box center [443, 218] width 845 height 437
type textarea "y42 build -s int_salesforce_primary_account"
type textarea "-- File Name: int_salesforce_primary_account -- Created by: [PERSON_NAME] -- La…"
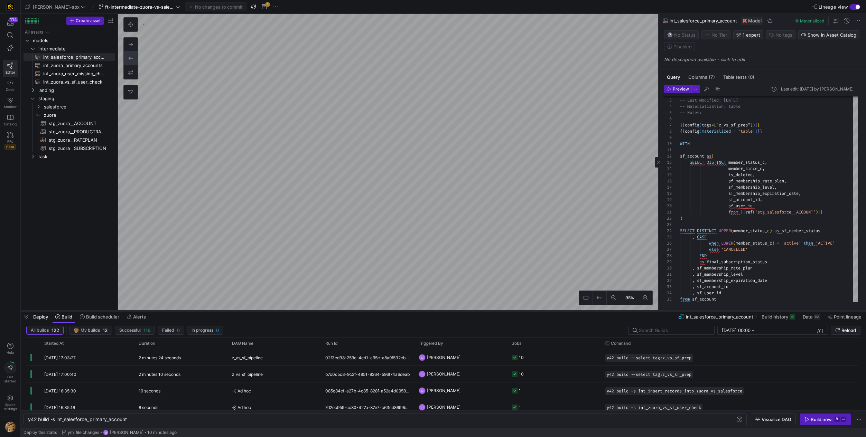
type textarea "y42 build -s int_zuora_primary_accounts"
type textarea "-- File Name: int_zuora_primary_accounts -- Created by: [PERSON_NAME] -- Last M…"
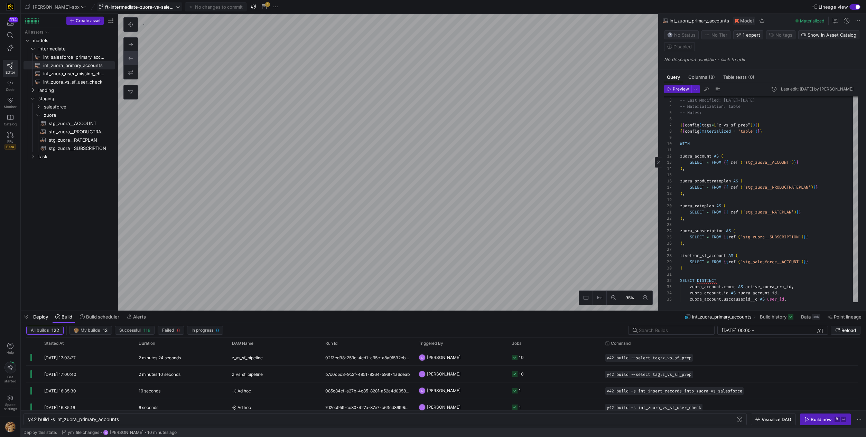
click at [131, 10] on span at bounding box center [140, 7] width 84 height 8
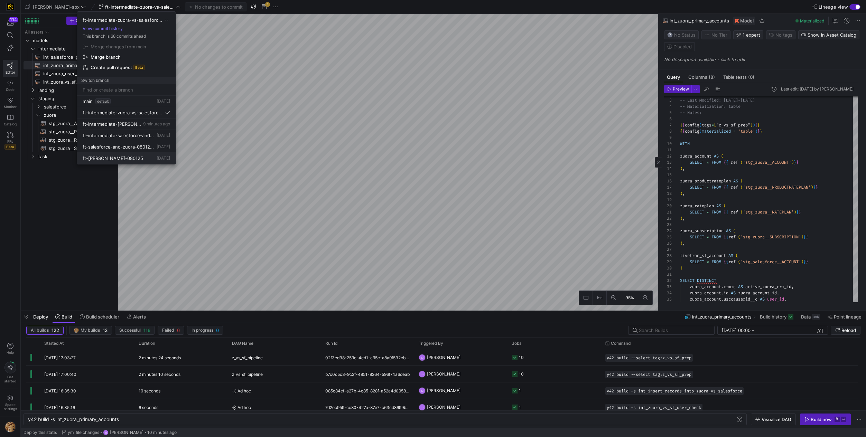
click at [112, 156] on span "ft-[PERSON_NAME]-080125" at bounding box center [113, 159] width 61 height 6
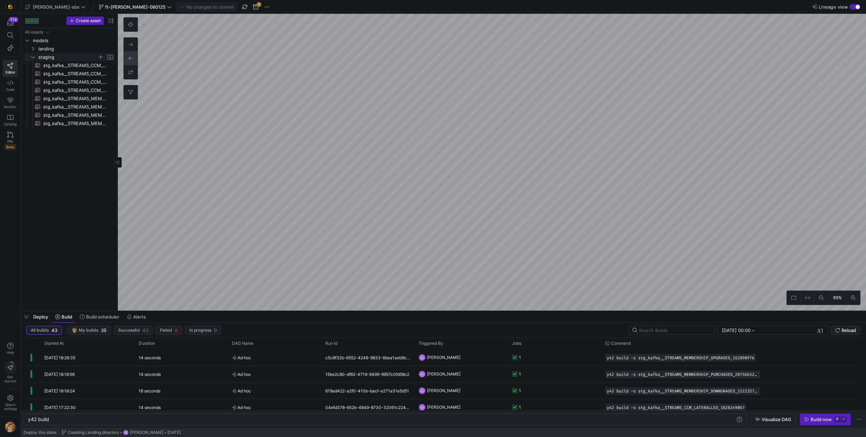
click at [30, 56] on icon "Press SPACE to select this row." at bounding box center [32, 57] width 5 height 4
click at [31, 47] on icon "Press SPACE to select this row." at bounding box center [32, 49] width 5 height 4
click at [33, 130] on icon "Press SPACE to select this row." at bounding box center [32, 132] width 5 height 4
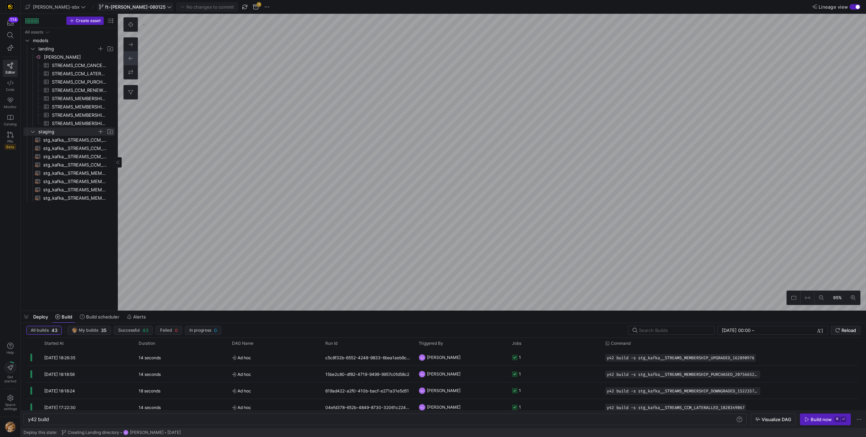
click at [106, 6] on span "ft-[PERSON_NAME]-080125" at bounding box center [135, 7] width 61 height 6
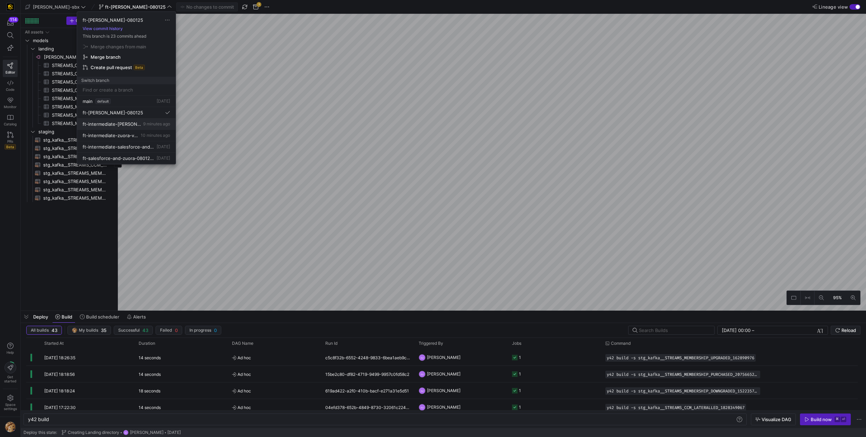
click at [122, 124] on span "ft-intermediate-[PERSON_NAME]-08042025" at bounding box center [112, 124] width 59 height 6
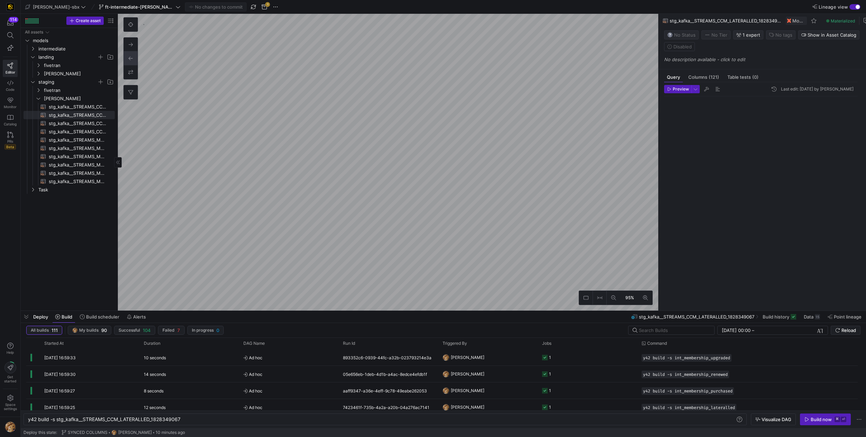
scroll to position [62, 0]
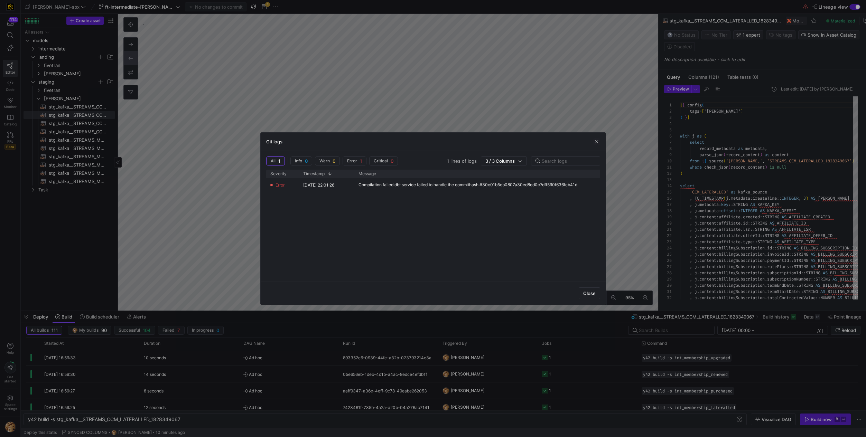
click at [601, 141] on div "Git logs" at bounding box center [433, 142] width 345 height 18
click at [597, 141] on span "button" at bounding box center [596, 141] width 7 height 7
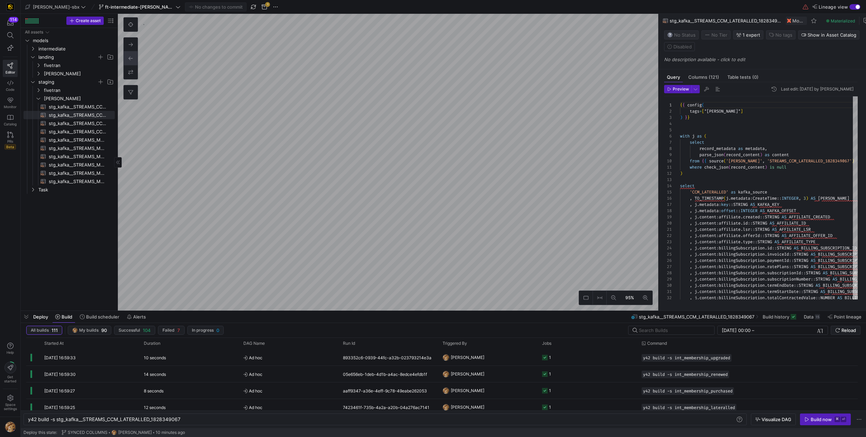
type textarea "y42 build -s stg_kafka__STREAMS_CCM_PURCHASED_371753698"
type textarea "{{ config( tags=["kafka_joined_view"] ) }} WITH j as ( select record_metadata a…"
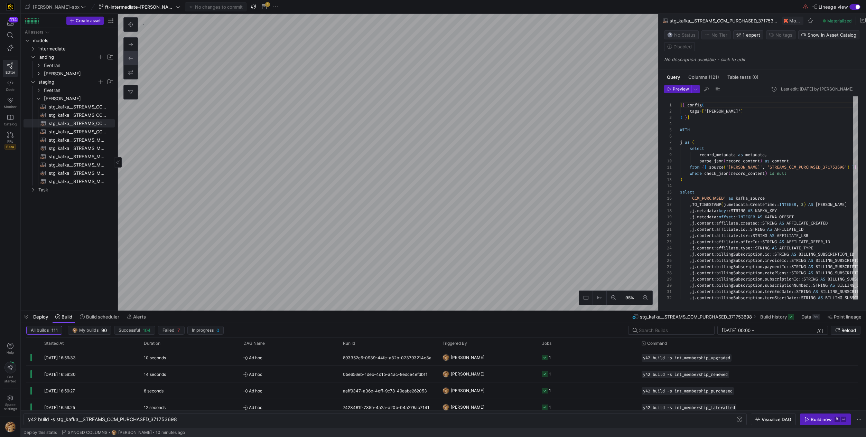
type textarea "y42 build -s stg_kafka__STREAMS_CCM_RENEWED_428792587"
type textarea "{{ config( tags=["kafka_joined_view"] ) }} WITH j as ( select record_metadata a…"
type textarea "y42 build -s int_ccm_renewed"
type textarea "-- File Name: int_ccm_renewed -- Created by: [PERSON_NAME] -- Last modified: [D…"
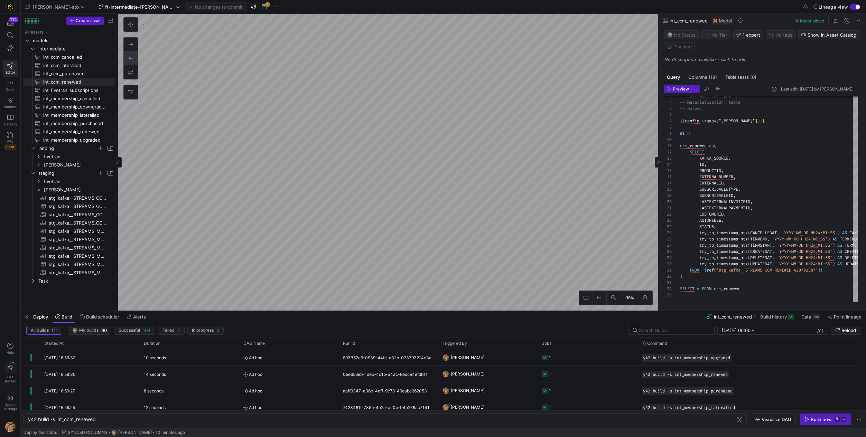
type textarea "y42 build -s subscriptions_postgres_kafka_joined_view"
type textarea "{{ config( tags=["kafka_joined_view"] )}} WITH kafka_CCM_cancelled AS ( SELECT …"
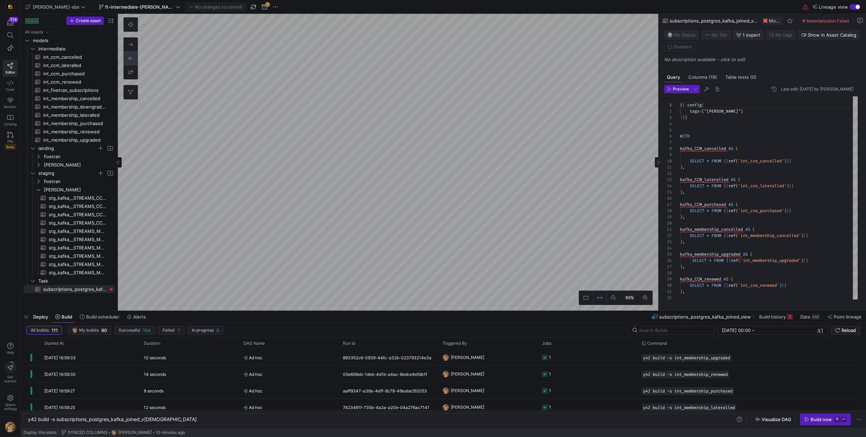
type textarea "y42 build -s stg_kafka__STREAMS_MEMBERSHIP_CANCELLED_48804153"
type textarea "{{ config( tags=["kafka_joined_view"] ) }} WITH j as ( select record_metadata a…"
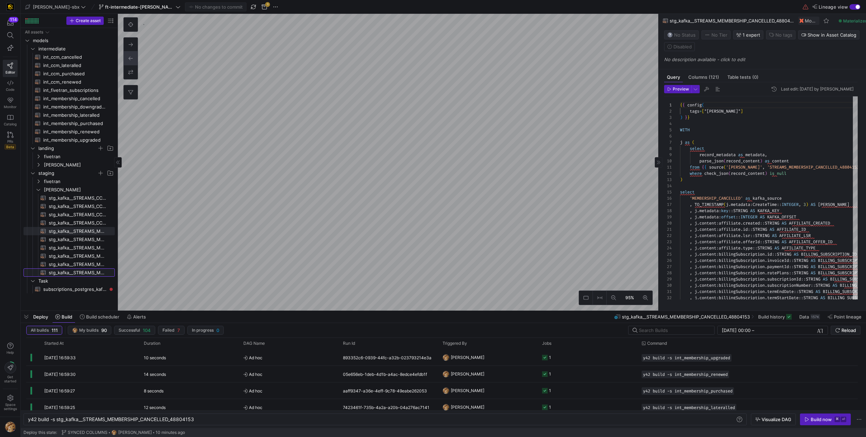
click at [93, 273] on span "stg_kafka__STREAMS_MEMBERSHIP_UPGRADED_162890976​​​​​​​​​​" at bounding box center [78, 273] width 58 height 8
click at [39, 189] on icon "Press SPACE to select this row." at bounding box center [38, 190] width 5 height 4
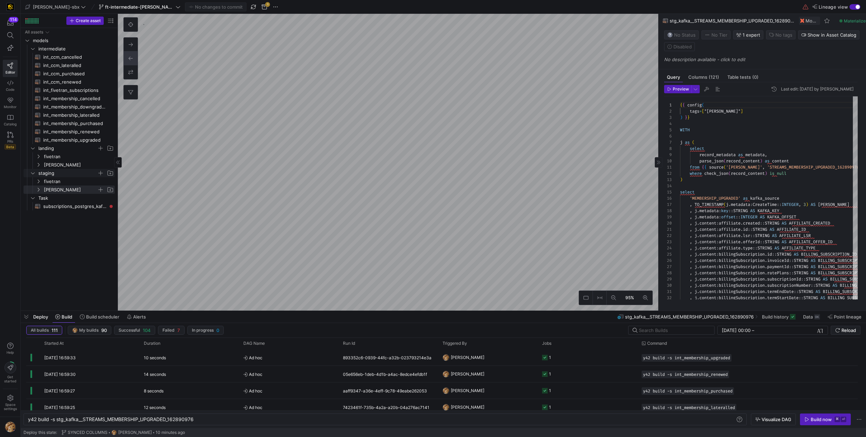
click at [33, 173] on icon "Press SPACE to select this row." at bounding box center [32, 173] width 5 height 4
click at [64, 141] on span "int_membership_upgraded​​​​​​​​​​" at bounding box center [75, 140] width 64 height 8
type textarea "y42 build -s int_membership_upgraded"
type textarea "-- File Name: int_membership_upgraded -- Created by: Grant Jones -- Last Modifi…"
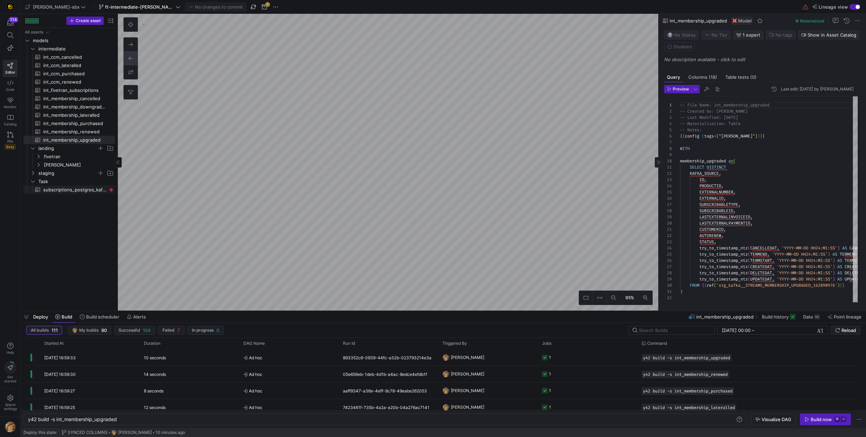
click at [65, 189] on span "subscriptions_postgres_kafka_joined_view​​​​​​​​​​" at bounding box center [75, 190] width 64 height 8
type textarea "y42 build -s subscriptions_postgres_kafka_joined_view"
type textarea "{{ config( tags=["kafka_joined_view"] )}} WITH kafka_CCM_cancelled AS ( SELECT …"
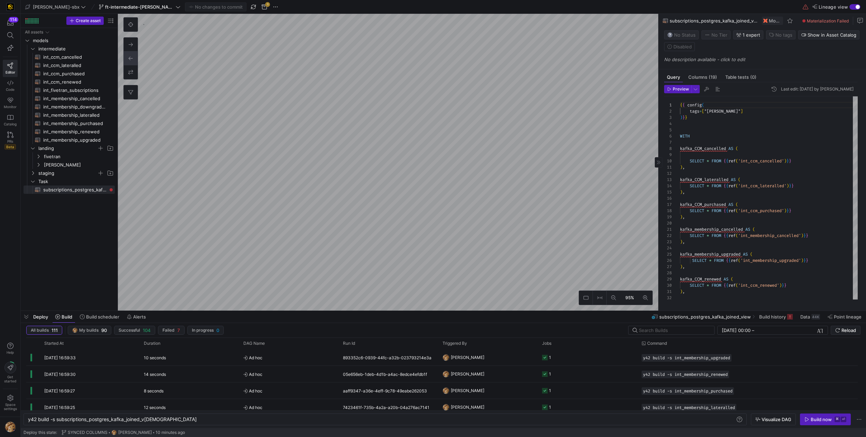
click at [854, 8] on div "button" at bounding box center [855, 7] width 11 height 6
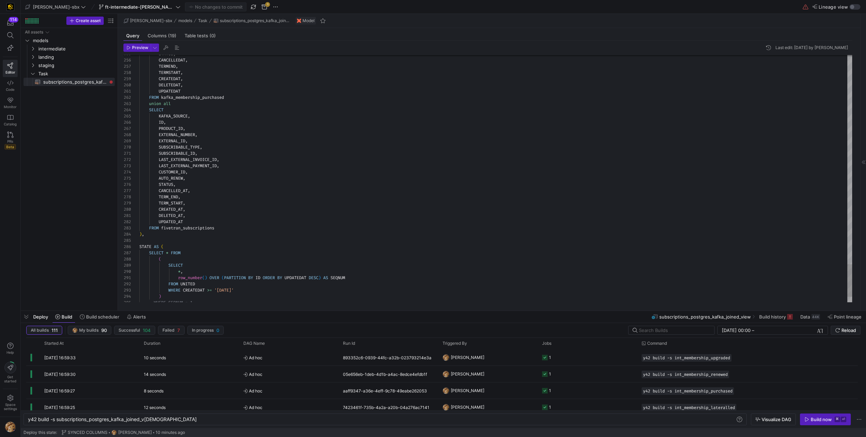
scroll to position [6, 40]
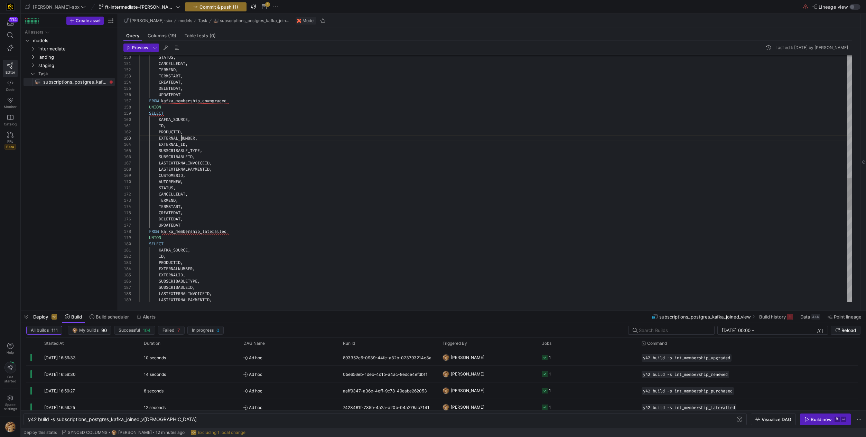
click at [181, 140] on div "SUBSCRIBABLETYPE , SUBSCRIBABLEID , PRODUCTID , EXTERNALNUMBER , EXTERNALID , S…" at bounding box center [495, 60] width 713 height 1879
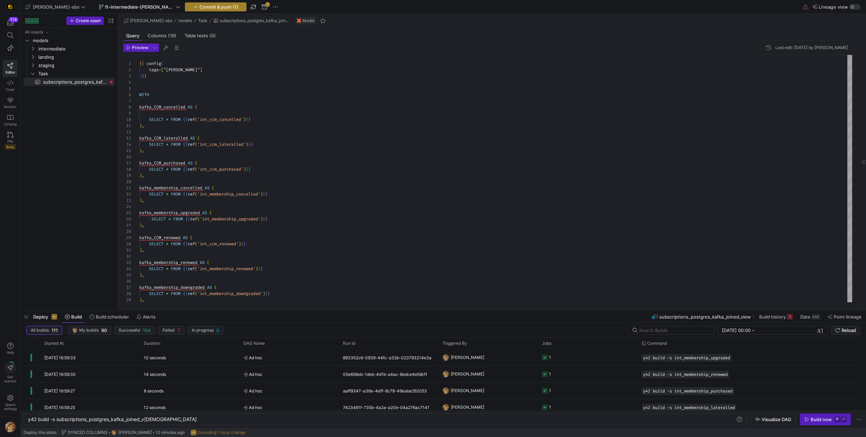
type textarea "ID, PRODUCTID, EXTERNALNUMBER, EXTERNALID, SUBSCRIBABLETYPE, SUBSCRIBABLEID, LA…"
click at [200, 9] on span "Commit & push (1)" at bounding box center [219, 7] width 39 height 6
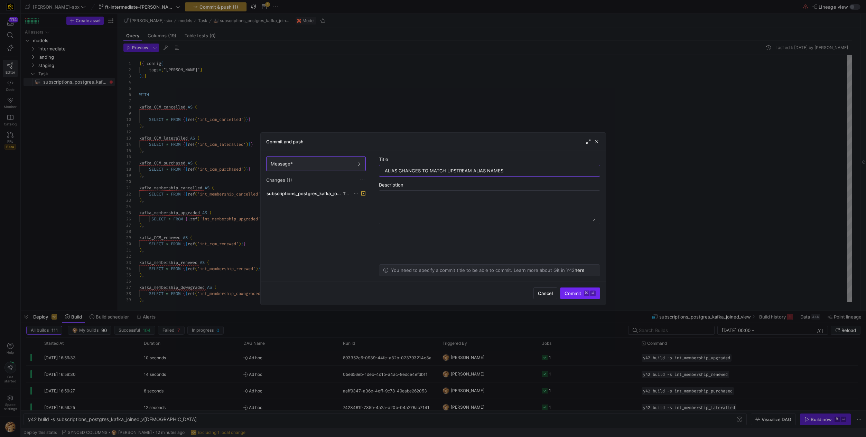
type input "ALIAS CHANGES TO MATCH UPSTREAM ALIAS NAMES"
click at [566, 297] on span "submit" at bounding box center [579, 293] width 39 height 11
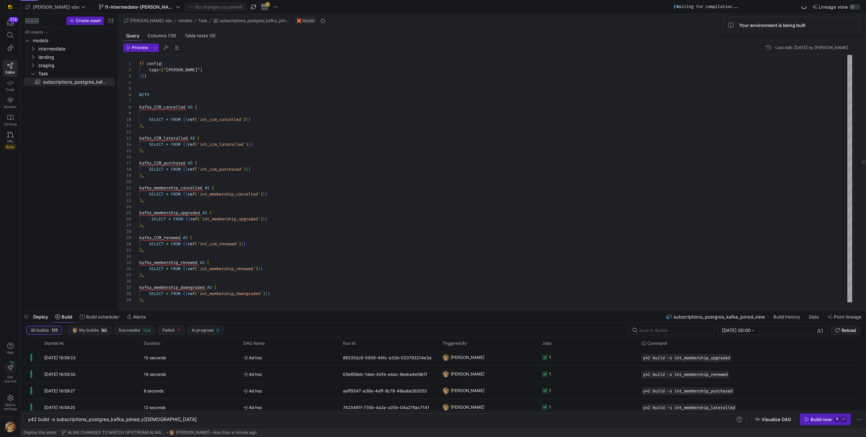
click at [260, 8] on span "button" at bounding box center [264, 7] width 8 height 8
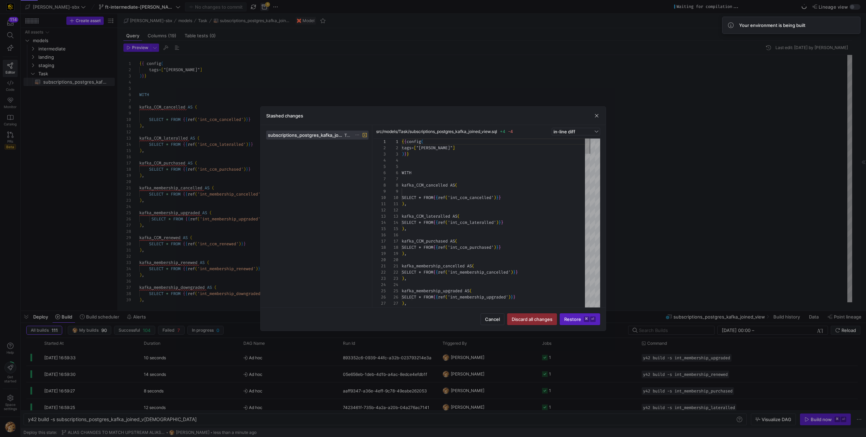
scroll to position [62, 0]
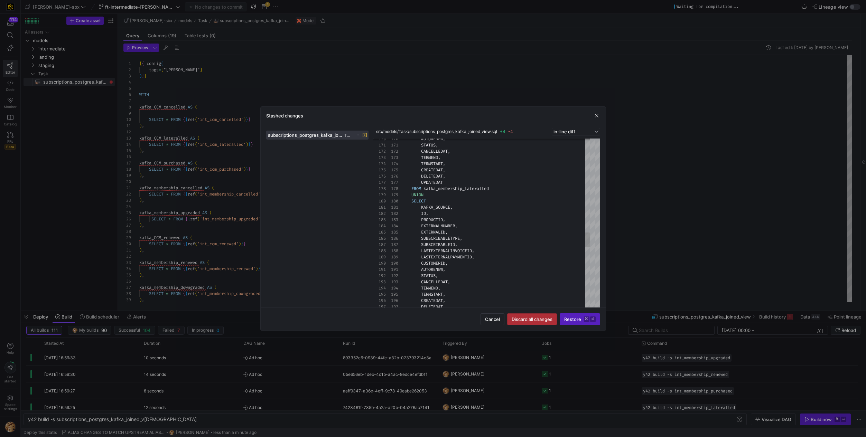
click at [536, 321] on span "Discard all changes" at bounding box center [532, 320] width 41 height 6
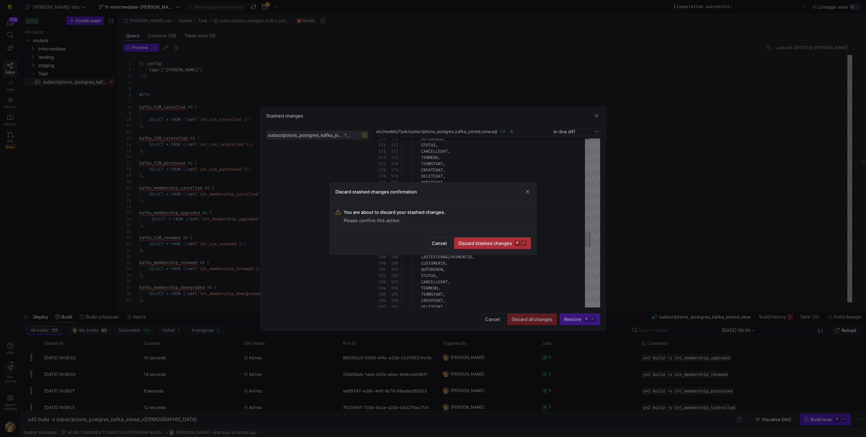
click at [495, 247] on span "submit" at bounding box center [492, 243] width 76 height 11
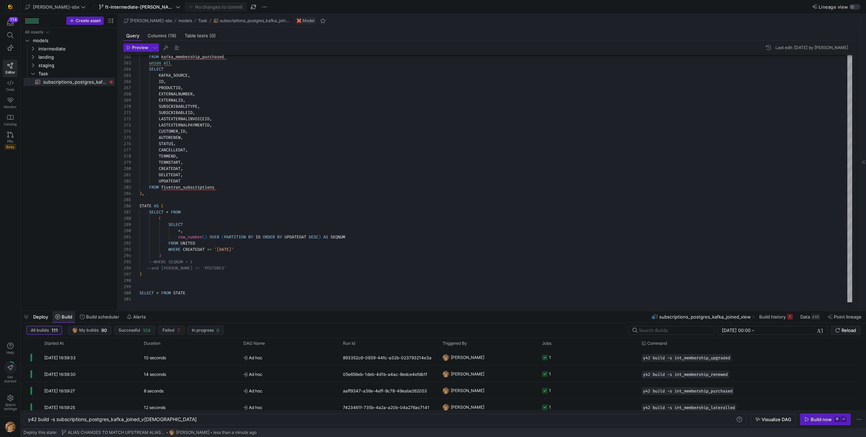
click at [60, 318] on span "Build" at bounding box center [63, 317] width 17 height 6
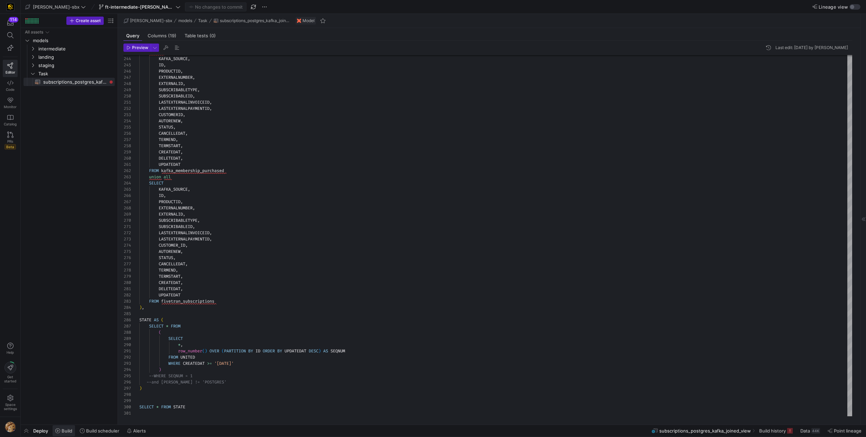
click at [63, 432] on span "Build" at bounding box center [67, 431] width 11 height 6
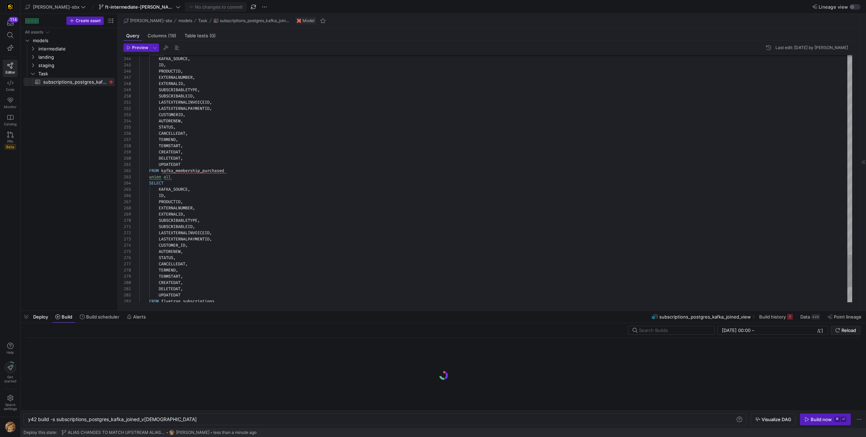
scroll to position [0, 125]
click at [811, 421] on span "Build now ⌘ ⏎" at bounding box center [826, 420] width 42 height 6
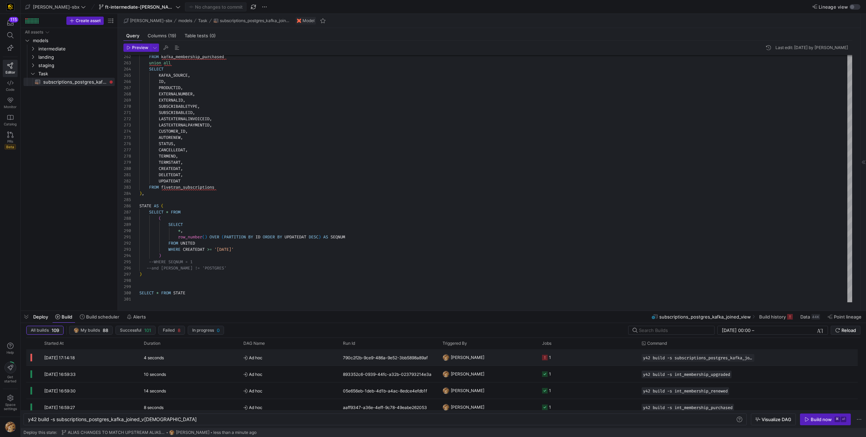
click at [545, 359] on icon "Press SPACE to select this row." at bounding box center [545, 358] width 6 height 6
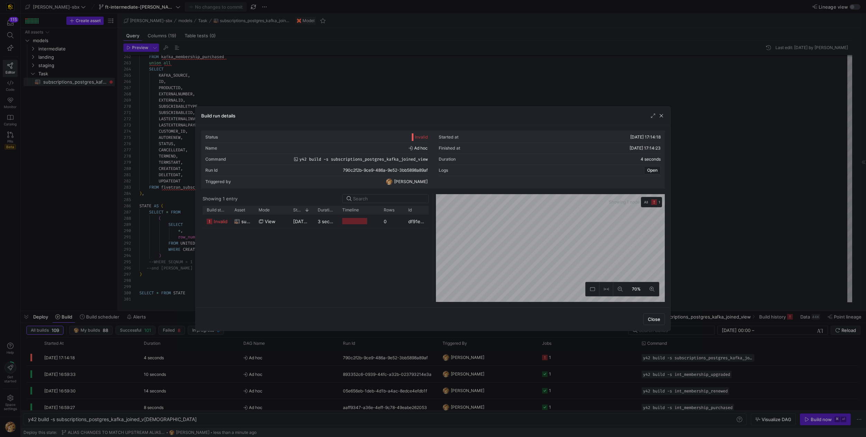
click at [417, 142] on div "Status Invalid" at bounding box center [316, 137] width 222 height 11
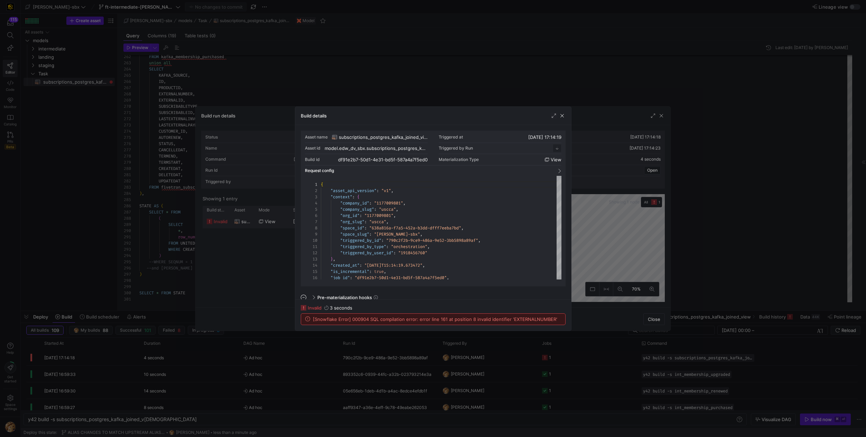
scroll to position [62, 0]
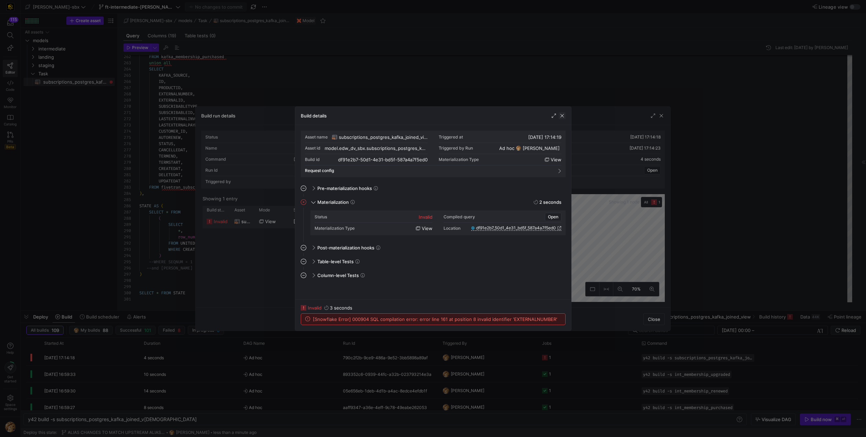
click at [560, 118] on span "button" at bounding box center [562, 115] width 7 height 7
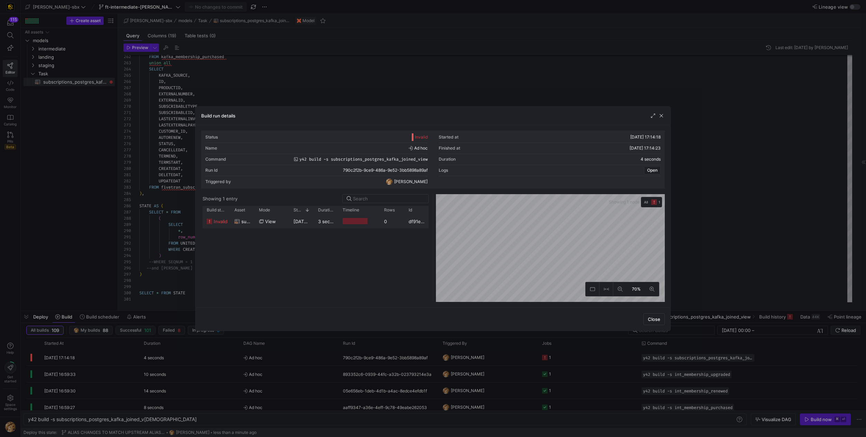
click at [659, 117] on span "button" at bounding box center [661, 115] width 7 height 7
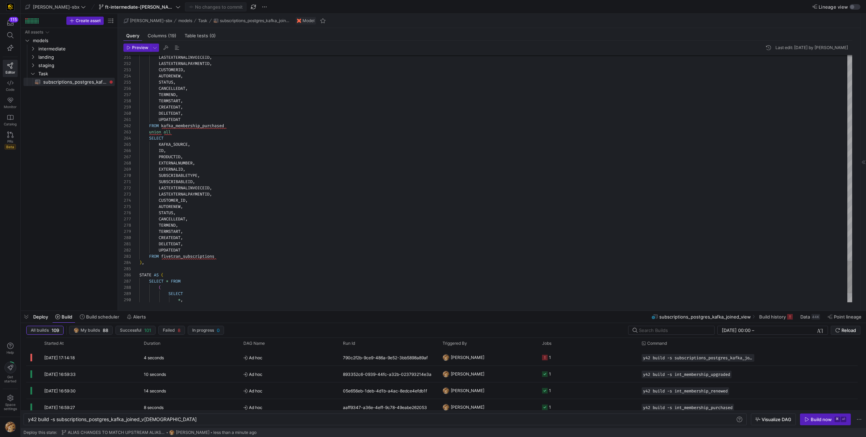
type textarea "UPDATEDAT FROM kafka_membership_purchased union all SELECT KAFKA_SOURCE, ID, PR…"
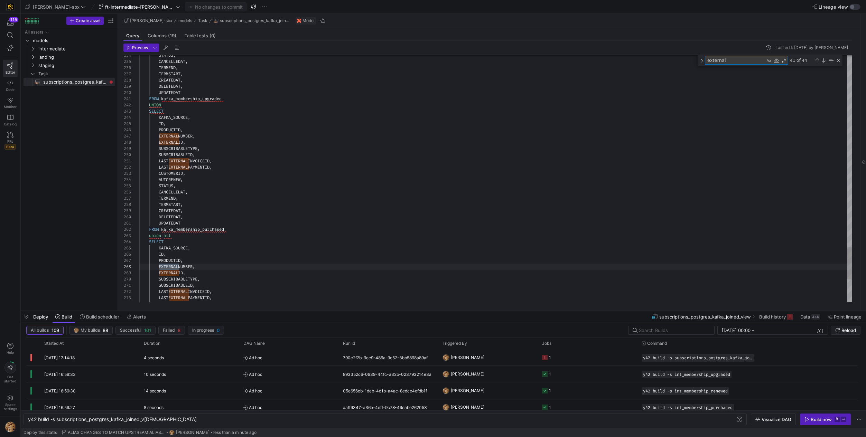
scroll to position [25, 40]
type textarea "e"
type textarea "X"
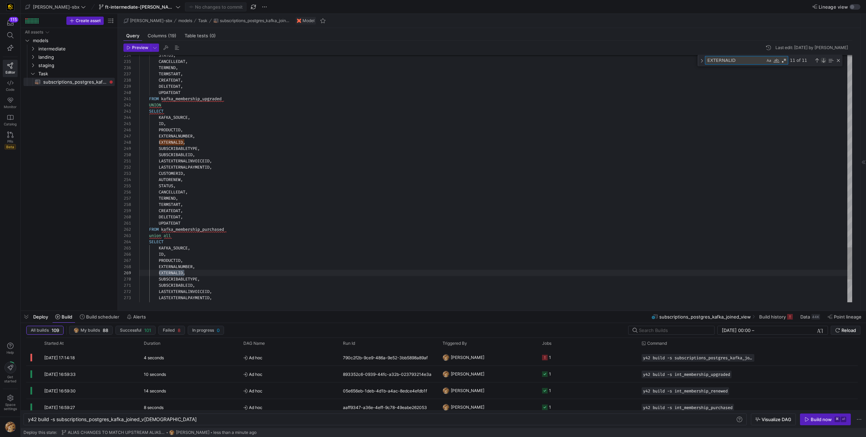
type textarea "EXTERNALID"
click at [825, 62] on div "Next Match (Enter)" at bounding box center [824, 61] width 6 height 6
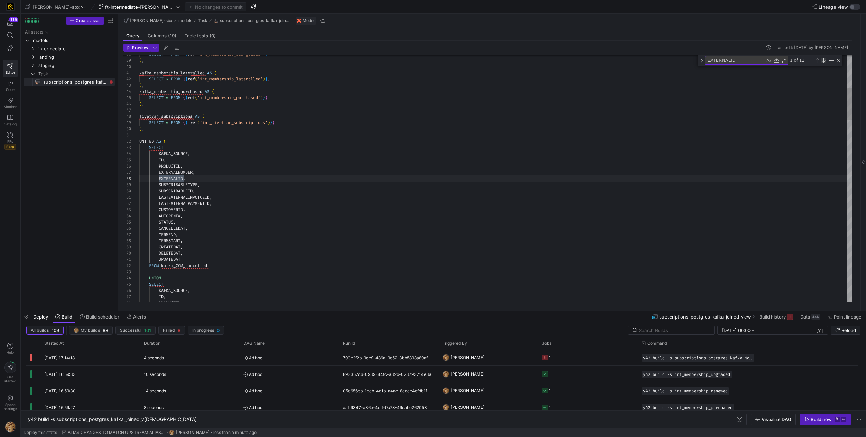
click at [825, 62] on div "Next Match (Enter)" at bounding box center [824, 61] width 6 height 6
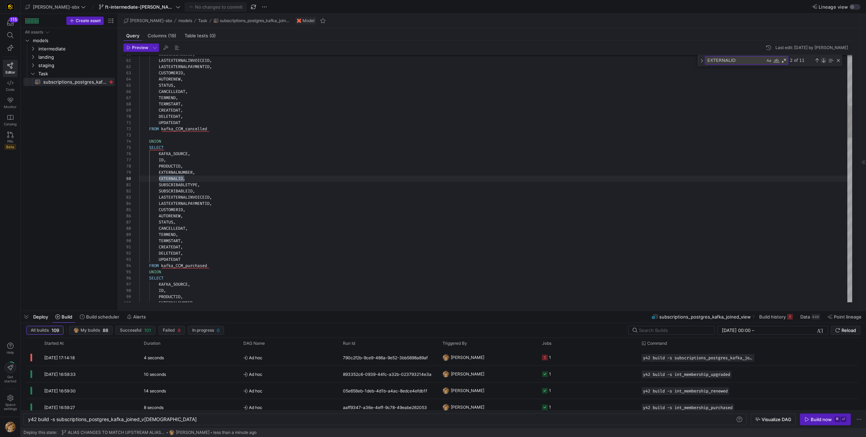
click at [825, 62] on div "Next Match (Enter)" at bounding box center [824, 61] width 6 height 6
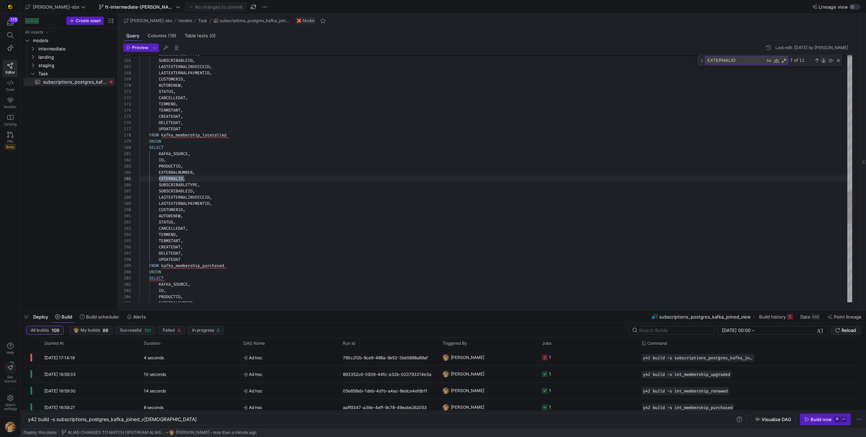
click at [825, 62] on div "Next Match (Enter)" at bounding box center [824, 61] width 6 height 6
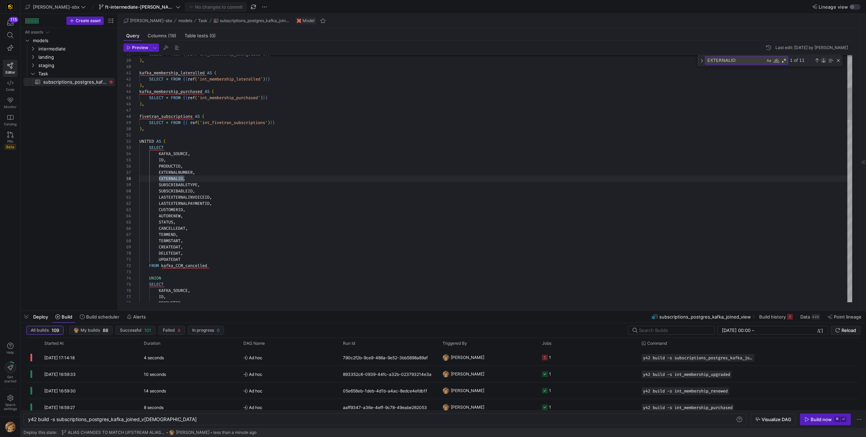
click at [825, 62] on div "Next Match (Enter)" at bounding box center [824, 61] width 6 height 6
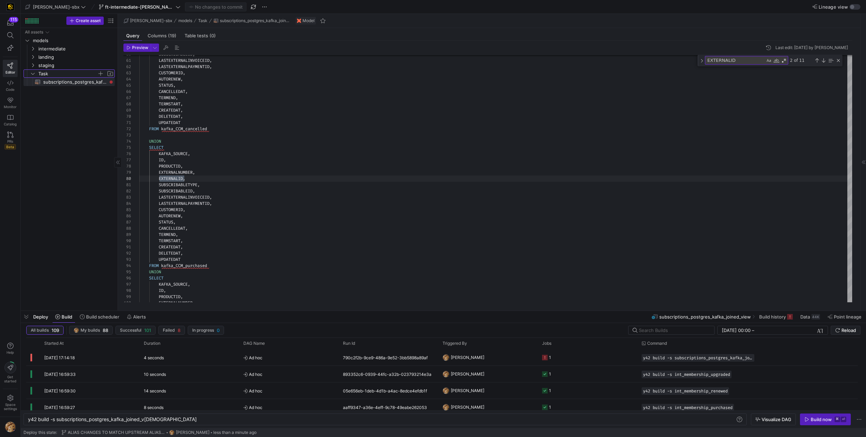
click at [46, 76] on span "Task" at bounding box center [67, 74] width 59 height 8
click at [34, 46] on y42-icon "Press SPACE to select this row." at bounding box center [33, 49] width 6 height 6
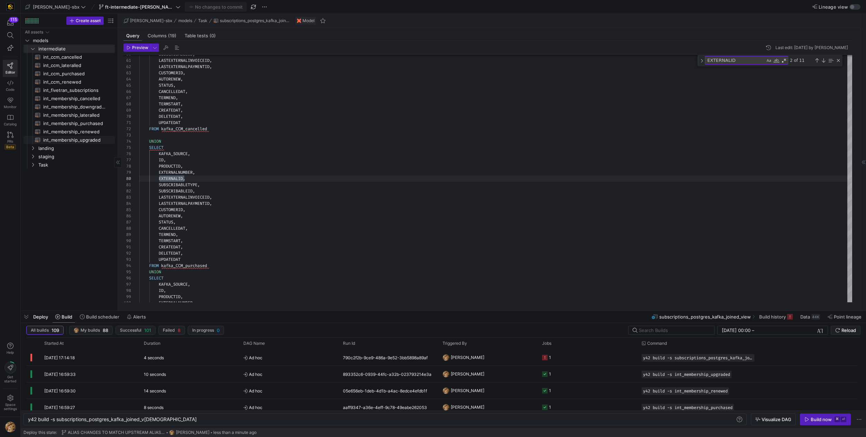
click at [66, 138] on span "int_membership_upgraded​​​​​​​​​​" at bounding box center [75, 140] width 64 height 8
type textarea "-- File Name: int_membership_upgraded -- Created by: [PERSON_NAME] -- Last Modi…"
type textarea "y42 build -s int_membership_upgraded"
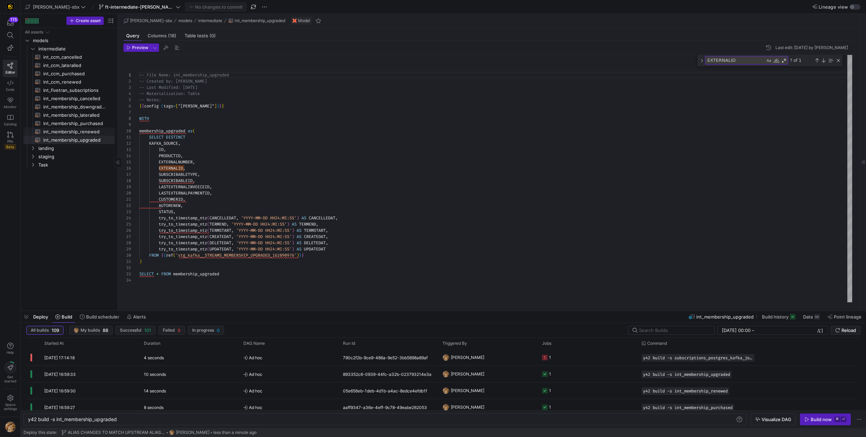
click at [63, 132] on span "int_membership_renewed​​​​​​​​​​" at bounding box center [75, 132] width 64 height 8
type textarea "{{config (tags=["kafka_joined_view"])}} WITH membership_renewed AS ( SELECT KAF…"
type textarea "y42 build -s int_membership_renewed"
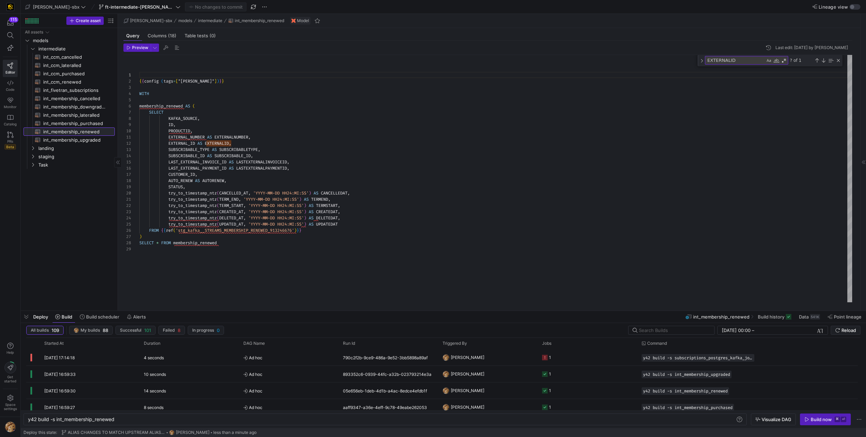
click at [66, 128] on link "int_membership_renewed​​​​​​​​​​" at bounding box center [69, 132] width 91 height 8
click at [68, 122] on span "int_membership_purchased​​​​​​​​​​" at bounding box center [75, 124] width 64 height 8
type textarea "{{config (tags=["kafka_joined_view"])}} WITH membership_purchased AS ( SELECT K…"
type textarea "y42 build -s int_membership_purchased"
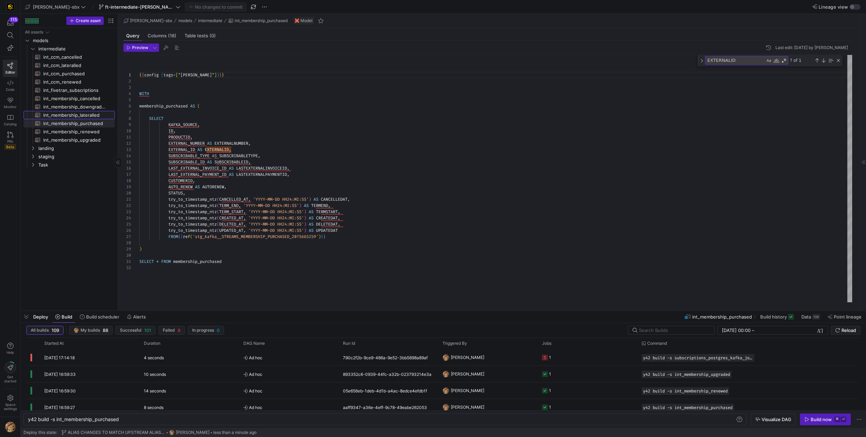
click at [70, 114] on span "int_membership_lateralled​​​​​​​​​​" at bounding box center [75, 115] width 64 height 8
type textarea "{{config (tags=["kafka_joined_view"])}} WITH membership_lateralled AS ( SELECT …"
type textarea "y42 build -s int_membership_lateralled"
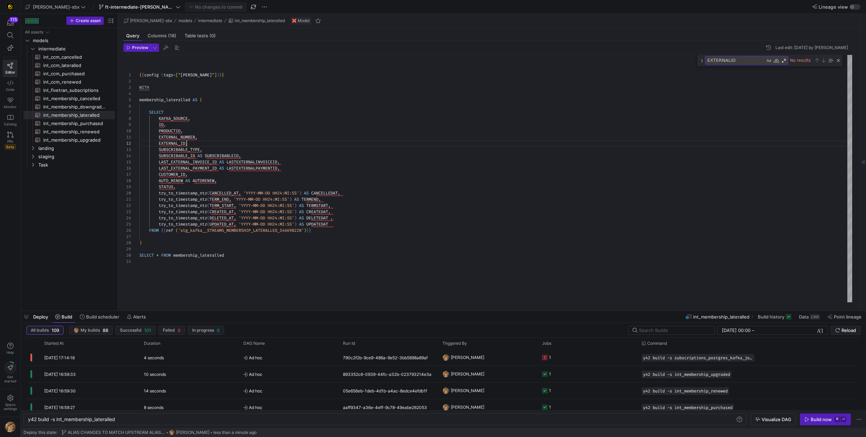
click at [186, 143] on div "{ { config ( tags = [ "kafka_joined_view" ] ) } } WITH membership_lateralled AS…" at bounding box center [495, 179] width 713 height 248
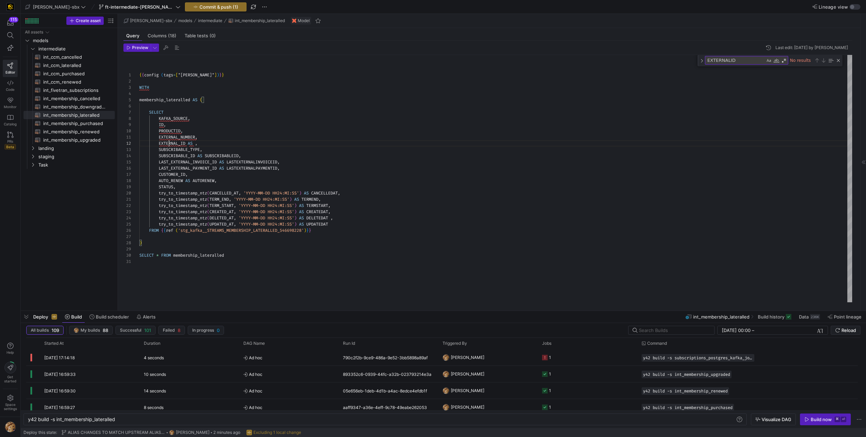
click at [170, 146] on div "{ { config ( tags = [ "kafka_joined_view" ] ) } } WITH membership_lateralled AS…" at bounding box center [495, 179] width 713 height 248
click at [196, 144] on div "{ { config ( tags = [ "kafka_joined_view" ] ) } } WITH membership_lateralled AS…" at bounding box center [495, 179] width 713 height 248
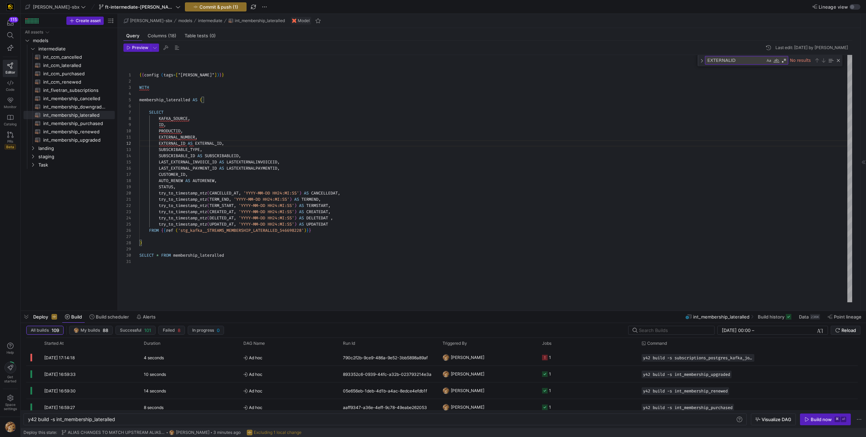
click at [219, 145] on div "{ { config ( tags = [ "kafka_joined_view" ] ) } } WITH membership_lateralled AS…" at bounding box center [495, 179] width 713 height 248
click at [190, 151] on div "{ { config ( tags = [ "kafka_joined_view" ] ) } } WITH membership_lateralled AS…" at bounding box center [495, 179] width 713 height 248
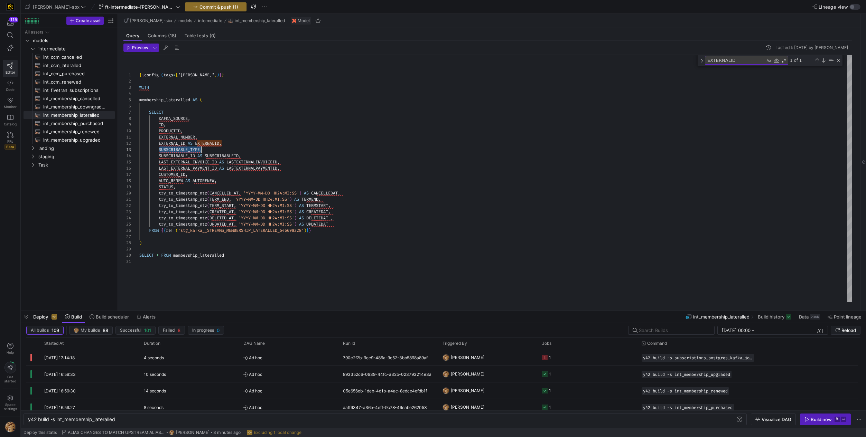
click at [203, 151] on div "{ { config ( tags = [ "kafka_joined_view" ] ) } } WITH membership_lateralled AS…" at bounding box center [495, 179] width 713 height 248
click at [180, 137] on div "{ { config ( tags = [ "kafka_joined_view" ] ) } } WITH membership_lateralled AS…" at bounding box center [495, 179] width 713 height 248
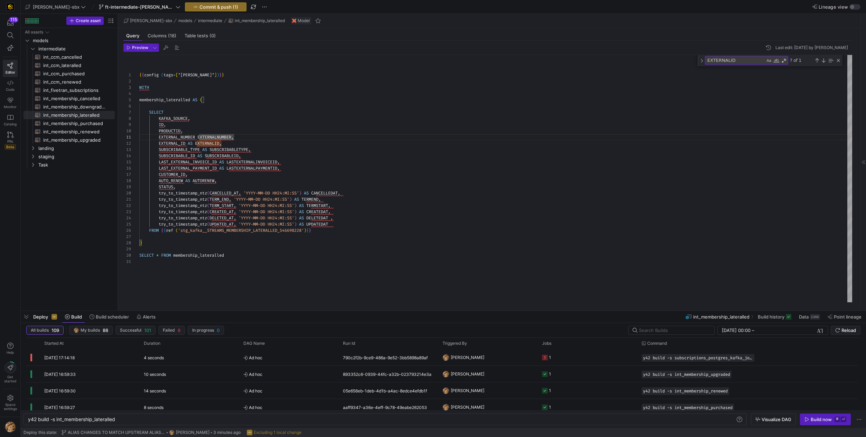
type textarea "EXTERNAL_NUMBER EXTERNALNUMBER, EXTERNAL_ID AS EXTERNALID, SUBSCRIBABLE_TYPE AS…"
click at [192, 11] on y42-top-nav "edw-dv-sbx ft-intermediate-kafka-08042025 Commit & push (1) Lineage view" at bounding box center [443, 7] width 845 height 14
click at [192, 10] on span "button" at bounding box center [215, 7] width 61 height 8
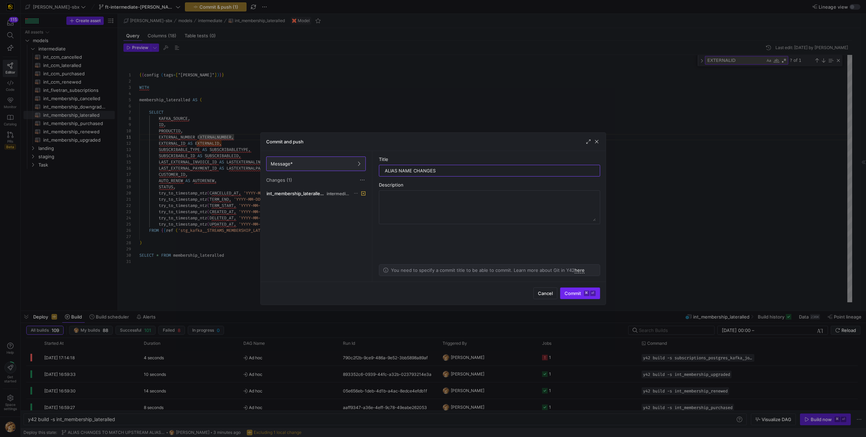
type input "ALIAS NAME CHANGES"
click at [572, 296] on span "submit" at bounding box center [579, 293] width 39 height 11
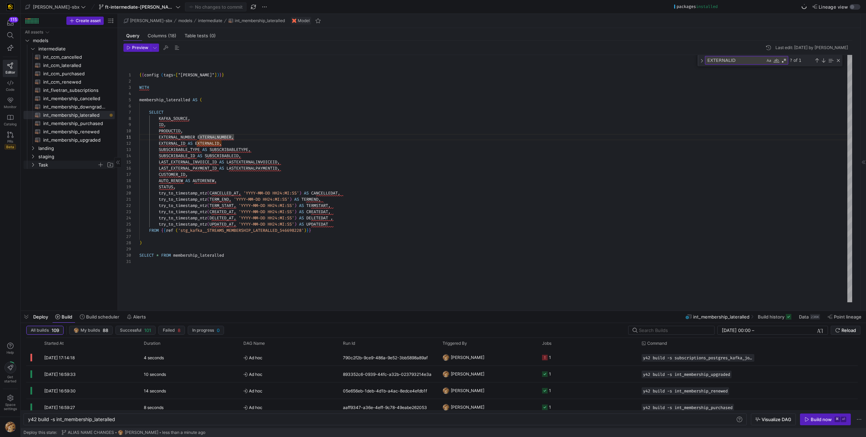
click at [53, 166] on span "Task" at bounding box center [67, 165] width 59 height 8
click at [74, 174] on span "subscriptions_postgres_kafka_joined_view​​​​​​​​​​" at bounding box center [75, 173] width 64 height 8
type textarea "{{ config( tags=["kafka_joined_view"] )}} WITH kafka_CCM_cancelled AS ( SELECT …"
type textarea "y42 build -s subscriptions_postgres_kafka_joined_view"
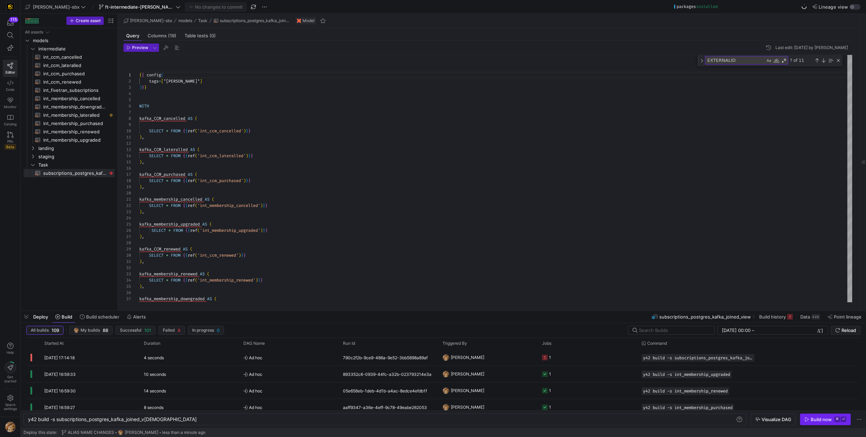
click at [818, 416] on span "button" at bounding box center [825, 419] width 50 height 11
click at [542, 356] on icon "Press SPACE to select this row." at bounding box center [545, 358] width 6 height 6
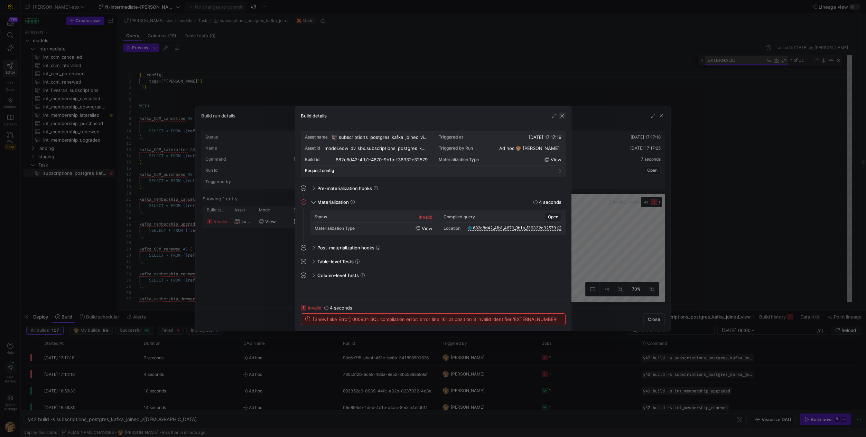
click at [560, 116] on span "button" at bounding box center [562, 115] width 7 height 7
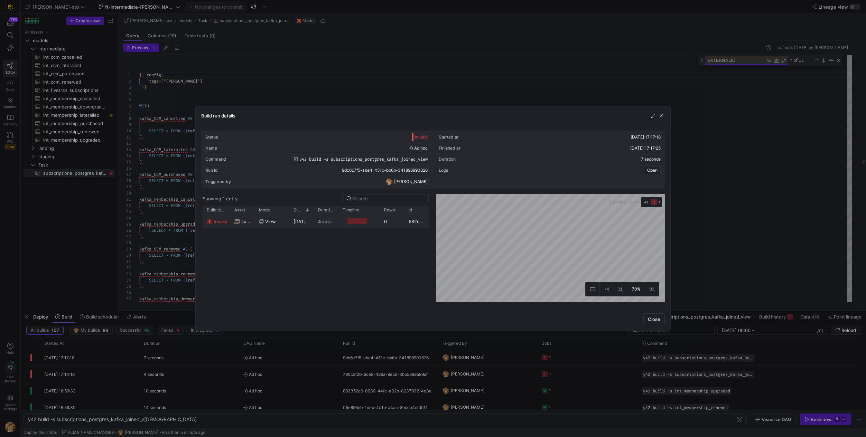
click at [666, 119] on div "Build run details" at bounding box center [433, 116] width 475 height 18
click at [662, 118] on span "button" at bounding box center [661, 115] width 7 height 7
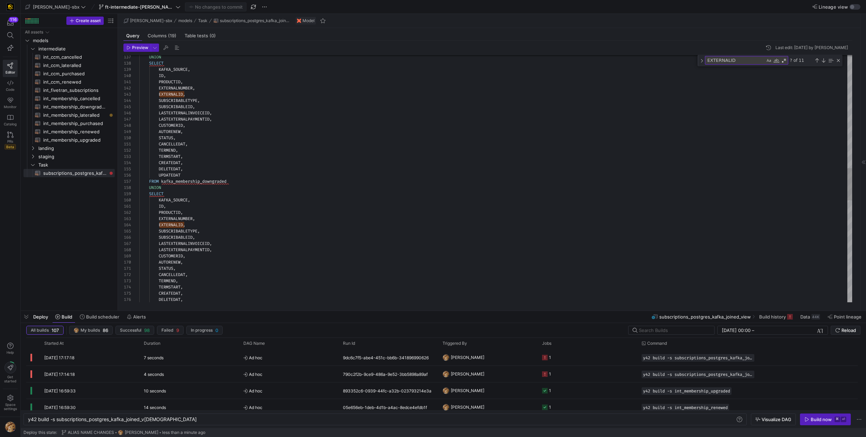
scroll to position [62, 0]
click at [182, 87] on div "UNION SELECT KAFKA_SOURCE , ID , PRODUCTID , EXTERNALNUMBER , EXTERNALID , SUBS…" at bounding box center [495, 136] width 713 height 1890
click at [169, 219] on div "UNION SELECT KAFKA_SOURCE , ID , PRODUCTID , EXTERNALNUMBER , EXTERNALID , SUBS…" at bounding box center [495, 136] width 713 height 1890
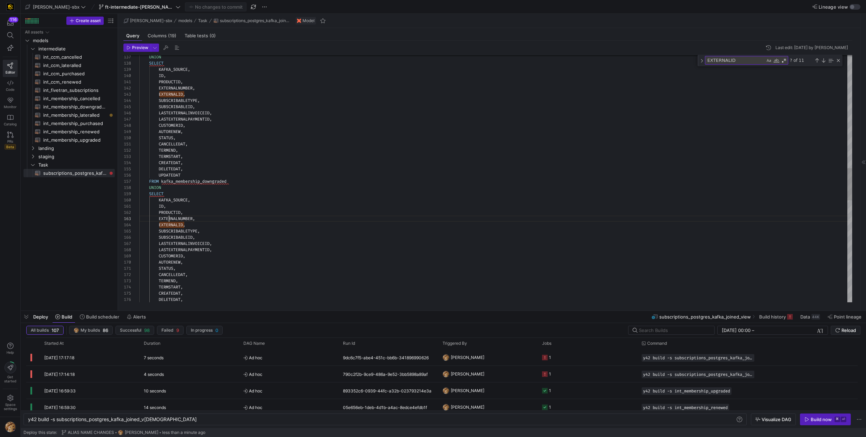
click at [169, 219] on div "UNION SELECT KAFKA_SOURCE , ID , PRODUCTID , EXTERNALNUMBER , EXTERNALID , SUBS…" at bounding box center [495, 136] width 713 height 1890
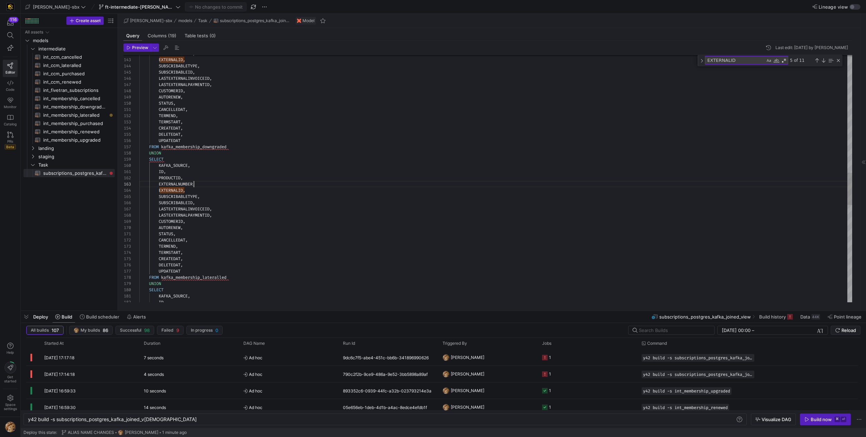
click at [176, 180] on div "EXTERNALNUMBER , EXTERNALID , SUBSCRIBABLETYPE , SUBSCRIBABLEID , LASTEXTERNALI…" at bounding box center [495, 101] width 713 height 1890
click at [176, 182] on div "EXTERNALNUMBER , EXTERNALID , SUBSCRIBABLETYPE , SUBSCRIBABLEID , LASTEXTERNALI…" at bounding box center [495, 101] width 713 height 1890
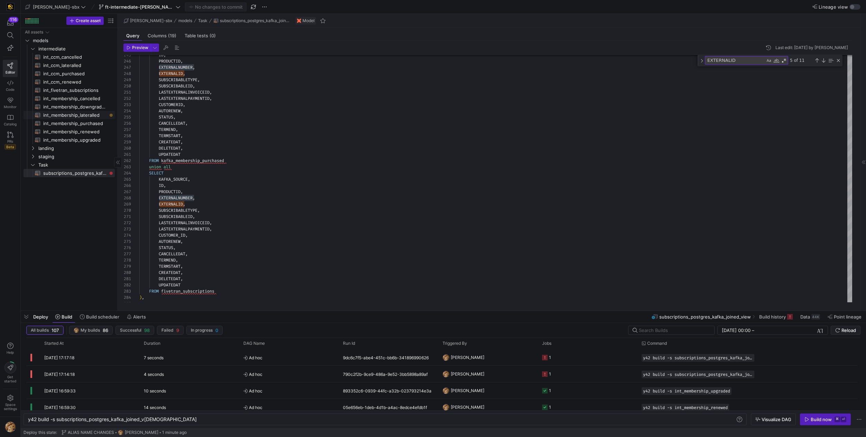
click at [91, 117] on span "int_membership_lateralled​​​​​​​​​​" at bounding box center [75, 115] width 64 height 8
type textarea "{{config (tags=["kafka_joined_view"])}} WITH membership_lateralled AS ( SELECT …"
type textarea "y42 build -s int_membership_lateralled"
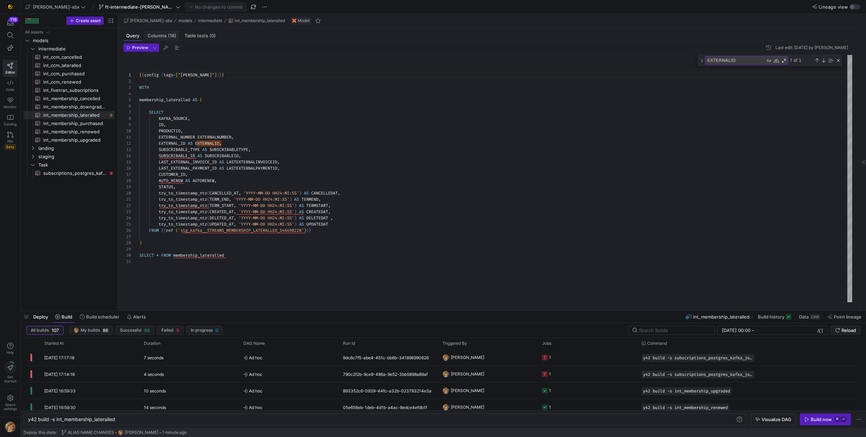
click at [152, 40] on div "Columns (18)" at bounding box center [162, 36] width 34 height 10
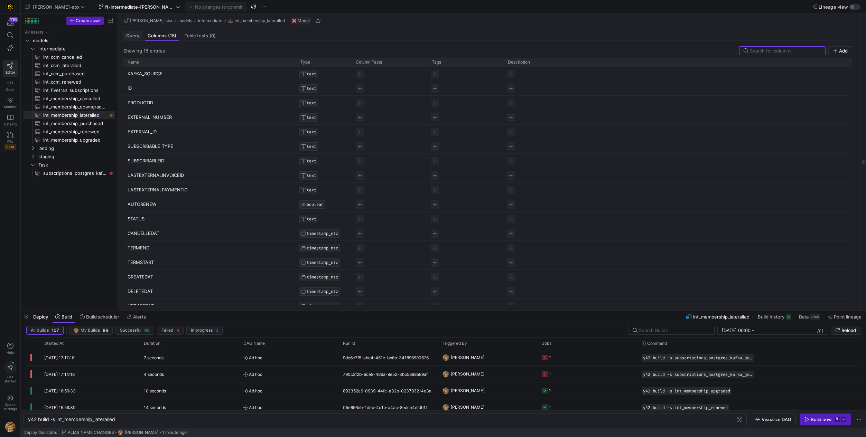
click at [138, 34] on span "Query" at bounding box center [132, 36] width 13 height 4
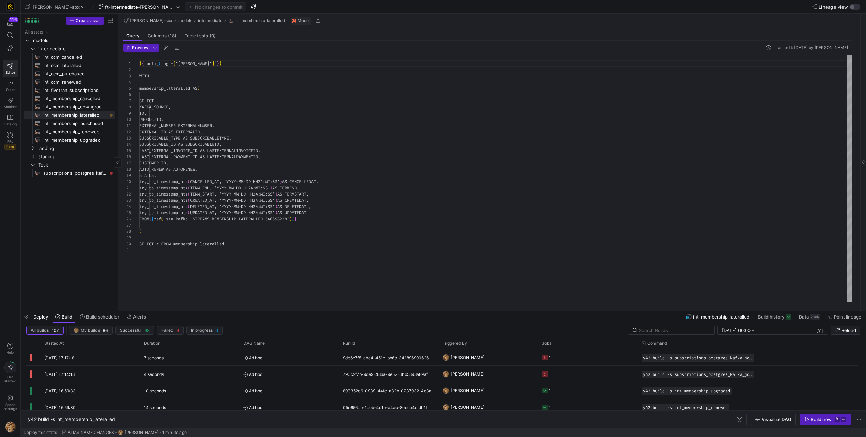
scroll to position [62, 0]
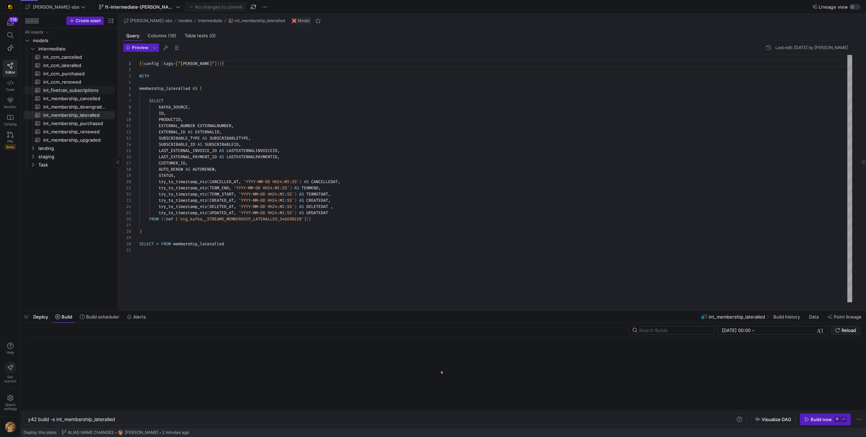
scroll to position [62, 0]
click at [83, 91] on span "int_fivetran_subscriptions​​​​​​​​​​" at bounding box center [75, 90] width 64 height 8
type textarea "y42 build -s int_fivetran_subscriptions"
type textarea "{{config (tags=["kafka_joined_view"])}} WITH subs AS ( SELECT 'POSTGRES' as KAF…"
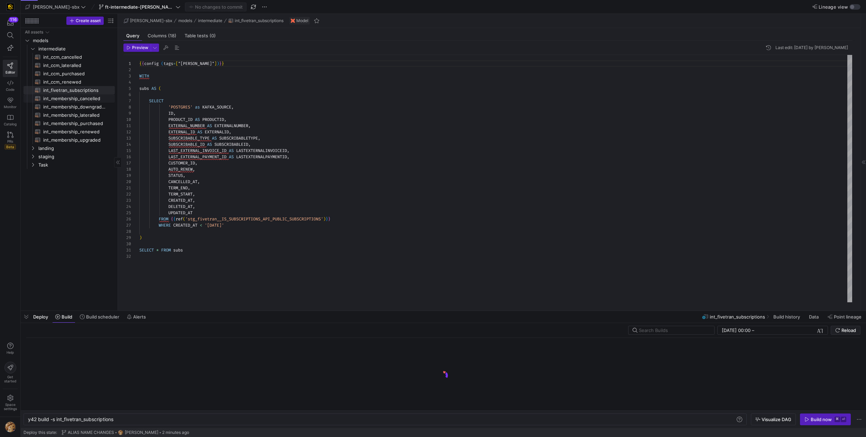
click at [81, 100] on span "int_membership_cancelled​​​​​​​​​​" at bounding box center [75, 99] width 64 height 8
type textarea "y42 build -s int_membership_cancelled"
type textarea "{{config (tags=["kafka_joined_view"])}} WITH membership_cancelled AS ( SELECT K…"
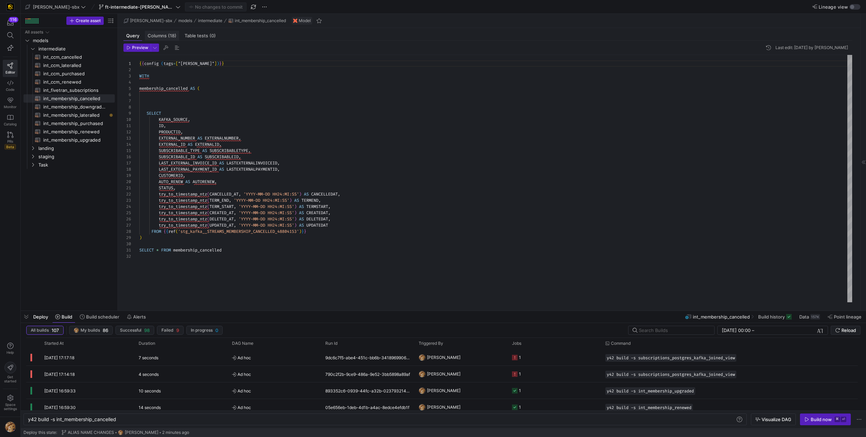
click at [170, 38] on span "(18)" at bounding box center [172, 36] width 8 height 4
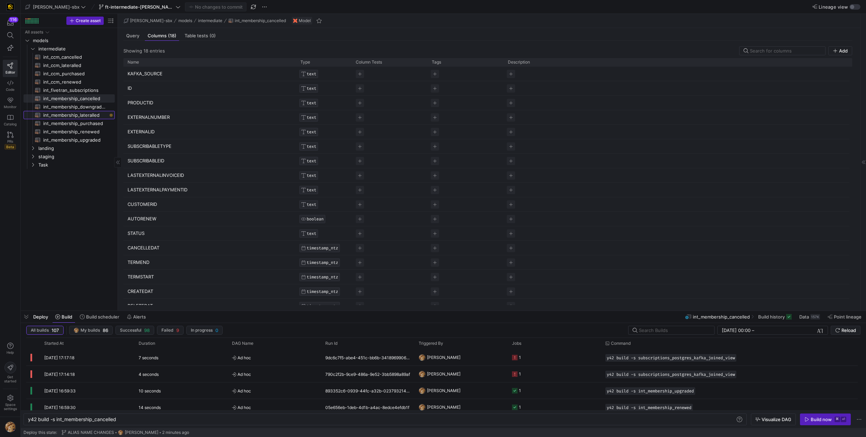
click at [77, 112] on span "int_membership_lateralled​​​​​​​​​​" at bounding box center [75, 115] width 64 height 8
click at [136, 37] on span "Query" at bounding box center [132, 36] width 13 height 4
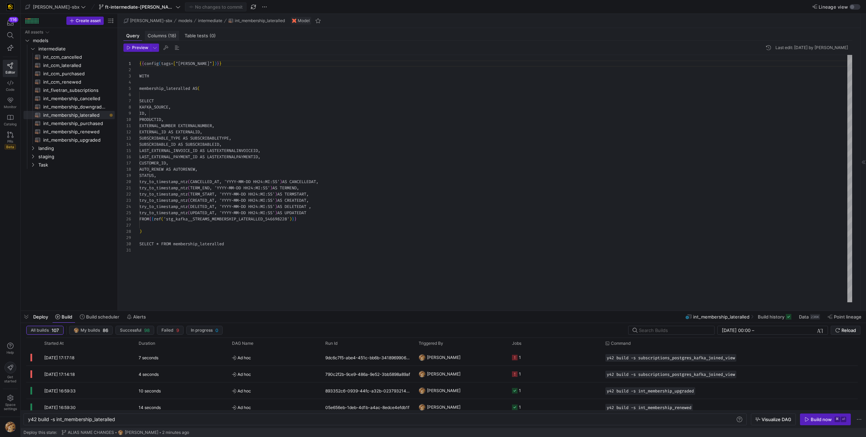
scroll to position [62, 0]
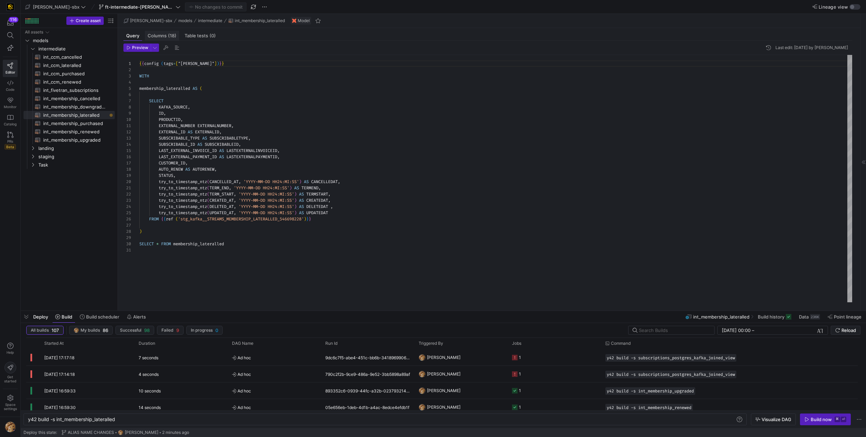
click at [150, 34] on span "Columns (18)" at bounding box center [162, 36] width 29 height 4
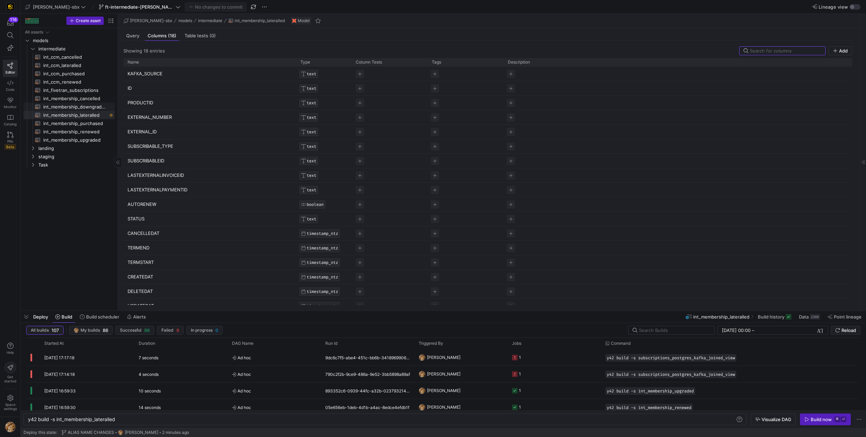
click at [83, 108] on span "int_membership_downgraded​​​​​​​​​​" at bounding box center [75, 107] width 64 height 8
click at [84, 97] on span "int_membership_cancelled​​​​​​​​​​" at bounding box center [75, 99] width 64 height 8
click at [82, 86] on span "int_fivetran_subscriptions​​​​​​​​​​" at bounding box center [75, 90] width 64 height 8
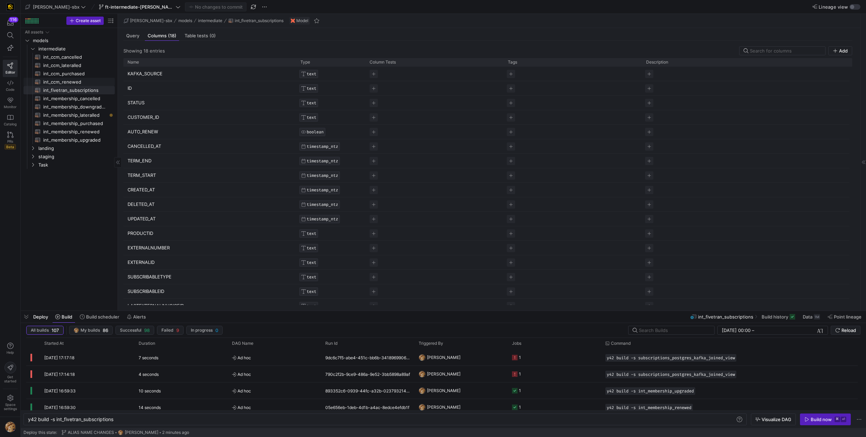
click at [78, 80] on span "int_ccm_renewed​​​​​​​​​​" at bounding box center [75, 82] width 64 height 8
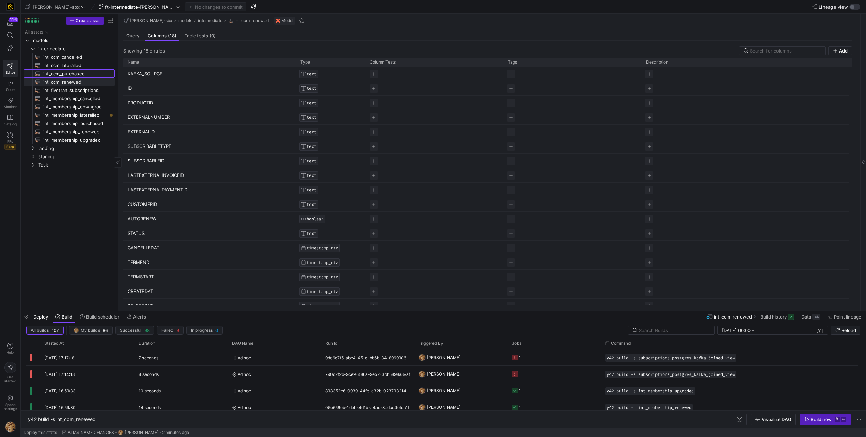
click at [77, 73] on span "int_ccm_purchased​​​​​​​​​​" at bounding box center [75, 74] width 64 height 8
click at [78, 66] on span "int_ccm_lateralled​​​​​​​​​​" at bounding box center [75, 66] width 64 height 8
click at [81, 59] on span "int_ccm_cancelled​​​​​​​​​​" at bounding box center [75, 57] width 64 height 8
click at [79, 113] on span "int_membership_lateralled​​​​​​​​​​" at bounding box center [75, 115] width 64 height 8
click at [78, 128] on span "int_membership_renewed​​​​​​​​​​" at bounding box center [75, 132] width 64 height 8
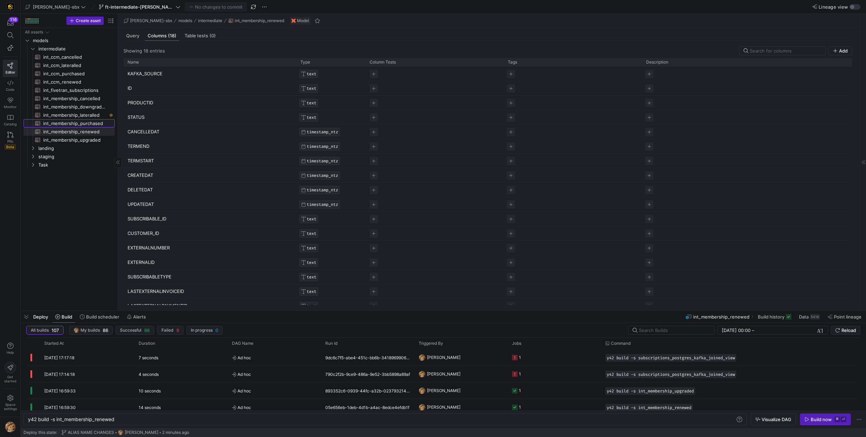
click at [81, 122] on span "int_membership_purchased​​​​​​​​​​" at bounding box center [75, 124] width 64 height 8
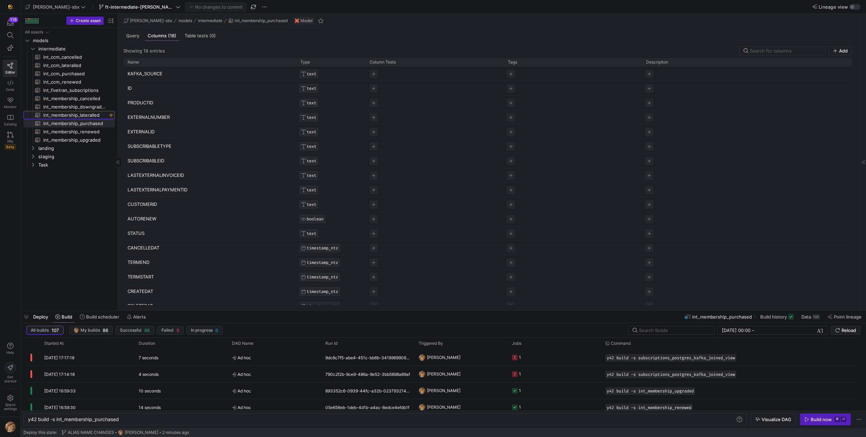
click at [75, 118] on span "int_membership_lateralled​​​​​​​​​​" at bounding box center [75, 115] width 64 height 8
type textarea "y42 build -s int_membership_lateralled"
click at [826, 419] on div "Build now" at bounding box center [821, 420] width 21 height 6
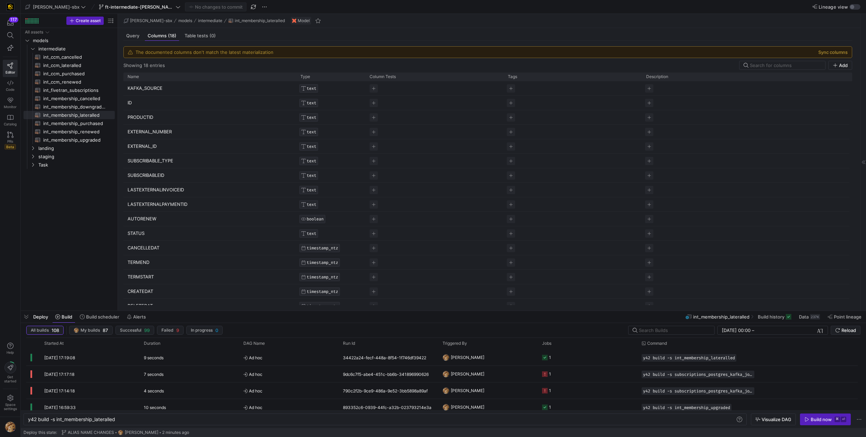
click at [825, 55] on div "The documented columns don't match the latest materialization Sync columns" at bounding box center [488, 52] width 728 height 11
click at [835, 51] on button "Sync columns" at bounding box center [832, 52] width 29 height 6
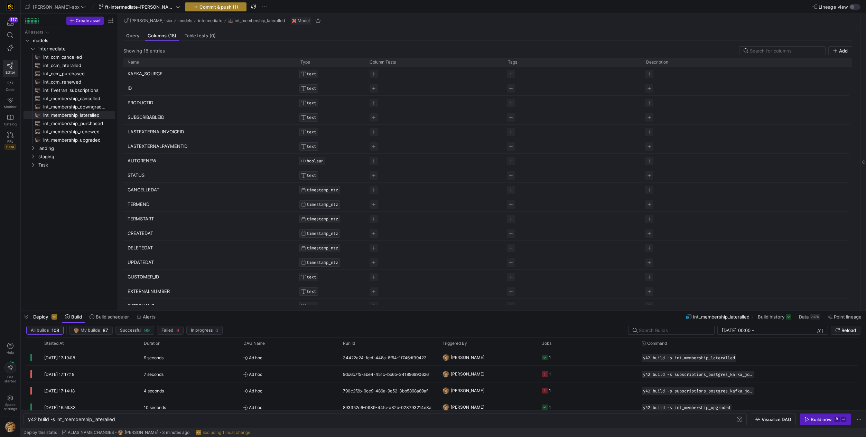
click at [207, 7] on span "Commit & push (1)" at bounding box center [219, 7] width 39 height 6
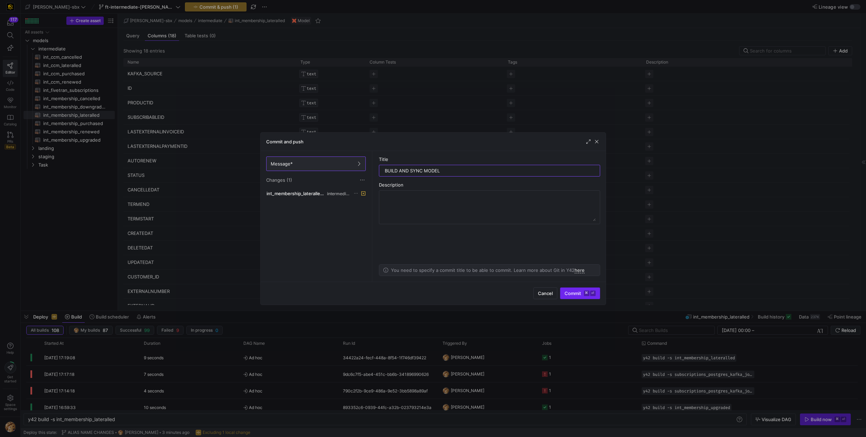
type input "BUILD AND SYNC MODEL"
click at [572, 291] on span "Commit ⌘ ⏎" at bounding box center [580, 294] width 31 height 6
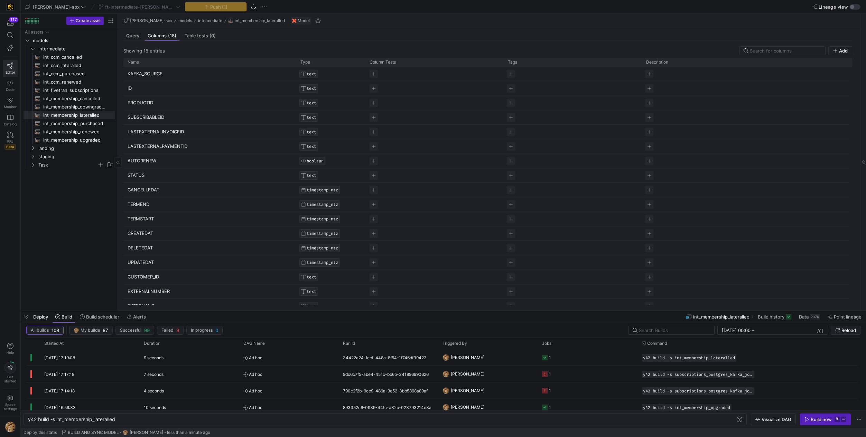
click at [35, 167] on y42-icon "Press SPACE to select this row." at bounding box center [33, 165] width 6 height 6
click at [80, 175] on span "subscriptions_postgres_kafka_joined_view​​​​​​​​​​" at bounding box center [75, 173] width 64 height 8
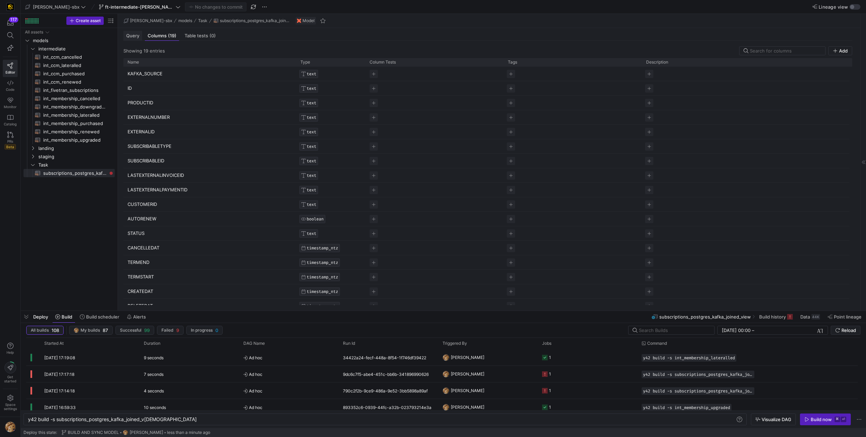
click at [136, 39] on div "Query" at bounding box center [132, 36] width 19 height 10
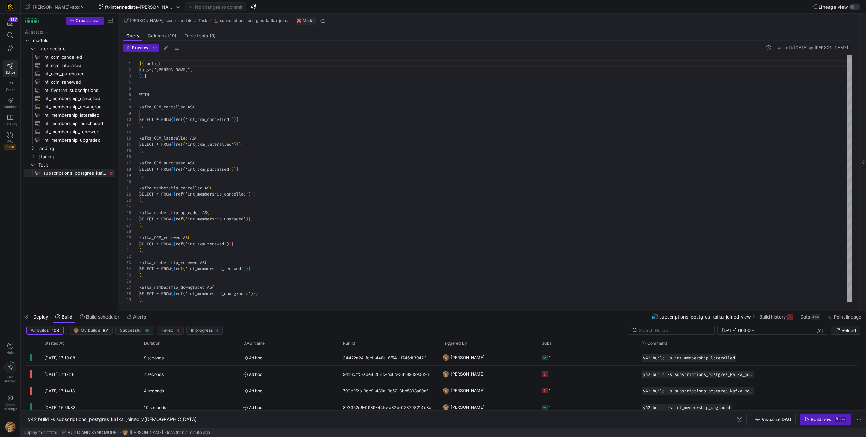
scroll to position [62, 0]
click at [811, 414] on span "button" at bounding box center [825, 419] width 50 height 11
click at [543, 356] on icon "Press SPACE to select this row." at bounding box center [545, 358] width 6 height 6
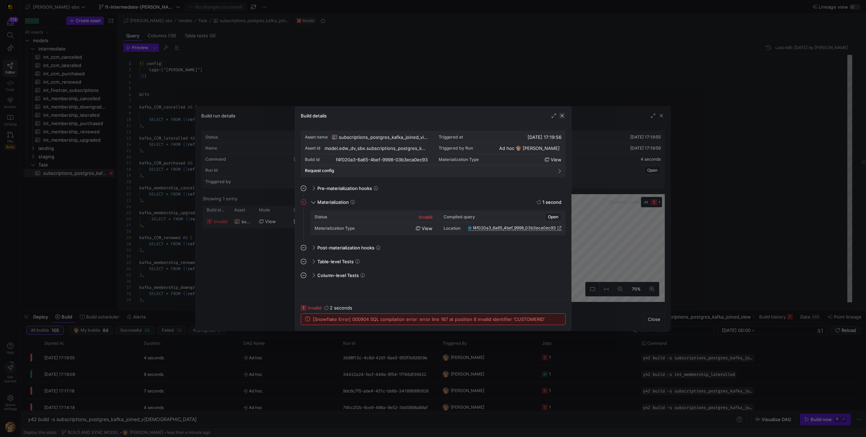
click at [562, 116] on span "button" at bounding box center [562, 115] width 7 height 7
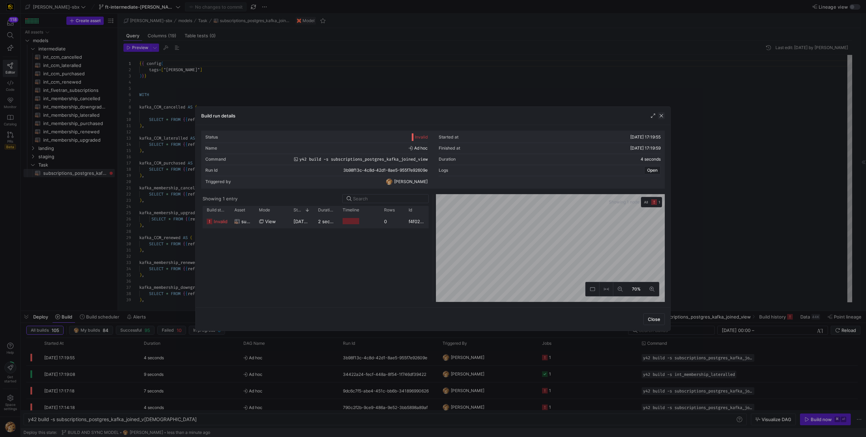
click at [665, 117] on span "button" at bounding box center [661, 115] width 7 height 7
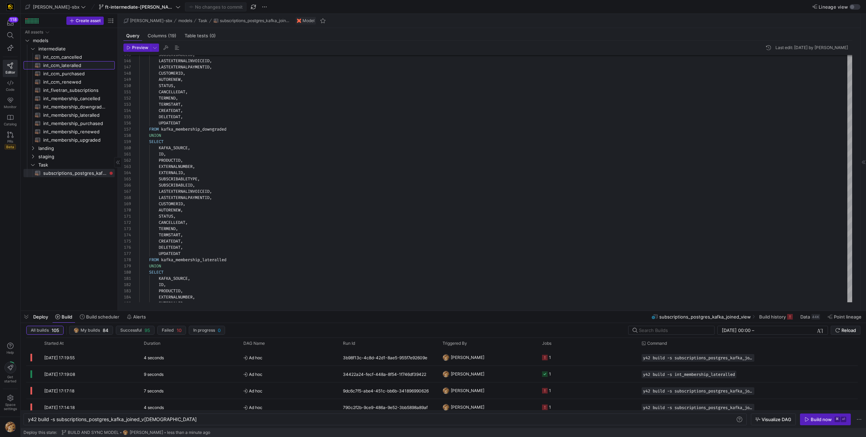
click at [72, 68] on span "int_ccm_lateralled​​​​​​​​​​" at bounding box center [75, 66] width 64 height 8
type textarea "y42 build -s int_ccm_lateralled"
type textarea "-- File Name: int_ccm_lateralled -- Created by: [PERSON_NAME] -- Last Modified:…"
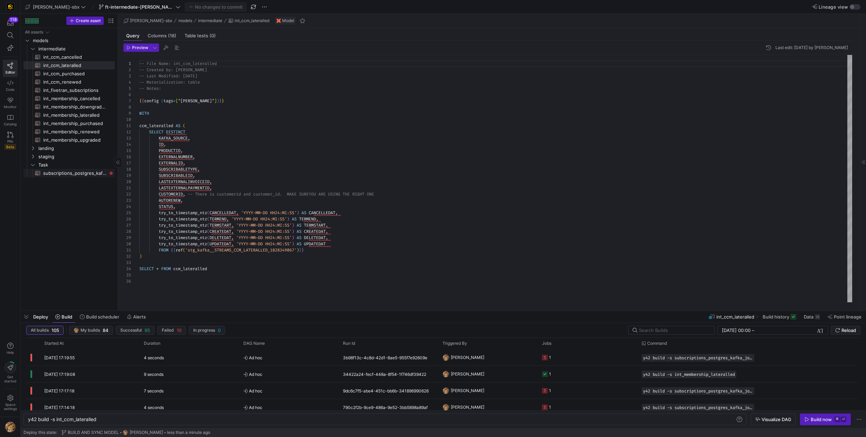
click at [85, 174] on span "subscriptions_postgres_kafka_joined_view​​​​​​​​​​" at bounding box center [75, 173] width 64 height 8
type textarea "y42 build -s subscriptions_postgres_kafka_joined_view"
type textarea "{{ config( tags=["kafka_joined_view"] )}} WITH kafka_CCM_cancelled AS ( SELECT …"
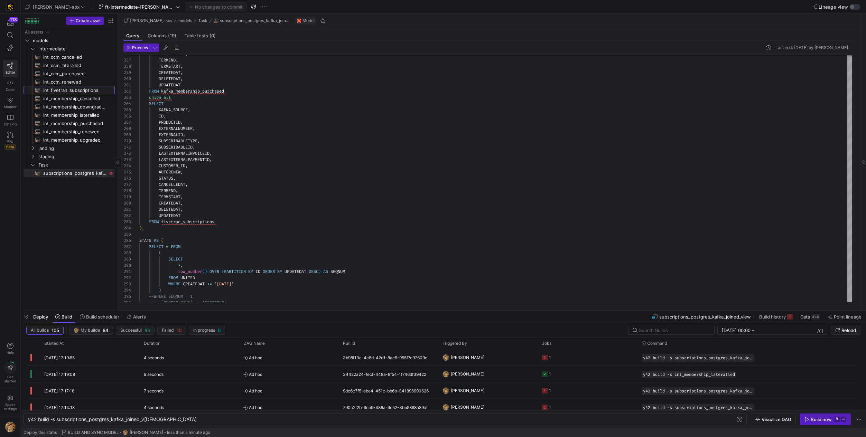
click at [76, 90] on span "int_fivetran_subscriptions​​​​​​​​​​" at bounding box center [75, 90] width 64 height 8
type textarea "y42 build -s int_fivetran_subscriptions"
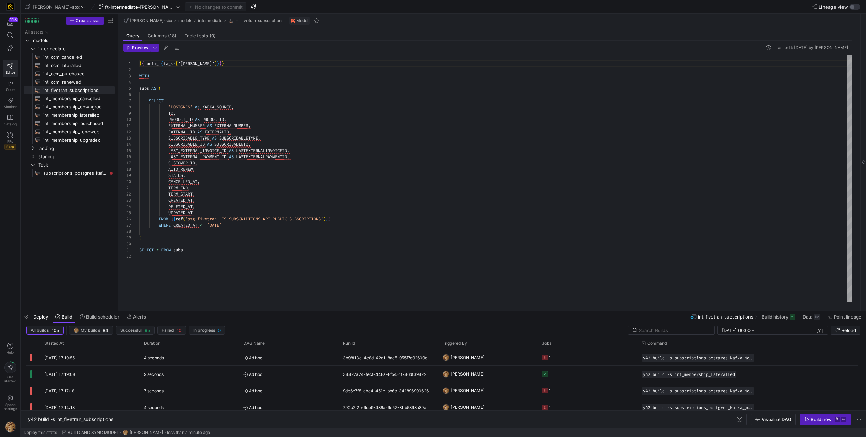
click at [211, 192] on div "{ { config ( tags = [ "kafka_joined_view" ] ) } } WITH subs AS ( SELECT 'POSTGR…" at bounding box center [495, 179] width 713 height 248
click at [213, 214] on div "{ { config ( tags = [ "kafka_joined_view" ] ) } } WITH subs AS ( SELECT 'POSTGR…" at bounding box center [495, 179] width 713 height 248
click at [291, 192] on div at bounding box center [433, 218] width 866 height 437
click at [194, 213] on div "{ { config ( tags = [ "kafka_joined_view" ] ) } } WITH subs AS ( SELECT 'POSTGR…" at bounding box center [495, 179] width 713 height 248
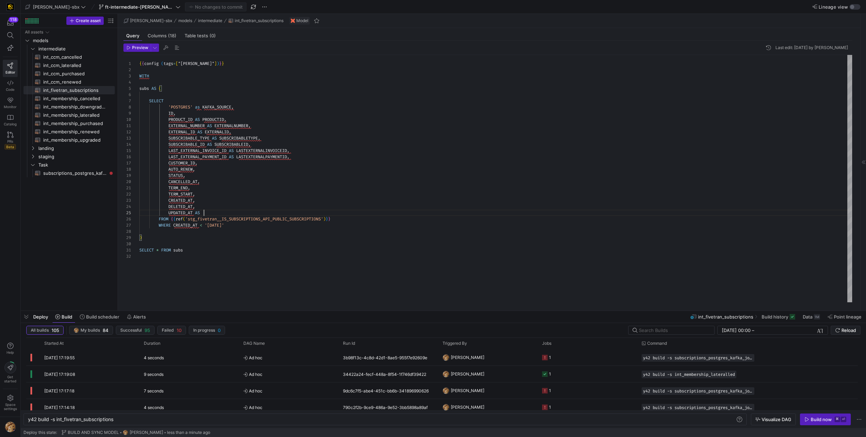
scroll to position [25, 65]
click at [183, 213] on div "{ { config ( tags = [ "kafka_joined_view" ] ) } } WITH subs AS ( SELECT 'POSTGR…" at bounding box center [495, 179] width 713 height 248
click at [215, 214] on div at bounding box center [433, 218] width 866 height 437
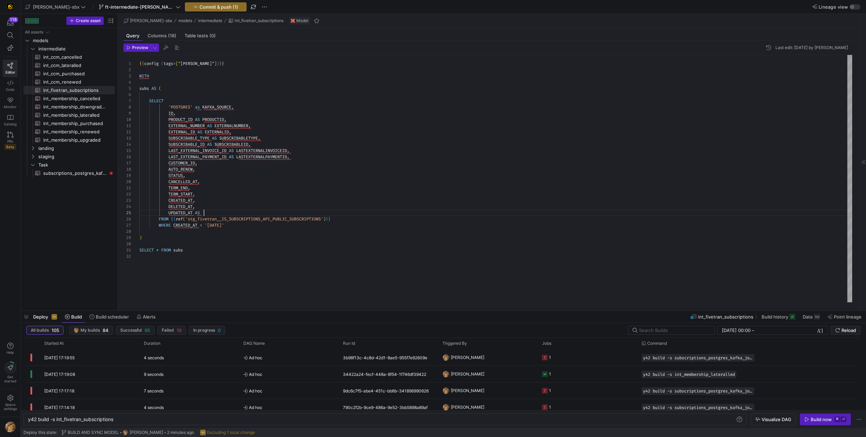
click at [215, 213] on div "{ { config ( tags = [ "kafka_joined_view" ] ) } } WITH subs AS ( SELECT 'POSTGR…" at bounding box center [495, 179] width 713 height 248
type textarea "TERM_END, TERM_START, CREATED_AT, DELETED_AT, UPDATED_AT AS UPDATEDAT FROM {{re…"
click at [35, 147] on icon "Press SPACE to select this row." at bounding box center [32, 148] width 5 height 4
click at [37, 157] on icon "Press SPACE to select this row." at bounding box center [38, 157] width 5 height 4
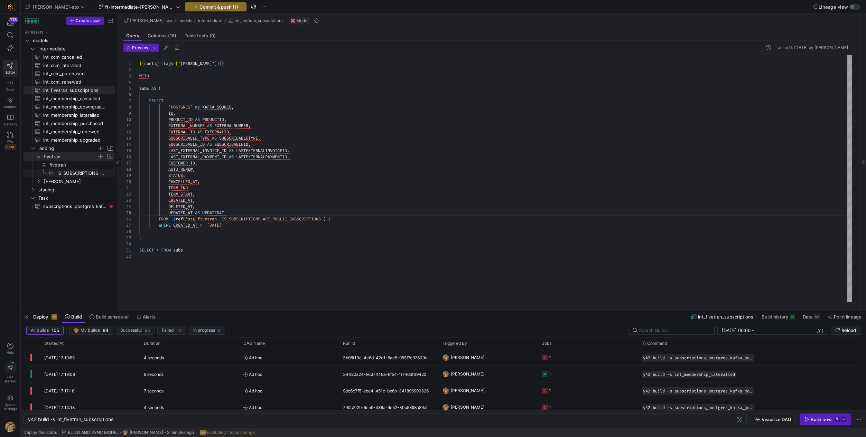
click at [76, 171] on span "IS_SUBSCRIPTIONS_API_PUBLIC_SUBSCRIPTIONS​​​​​​​​​" at bounding box center [81, 173] width 49 height 8
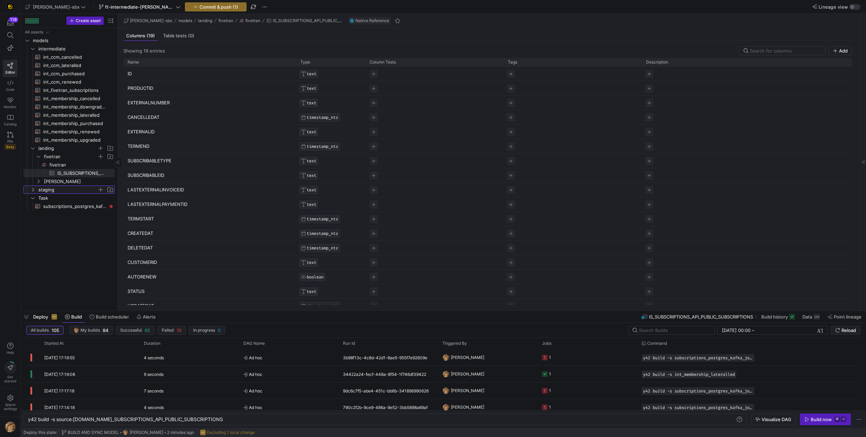
click at [52, 188] on span "staging" at bounding box center [67, 190] width 59 height 8
click at [38, 155] on icon "Press SPACE to select this row." at bounding box center [38, 157] width 5 height 4
click at [47, 180] on span "fivetran" at bounding box center [70, 182] width 53 height 8
click at [35, 146] on icon "Press SPACE to select this row." at bounding box center [32, 148] width 5 height 4
click at [68, 173] on span "stg_fivetran__IS_SUBSCRIPTIONS_API_PUBLIC_SUBSCRIPTIONS​​​​​​​​​​" at bounding box center [78, 173] width 58 height 8
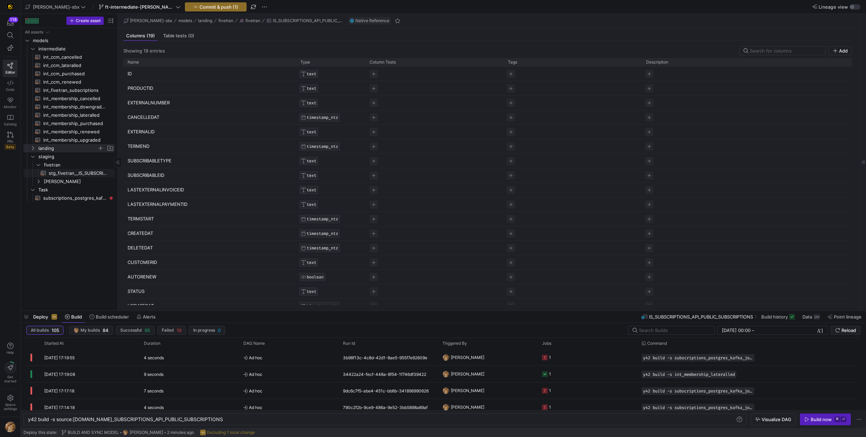
type textarea "y42 build -s stg_fivetran__IS_SUBSCRIPTIONS_API_PUBLIC_SUBSCRIPTIONS"
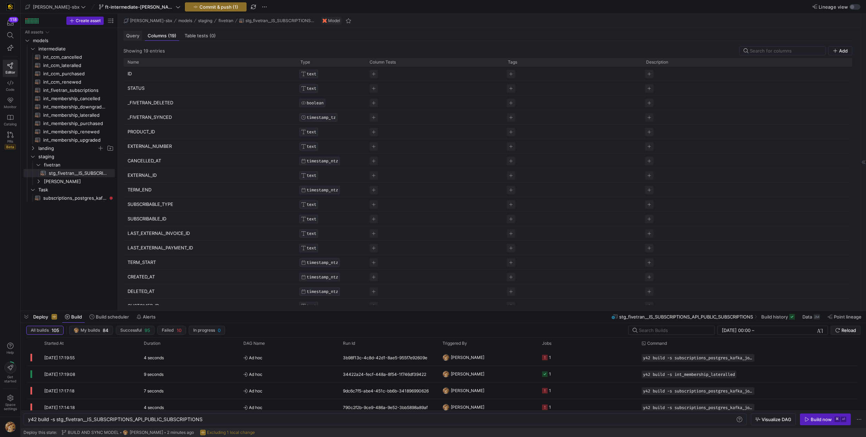
click at [130, 34] on span "Query" at bounding box center [132, 36] width 13 height 4
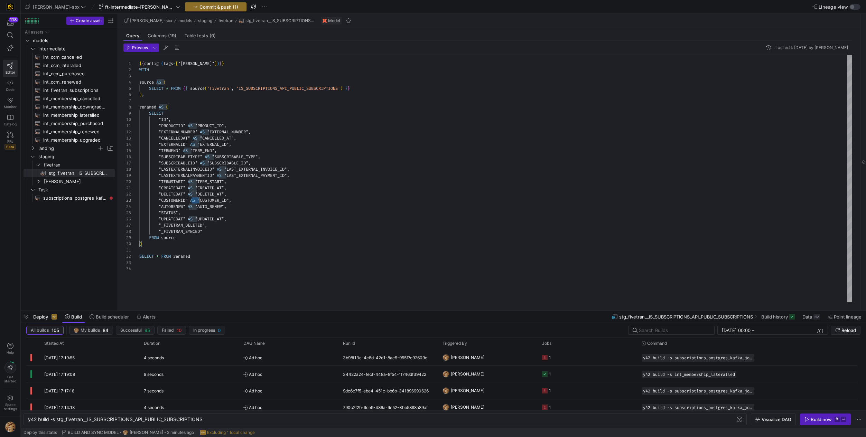
scroll to position [12, 94]
drag, startPoint x: 192, startPoint y: 199, endPoint x: 233, endPoint y: 200, distance: 40.8
click at [233, 200] on div "{ { config ( tags = [ "kafka_joined_view" ] ) } } WITH source AS ( SELECT * FRO…" at bounding box center [495, 179] width 713 height 248
click at [228, 202] on div "{ { config ( tags = [ "kafka_joined_view" ] ) } } WITH source AS ( SELECT * FRO…" at bounding box center [495, 179] width 713 height 248
click at [231, 201] on div "{ { config ( tags = [ "kafka_joined_view" ] ) } } WITH source AS ( SELECT * FRO…" at bounding box center [495, 179] width 713 height 248
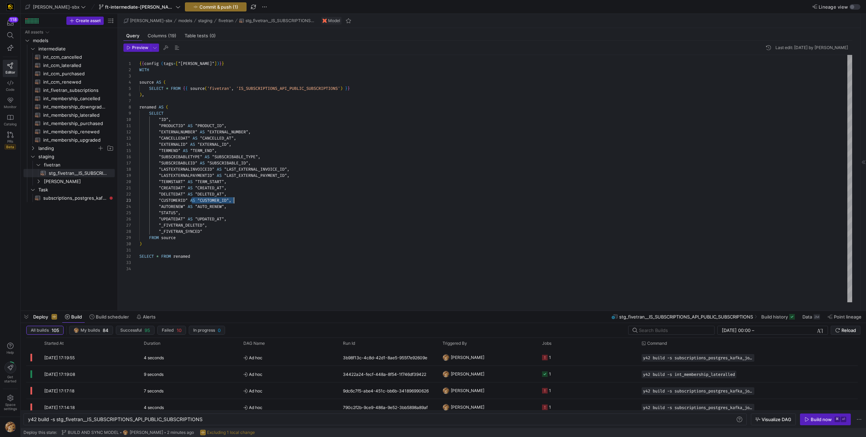
click at [232, 201] on div "{ { config ( tags = [ "kafka_joined_view" ] ) } } WITH source AS ( SELECT * FRO…" at bounding box center [495, 179] width 713 height 248
click at [233, 203] on div "{ { config ( tags = [ "kafka_joined_view" ] ) } } WITH source AS ( SELECT * FRO…" at bounding box center [495, 179] width 713 height 248
click at [232, 202] on div "{ { config ( tags = [ "kafka_joined_view" ] ) } } WITH source AS ( SELECT * FRO…" at bounding box center [495, 179] width 713 height 248
click at [227, 207] on div "{ { config ( tags = [ "kafka_joined_view" ] ) } } WITH source AS ( SELECT * FRO…" at bounding box center [495, 179] width 713 height 248
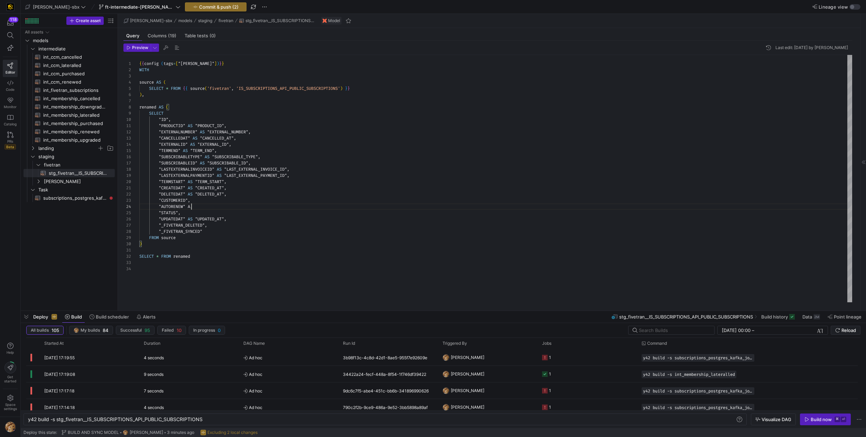
scroll to position [19, 47]
click at [226, 220] on div "{ { config ( tags = [ "kafka_joined_view" ] ) } } WITH source AS ( SELECT * FRO…" at bounding box center [495, 179] width 713 height 248
click at [225, 196] on div "{ { config ( tags = [ "kafka_joined_view" ] ) } } WITH source AS ( SELECT * FRO…" at bounding box center [495, 179] width 713 height 248
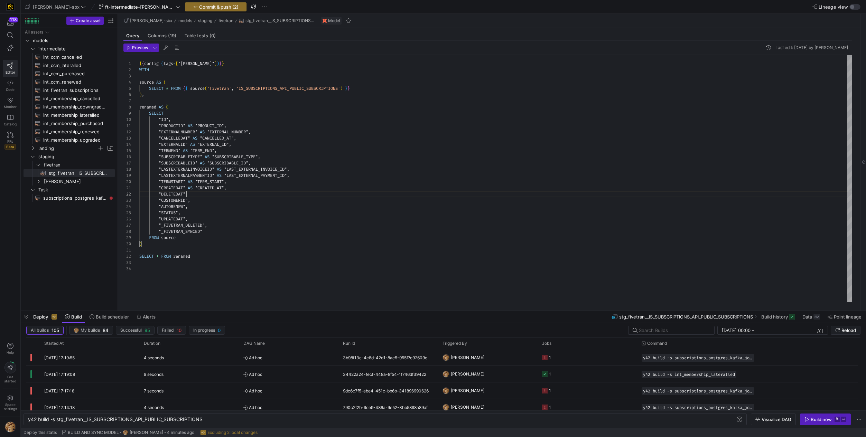
click at [226, 190] on div "{ { config ( tags = [ "kafka_joined_view" ] ) } } WITH source AS ( SELECT * FRO…" at bounding box center [495, 179] width 713 height 248
click at [227, 183] on div "{ { config ( tags = [ "kafka_joined_view" ] ) } } WITH source AS ( SELECT * FRO…" at bounding box center [495, 179] width 713 height 248
drag, startPoint x: 292, startPoint y: 177, endPoint x: 285, endPoint y: 176, distance: 7.6
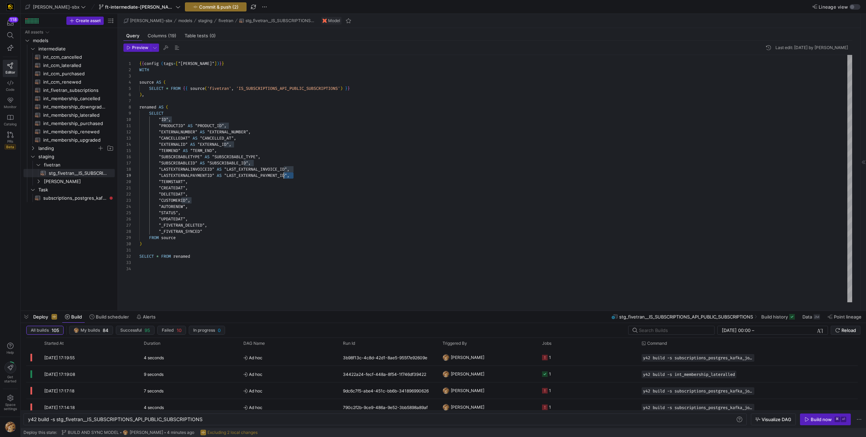
click at [280, 177] on div "{ { config ( tags = [ "kafka_joined_view" ] ) } } WITH source AS ( SELECT * FRO…" at bounding box center [495, 179] width 713 height 248
click at [291, 176] on div "{ { config ( tags = [ "kafka_joined_view" ] ) } } WITH source AS ( SELECT * FRO…" at bounding box center [495, 179] width 713 height 248
click at [292, 176] on div "{ { config ( tags = [ "kafka_joined_view" ] ) } } WITH source AS ( SELECT * FRO…" at bounding box center [495, 179] width 713 height 248
drag, startPoint x: 292, startPoint y: 176, endPoint x: 217, endPoint y: 178, distance: 74.7
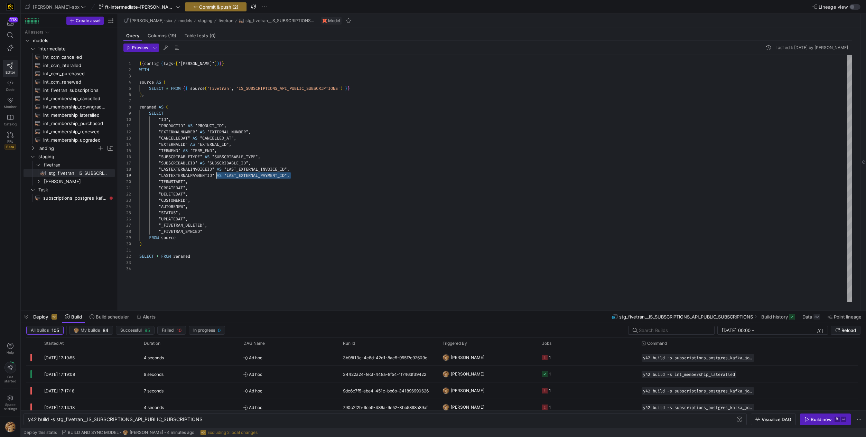
click at [217, 178] on div "{ { config ( tags = [ "kafka_joined_view" ] ) } } WITH source AS ( SELECT * FRO…" at bounding box center [495, 179] width 713 height 248
click at [289, 168] on div "{ { config ( tags = [ "kafka_joined_view" ] ) } } WITH source AS ( SELECT * FRO…" at bounding box center [495, 179] width 713 height 248
drag, startPoint x: 290, startPoint y: 169, endPoint x: 217, endPoint y: 169, distance: 73.6
click at [217, 169] on div "{ { config ( tags = [ "kafka_joined_view" ] ) } } WITH source AS ( SELECT * FRO…" at bounding box center [495, 179] width 713 height 248
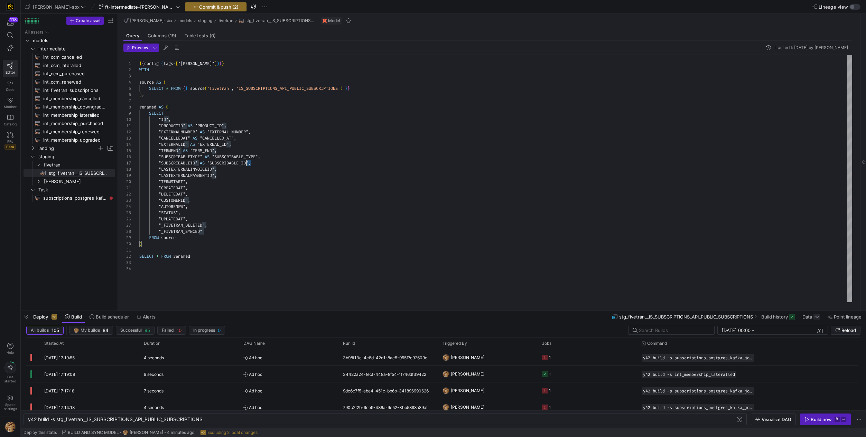
scroll to position [37, 62]
drag, startPoint x: 251, startPoint y: 163, endPoint x: 201, endPoint y: 165, distance: 49.5
click at [201, 165] on div "{ { config ( tags = [ "kafka_joined_view" ] ) } } WITH source AS ( SELECT * FRO…" at bounding box center [495, 179] width 713 height 248
drag, startPoint x: 261, startPoint y: 157, endPoint x: 205, endPoint y: 154, distance: 56.1
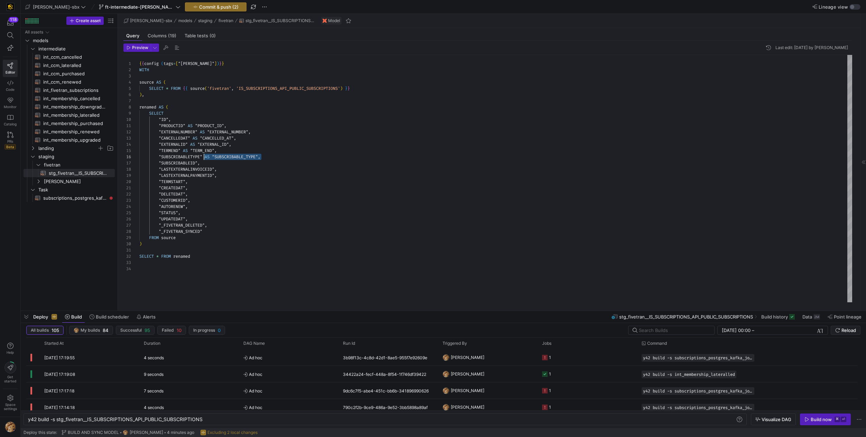
click at [205, 154] on div "{ { config ( tags = [ "kafka_joined_view" ] ) } } WITH source AS ( SELECT * FRO…" at bounding box center [495, 179] width 713 height 248
drag, startPoint x: 215, startPoint y: 150, endPoint x: 181, endPoint y: 151, distance: 34.2
click at [181, 151] on div "{ { config ( tags = [ "kafka_joined_view" ] ) } } WITH source AS ( SELECT * FRO…" at bounding box center [495, 179] width 713 height 248
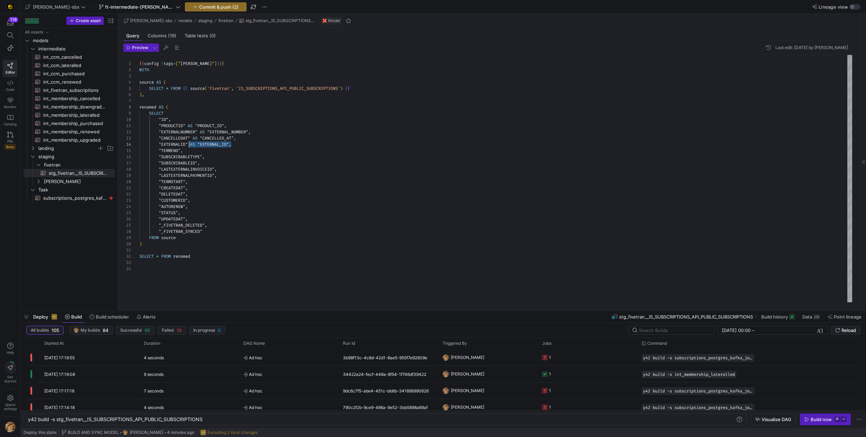
drag, startPoint x: 231, startPoint y: 145, endPoint x: 188, endPoint y: 147, distance: 42.9
click at [188, 146] on div "{ { config ( tags = [ "kafka_joined_view" ] ) } } WITH source AS ( SELECT * FRO…" at bounding box center [495, 179] width 713 height 248
drag, startPoint x: 236, startPoint y: 140, endPoint x: 192, endPoint y: 139, distance: 43.9
click at [192, 139] on div "{ { config ( tags = [ "kafka_joined_view" ] ) } } WITH source AS ( SELECT * FRO…" at bounding box center [495, 179] width 713 height 248
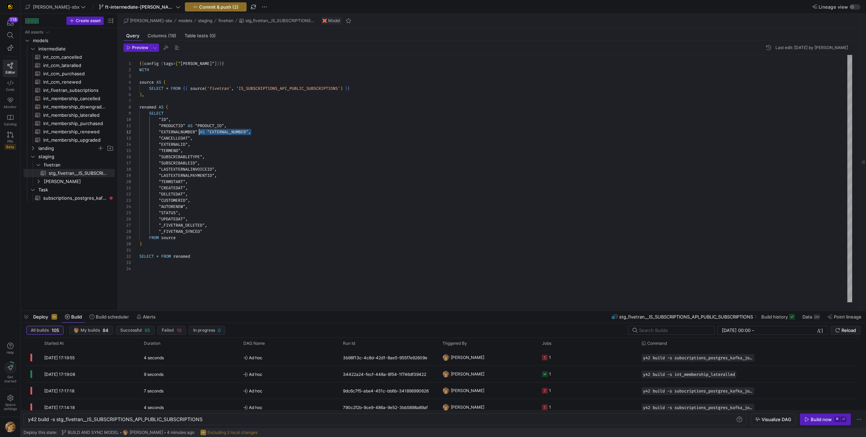
scroll to position [6, 60]
drag, startPoint x: 251, startPoint y: 132, endPoint x: 200, endPoint y: 132, distance: 50.8
click at [200, 132] on div "{ { config ( tags = [ "kafka_joined_view" ] ) } } WITH source AS ( SELECT * FRO…" at bounding box center [495, 179] width 713 height 248
drag, startPoint x: 226, startPoint y: 126, endPoint x: 186, endPoint y: 127, distance: 40.1
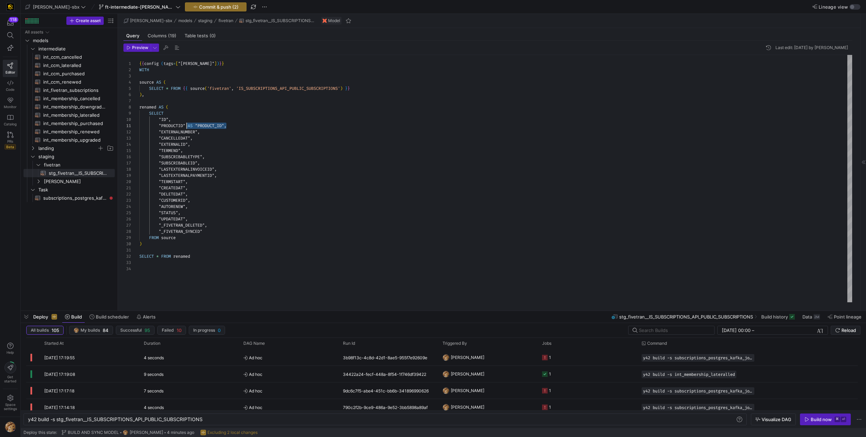
click at [186, 127] on div "{ { config ( tags = [ "kafka_joined_view" ] ) } } WITH source AS ( SELECT * FRO…" at bounding box center [495, 179] width 713 height 248
type textarea ""PRODUCTID", "EXTERNALNUMBER", "CANCELLEDAT", "EXTERNALID", "TERMEND", "SUBSCRI…"
click at [81, 199] on span "subscriptions_postgres_kafka_joined_view​​​​​​​​​​" at bounding box center [75, 198] width 64 height 8
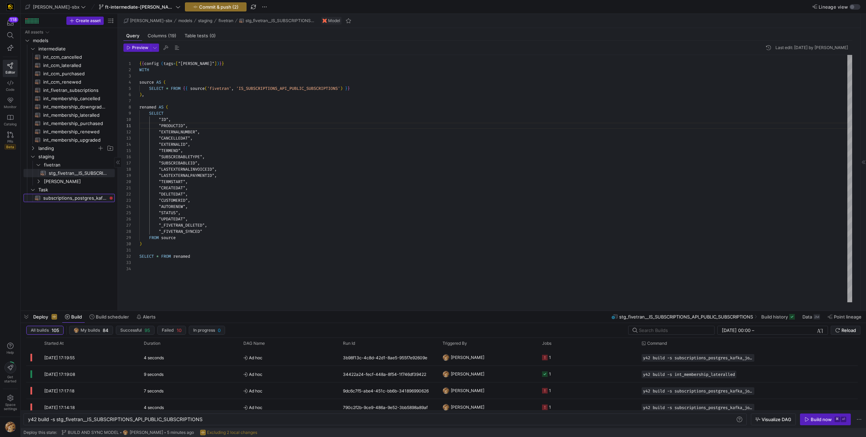
type textarea "y42 build -s subscriptions_postgres_kafka_joined_view"
type textarea "{{ config( tags=["kafka_joined_view"] )}} WITH kafka_CCM_cancelled AS ( SELECT …"
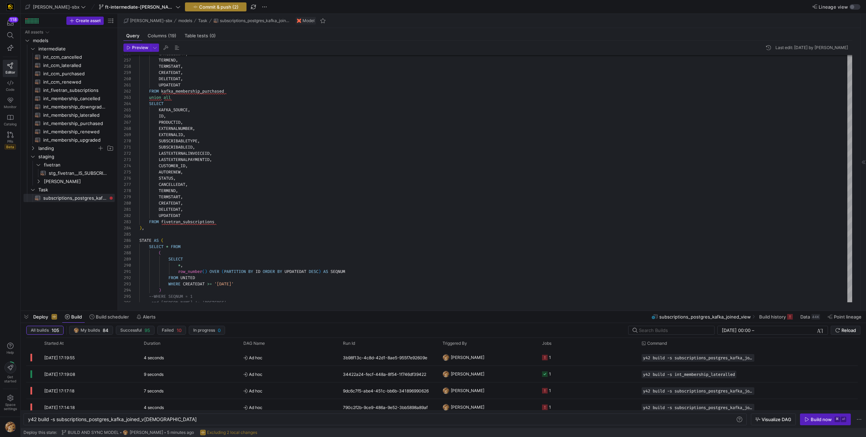
click at [196, 12] on y42-top-nav "edw-dv-sbx ft-intermediate-kafka-08042025 Commit & push (2) Lineage view" at bounding box center [443, 7] width 845 height 14
click at [199, 9] on span "Commit & push (2)" at bounding box center [218, 7] width 39 height 6
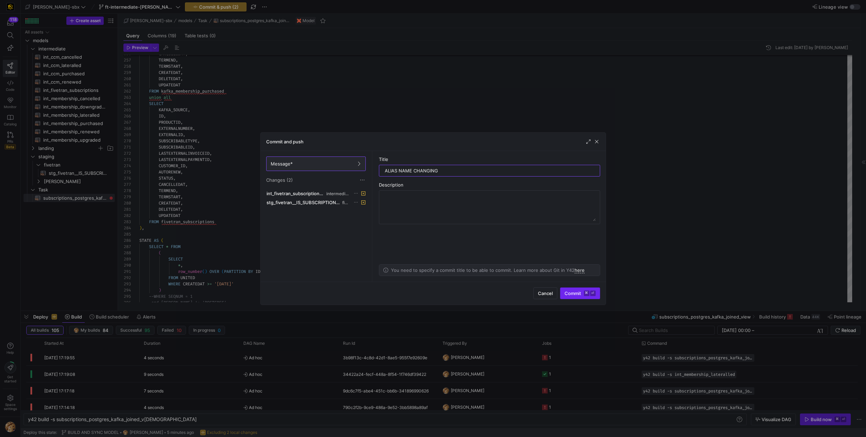
type input "ALIAS NAME CHANGING"
click at [568, 293] on span "Commit ⌘ ⏎" at bounding box center [580, 294] width 31 height 6
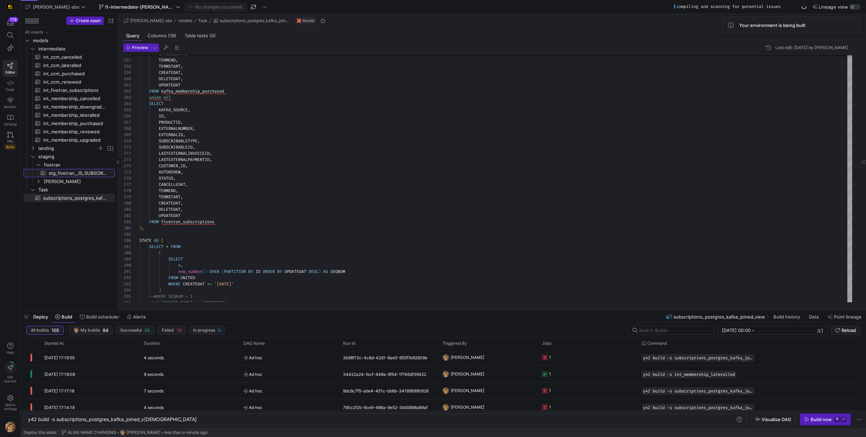
click at [75, 173] on span "stg_fivetran__IS_SUBSCRIPTIONS_API_PUBLIC_SUBSCRIPTIONS​​​​​​​​​​" at bounding box center [78, 173] width 58 height 8
type textarea "y42 build -s stg_fivetran__IS_SUBSCRIPTIONS_API_PUBLIC_SUBSCRIPTIONS"
type textarea "{{config (tags=["kafka_joined_view"])}} WITH source AS ( SELECT * FROM {{ sourc…"
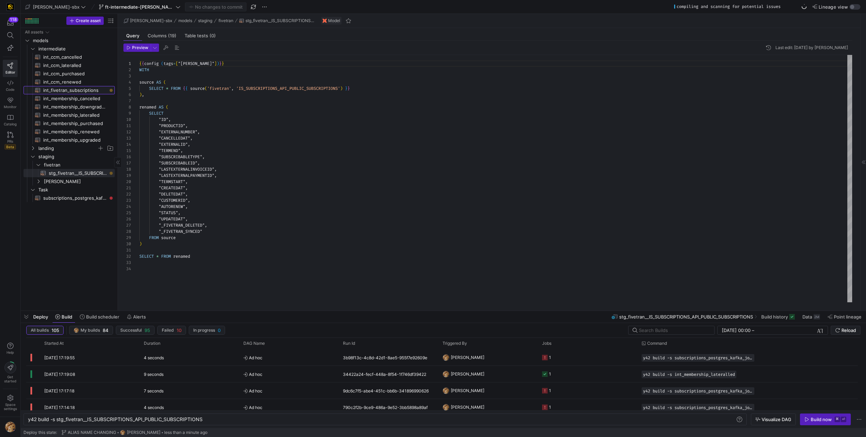
click at [69, 90] on span "int_fivetran_subscriptions​​​​​​​​​​" at bounding box center [75, 90] width 64 height 8
type textarea "y42 build -s int_fivetran_subscriptions"
type textarea "{{config (tags=["kafka_joined_view"])}} WITH subs AS ( SELECT 'POSTGRES' as KAF…"
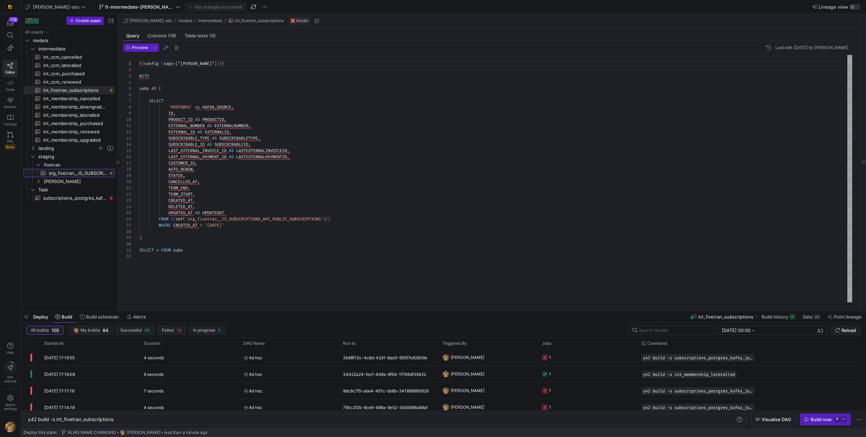
click at [77, 173] on span "stg_fivetran__IS_SUBSCRIPTIONS_API_PUBLIC_SUBSCRIPTIONS​​​​​​​​​​" at bounding box center [78, 173] width 58 height 8
type textarea "y42 build -s stg_fivetran__IS_SUBSCRIPTIONS_API_PUBLIC_SUBSCRIPTIONS"
type textarea "{{config (tags=["kafka_joined_view"])}} WITH source AS ( SELECT * FROM {{ sourc…"
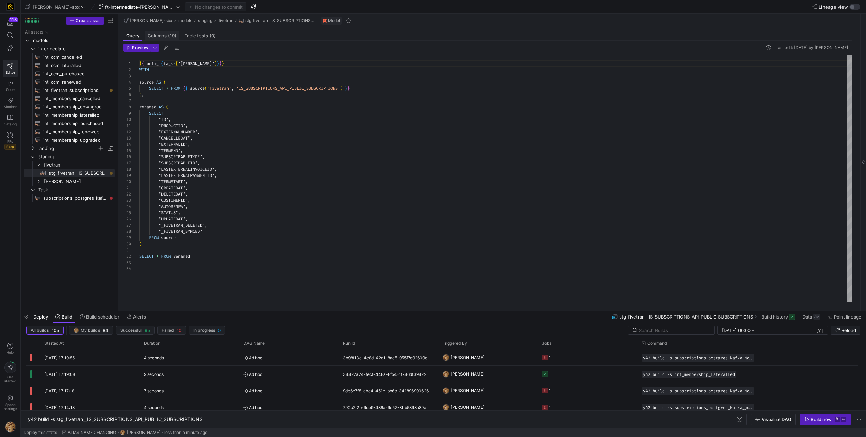
click at [161, 33] on div "Columns (19)" at bounding box center [162, 36] width 34 height 10
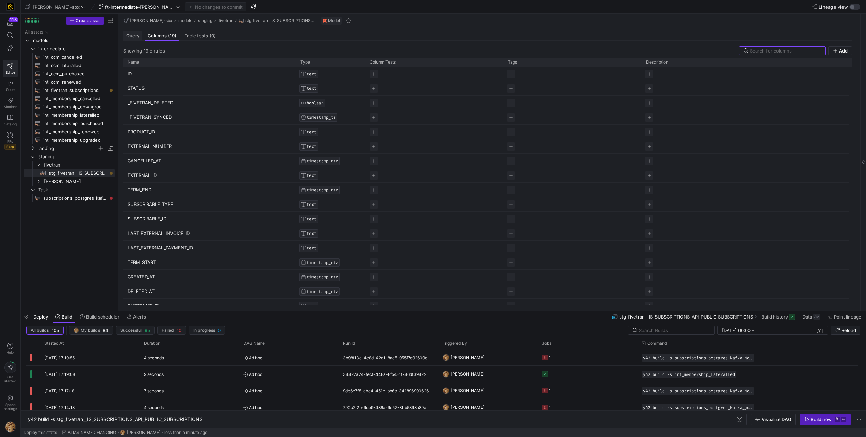
click at [131, 37] on span "Query" at bounding box center [132, 36] width 13 height 4
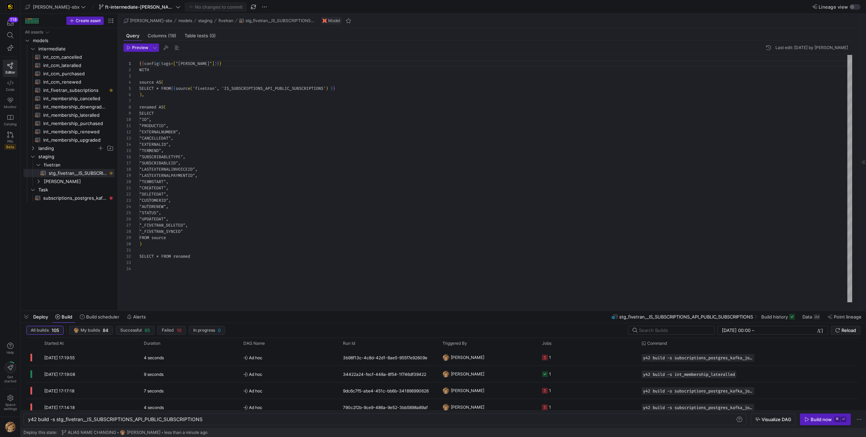
scroll to position [62, 0]
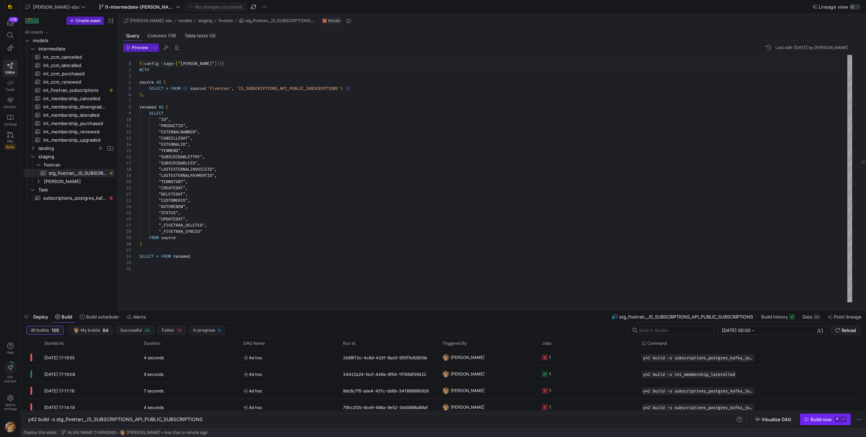
click at [816, 417] on div "Build now" at bounding box center [821, 420] width 21 height 6
click at [169, 38] on div "Columns (19)" at bounding box center [162, 36] width 34 height 10
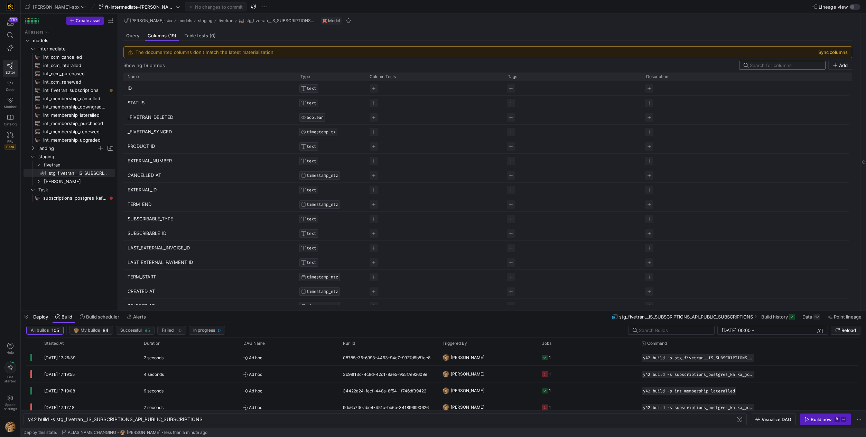
click at [846, 52] on button "Sync columns" at bounding box center [832, 52] width 29 height 6
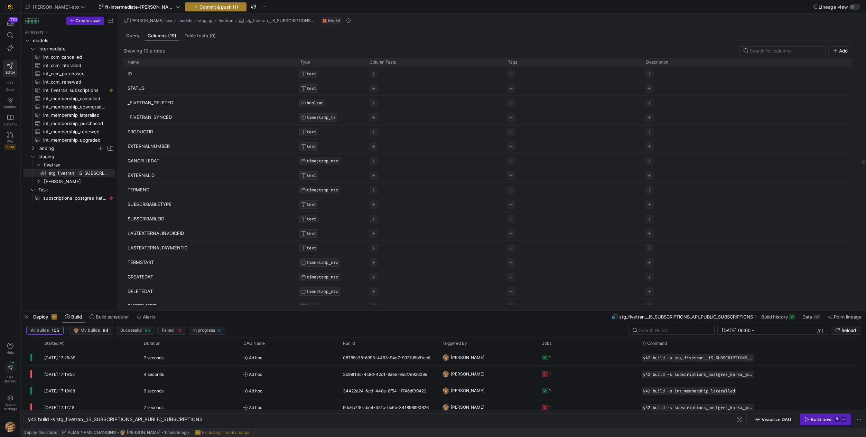
click at [216, 9] on span "Commit & push (1)" at bounding box center [219, 7] width 39 height 6
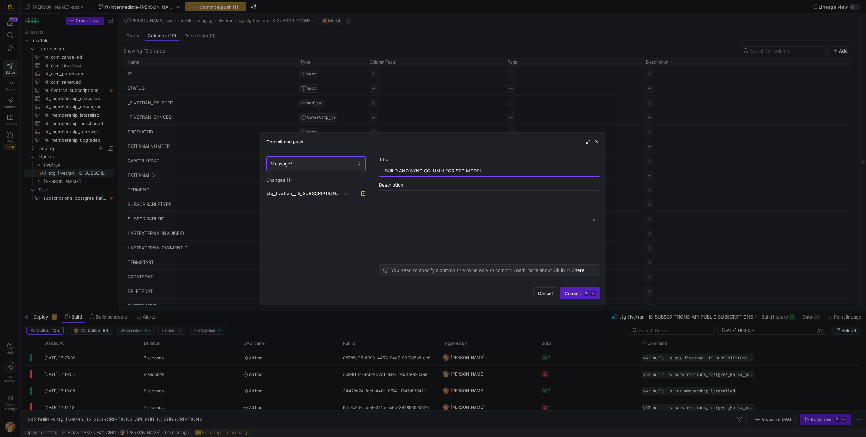
type input "BUILD AND SYNC COLUMN FOR STG MODEL"
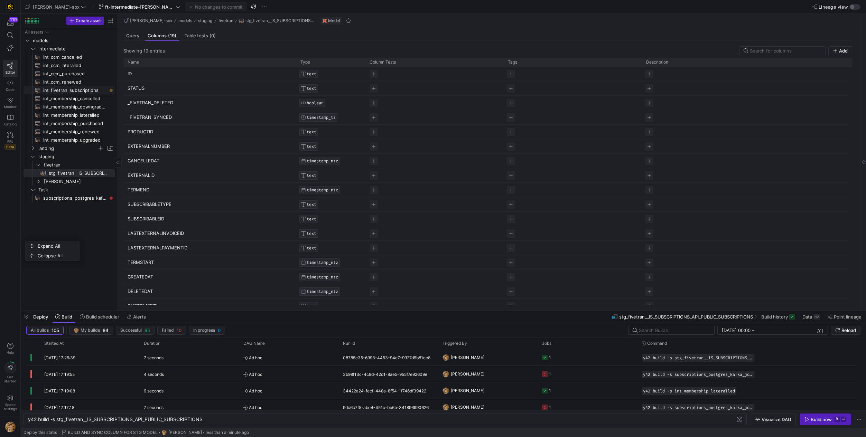
click at [85, 91] on span "int_fivetran_subscriptions​​​​​​​​​​" at bounding box center [75, 90] width 64 height 8
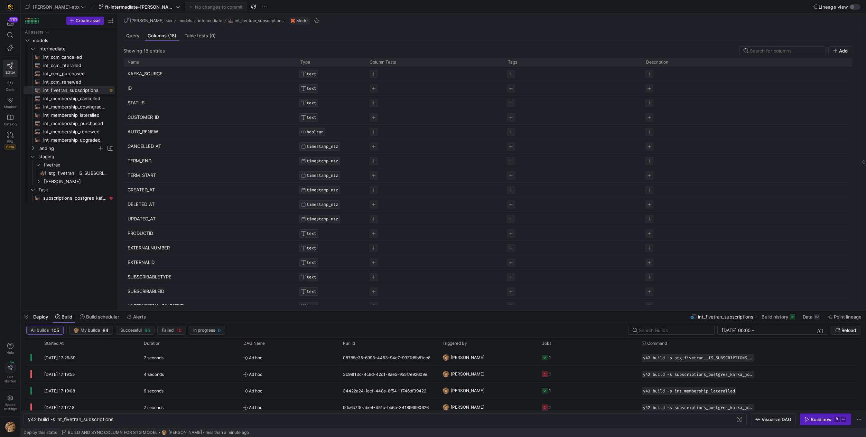
click at [853, 4] on mat-slide-toggle "Lineage view" at bounding box center [837, 7] width 48 height 6
click at [853, 6] on div "button" at bounding box center [852, 7] width 4 height 4
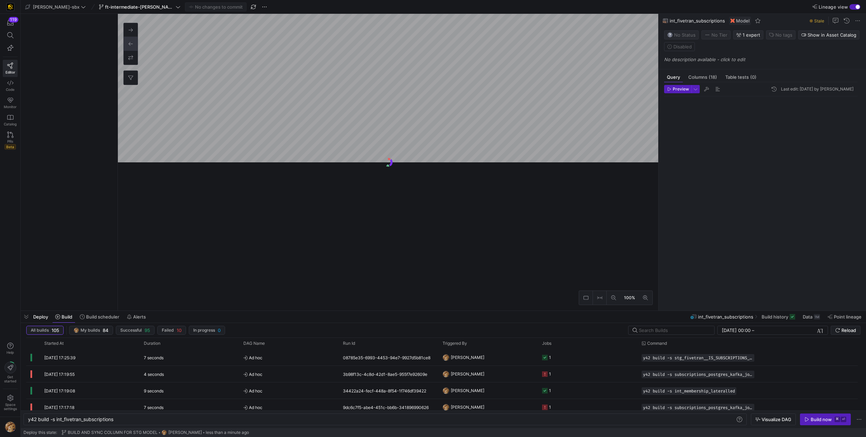
scroll to position [62, 0]
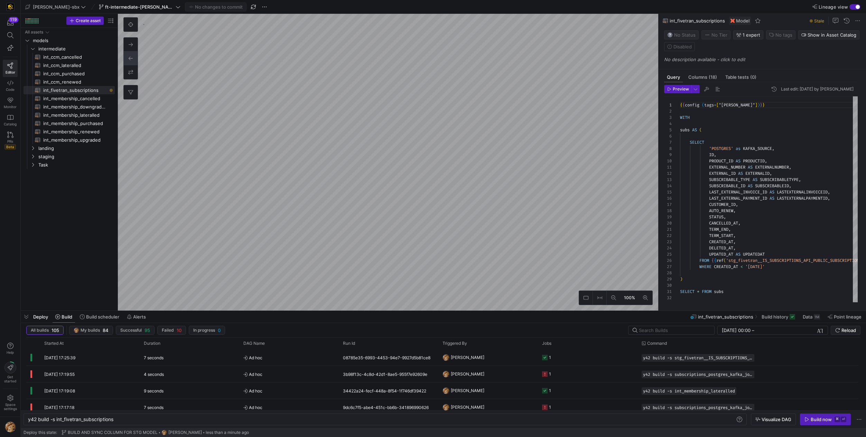
click at [854, 6] on div "button" at bounding box center [855, 7] width 11 height 6
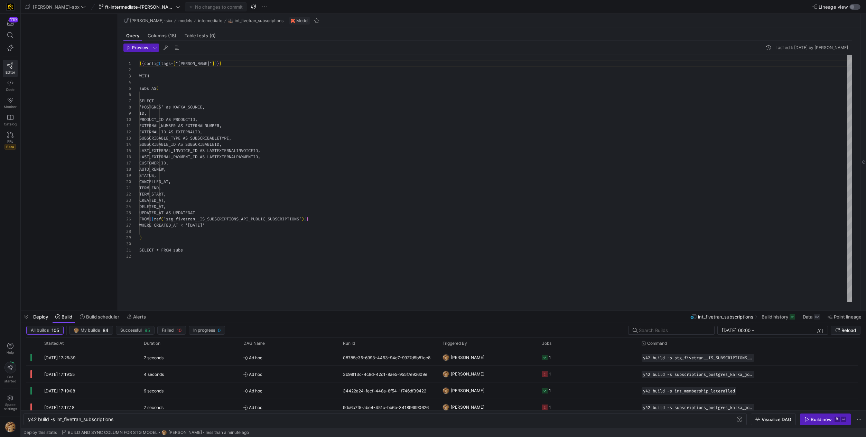
scroll to position [62, 0]
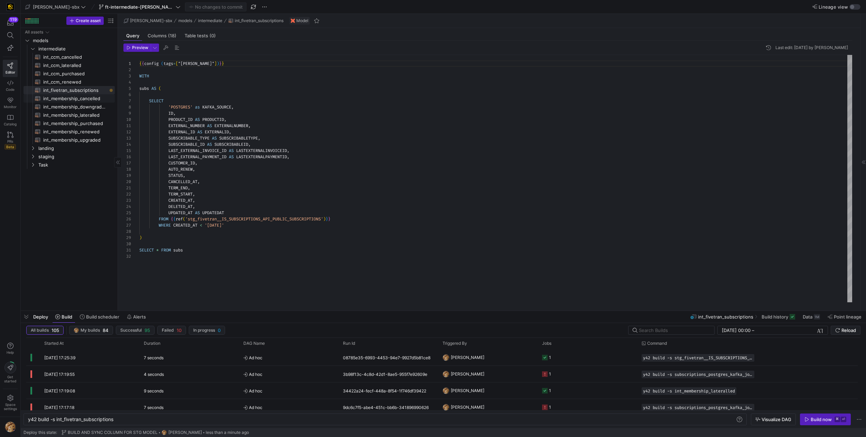
click at [87, 96] on span "int_membership_cancelled​​​​​​​​​​" at bounding box center [75, 99] width 64 height 8
type textarea "y42 build -s int_membership_cancelled"
type textarea "{{config (tags=["kafka_joined_view"])}} WITH membership_cancelled AS ( SELECT K…"
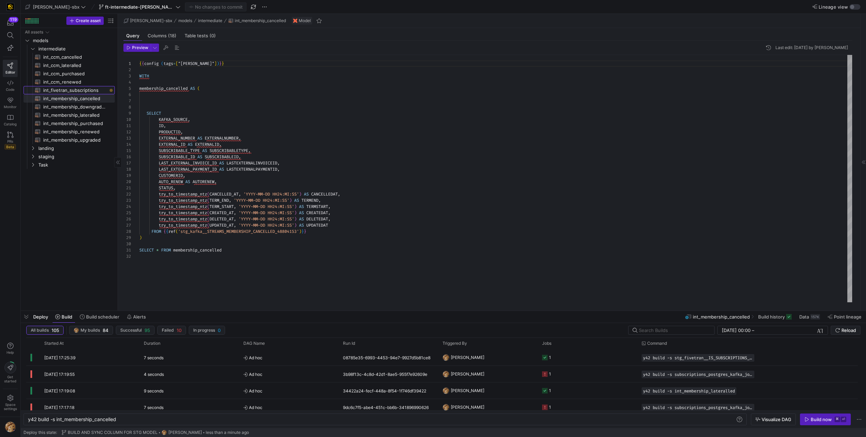
click at [88, 92] on span "int_fivetran_subscriptions​​​​​​​​​​" at bounding box center [75, 90] width 64 height 8
type textarea "y42 build -s int_fivetran_subscriptions"
type textarea "{{config (tags=["kafka_joined_view"])}} WITH subs AS ( SELECT 'POSTGRES' as KAF…"
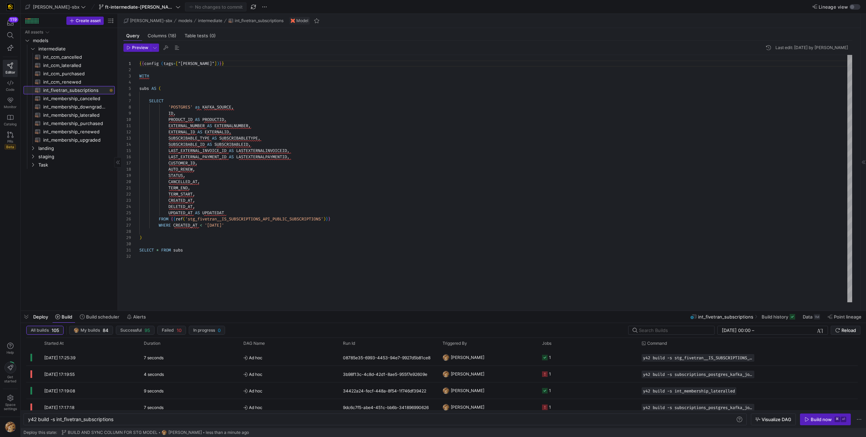
click at [73, 92] on span "int_fivetran_subscriptions​​​​​​​​​​" at bounding box center [75, 90] width 64 height 8
click at [50, 148] on span "landing" at bounding box center [67, 149] width 59 height 8
click at [43, 174] on span "staging" at bounding box center [67, 173] width 59 height 8
click at [46, 184] on span "fivetran" at bounding box center [70, 182] width 53 height 8
click at [51, 191] on span "stg_fivetran__IS_SUBSCRIPTIONS_API_PUBLIC_SUBSCRIPTIONS​​​​​​​​​​" at bounding box center [78, 190] width 58 height 8
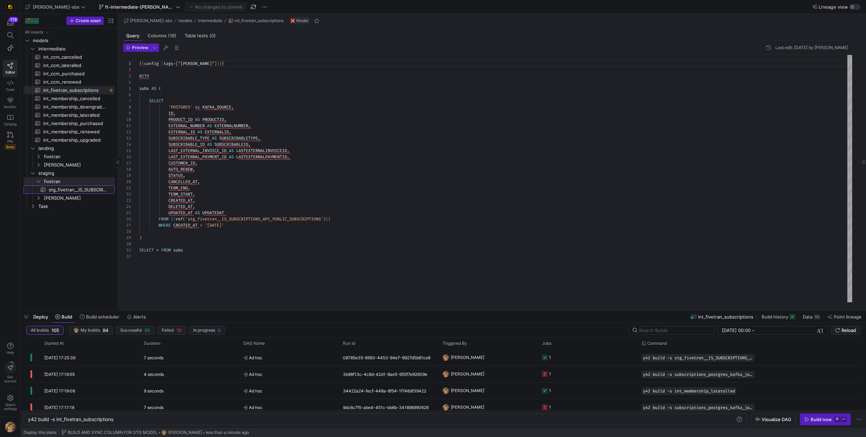
type textarea "y42 build -s stg_fivetran__IS_SUBSCRIPTIONS_API_PUBLIC_SUBSCRIPTIONS"
type textarea "{{config (tags=["kafka_joined_view"])}} WITH source AS ( SELECT * FROM {{ sourc…"
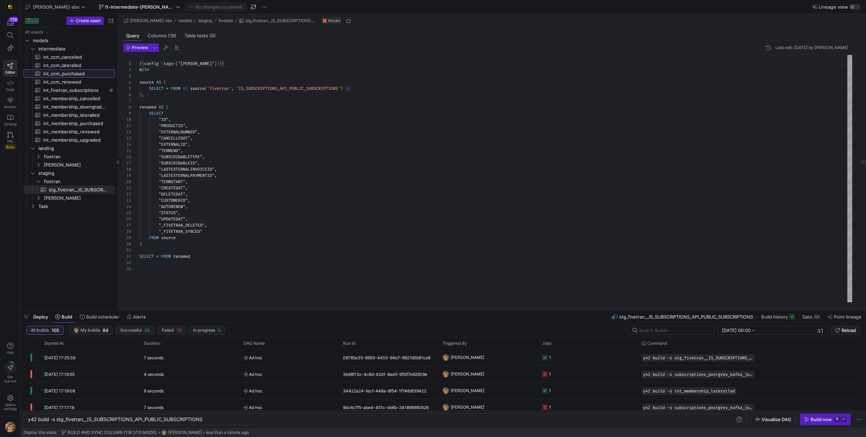
click at [70, 74] on span "int_ccm_purchased​​​​​​​​​​" at bounding box center [75, 74] width 64 height 8
type textarea "y42 build -s int_ccm_purchased"
type textarea "{{config (tags=["kafka_joined_view"])}} WITH ccm_purchased AS ( SELECT KAFKA_SO…"
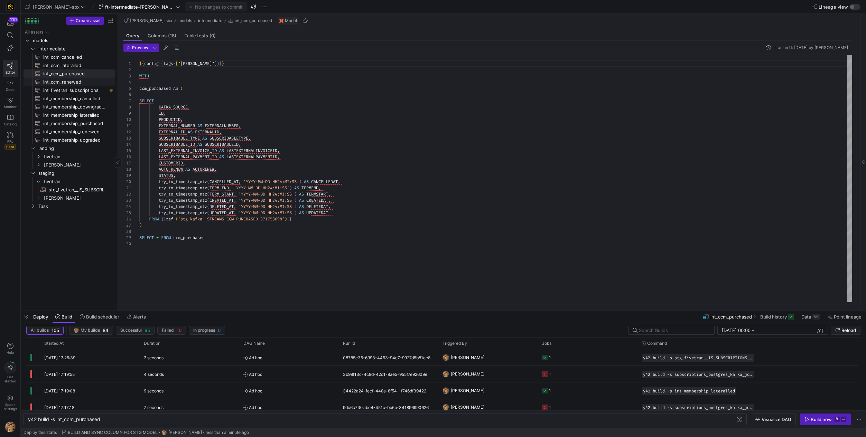
click at [65, 82] on span "int_ccm_renewed​​​​​​​​​​" at bounding box center [75, 82] width 64 height 8
type textarea "y42 build -s int_ccm_renewed"
type textarea "-- File Name: int_ccm_renewed -- Created by: Grant Jones -- Last modified: 2025…"
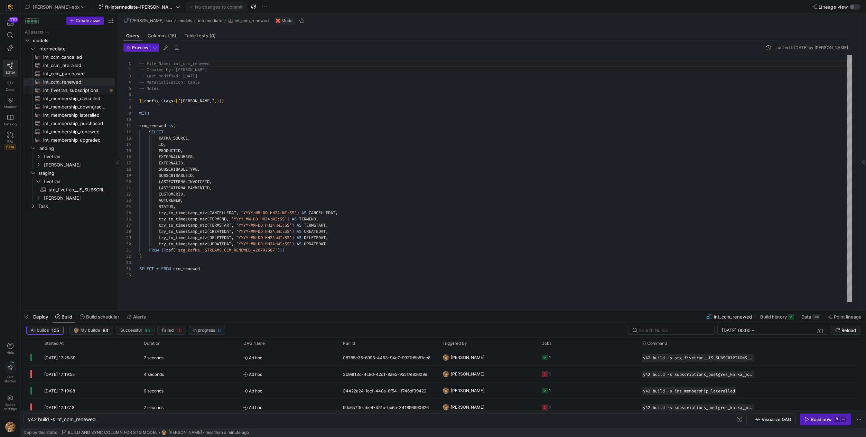
click at [66, 87] on span "int_fivetran_subscriptions​​​​​​​​​​" at bounding box center [75, 90] width 64 height 8
type textarea "y42 build -s int_fivetran_subscriptions"
type textarea "{{config (tags=["kafka_joined_view"])}} WITH subs AS ( SELECT 'POSTGRES' as KAF…"
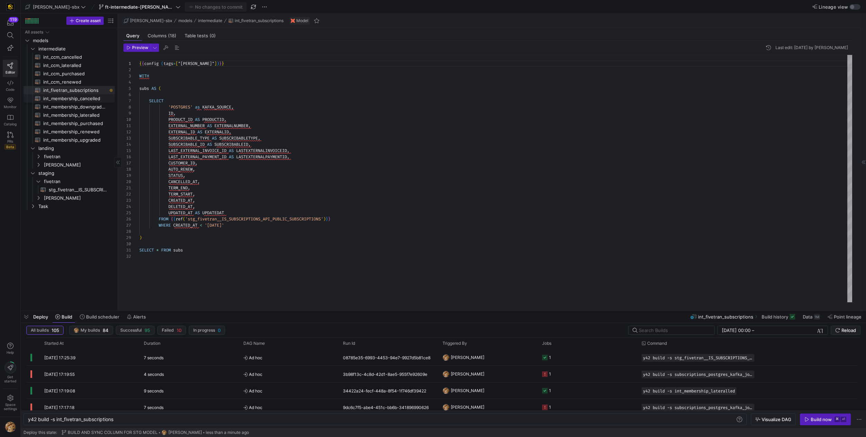
click at [91, 98] on span "int_membership_cancelled​​​​​​​​​​" at bounding box center [75, 99] width 64 height 8
type textarea "y42 build -s int_membership_cancelled"
type textarea "{{config (tags=["kafka_joined_view"])}} WITH membership_cancelled AS ( SELECT K…"
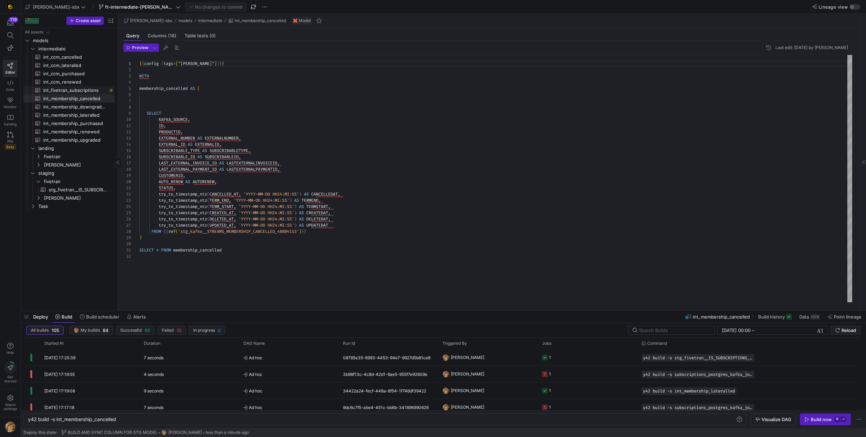
click at [84, 92] on span "int_fivetran_subscriptions​​​​​​​​​​" at bounding box center [75, 90] width 64 height 8
type textarea "y42 build -s int_fivetran_subscriptions"
type textarea "{{config (tags=["kafka_joined_view"])}} WITH subs AS ( SELECT 'POSTGRES' as KAF…"
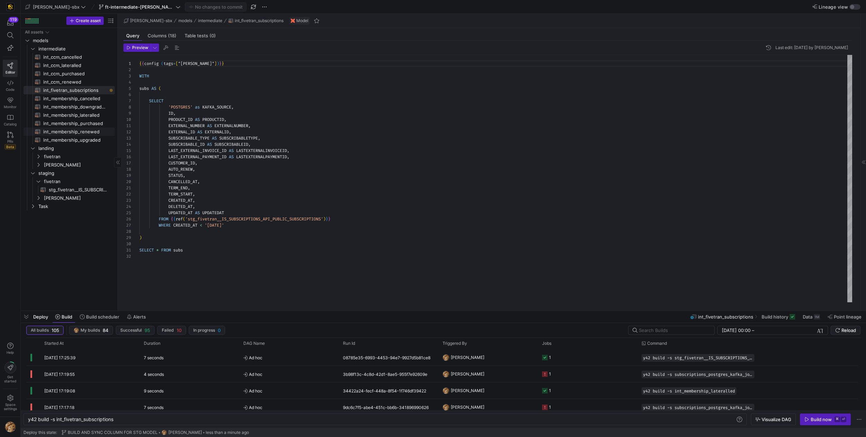
click at [74, 128] on link "int_membership_renewed​​​​​​​​​​" at bounding box center [69, 132] width 91 height 8
type textarea "y42 build -s int_membership_renewed"
type textarea "{{config (tags=["kafka_joined_view"])}} WITH membership_renewed AS ( SELECT KAF…"
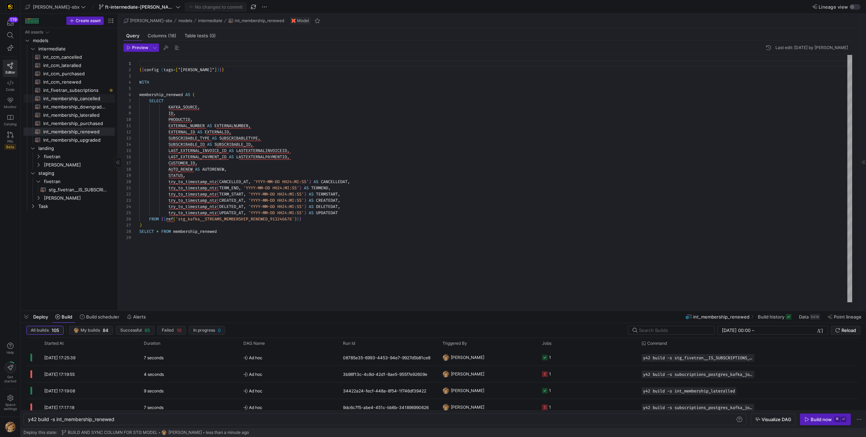
click at [82, 99] on span "int_membership_cancelled​​​​​​​​​​" at bounding box center [75, 99] width 64 height 8
type textarea "y42 build -s int_membership_cancelled"
type textarea "{{config (tags=["kafka_joined_view"])}} WITH membership_cancelled AS ( SELECT K…"
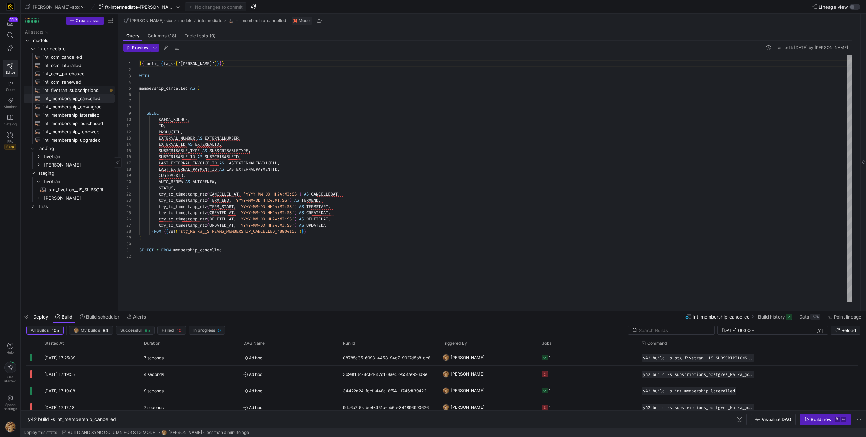
click at [86, 89] on span "int_fivetran_subscriptions​​​​​​​​​​" at bounding box center [75, 90] width 64 height 8
type textarea "y42 build -s int_fivetran_subscriptions"
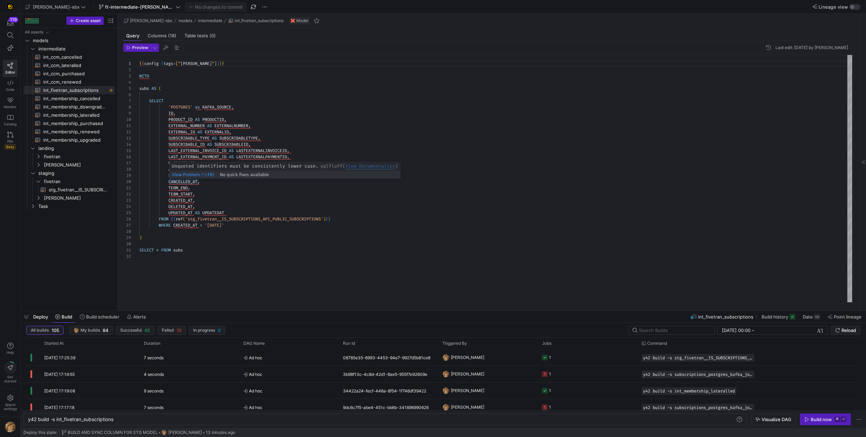
click at [200, 183] on div "{ { config ( tags = [ "kafka_joined_view" ] ) } } WITH subs AS ( SELECT 'POSTGR…" at bounding box center [495, 179] width 713 height 248
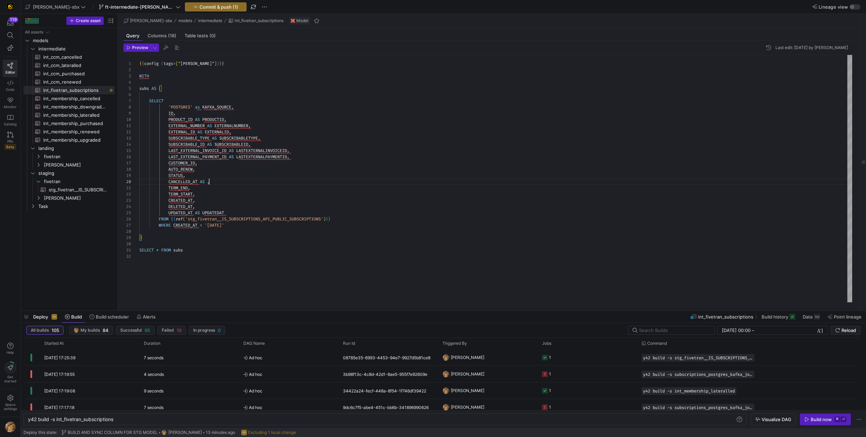
scroll to position [56, 70]
type textarea "EXTERNAL_NUMBER AS EXTERNALNUMBER, EXTERNAL_ID AS EXTERNALID, SUBSCRIBABLE_TYPE…"
click at [60, 182] on span "fivetran" at bounding box center [70, 182] width 53 height 8
click at [60, 183] on span "fivetran" at bounding box center [70, 182] width 53 height 8
click at [46, 190] on span "stg_fivetran__IS_SUBSCRIPTIONS_API_PUBLIC_SUBSCRIPTIONS​​​​​​​​​​" at bounding box center [77, 190] width 74 height 8
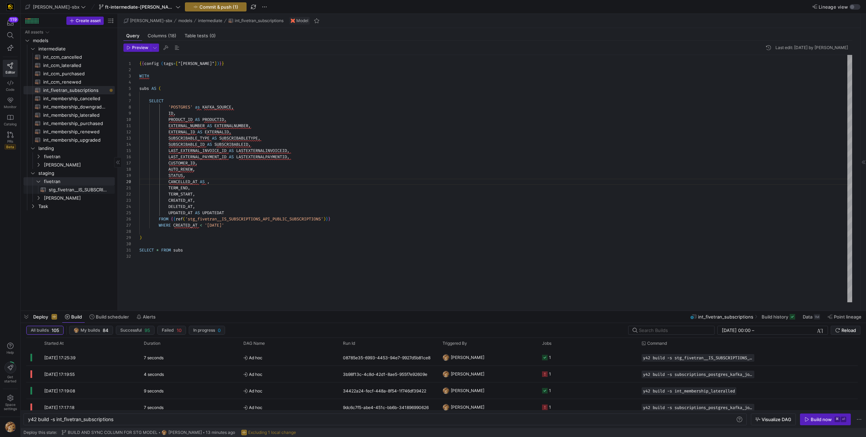
type textarea "y42 build -s stg_fivetran__IS_SUBSCRIPTIONS_API_PUBLIC_SUBSCRIPTIONS"
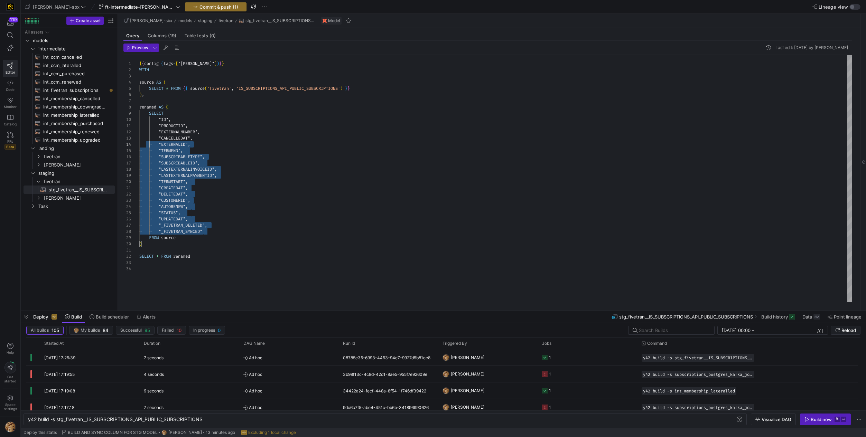
scroll to position [0, 10]
drag, startPoint x: 214, startPoint y: 232, endPoint x: 151, endPoint y: 123, distance: 125.5
click at [151, 123] on div "{ { config ( tags = [ "kafka_joined_view" ] ) } } WITH source AS ( SELECT * FRO…" at bounding box center [495, 179] width 713 height 248
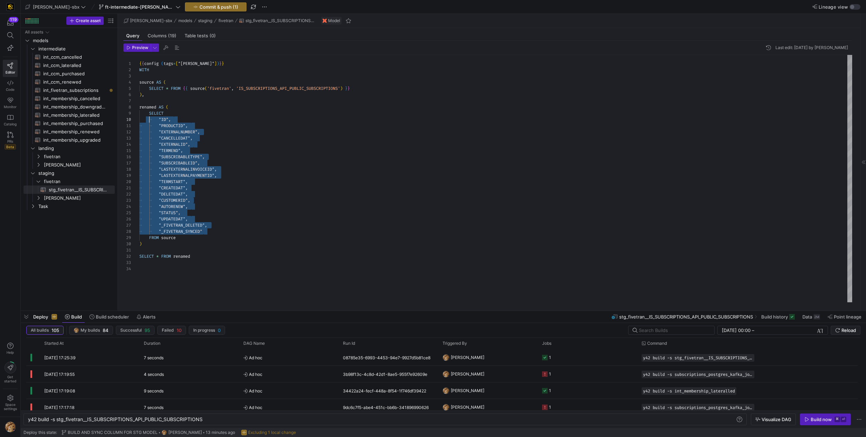
drag, startPoint x: 208, startPoint y: 234, endPoint x: 147, endPoint y: 121, distance: 128.6
click at [147, 121] on div "{ { config ( tags = [ "kafka_joined_view" ] ) } } WITH source AS ( SELECT * FRO…" at bounding box center [495, 179] width 713 height 248
type textarea ""PRODUCTID", "EXTERNALNUMBER", "CANCELLEDAT", "EXTERNALID", "TERMEND", "SUBSCRI…"
click at [280, 134] on div "{ { config ( tags = [ "kafka_joined_view" ] ) } } WITH source AS ( SELECT * FRO…" at bounding box center [495, 179] width 713 height 248
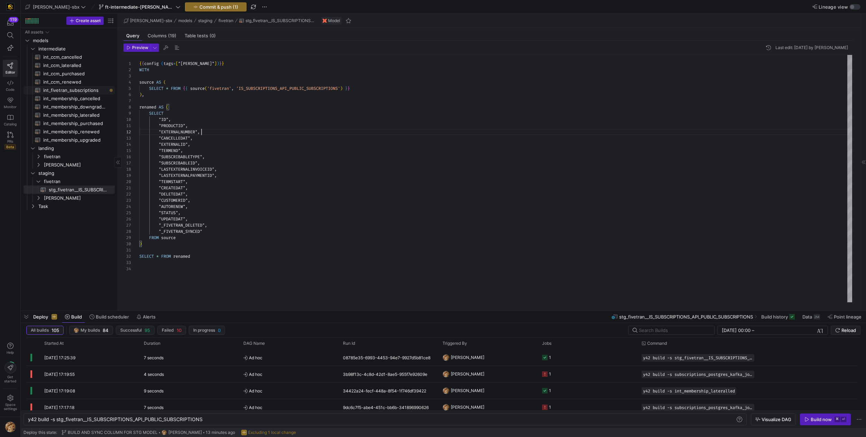
click at [61, 89] on span "int_fivetran_subscriptions​​​​​​​​​​" at bounding box center [75, 90] width 64 height 8
type textarea "y42 build -s int_fivetran_subscriptions"
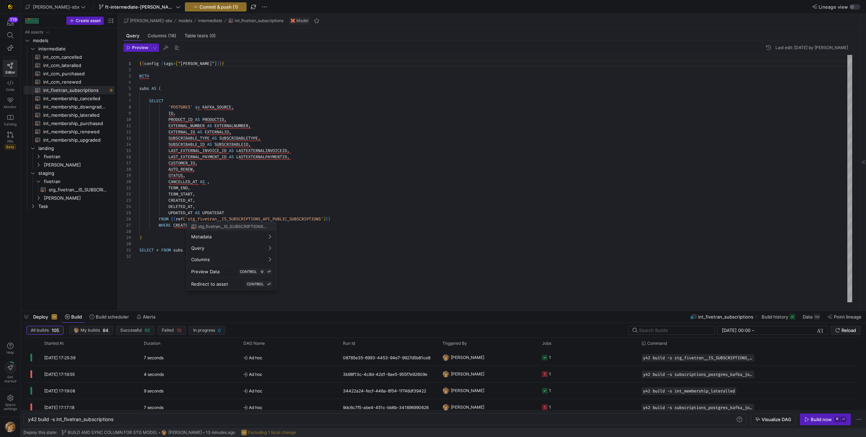
click at [154, 268] on div at bounding box center [433, 218] width 866 height 437
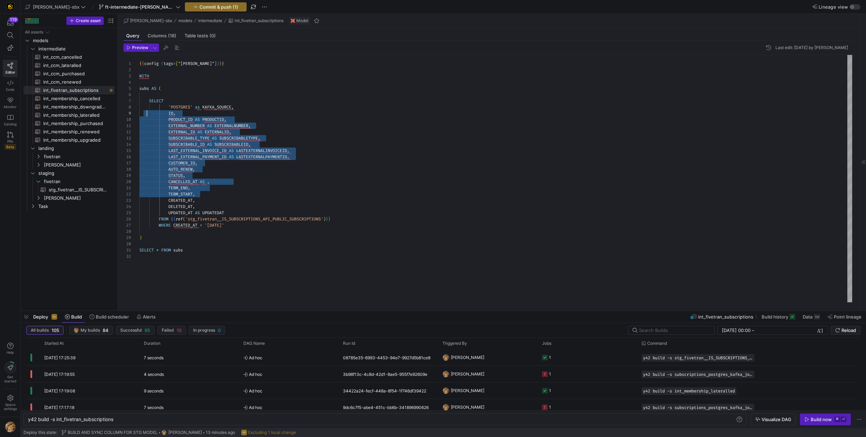
scroll to position [44, 8]
drag, startPoint x: 188, startPoint y: 191, endPoint x: 147, endPoint y: 107, distance: 93.6
click at [147, 107] on div "{ { config ( tags = [ "kafka_joined_view" ] ) } } WITH subs AS ( SELECT 'POSTGR…" at bounding box center [495, 179] width 713 height 248
drag, startPoint x: 294, startPoint y: 138, endPoint x: 292, endPoint y: 141, distance: 3.7
click at [294, 138] on div "{ { config ( tags = [ "kafka_joined_view" ] ) } } WITH subs AS ( SELECT 'POSTGR…" at bounding box center [495, 179] width 713 height 248
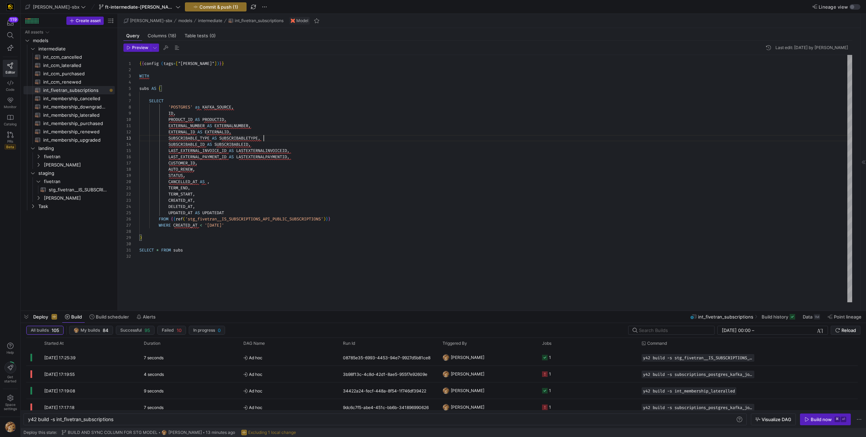
scroll to position [12, 124]
click at [185, 267] on div "{ { config ( tags = [ "kafka_joined_view" ] ) } } WITH subs AS ( SELECT 'POSTGR…" at bounding box center [495, 179] width 713 height 248
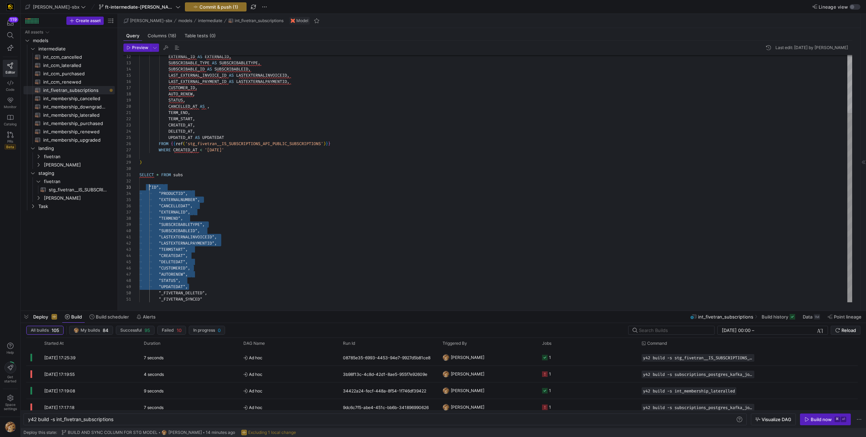
scroll to position [12, 10]
drag, startPoint x: 190, startPoint y: 288, endPoint x: 145, endPoint y: 190, distance: 108.2
click at [145, 190] on div "EXTERNAL_ID AS EXTERNALID , SUBSCRIBABLE_TYPE AS SUBSCRIBABLETYPE , SUBSCRIBABL…" at bounding box center [495, 141] width 713 height 323
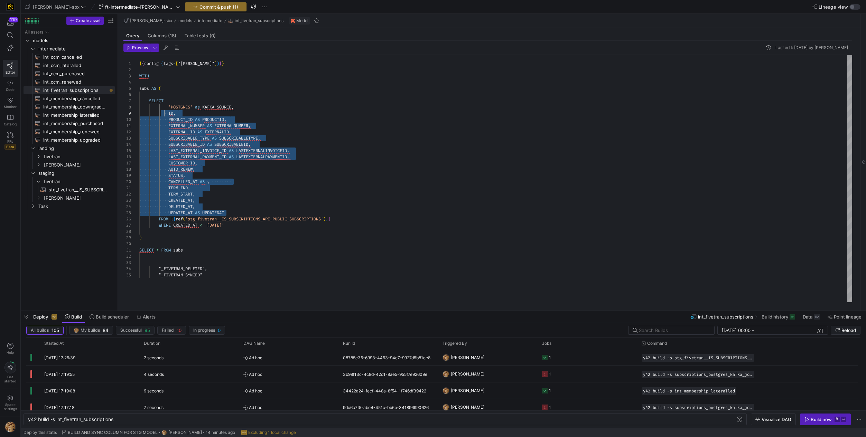
drag, startPoint x: 234, startPoint y: 212, endPoint x: 165, endPoint y: 115, distance: 118.7
click at [165, 115] on div "EXTERNAL_ID AS EXTERNALID , SUBSCRIBABLE_TYPE AS SUBSCRIBABLETYPE , SUBSCRIBABL…" at bounding box center [495, 179] width 713 height 248
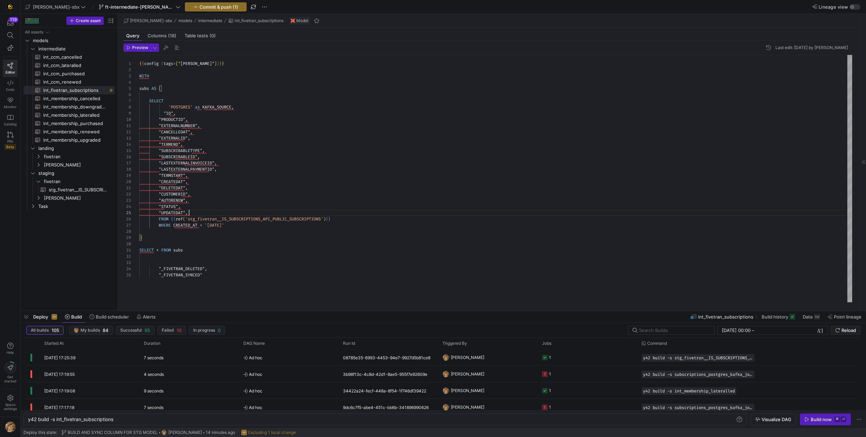
scroll to position [25, 50]
click at [226, 169] on div ""CANCELLEDAT" , "EXTERNALID" , "TERMEND" , "SUBSCRIBABLETYPE" , "SUBSCRIBABLEID…" at bounding box center [495, 179] width 713 height 248
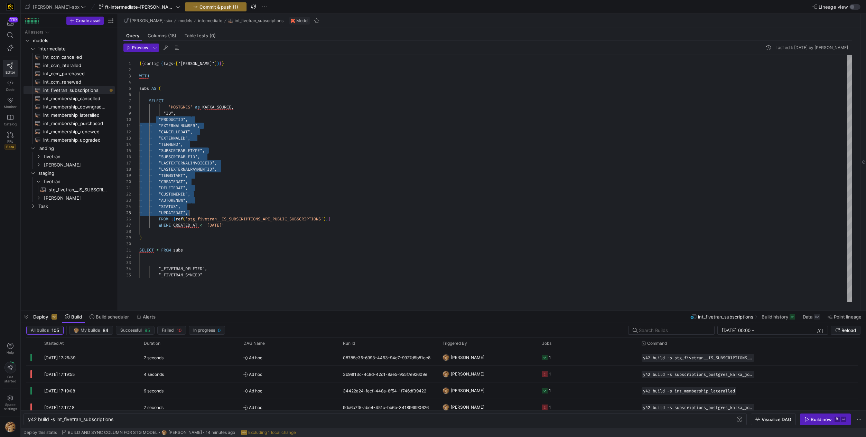
scroll to position [56, 50]
drag, startPoint x: 157, startPoint y: 121, endPoint x: 228, endPoint y: 212, distance: 115.3
click at [228, 212] on div ""CANCELLEDAT" , "EXTERNALID" , "TERMEND" , "SUBSCRIBABLETYPE" , "SUBSCRIBABLEID…" at bounding box center [495, 179] width 713 height 248
drag, startPoint x: 253, startPoint y: 139, endPoint x: 228, endPoint y: 128, distance: 27.7
click at [254, 138] on div ""CANCELLEDAT" , "EXTERNALID" , "TERMEND" , "SUBSCRIBABLETYPE" , "SUBSCRIBABLEID…" at bounding box center [495, 179] width 713 height 248
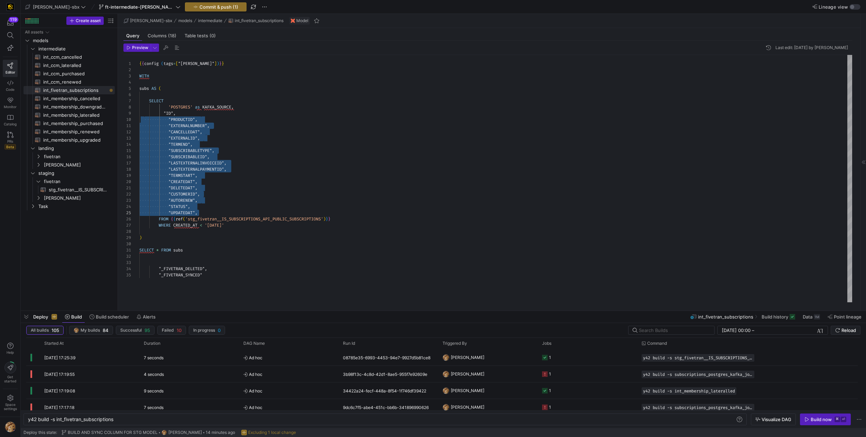
scroll to position [12, 62]
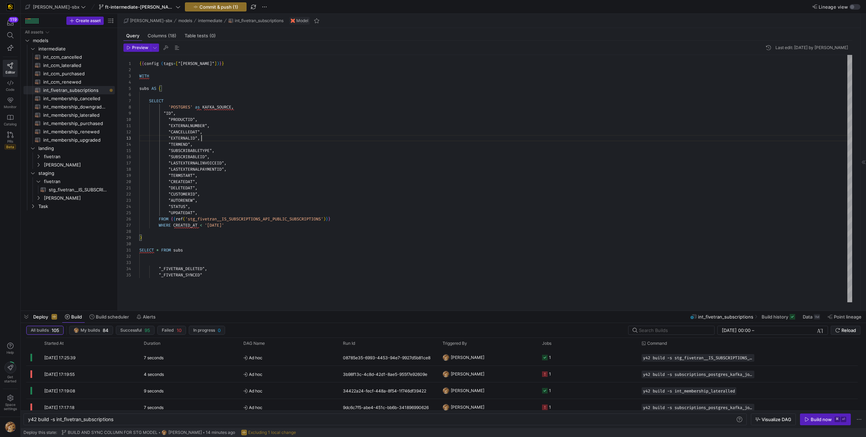
click at [165, 115] on div ""CANCELLEDAT" , "EXTERNALID" , "TERMEND" , "SUBSCRIBABLETYPE" , "SUBSCRIBABLEID…" at bounding box center [495, 179] width 713 height 248
click at [288, 94] on div ""CANCELLEDAT" , "EXTERNALID" , "TERMEND" , "SUBSCRIBABLETYPE" , "SUBSCRIBABLEID…" at bounding box center [495, 179] width 713 height 248
drag, startPoint x: 256, startPoint y: 194, endPoint x: 258, endPoint y: 197, distance: 3.7
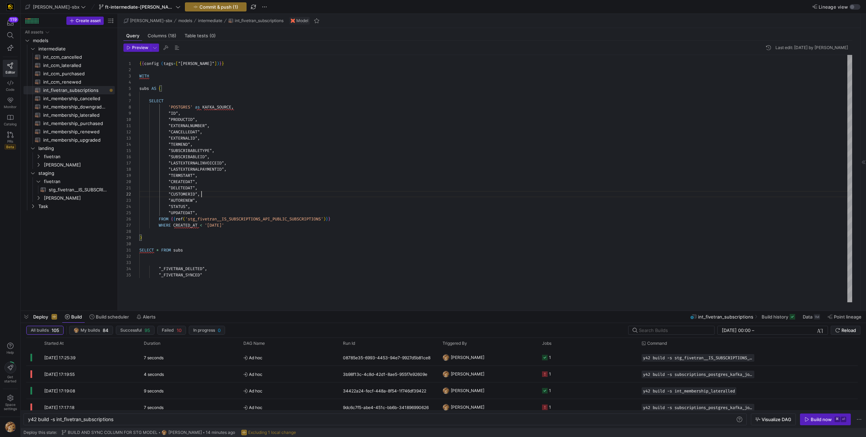
click at [256, 194] on div ""CANCELLEDAT" , "EXTERNALID" , "TERMEND" , "SUBSCRIBABLETYPE" , "SUBSCRIBABLEID…" at bounding box center [495, 179] width 713 height 248
click at [269, 239] on div ""CANCELLEDAT" , "EXTERNALID" , "TERMEND" , "SUBSCRIBABLETYPE" , "SUBSCRIBABLEID…" at bounding box center [495, 179] width 713 height 248
type textarea ""DELETEDAT", "CUSTOMERID", "AUTORENEW", "STATUS", "UPDATEDAT", FROM {{ref('stg_…"
click at [62, 192] on span "stg_fivetran__IS_SUBSCRIPTIONS_API_PUBLIC_SUBSCRIPTIONS​​​​​​​​​​" at bounding box center [78, 190] width 58 height 8
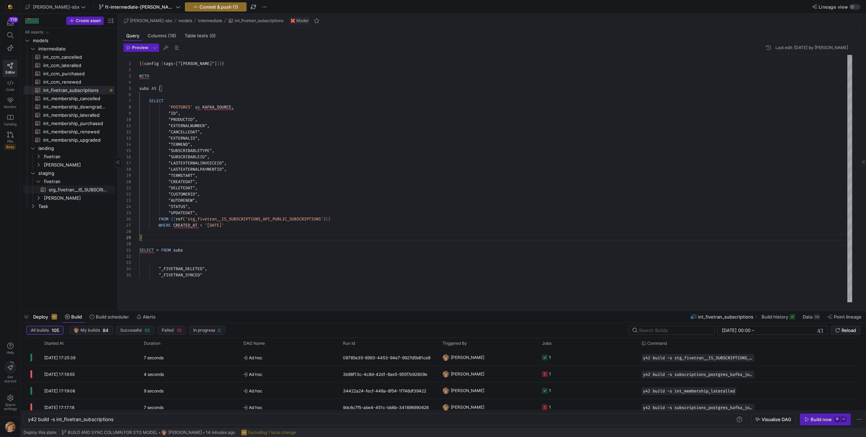
type textarea "y42 build -s stg_fivetran__IS_SUBSCRIPTIONS_API_PUBLIC_SUBSCRIPTIONS"
type textarea "{{config (tags=["kafka_joined_view"])}} WITH source AS ( SELECT * FROM {{ sourc…"
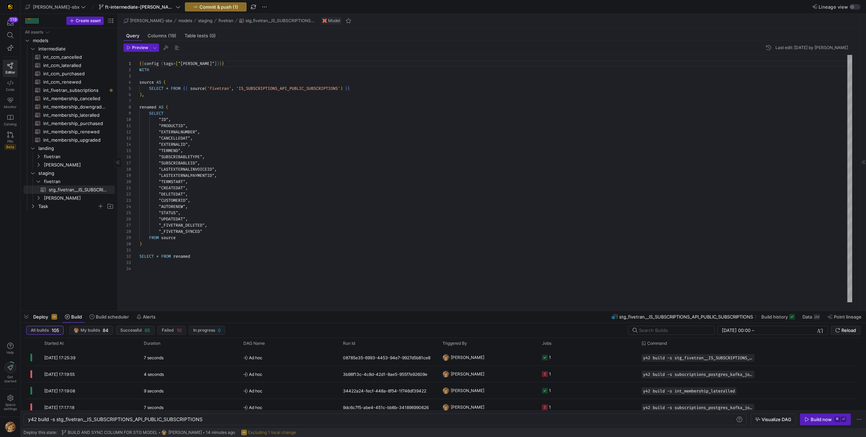
click at [50, 208] on span "Task" at bounding box center [67, 207] width 59 height 8
click at [83, 214] on span "subscriptions_postgres_kafka_joined_view​​​​​​​​​​" at bounding box center [75, 215] width 64 height 8
type textarea "y42 build -s subscriptions_postgres_kafka_joined_view"
type textarea "{{ config( tags=["kafka_joined_view"] )}} WITH kafka_CCM_cancelled AS ( SELECT …"
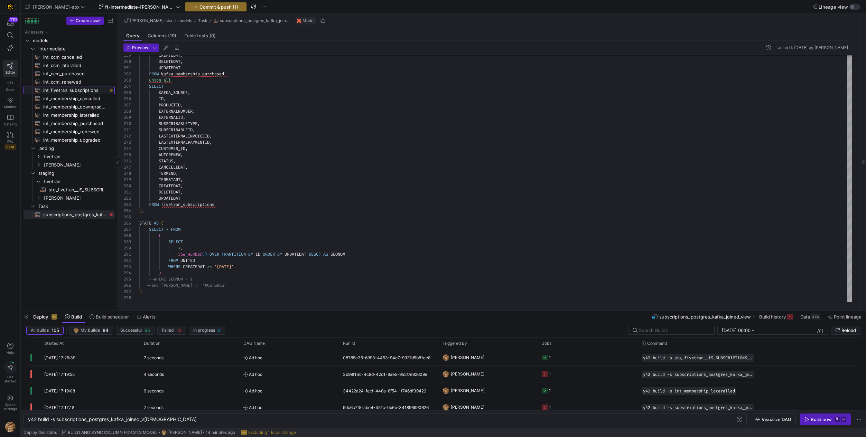
click at [74, 89] on span "int_fivetran_subscriptions​​​​​​​​​​" at bounding box center [75, 90] width 64 height 8
type textarea "y42 build -s int_fivetran_subscriptions"
type textarea "{{config (tags=["kafka_joined_view"])}} WITH subs AS ( SELECT 'POSTGRES' as KAF…"
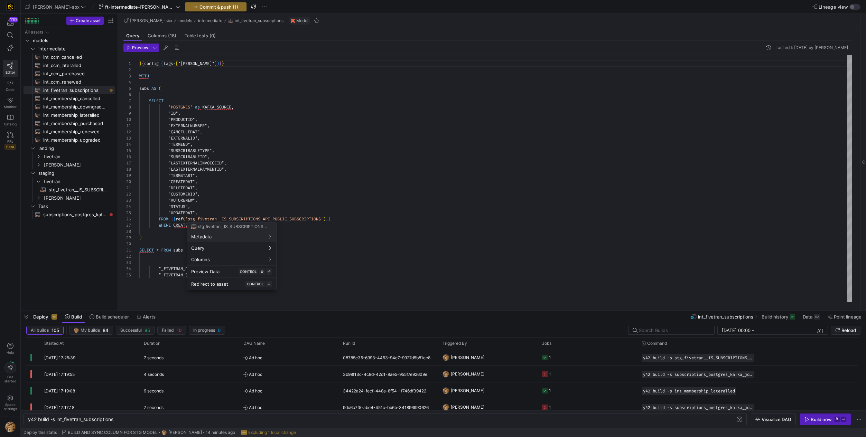
click at [76, 217] on div at bounding box center [433, 218] width 866 height 437
click at [76, 189] on span "stg_fivetran__IS_SUBSCRIPTIONS_API_PUBLIC_SUBSCRIPTIONS​​​​​​​​​​" at bounding box center [78, 190] width 58 height 8
type textarea "y42 build -s stg_fivetran__IS_SUBSCRIPTIONS_API_PUBLIC_SUBSCRIPTIONS"
type textarea "{{config (tags=["kafka_joined_view"])}} WITH source AS ( SELECT * FROM {{ sourc…"
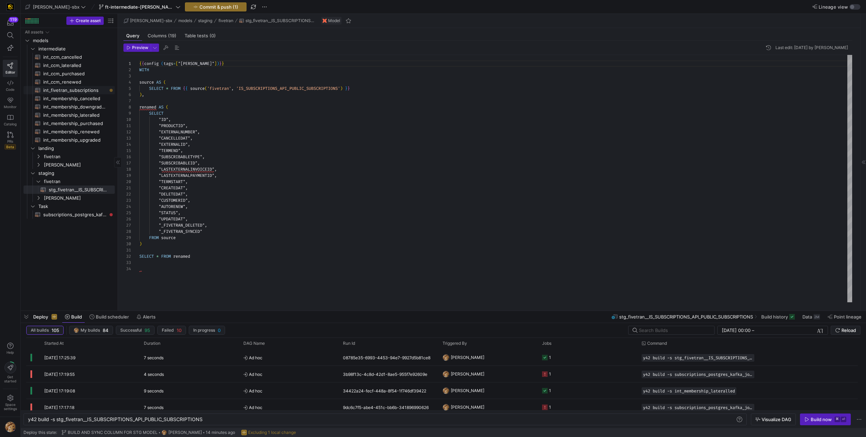
click at [66, 89] on span "int_fivetran_subscriptions​​​​​​​​​​" at bounding box center [75, 90] width 64 height 8
type textarea "y42 build -s int_fivetran_subscriptions"
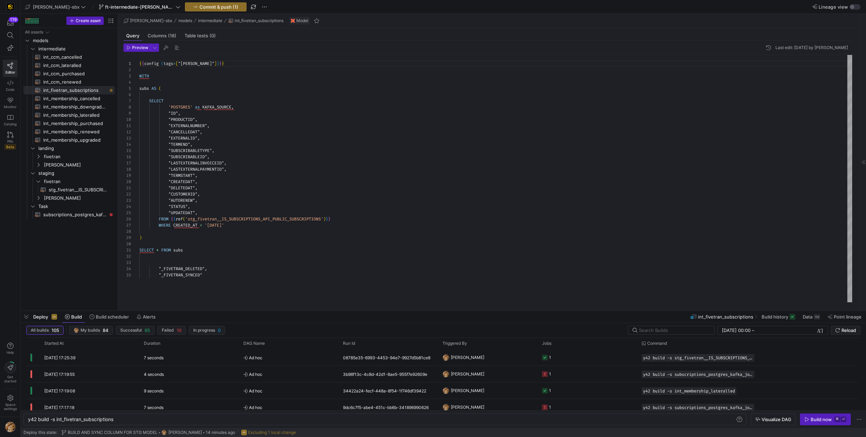
type textarea ""DELETEDAT", "CUSTOMERID", "AUTORENEW", "STATUS", "UPDATEDAT", FROM {{ref('stg_…"
click at [192, 196] on div "{ { config ( tags = [ "kafka_joined_view" ] ) } } WITH subs AS ( SELECT 'POSTGR…" at bounding box center [495, 179] width 713 height 248
click at [86, 214] on span "subscriptions_postgres_kafka_joined_view​​​​​​​​​​" at bounding box center [75, 215] width 64 height 8
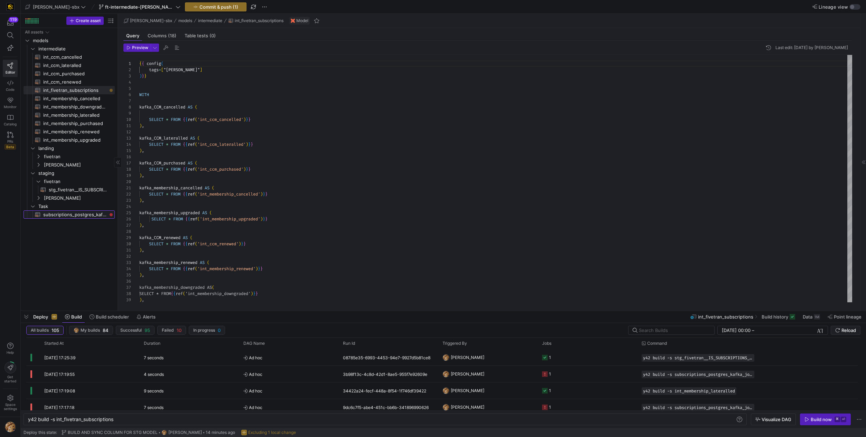
type textarea "y42 build -s subscriptions_postgres_kafka_joined_view"
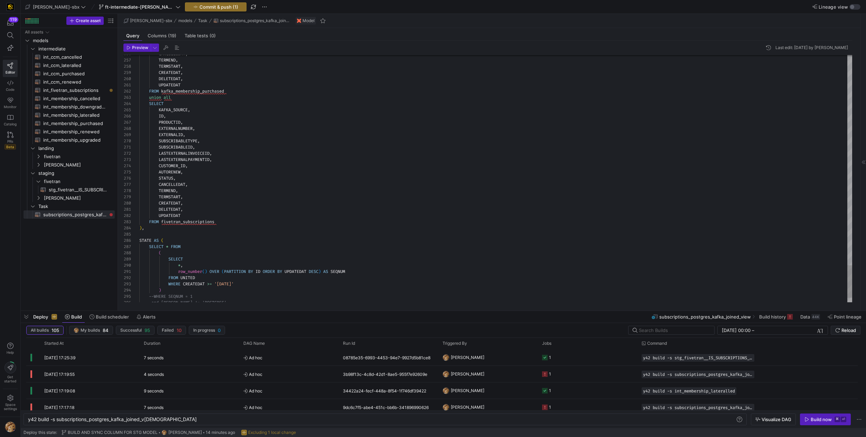
type textarea "SUBSCRIBABLEID, LASTEXTERNALINVOICEID, LASTEXTERNALPAYMENTID, CUSTOMERID, AUTOR…"
click at [202, 7] on span "Commit & push (2)" at bounding box center [218, 7] width 39 height 6
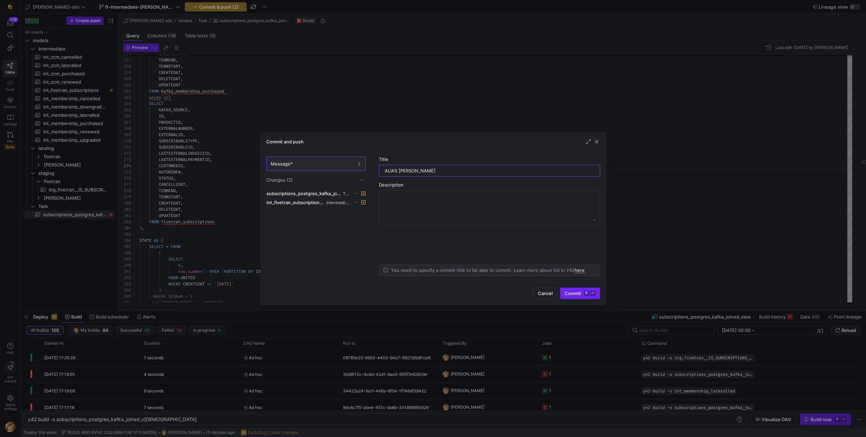
type input "ALIAS UPDATES"
click at [573, 296] on span "submit" at bounding box center [579, 293] width 39 height 11
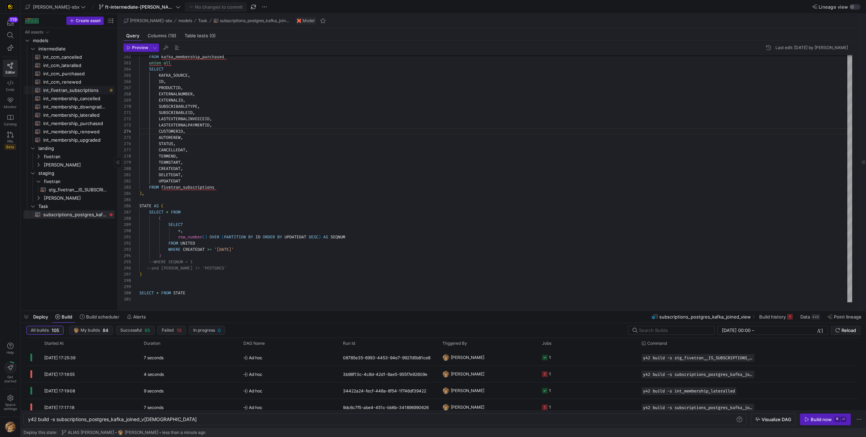
click at [92, 90] on span "int_fivetran_subscriptions​​​​​​​​​​" at bounding box center [75, 90] width 64 height 8
type textarea "y42 build -s int_fivetran_subscriptions"
type textarea "{{config (tags=["kafka_joined_view"])}} WITH subs AS ( SELECT 'POSTGRES' as KAF…"
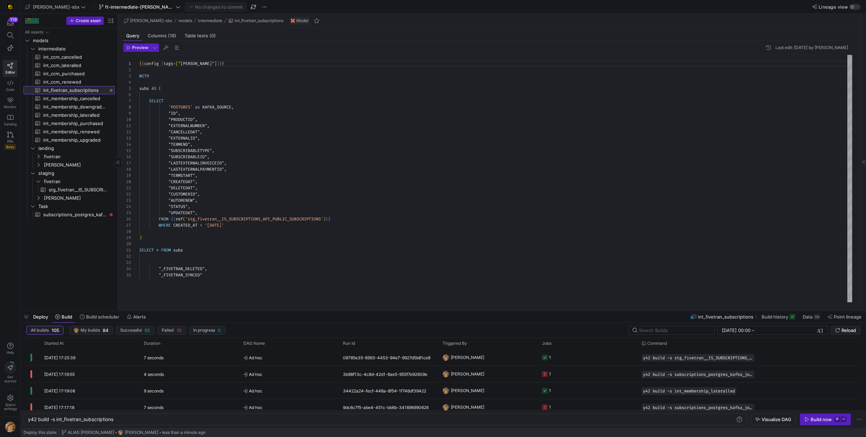
scroll to position [62, 0]
click at [61, 187] on span "stg_fivetran__IS_SUBSCRIPTIONS_API_PUBLIC_SUBSCRIPTIONS​​​​​​​​​​" at bounding box center [78, 190] width 58 height 8
type textarea "y42 build -s stg_fivetran__IS_SUBSCRIPTIONS_API_PUBLIC_SUBSCRIPTIONS"
type textarea "{{config (tags=["kafka_joined_view"])}} WITH source AS ( SELECT * FROM {{ sourc…"
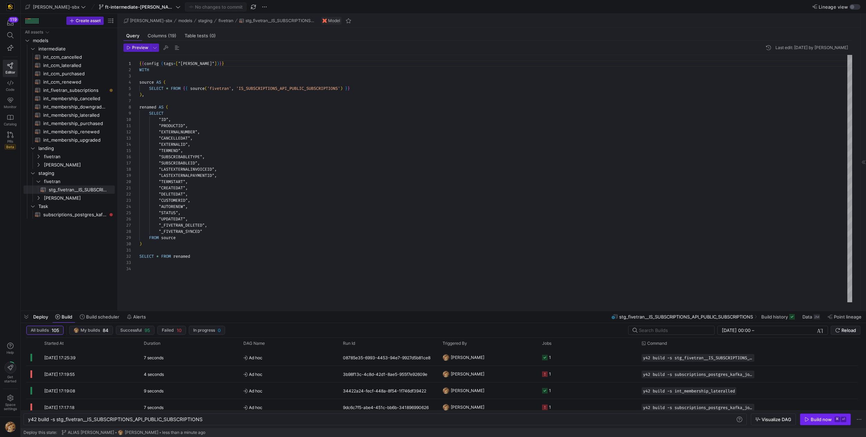
click at [813, 418] on div "Build now" at bounding box center [821, 420] width 21 height 6
click at [94, 87] on span "int_fivetran_subscriptions​​​​​​​​​​" at bounding box center [75, 90] width 64 height 8
type textarea "y42 build -s int_fivetran_subscriptions"
type textarea "{{config (tags=["kafka_joined_view"])}} WITH subs AS ( SELECT 'POSTGRES' as KAF…"
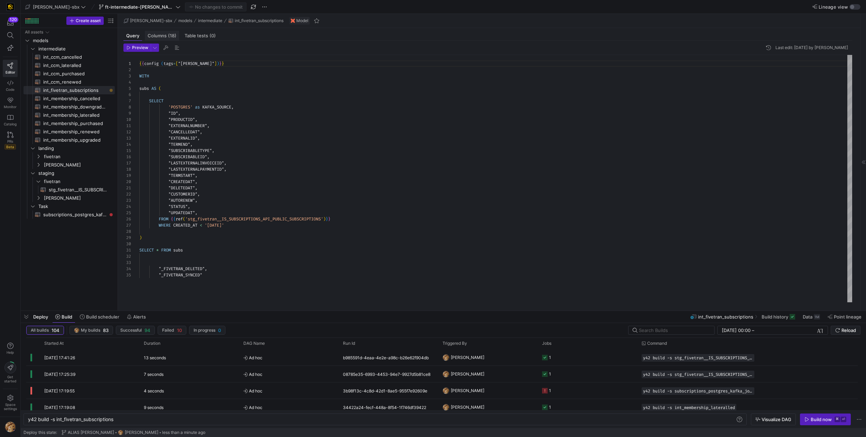
click at [166, 35] on span "Columns (18)" at bounding box center [162, 36] width 29 height 4
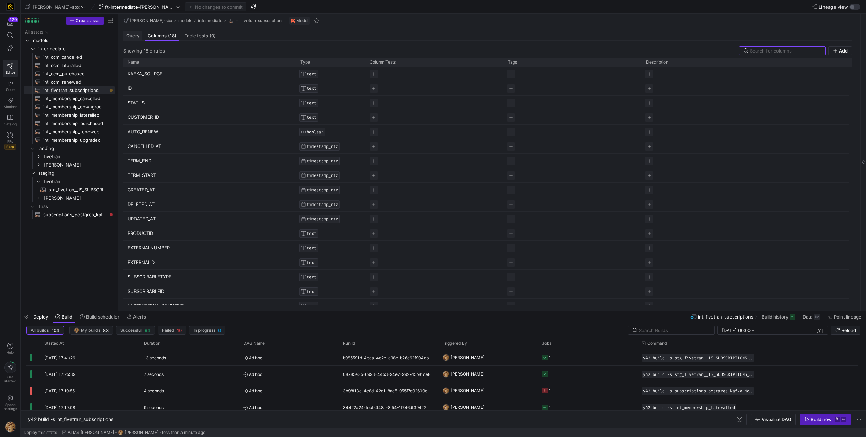
click at [132, 37] on span "Query" at bounding box center [132, 36] width 13 height 4
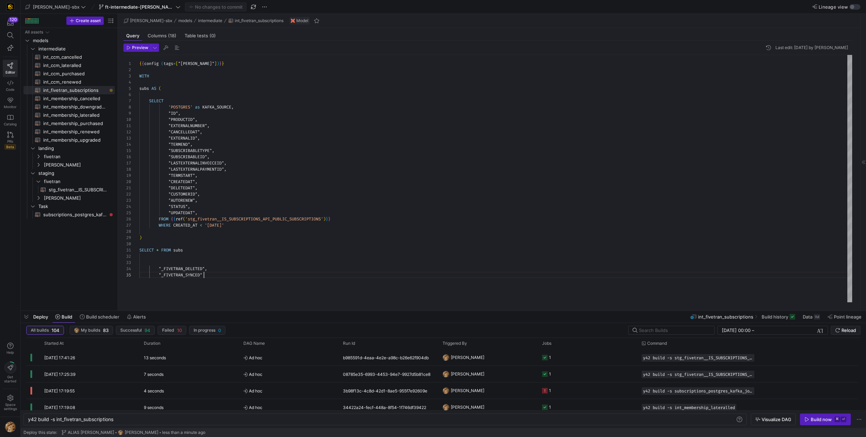
scroll to position [6, 0]
drag, startPoint x: 225, startPoint y: 284, endPoint x: 116, endPoint y: 256, distance: 112.6
click at [139, 256] on div "{ { config ( tags = [ "kafka_joined_view" ] ) } } WITH subs AS ( SELECT 'POSTGR…" at bounding box center [495, 179] width 713 height 248
type textarea "SELECT * FROM subs"
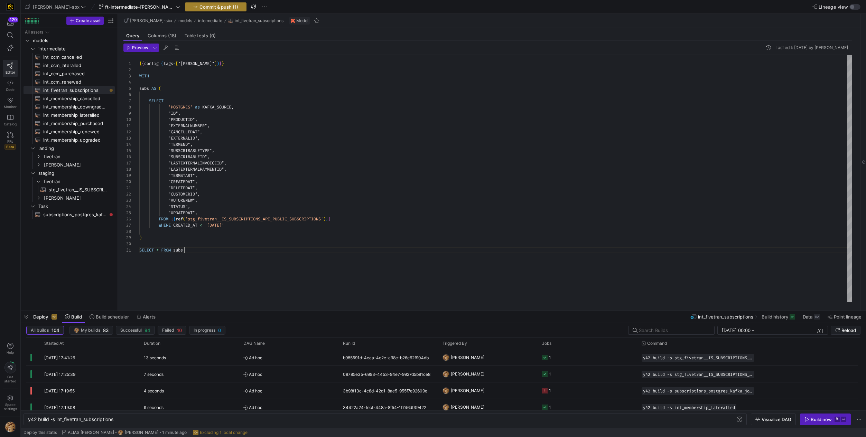
click at [200, 6] on span "Commit & push (1)" at bounding box center [219, 7] width 39 height 6
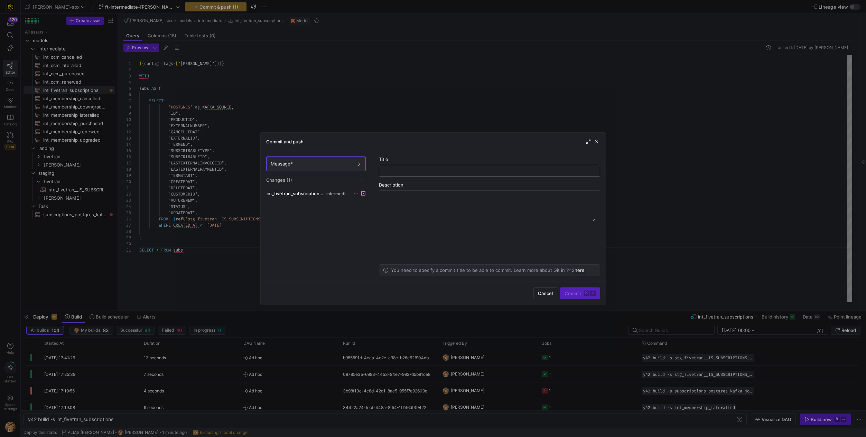
click at [408, 173] on input "text" at bounding box center [490, 171] width 210 height 6
type input "CLEANING UP LEFTOVER SCRAP SYNTAX"
click at [576, 291] on span "Commit ⌘ ⏎" at bounding box center [580, 294] width 31 height 6
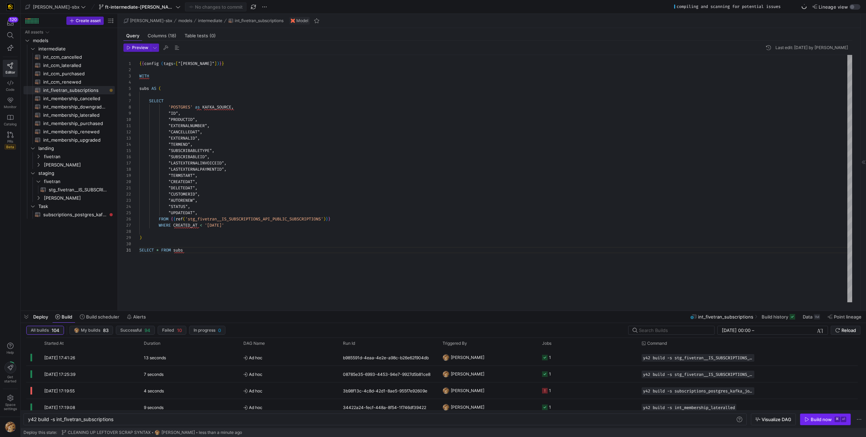
click at [816, 414] on button "Build now ⌘ ⏎" at bounding box center [825, 420] width 51 height 12
click at [548, 359] on div "1" at bounding box center [546, 358] width 9 height 16
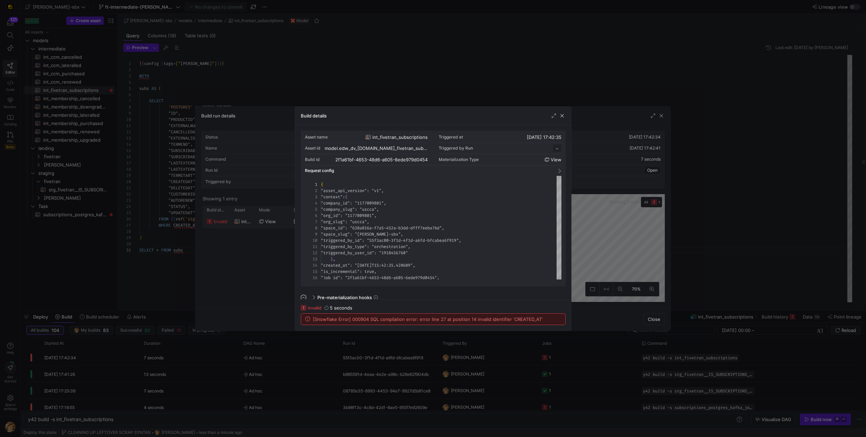
scroll to position [62, 0]
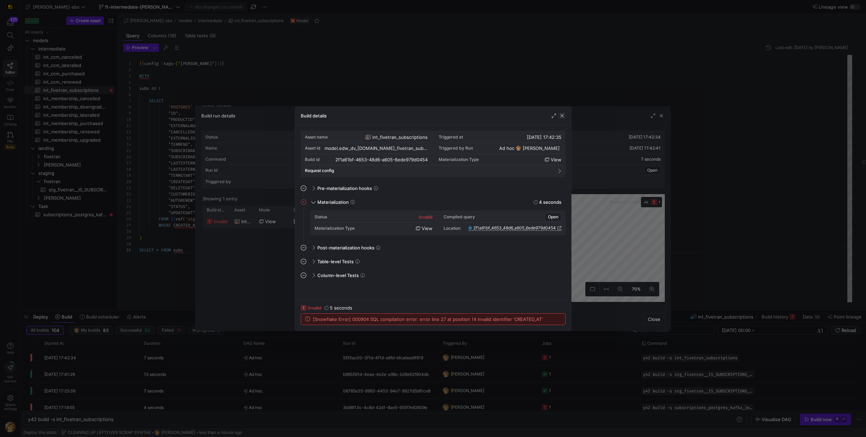
click at [560, 118] on span "button" at bounding box center [562, 115] width 7 height 7
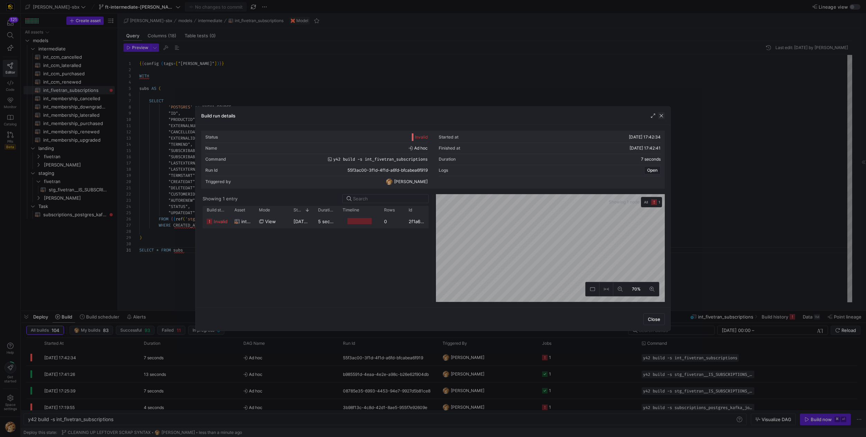
click at [664, 118] on span "button" at bounding box center [661, 115] width 7 height 7
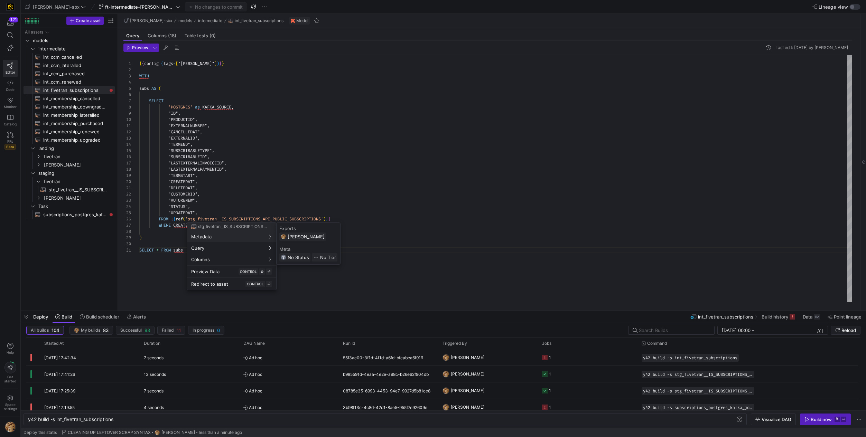
click at [318, 165] on div at bounding box center [433, 218] width 866 height 437
click at [194, 224] on div "{ { config ( tags = [ "kafka_joined_view" ] ) } } WITH subs AS ( SELECT 'POSTGR…" at bounding box center [495, 179] width 713 height 248
type textarea ""DELETEDAT", "CUSTOMERID", "AUTORENEW", "STATUS", "UPDATEDAT", FROM {{ref('stg_…"
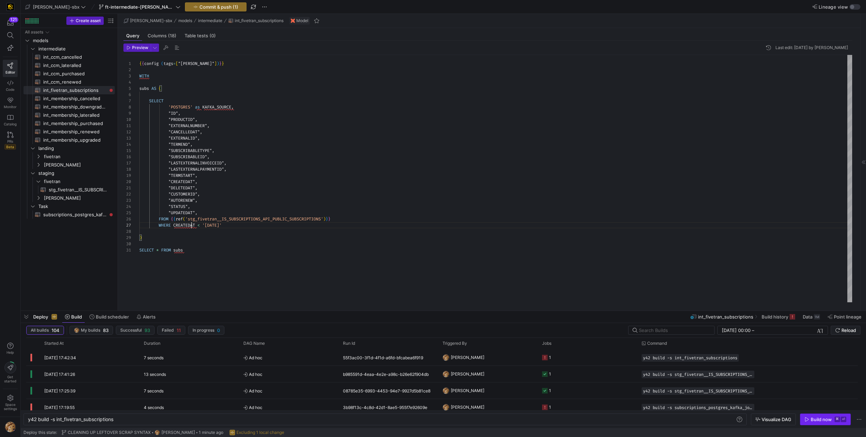
click at [827, 421] on div "Build now" at bounding box center [821, 420] width 21 height 6
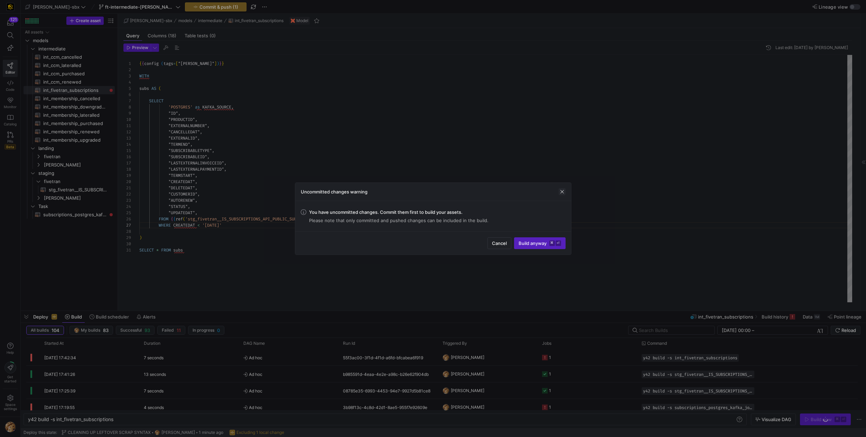
click at [561, 193] on span "button" at bounding box center [562, 191] width 7 height 7
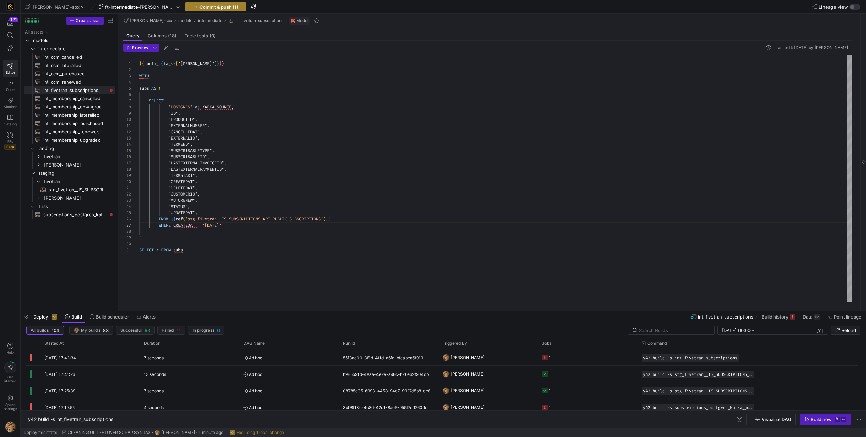
click at [200, 4] on span "Commit & push (1)" at bounding box center [219, 7] width 39 height 6
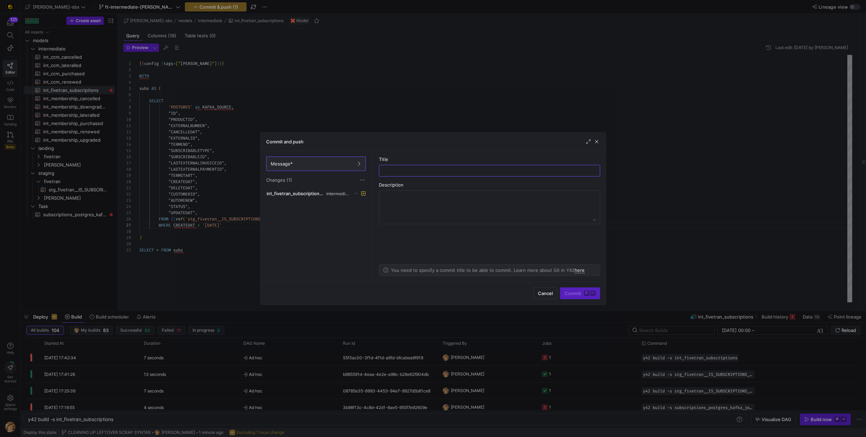
type input "R"
type input "ALIAS NAME EDITS"
click at [574, 294] on span "Commit ⌘ ⏎" at bounding box center [580, 294] width 31 height 6
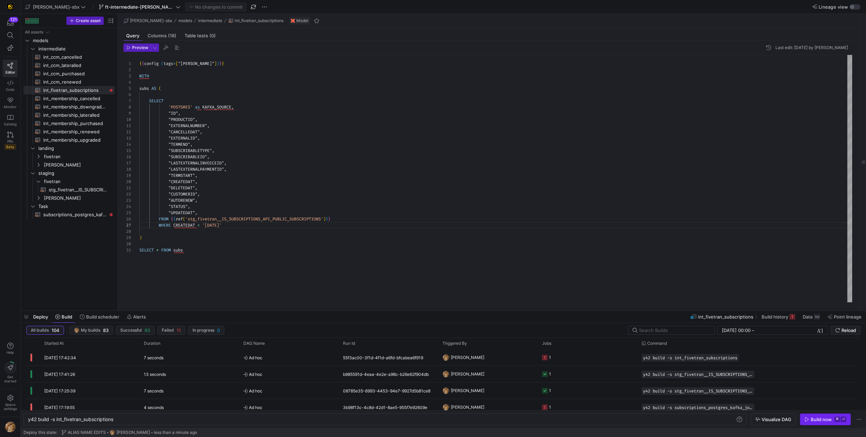
click at [813, 418] on div "Build now" at bounding box center [821, 420] width 21 height 6
click at [168, 34] on span "(18)" at bounding box center [172, 36] width 8 height 4
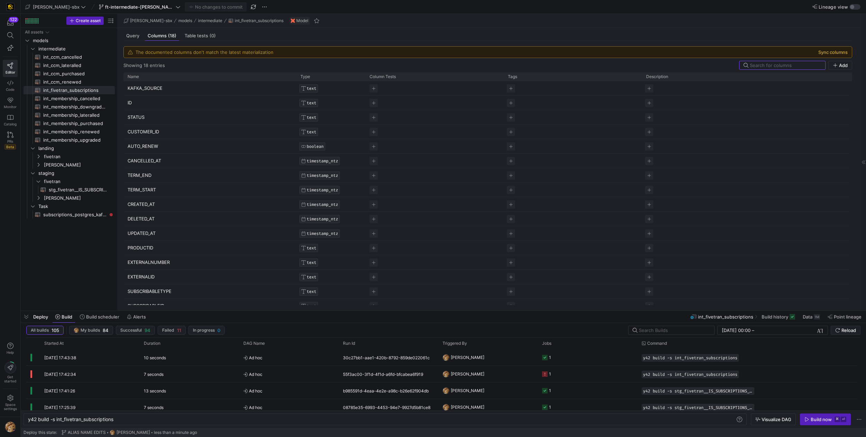
click at [834, 52] on button "Sync columns" at bounding box center [832, 52] width 29 height 6
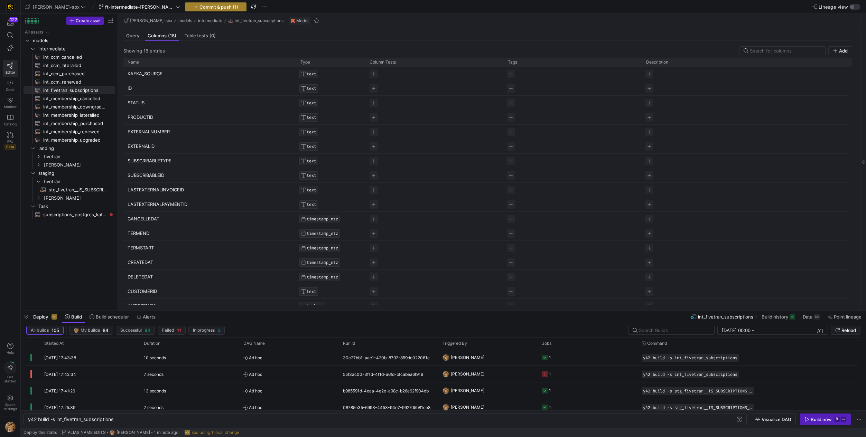
click at [215, 7] on div "Commit & push (1)" at bounding box center [216, 6] width 62 height 9
click at [211, 3] on span "button" at bounding box center [215, 7] width 61 height 8
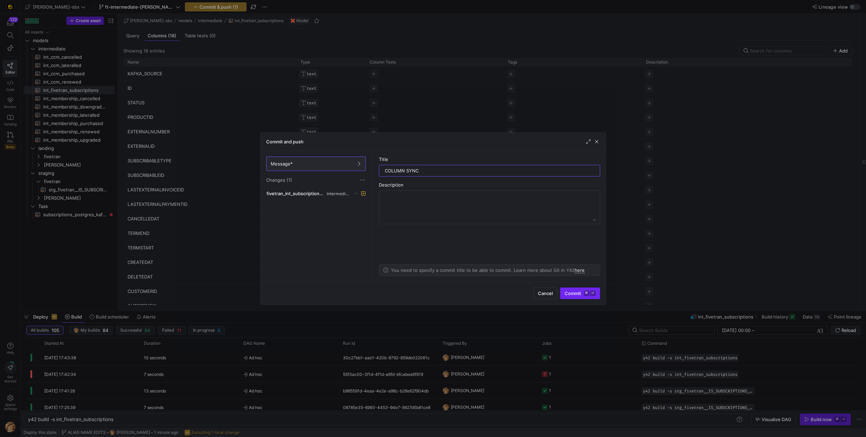
type input "COLUMN SYNC"
click at [572, 292] on span "Commit ⌘ ⏎" at bounding box center [580, 294] width 31 height 6
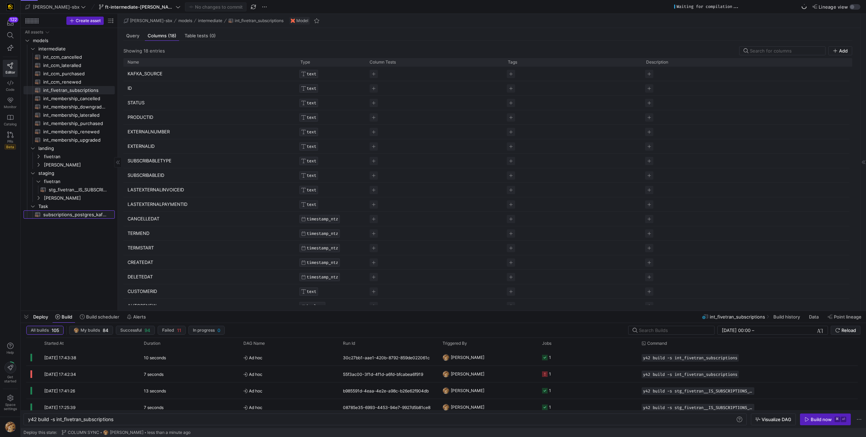
click at [77, 212] on span "subscriptions_postgres_kafka_joined_view​​​​​​​​​​" at bounding box center [75, 215] width 64 height 8
type textarea "y42 build -s subscriptions_postgres_kafka_joined_view"
drag, startPoint x: 130, startPoint y: 34, endPoint x: 130, endPoint y: 43, distance: 8.6
click at [130, 34] on span "Query" at bounding box center [132, 36] width 13 height 4
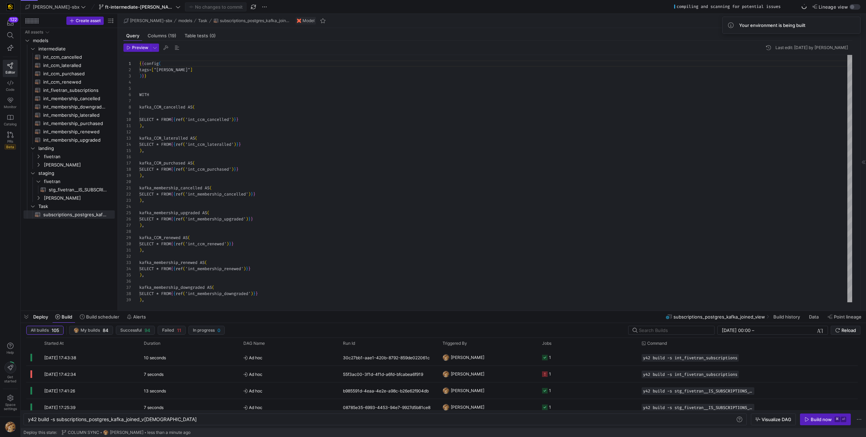
scroll to position [62, 0]
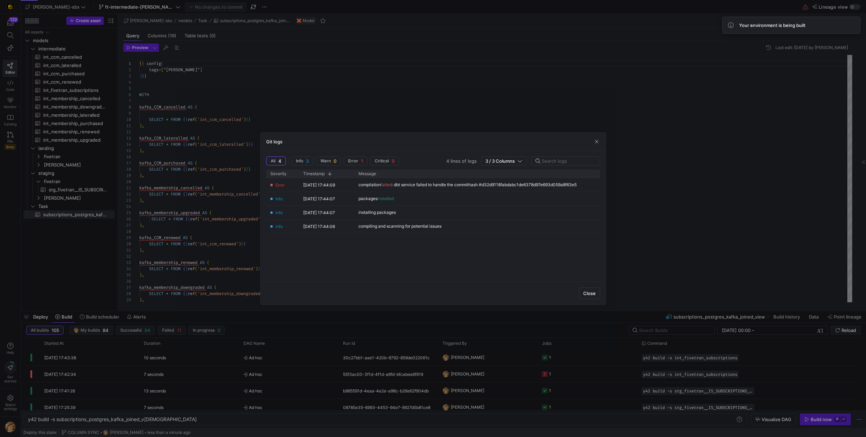
click at [599, 137] on div "Git logs" at bounding box center [433, 142] width 345 height 18
click at [596, 141] on span "button" at bounding box center [596, 141] width 7 height 7
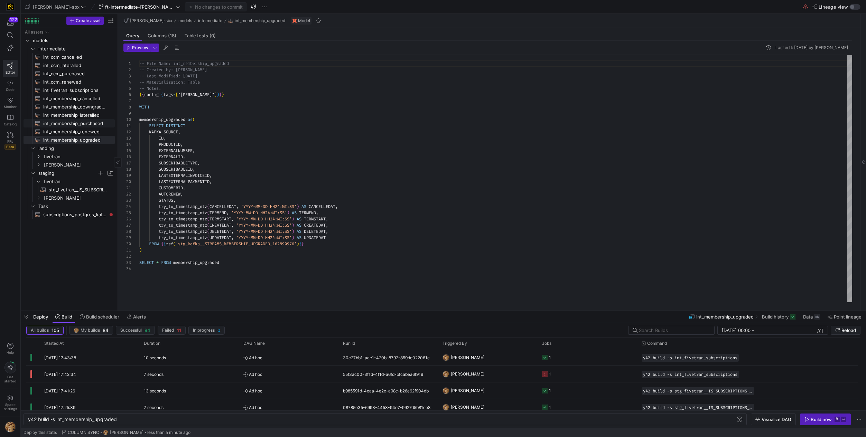
scroll to position [62, 0]
click at [166, 96] on div "-- File Name: int_membership_upgraded -- Created by: [PERSON_NAME] -- Last Modi…" at bounding box center [495, 179] width 713 height 248
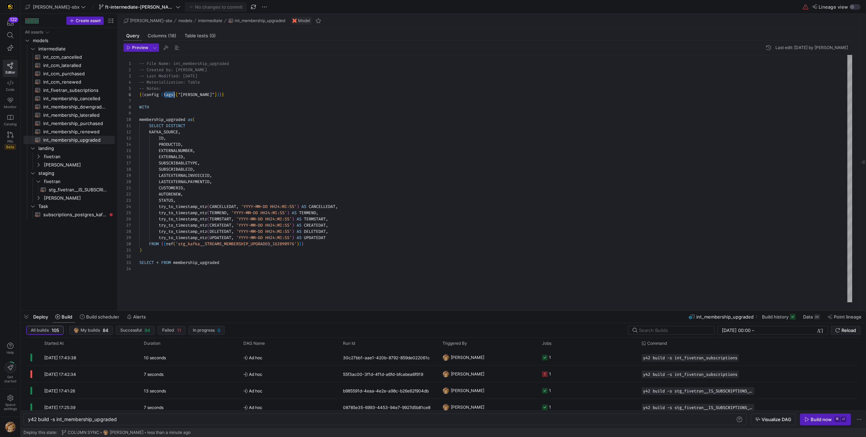
scroll to position [31, 0]
click at [86, 212] on span "subscriptions_postgres_kafka_joined_view​​​​​​​​​​" at bounding box center [75, 215] width 64 height 8
type textarea "{{ config( tags=["kafka_joined_view"] )}} WITH kafka_CCM_cancelled AS ( SELECT …"
type textarea "y42 build -s subscriptions_postgres_kafka_joined_view"
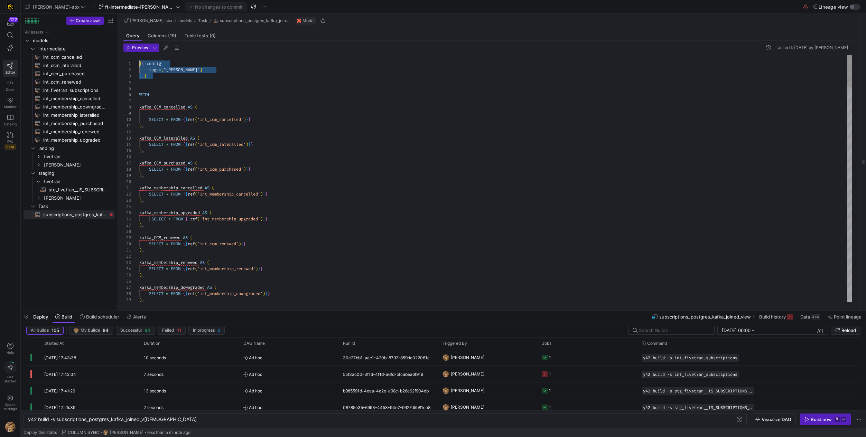
drag, startPoint x: 157, startPoint y: 82, endPoint x: 120, endPoint y: 56, distance: 45.4
type textarea "{{config (tags=["kafka_joined_view"])}} WITH kafka_CCM_cancelled AS ( SELECT * …"
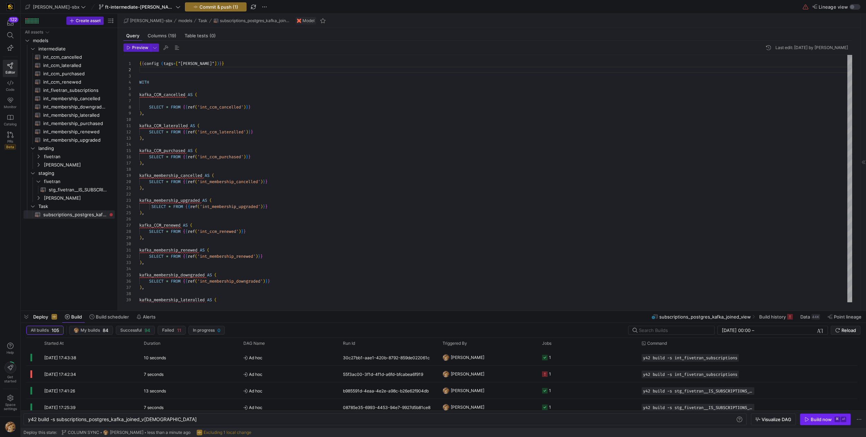
click at [810, 417] on span "Build now ⌘ ⏎" at bounding box center [826, 420] width 42 height 6
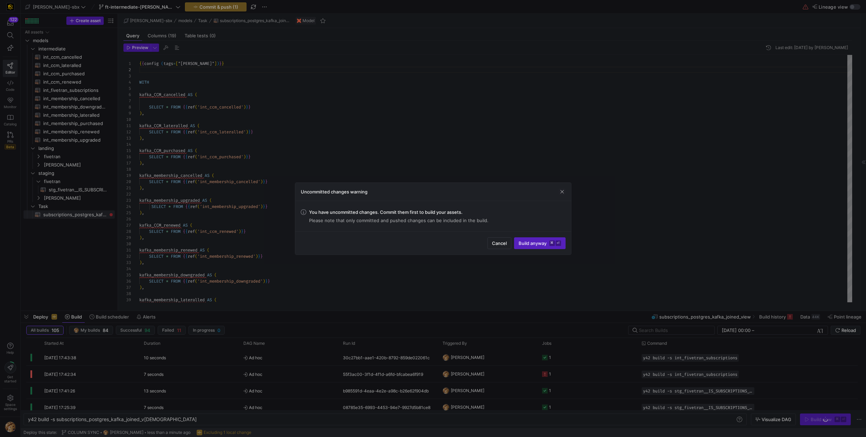
drag, startPoint x: 500, startPoint y: 244, endPoint x: 485, endPoint y: 232, distance: 18.9
click at [499, 244] on span "Cancel" at bounding box center [499, 244] width 15 height 6
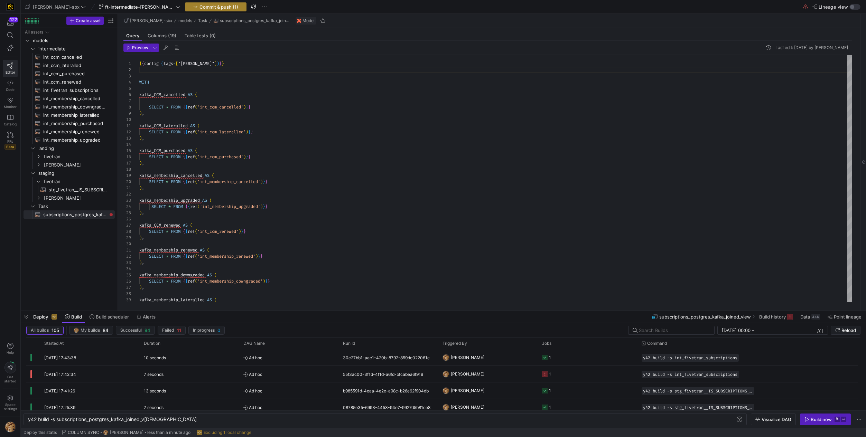
click at [200, 6] on span "Commit & push (1)" at bounding box center [219, 7] width 39 height 6
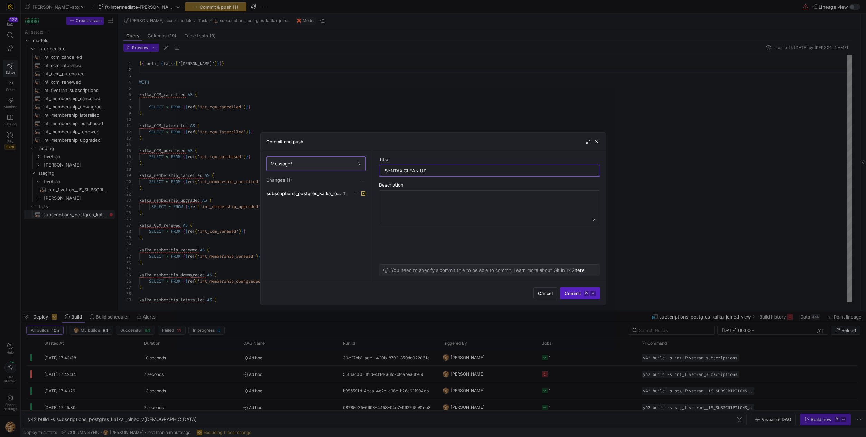
type input "SYNTAX CLEAN UP"
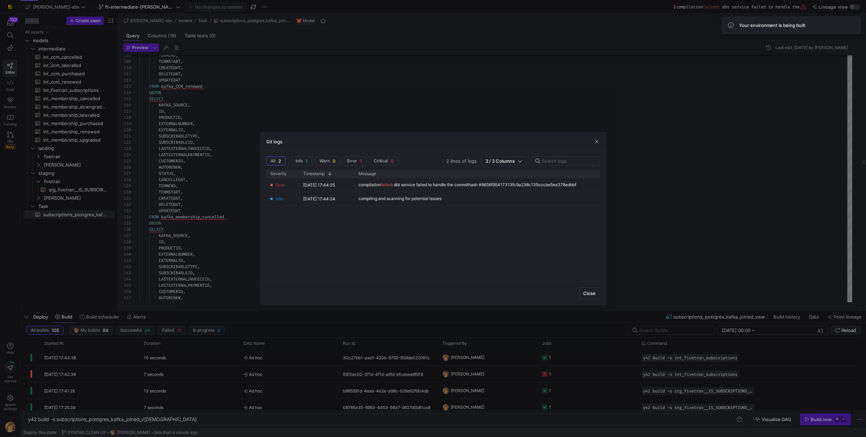
click at [600, 143] on div "Git logs" at bounding box center [433, 142] width 345 height 18
click at [598, 143] on span "button" at bounding box center [596, 141] width 7 height 7
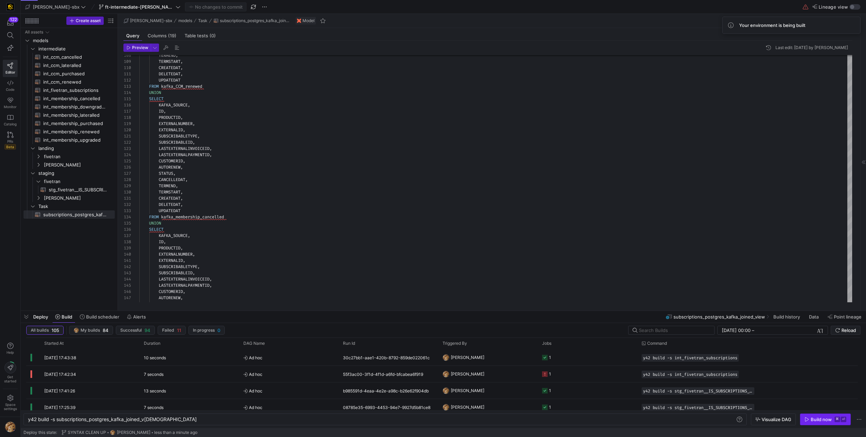
click at [824, 422] on div "Build now" at bounding box center [821, 420] width 21 height 6
click at [543, 356] on icon "Press SPACE to select this row." at bounding box center [545, 358] width 6 height 6
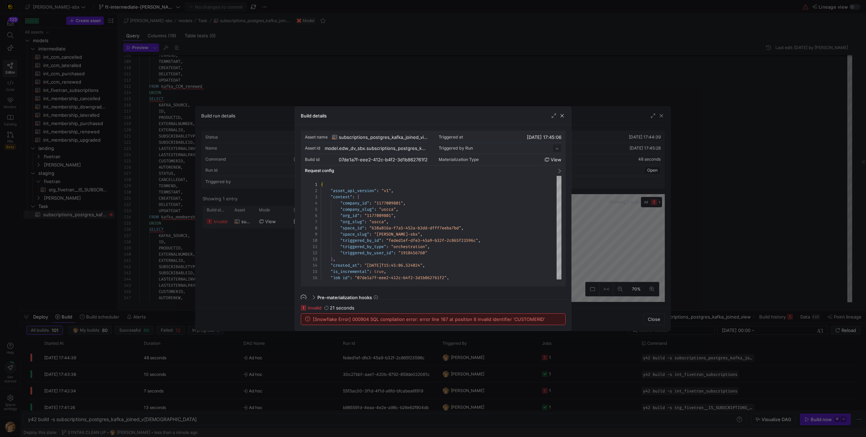
scroll to position [62, 0]
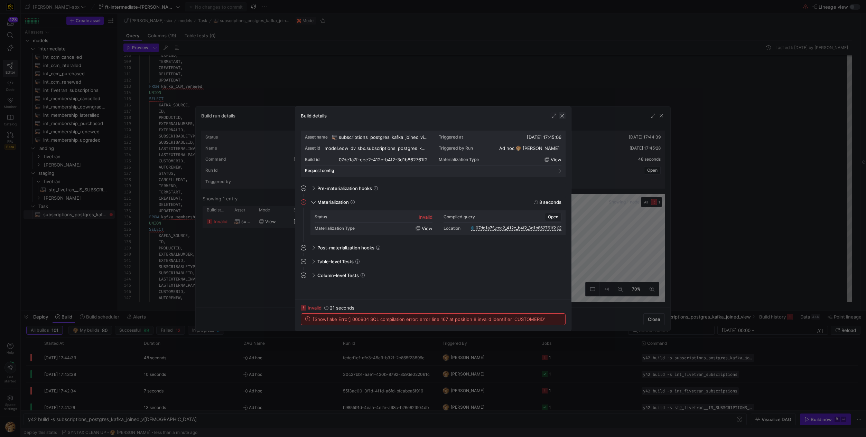
click at [565, 117] on span "button" at bounding box center [562, 115] width 7 height 7
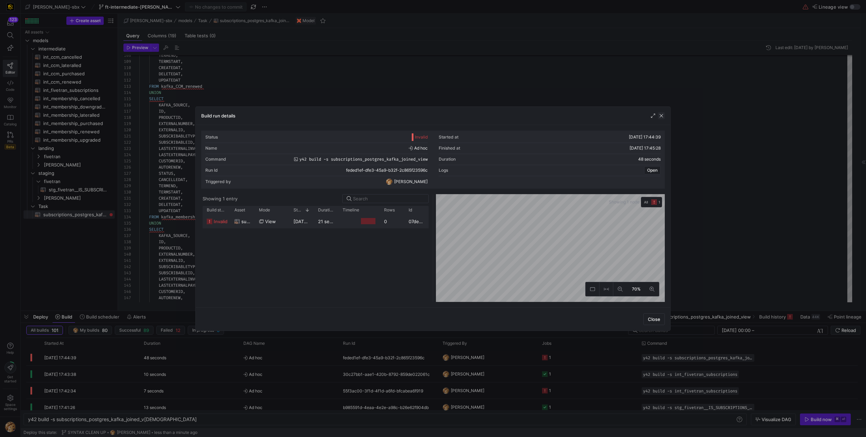
click at [661, 115] on span "button" at bounding box center [661, 115] width 7 height 7
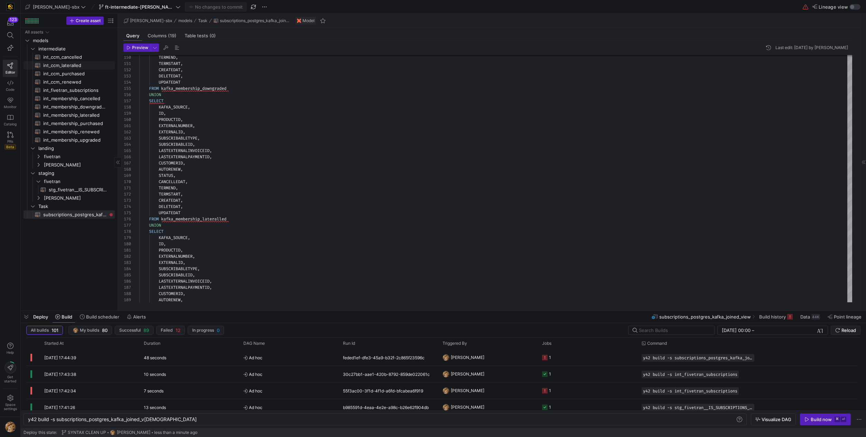
click at [74, 67] on span "int_ccm_lateralled​​​​​​​​​​" at bounding box center [75, 66] width 64 height 8
type textarea "-- File Name: int_ccm_lateralled -- Created by: [PERSON_NAME] -- Last Modified:…"
type textarea "y42 build -s int_ccm_lateralled"
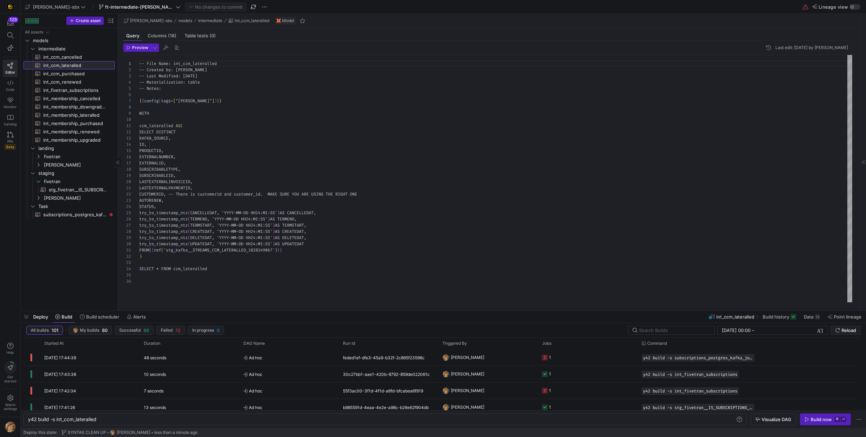
scroll to position [62, 0]
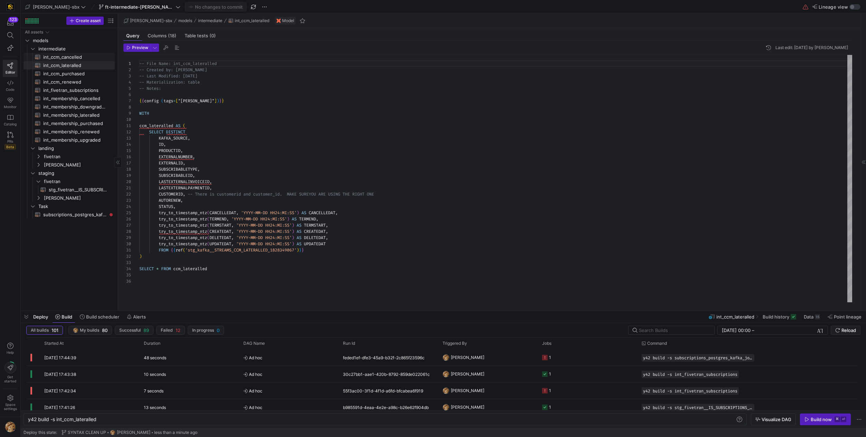
click at [80, 55] on span "int_ccm_cancelled​​​​​​​​​​" at bounding box center [75, 57] width 64 height 8
type textarea "{{config (tags=["kafka_joined_view"])}} WITH ccm_cancelled AS ( SELECT KAFKA_SO…"
type textarea "y42 build -s int_ccm_cancelled"
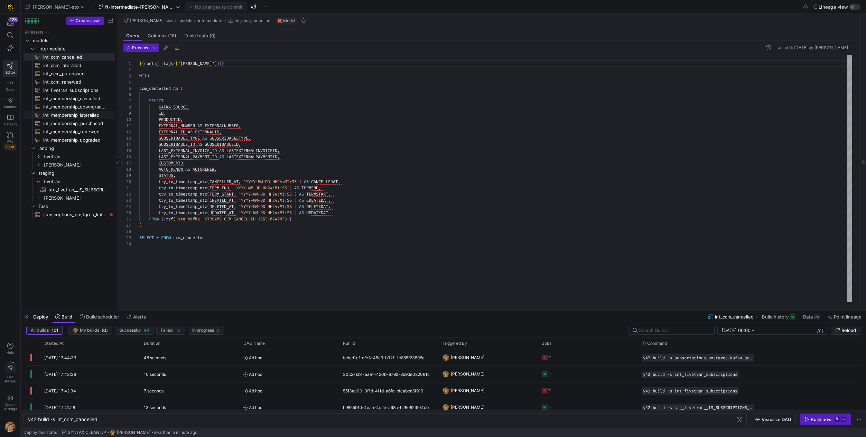
click at [83, 113] on span "int_membership_lateralled​​​​​​​​​​" at bounding box center [75, 115] width 64 height 8
type textarea "{{config (tags=["kafka_joined_view"])}} WITH membership_lateralled AS ( SELECT …"
type textarea "y42 build -s int_membership_lateralled"
click at [174, 164] on div "{ { config ( tags = [ "kafka_joined_view" ] ) } } WITH membership_lateralled AS…" at bounding box center [495, 179] width 713 height 248
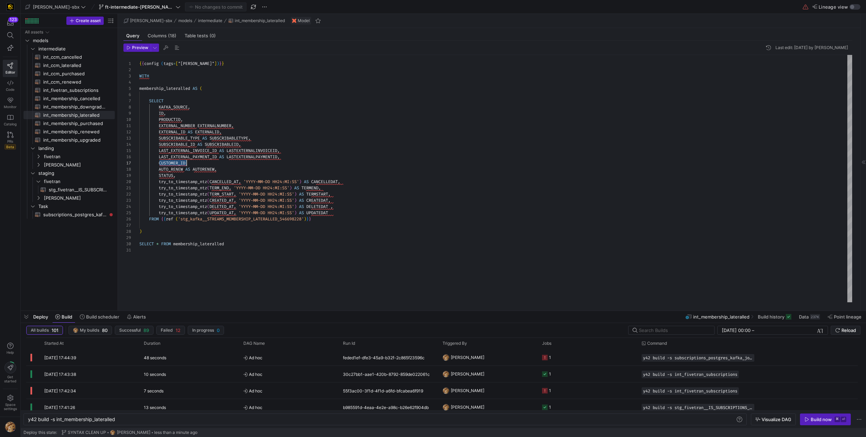
scroll to position [37, 47]
click at [93, 216] on mtx-tooltip-component "Create sub-folder" at bounding box center [110, 217] width 43 height 8
click at [93, 215] on mtx-tooltip-component "Create sub-folder" at bounding box center [110, 217] width 43 height 8
click at [73, 214] on span "subscriptions_postgres_kafka_joined_view​​​​​​​​​​" at bounding box center [75, 215] width 64 height 8
type textarea "{{config (tags=["kafka_joined_view"])}} WITH kafka_CCM_cancelled AS ( SELECT * …"
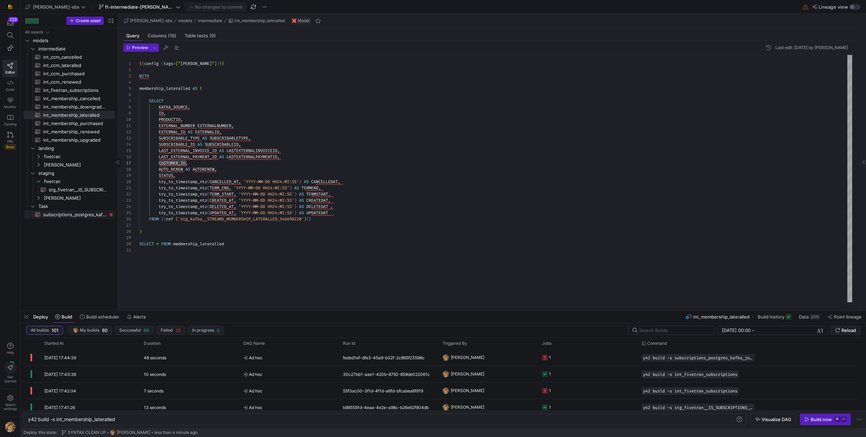
type textarea "y42 build -s subscriptions_postgres_kafka_joined_view"
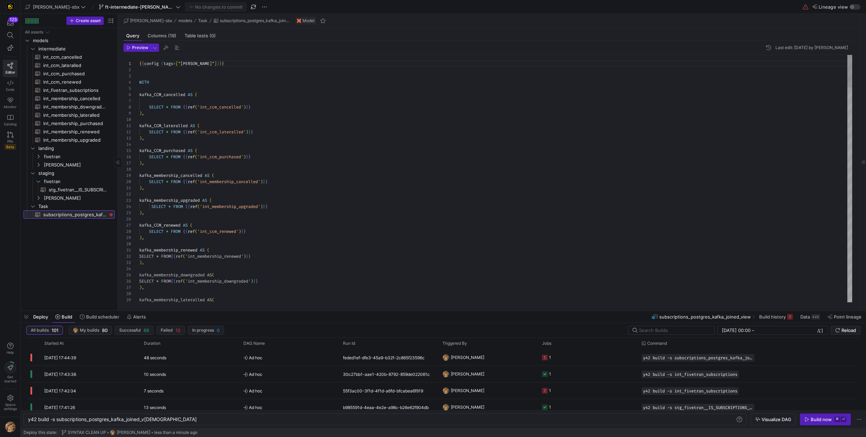
scroll to position [62, 0]
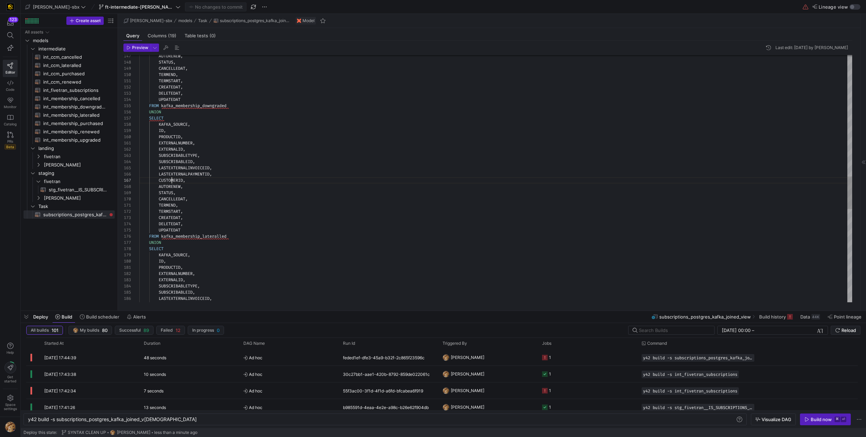
click at [173, 181] on div "ID , PRODUCTID , EXTERNALNUMBER , EXTERNALID , SUBSCRIBABLETYPE , SUBSCRIBABLEI…" at bounding box center [495, 72] width 713 height 1866
click at [135, 49] on span "Preview" at bounding box center [140, 47] width 16 height 5
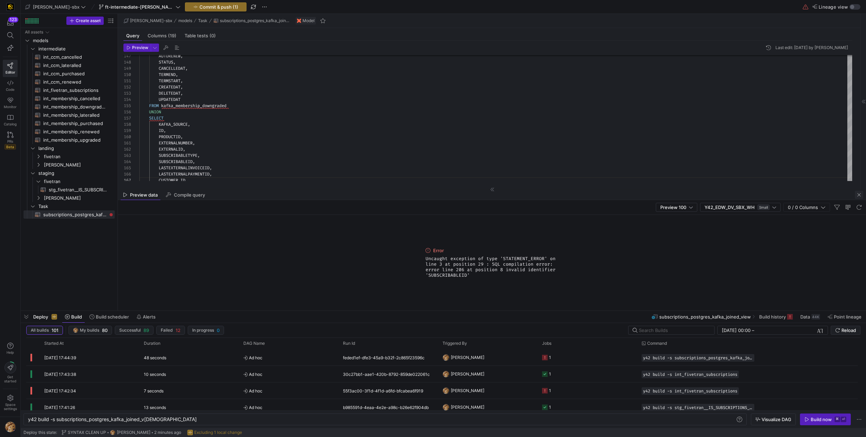
click at [858, 195] on span "button" at bounding box center [859, 195] width 8 height 8
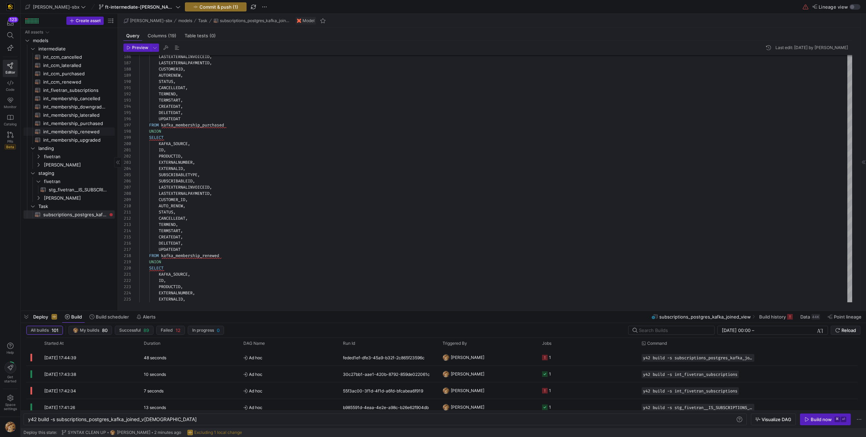
click at [81, 131] on span "int_membership_renewed​​​​​​​​​​" at bounding box center [75, 132] width 64 height 8
type textarea "{{config (tags=["kafka_joined_view"])}} WITH membership_renewed AS ( SELECT KAF…"
type textarea "y42 build -s int_membership_renewed"
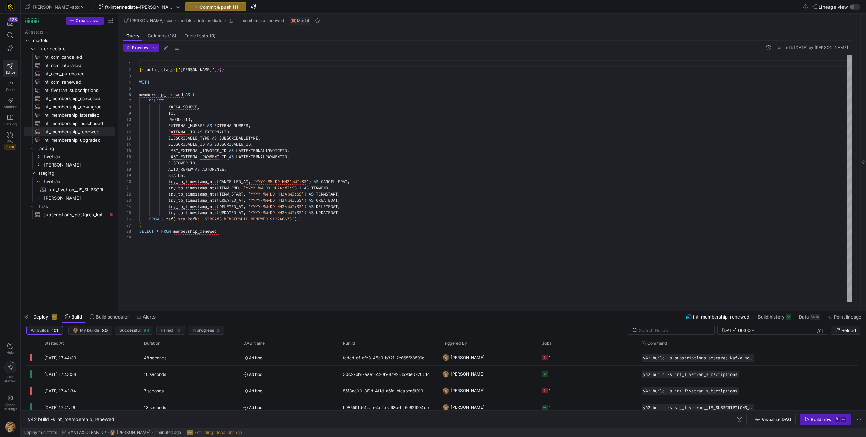
click at [250, 144] on div "{ { config ( tags = [ "kafka_joined_view" ] ) } } WITH membership_renewed AS ( …" at bounding box center [495, 179] width 713 height 248
click at [68, 214] on span "subscriptions_postgres_kafka_joined_view​​​​​​​​​​" at bounding box center [75, 215] width 64 height 8
type textarea "{{config (tags=["kafka_joined_view"])}} WITH kafka_CCM_cancelled AS ( SELECT * …"
type textarea "y42 build -s subscriptions_postgres_kafka_joined_view"
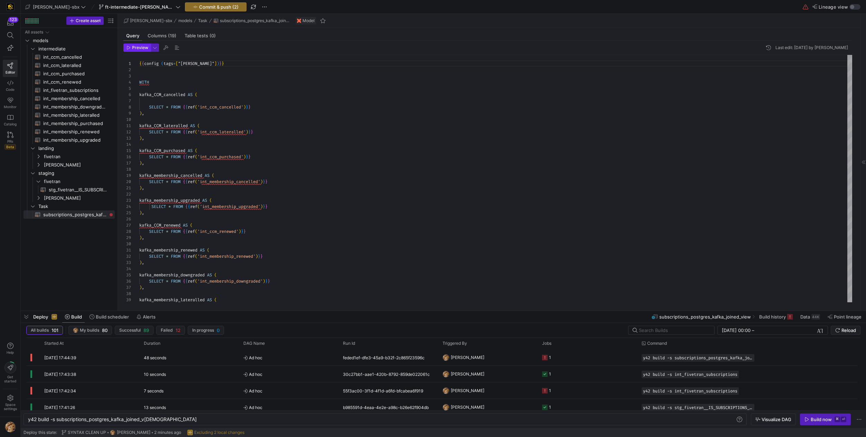
click at [145, 51] on span "button" at bounding box center [137, 48] width 27 height 8
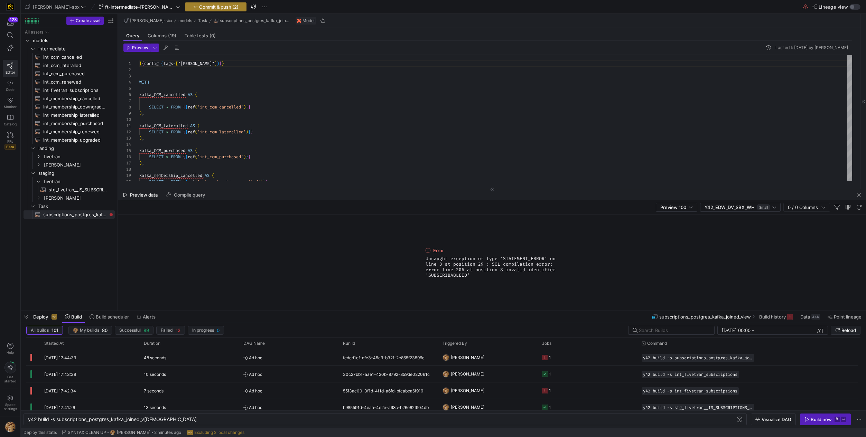
click at [204, 8] on span "Commit & push (2)" at bounding box center [218, 7] width 39 height 6
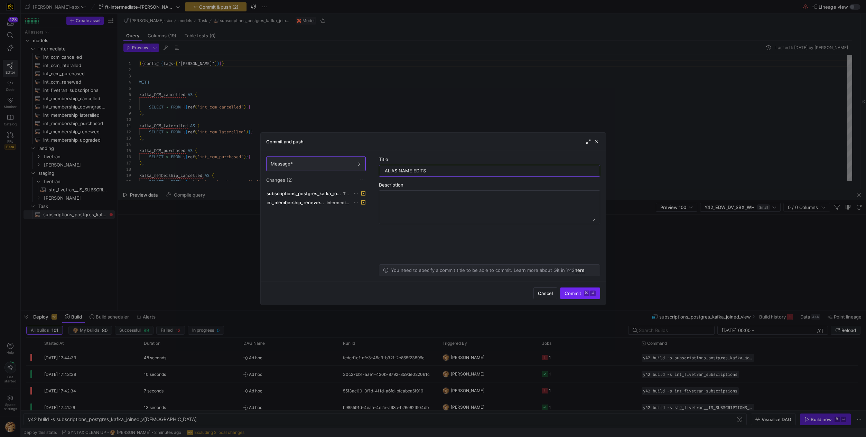
type input "ALIAS NAME EDITS"
click at [576, 291] on span "Commit ⌘ ⏎" at bounding box center [580, 294] width 31 height 6
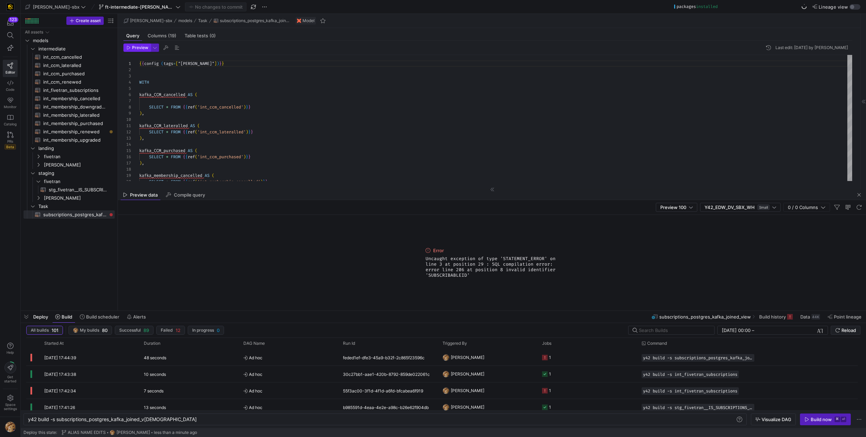
click at [132, 49] on span "Preview" at bounding box center [140, 47] width 16 height 5
click at [91, 128] on span "int_membership_renewed​​​​​​​​​​" at bounding box center [75, 132] width 64 height 8
type textarea "{{config (tags=["kafka_joined_view"])}} WITH membership_renewed AS ( SELECT KAF…"
type textarea "y42 build -s int_membership_renewed"
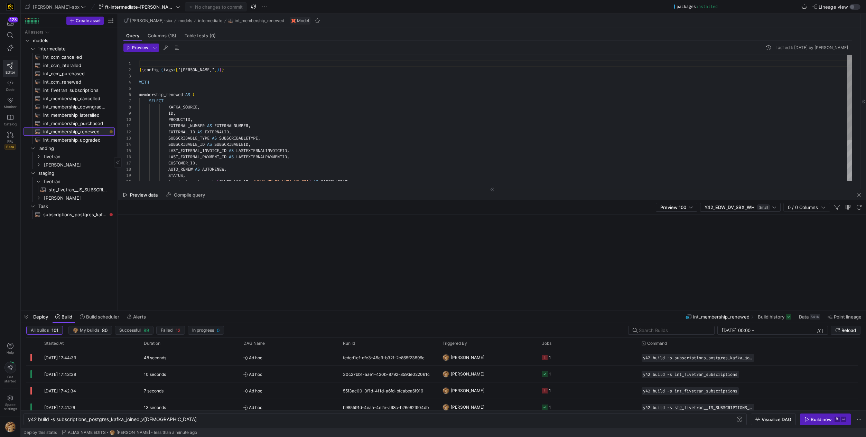
scroll to position [62, 0]
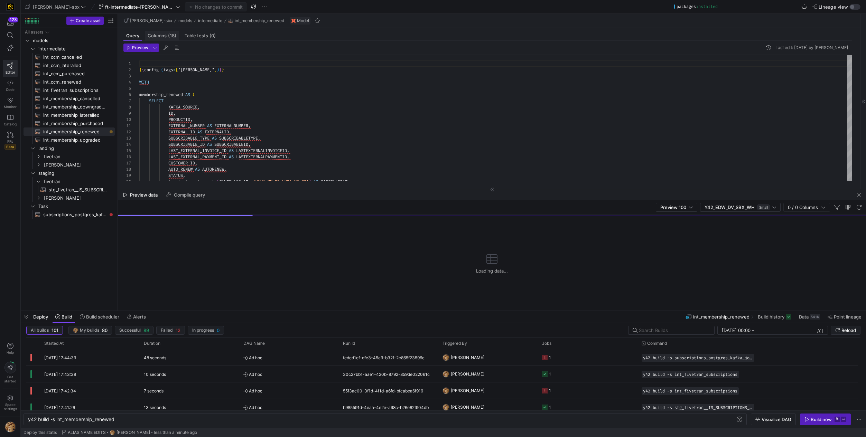
click at [168, 34] on span "(18)" at bounding box center [172, 36] width 8 height 4
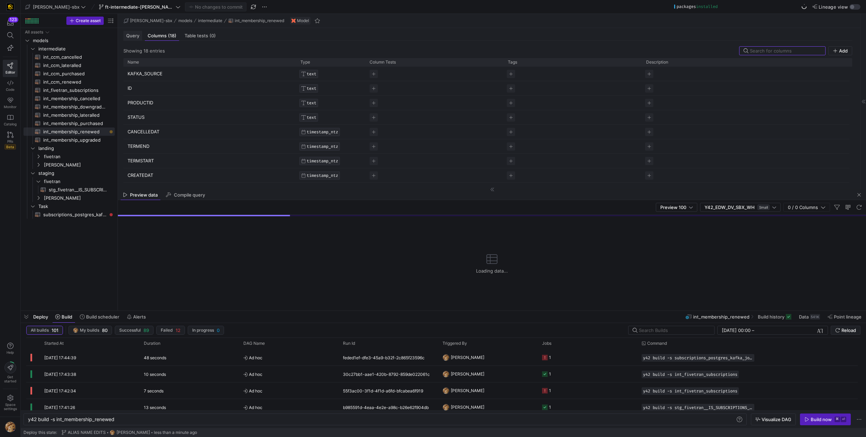
click at [135, 36] on span "Query" at bounding box center [132, 36] width 13 height 4
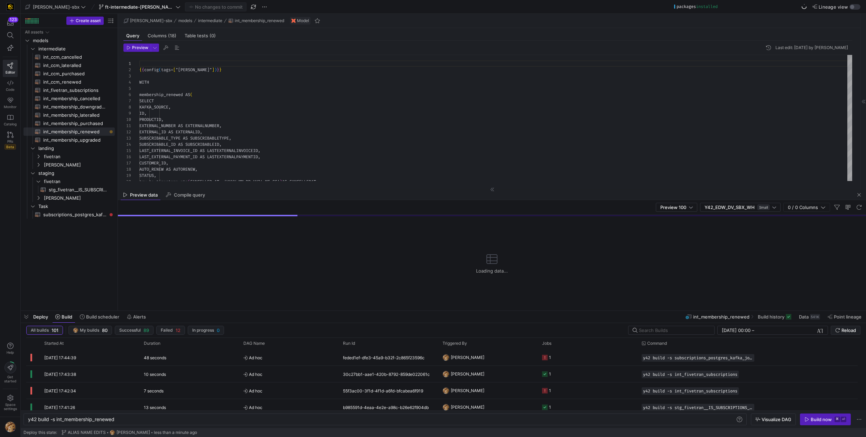
scroll to position [62, 0]
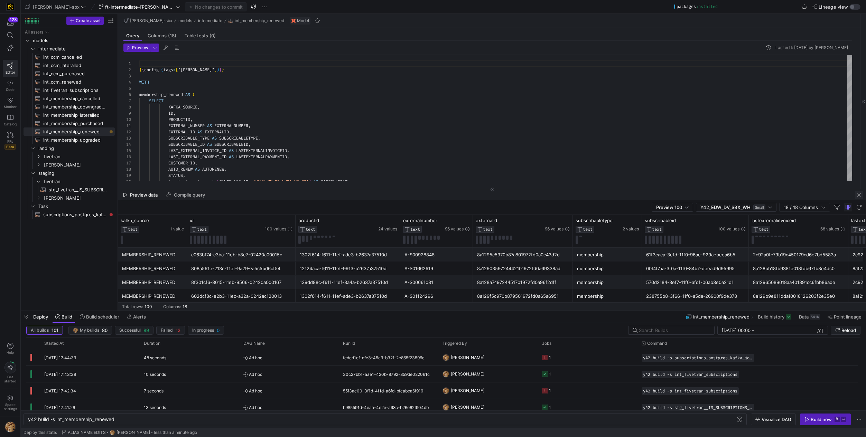
click at [856, 195] on span "button" at bounding box center [859, 195] width 8 height 8
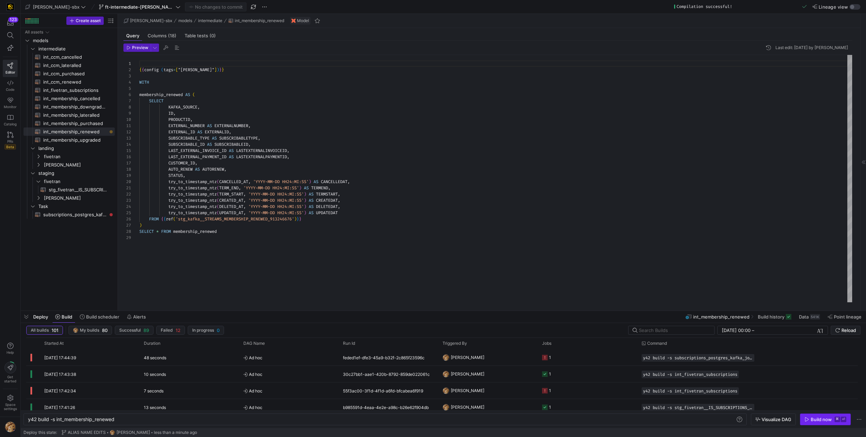
click at [812, 419] on div "Build now" at bounding box center [821, 420] width 21 height 6
click at [166, 38] on span "Columns (18)" at bounding box center [162, 36] width 29 height 4
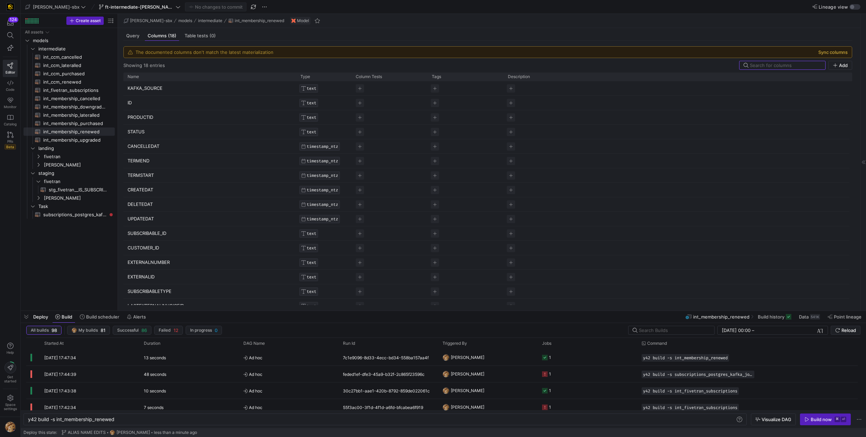
click at [846, 54] on button "Sync columns" at bounding box center [832, 52] width 29 height 6
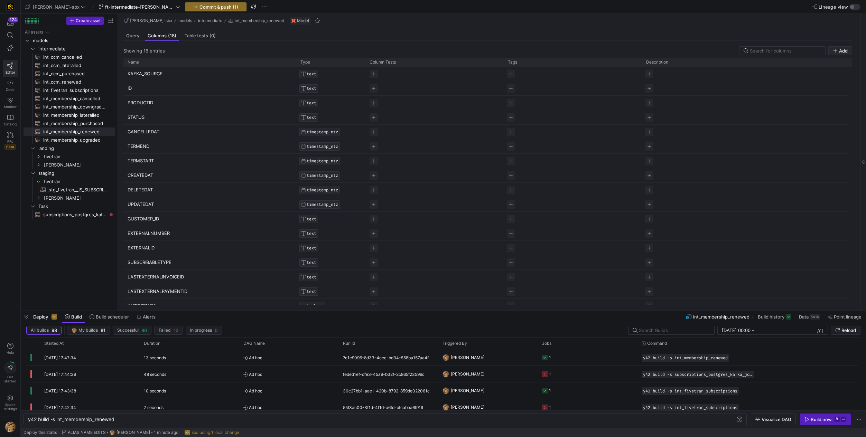
click at [841, 52] on span "Add" at bounding box center [843, 51] width 9 height 6
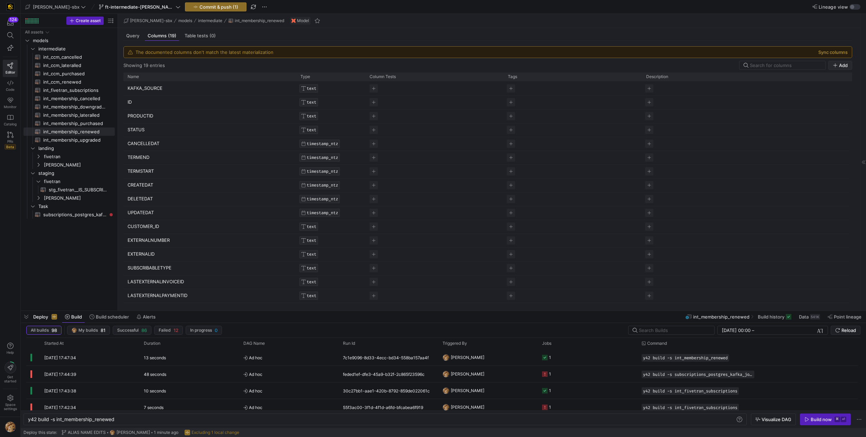
scroll to position [27, 0]
click at [824, 54] on button "Sync columns" at bounding box center [832, 52] width 29 height 6
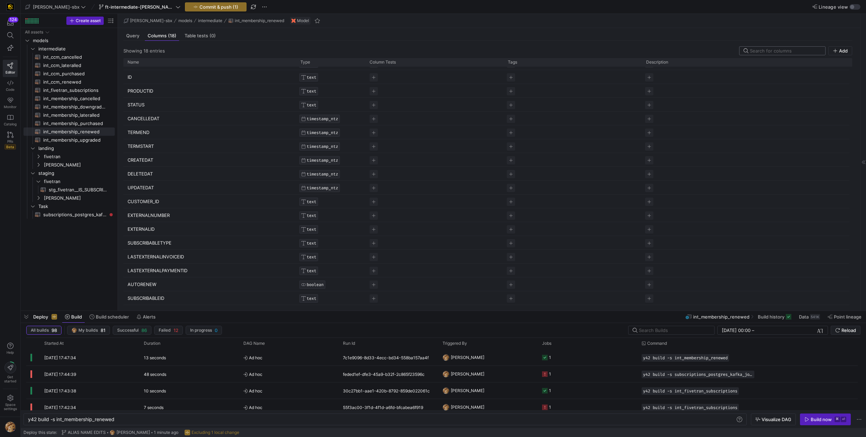
scroll to position [0, 0]
click at [207, 6] on span "Commit & push (1)" at bounding box center [219, 7] width 39 height 6
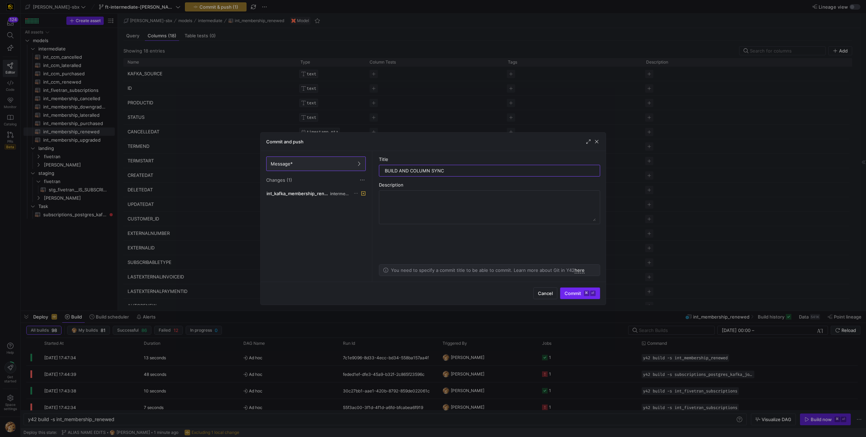
type input "BUILD AND COLUMN SYNC"
click at [570, 294] on span "Commit ⌘ ⏎" at bounding box center [580, 294] width 31 height 6
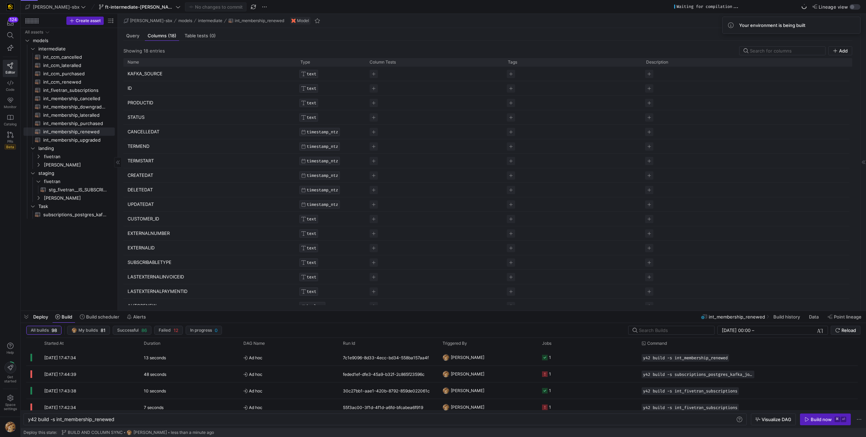
click at [75, 223] on div "All assets models intermediate landing staging Task int_ccm_cancelled​​​​​​​​​​…" at bounding box center [69, 168] width 91 height 280
click at [77, 216] on span "subscriptions_postgres_kafka_joined_view​​​​​​​​​​" at bounding box center [75, 215] width 64 height 8
type textarea "y42 build -s subscriptions_postgres_kafka_joined_view"
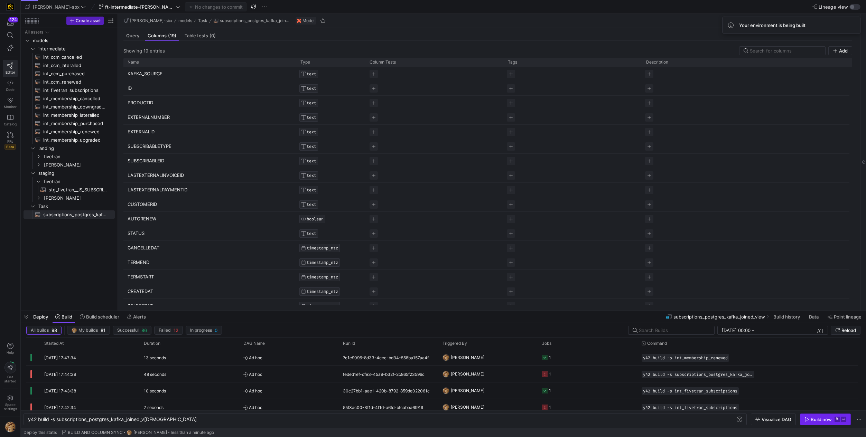
click at [813, 418] on div "Build now" at bounding box center [821, 420] width 21 height 6
click at [540, 356] on div "1" at bounding box center [588, 358] width 100 height 16
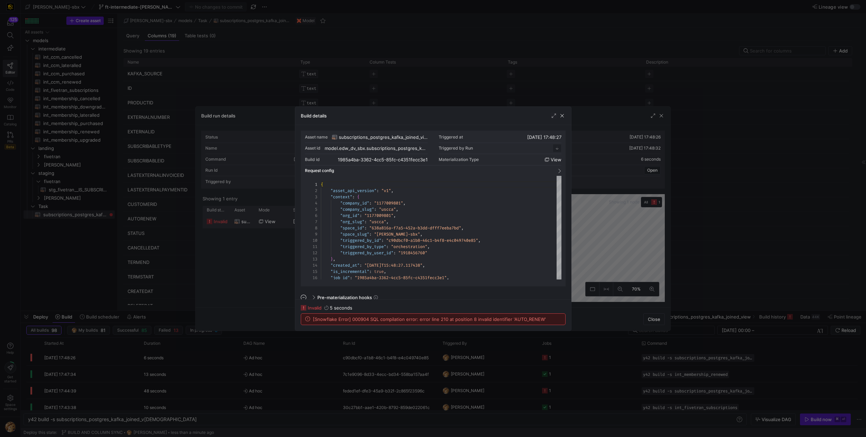
scroll to position [62, 0]
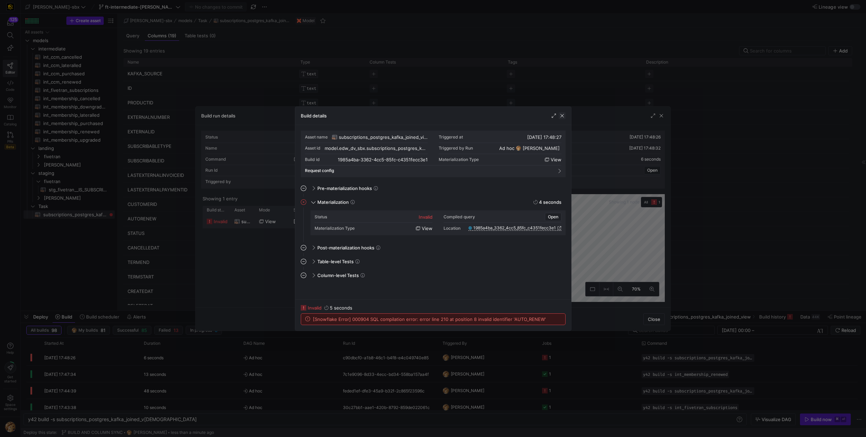
click at [563, 115] on span "button" at bounding box center [562, 115] width 7 height 7
click at [560, 119] on span "button" at bounding box center [562, 115] width 7 height 7
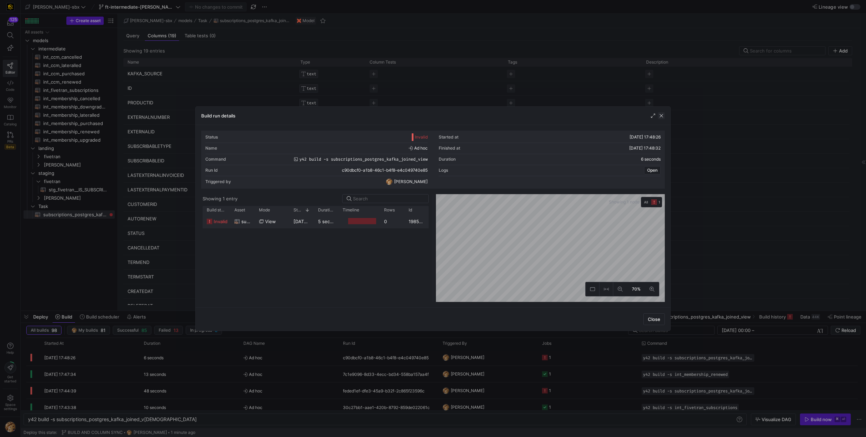
click at [663, 118] on span "button" at bounding box center [661, 115] width 7 height 7
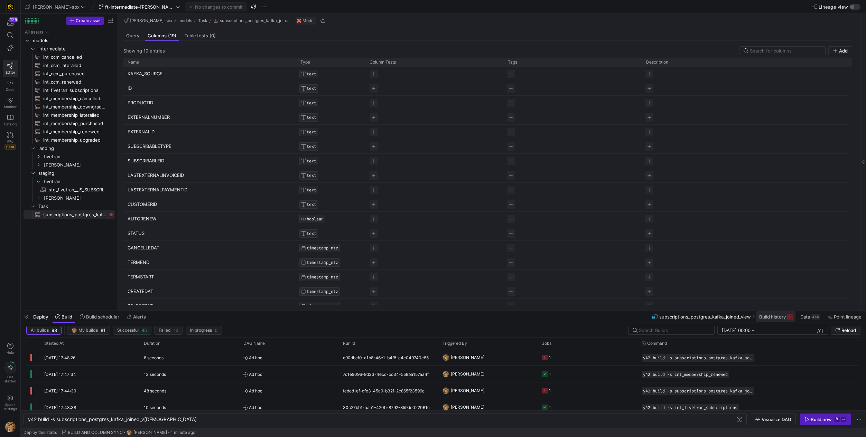
click at [781, 316] on span "Build history" at bounding box center [772, 317] width 27 height 6
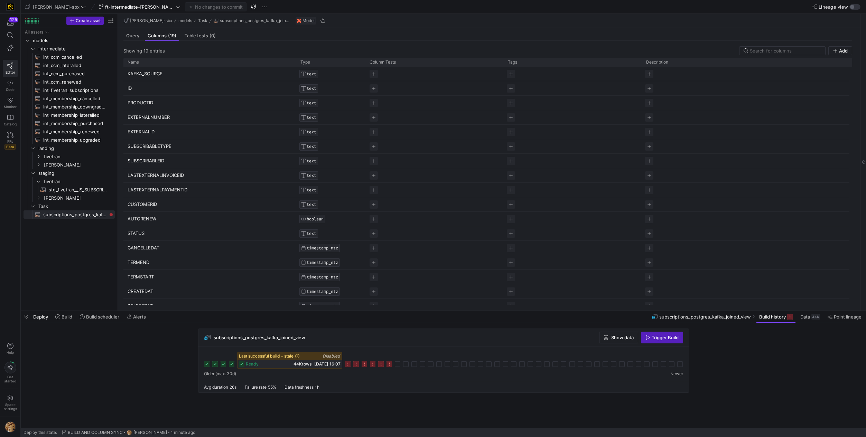
click at [389, 367] on icon at bounding box center [390, 365] width 6 height 6
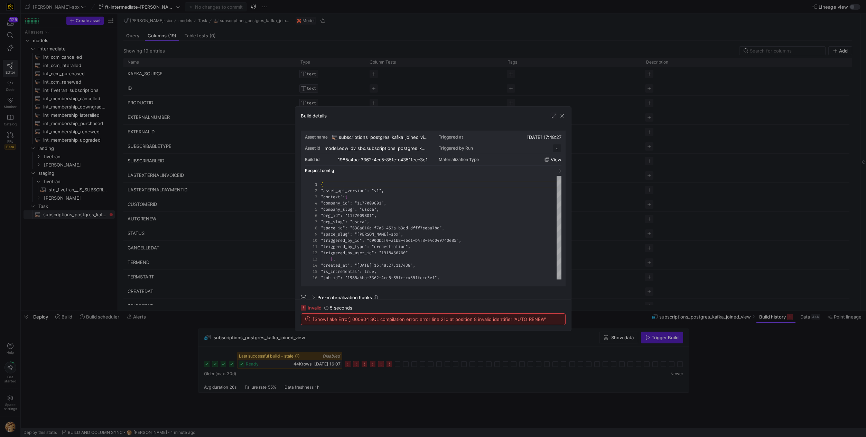
scroll to position [62, 0]
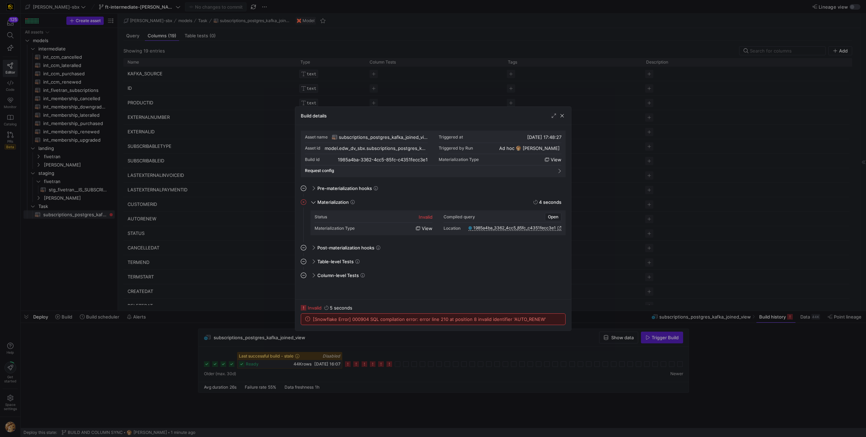
click at [209, 112] on div at bounding box center [433, 218] width 866 height 437
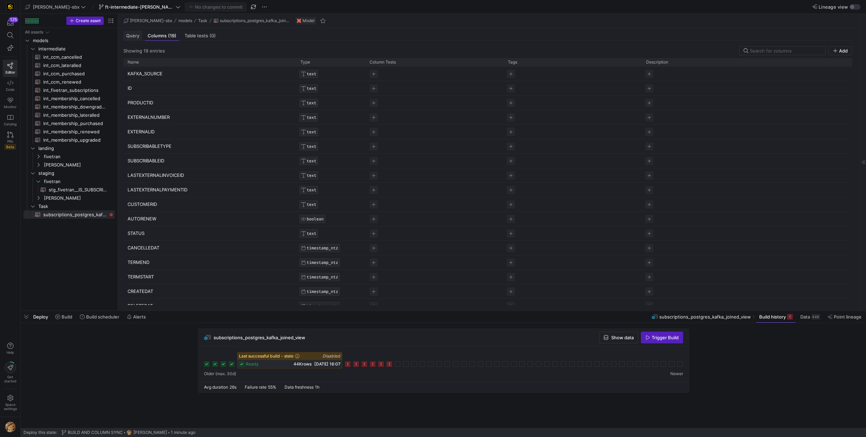
click at [135, 36] on span "Query" at bounding box center [132, 36] width 13 height 4
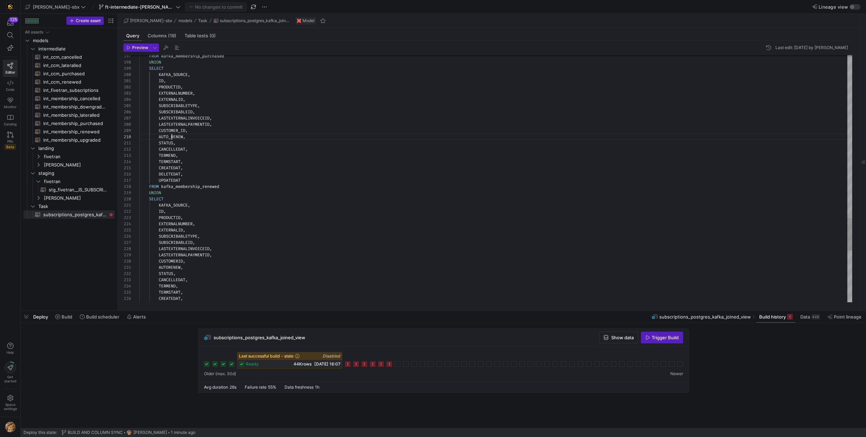
scroll to position [56, 33]
type textarea "ID, PRODUCTID, EXTERNALNUMBER, EXTERNALID, SUBSCRIBABLETYPE, SUBSCRIBABLEID, LA…"
click at [191, 3] on span "button" at bounding box center [215, 7] width 61 height 8
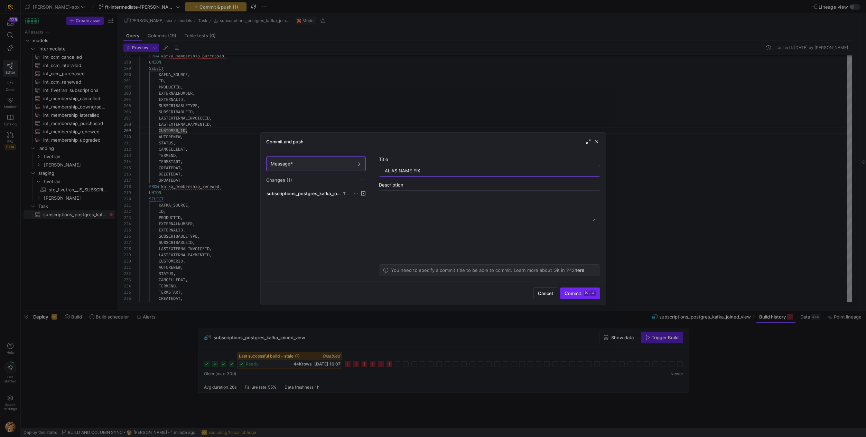
type input "ALIAS NAME FIX"
drag, startPoint x: 584, startPoint y: 293, endPoint x: 581, endPoint y: 295, distance: 4.3
click at [585, 293] on kbd "⌘" at bounding box center [587, 294] width 6 height 6
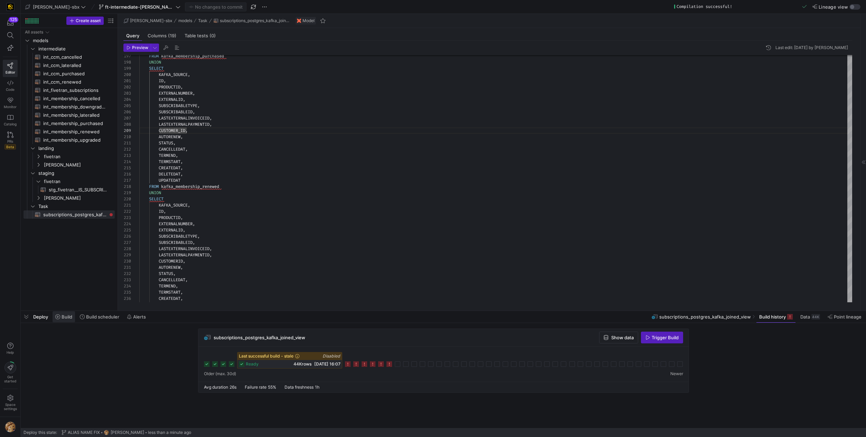
click at [69, 317] on span "Build" at bounding box center [67, 317] width 11 height 6
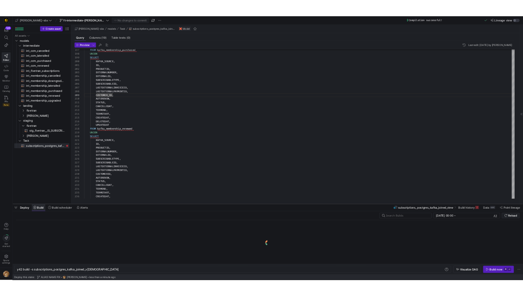
scroll to position [0, 125]
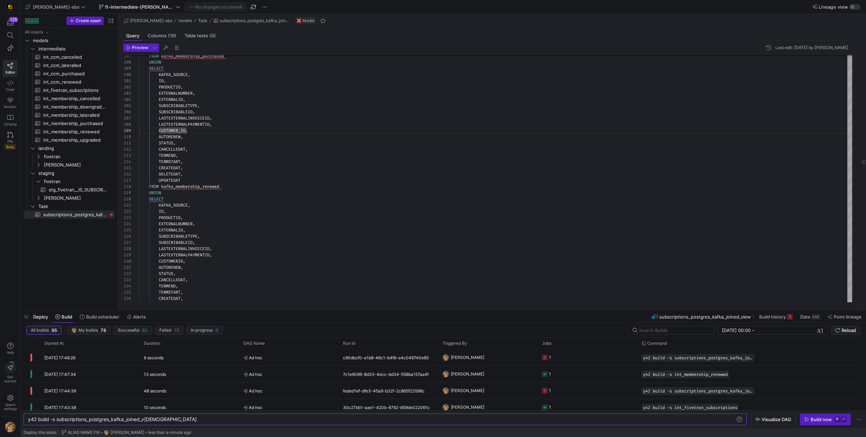
click at [814, 421] on div "Build now" at bounding box center [821, 420] width 21 height 6
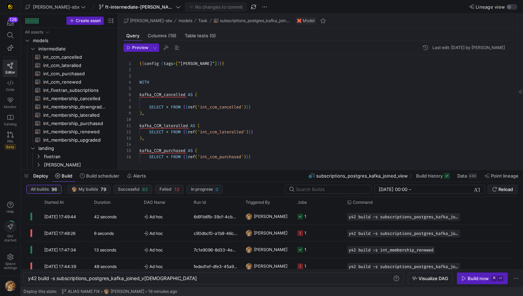
scroll to position [50, 42]
click at [101, 3] on span at bounding box center [140, 7] width 84 height 8
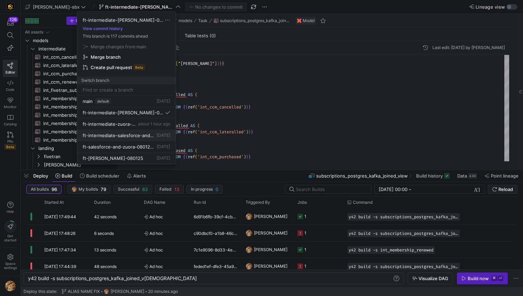
click at [114, 134] on span "ft-intermediate-salesforce-and-zuora-08042025" at bounding box center [119, 136] width 73 height 6
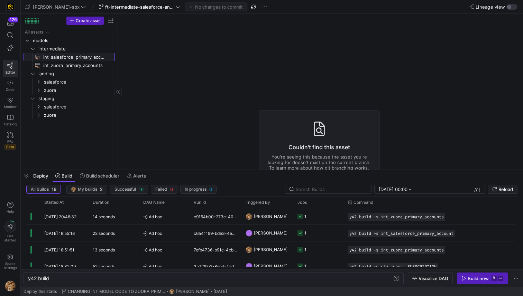
click at [70, 55] on span "int_salesforce_primary_account​​​​​​​​​​" at bounding box center [75, 57] width 64 height 8
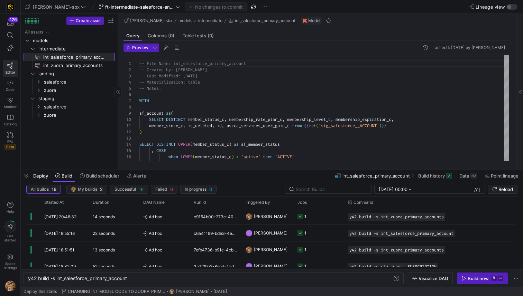
scroll to position [62, 0]
click at [59, 61] on span "int_salesforce_primary_account​​​​​​​​​​" at bounding box center [75, 57] width 64 height 8
click at [116, 48] on div "All assets models intermediate landing staging int_salesforce_primary_account​​…" at bounding box center [69, 99] width 97 height 142
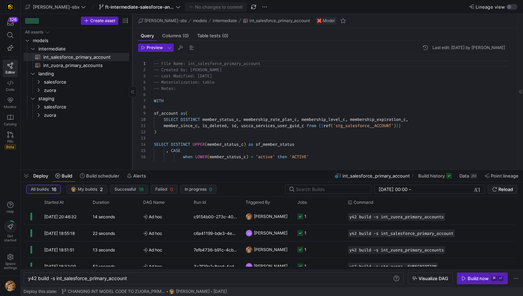
drag, startPoint x: 117, startPoint y: 78, endPoint x: 135, endPoint y: 86, distance: 19.3
click at [132, 86] on div at bounding box center [132, 92] width 0 height 156
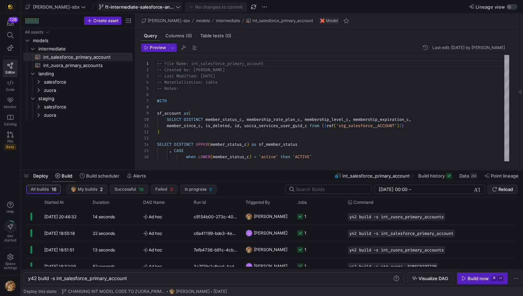
click at [110, 3] on span at bounding box center [140, 7] width 84 height 8
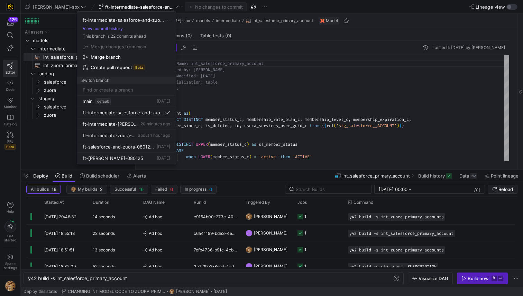
click at [230, 88] on div at bounding box center [261, 148] width 523 height 296
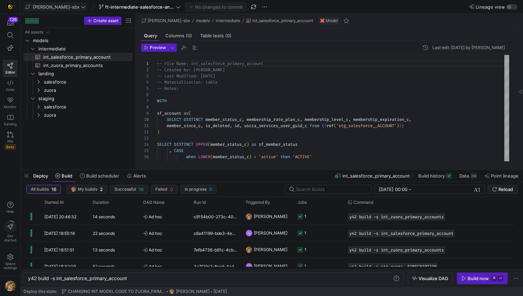
click at [60, 8] on span "[PERSON_NAME]-sbx" at bounding box center [55, 7] width 61 height 6
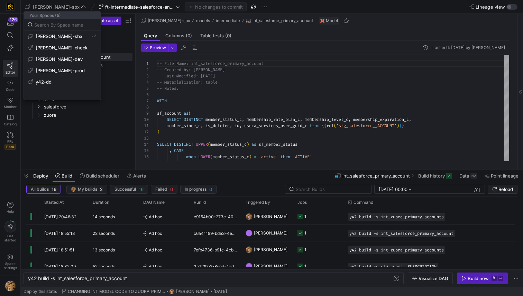
click at [112, 7] on div at bounding box center [261, 148] width 523 height 296
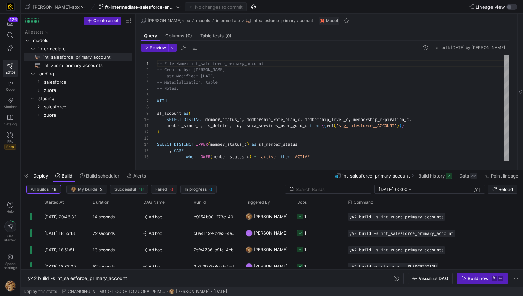
click at [112, 7] on span "ft-intermediate-salesforce-and-zuora-08042025" at bounding box center [139, 7] width 69 height 6
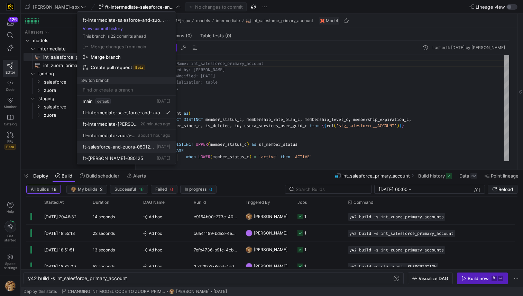
click at [115, 150] on button "ft-salesforce-and-zuora-08012025 [DATE]" at bounding box center [126, 146] width 99 height 11
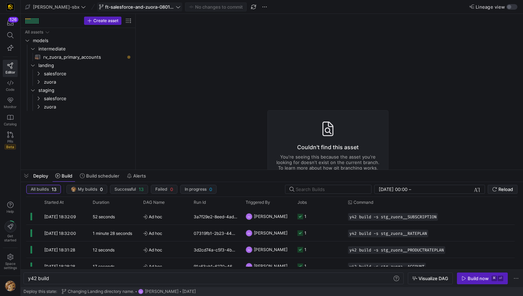
click at [112, 5] on span "ft-salesforce-and-zuora-08012025" at bounding box center [139, 7] width 69 height 6
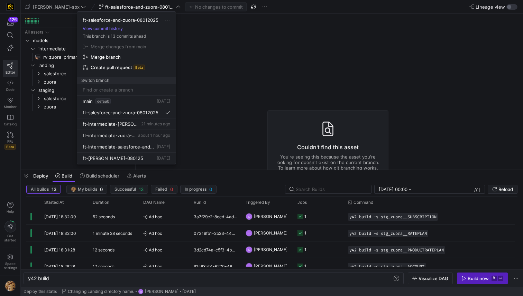
click at [114, 7] on div at bounding box center [261, 148] width 523 height 296
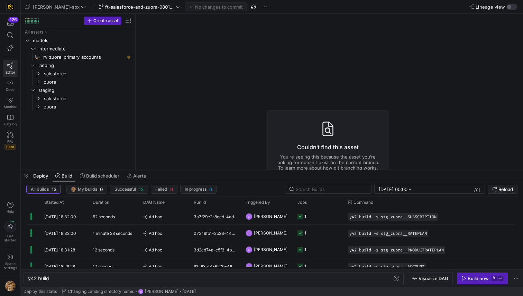
click at [522, 296] on as-split "[PERSON_NAME]-sbx ft-salesforce-and-zuora-08012025 No changes to commit Lineage…" at bounding box center [272, 148] width 502 height 296
click at [40, 101] on y42-icon "Press SPACE to select this row." at bounding box center [39, 99] width 6 height 6
click at [40, 100] on icon at bounding box center [38, 98] width 5 height 4
click at [108, 8] on span "ft-salesforce-and-zuora-08012025" at bounding box center [139, 7] width 69 height 6
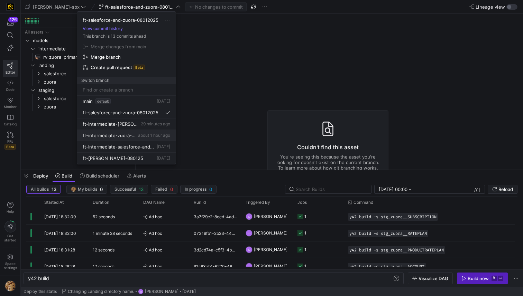
click at [117, 138] on button "ft-intermediate-zuora-vs-salesforce-08052025 about 1 hour ago" at bounding box center [126, 135] width 99 height 11
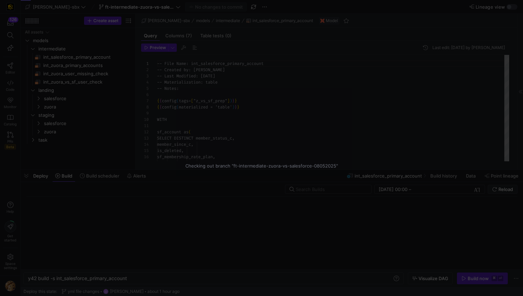
scroll to position [62, 0]
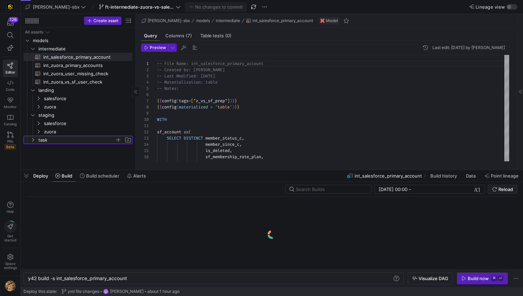
click at [51, 138] on span "task" at bounding box center [76, 140] width 76 height 8
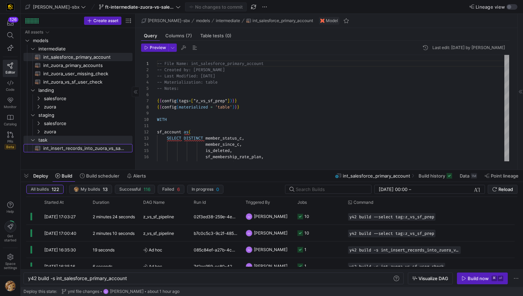
click at [59, 147] on span "int_insert_records_into_zuora_vs_salesforce​​​​​​​​​​" at bounding box center [83, 149] width 81 height 8
type textarea "y42 build -s int_insert_records_into_zuora_vs_salesforce"
type textarea "-- File Name: int_insert_records_into_zuora_vs_salesforce -- Created By: [PERSO…"
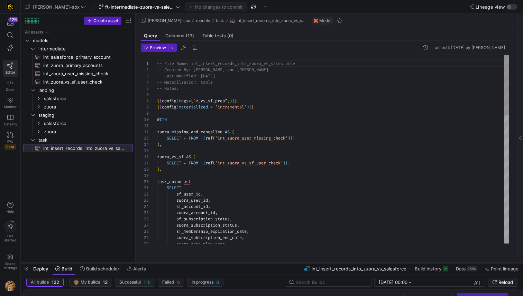
drag, startPoint x: 229, startPoint y: 169, endPoint x: 223, endPoint y: 269, distance: 99.8
click at [223, 265] on div at bounding box center [272, 263] width 502 height 3
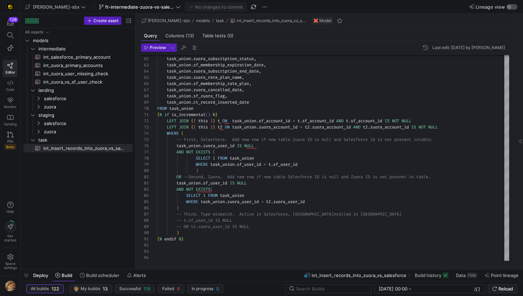
click at [508, 5] on div "button" at bounding box center [509, 7] width 4 height 4
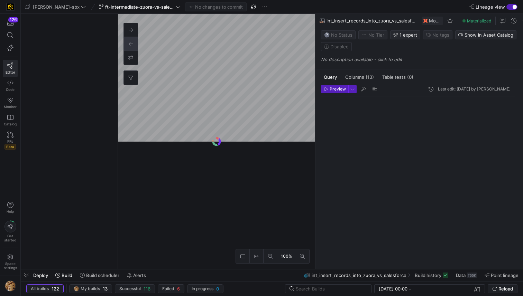
scroll to position [62, 0]
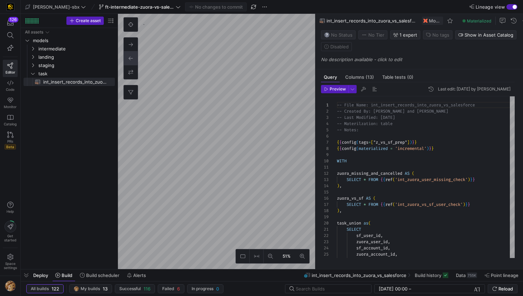
type textarea "y42 build -s int_zuora_vs_sf_user_check"
type textarea "-- File Name: int_insert_records_into_zuora_vs_salesforce -- Created by: [PERSO…"
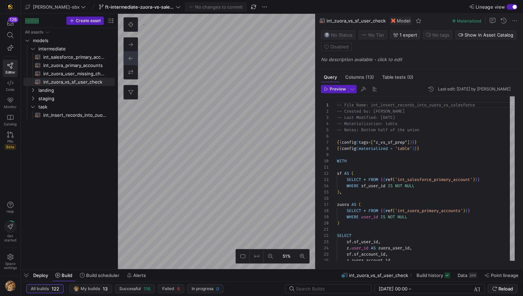
click at [512, 8] on div "button" at bounding box center [511, 7] width 11 height 6
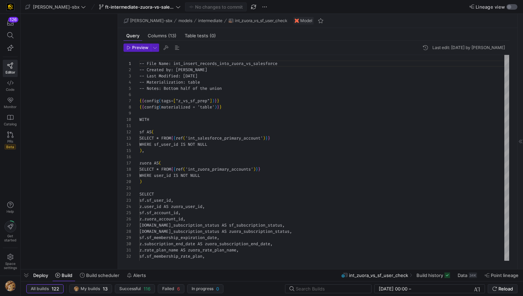
scroll to position [62, 0]
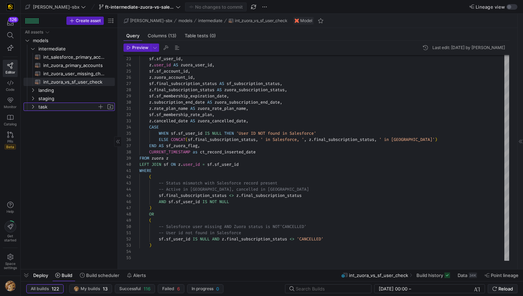
click at [56, 108] on span "task" at bounding box center [67, 107] width 59 height 8
